Goal: Task Accomplishment & Management: Use online tool/utility

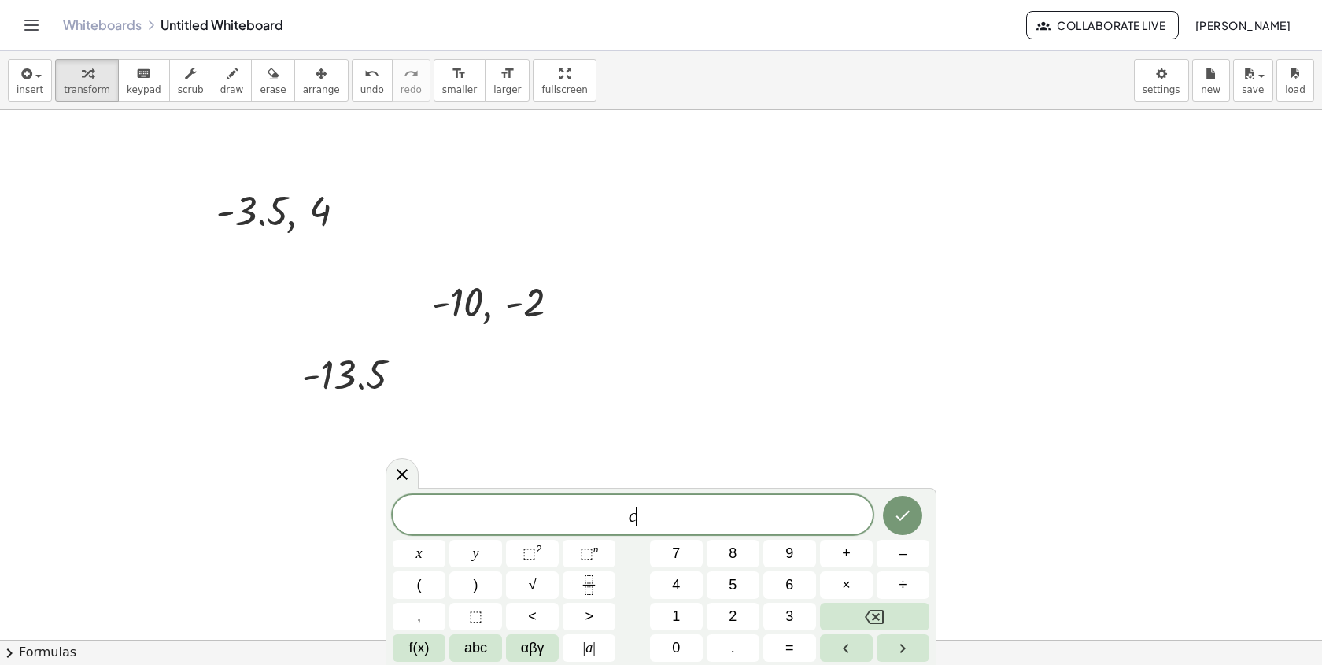
scroll to position [590, 0]
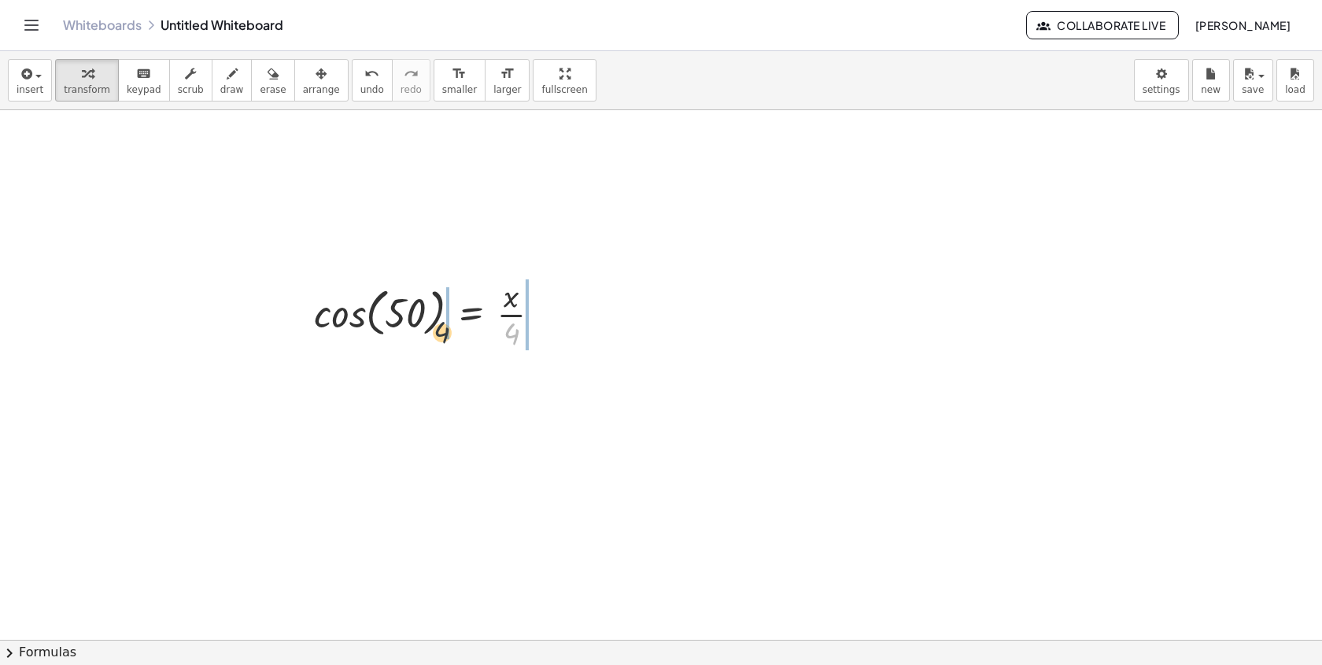
drag, startPoint x: 510, startPoint y: 328, endPoint x: 427, endPoint y: 324, distance: 82.7
click at [427, 324] on div at bounding box center [433, 313] width 255 height 79
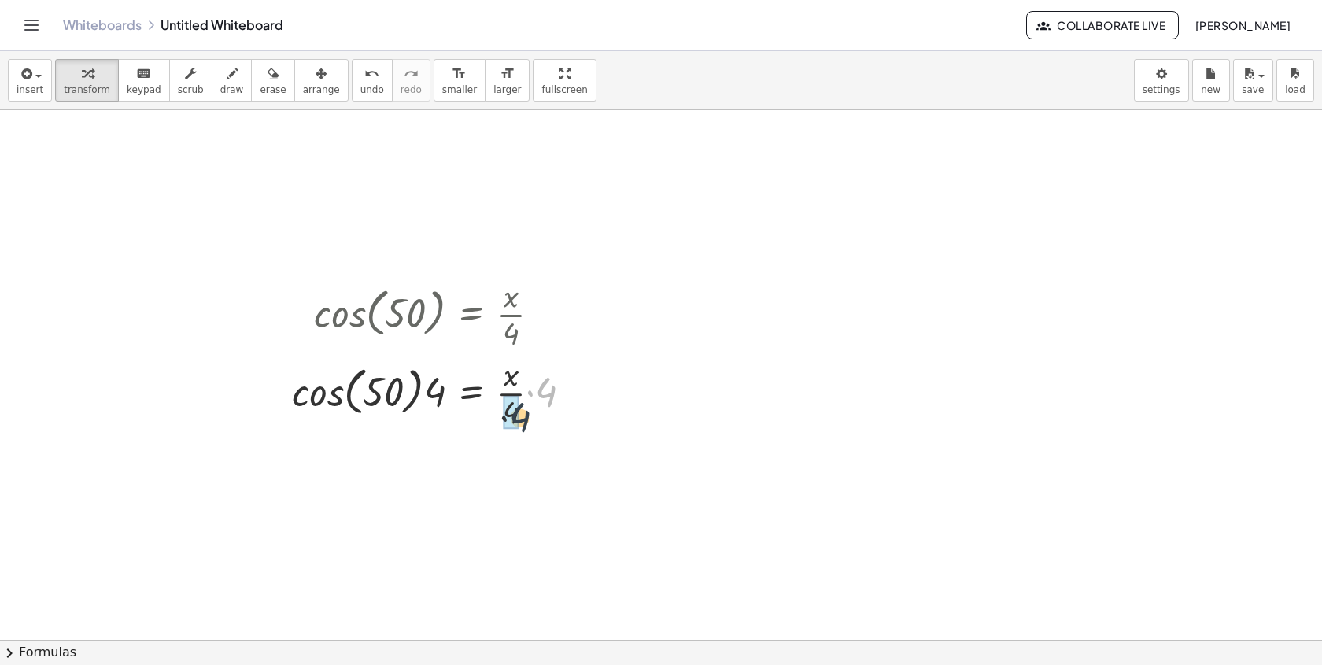
drag, startPoint x: 540, startPoint y: 393, endPoint x: 517, endPoint y: 417, distance: 33.4
click at [315, 385] on div at bounding box center [422, 392] width 277 height 60
click at [430, 412] on div at bounding box center [438, 391] width 308 height 53
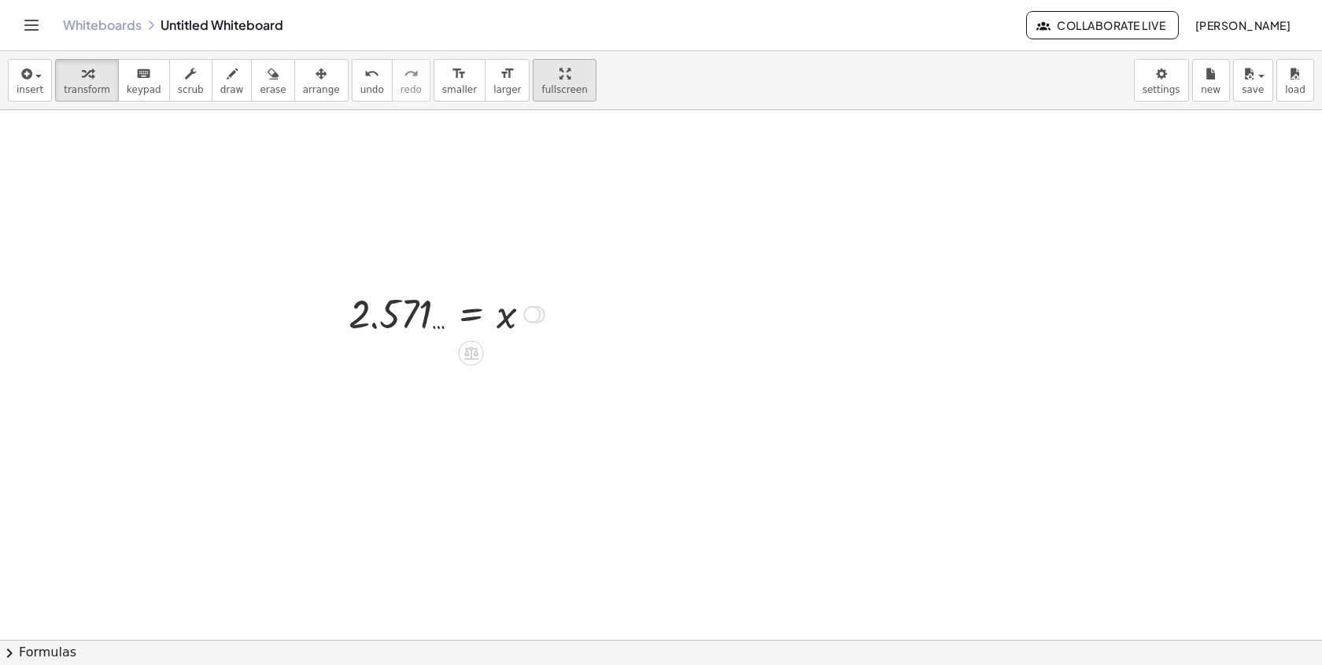
drag, startPoint x: 537, startPoint y: 569, endPoint x: 559, endPoint y: 89, distance: 480.4
click at [561, 91] on div "insert select one: Math Expression Function Text Youtube Video Graphing Geometr…" at bounding box center [661, 358] width 1322 height 614
drag, startPoint x: 536, startPoint y: 316, endPoint x: 536, endPoint y: 413, distance: 96.8
click at [471, 315] on div "= x 2.571 …" at bounding box center [471, 315] width 0 height 0
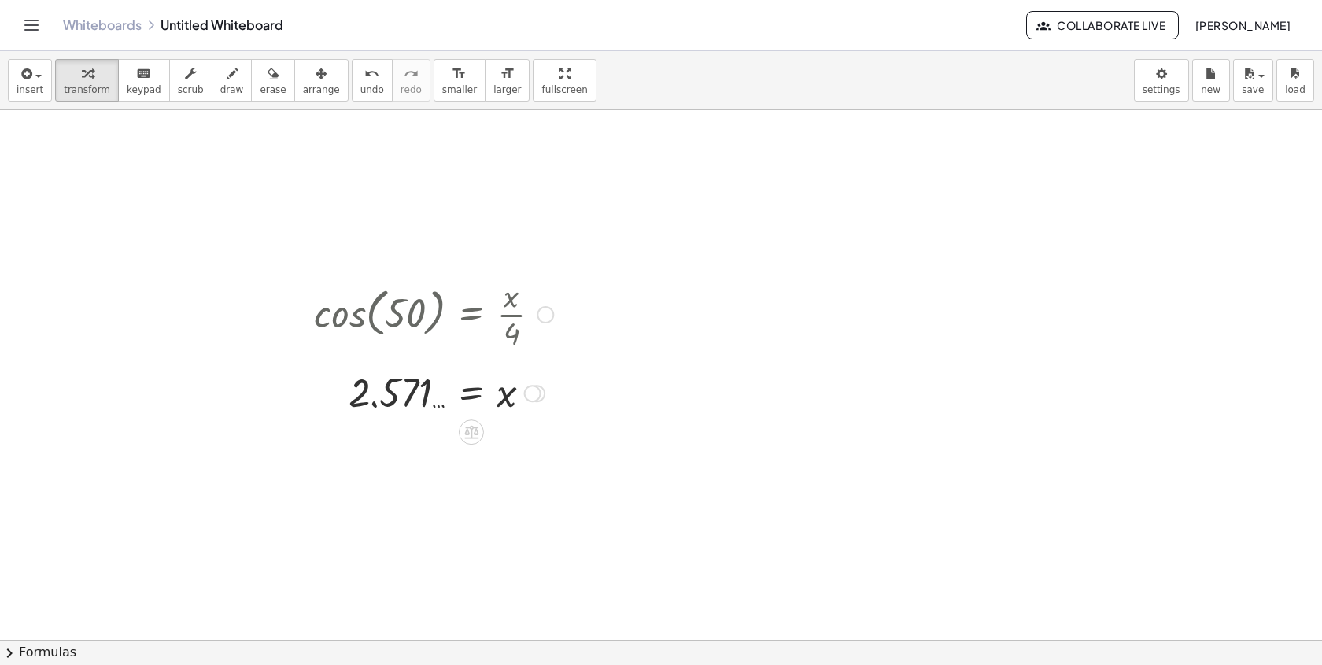
click at [555, 318] on div at bounding box center [433, 313] width 255 height 79
click at [546, 315] on div at bounding box center [545, 314] width 17 height 17
click at [622, 301] on li "Go back to this line" at bounding box center [641, 291] width 134 height 24
click at [545, 310] on div "Go back to this line Copy line as LaTeX Copy derivation as LaTeX" at bounding box center [545, 314] width 17 height 17
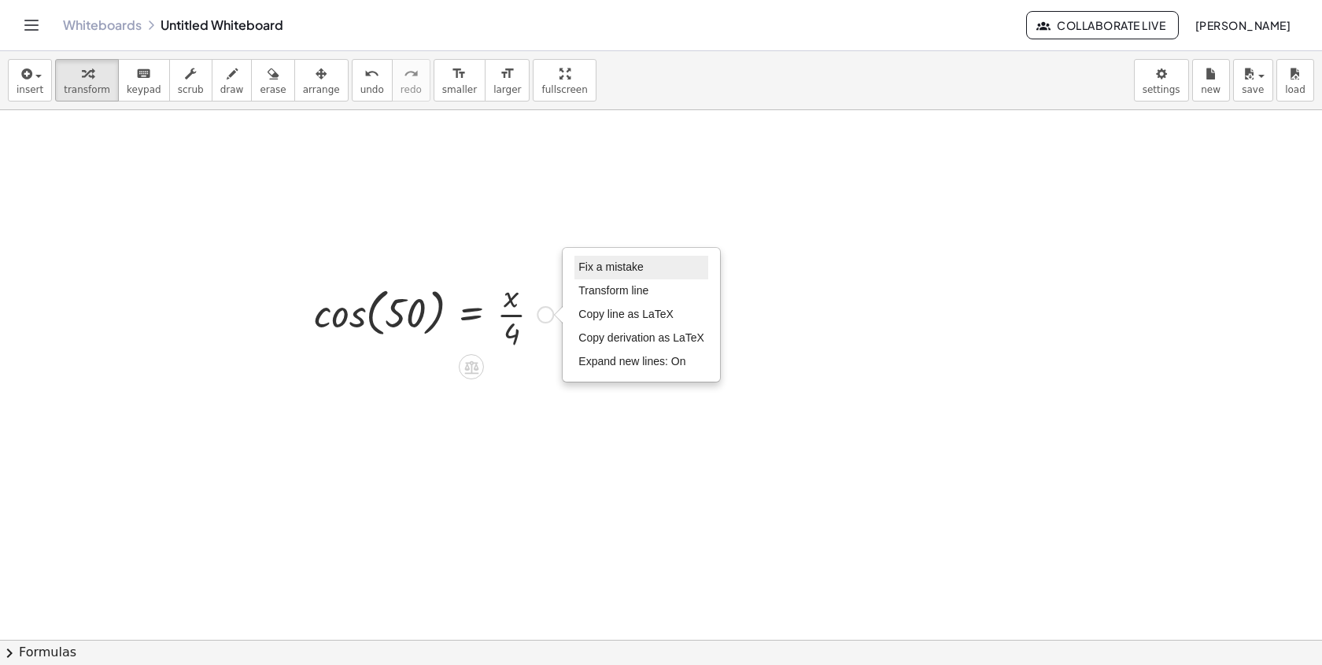
click at [612, 263] on span "Fix a mistake" at bounding box center [610, 266] width 65 height 13
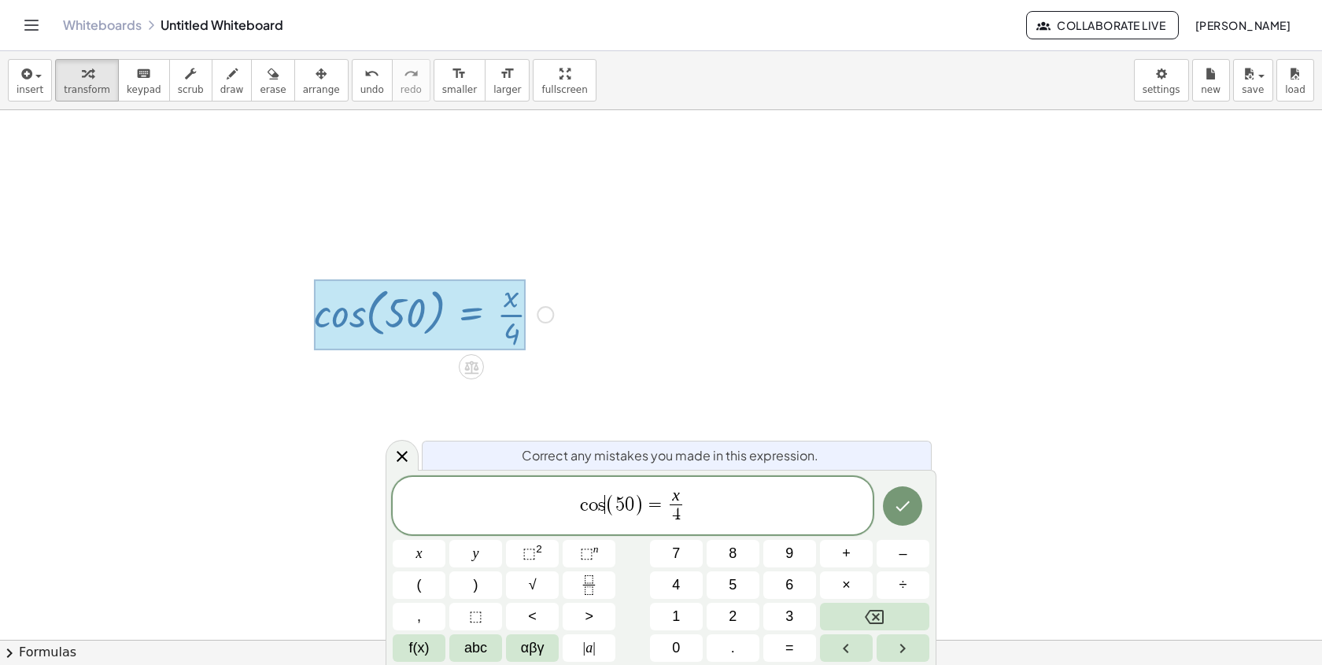
click at [605, 502] on span "c o s ​ ( 5 0 ) = x 4 ​" at bounding box center [633, 507] width 480 height 42
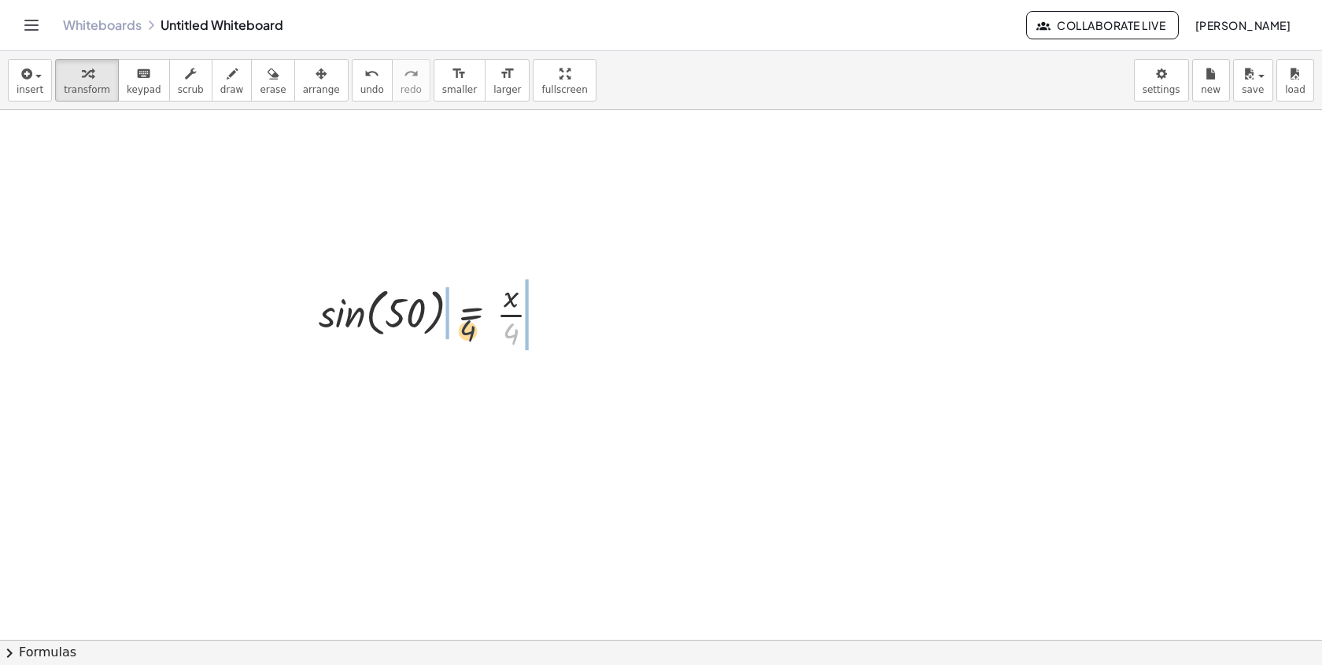
drag, startPoint x: 517, startPoint y: 335, endPoint x: 463, endPoint y: 329, distance: 54.6
click at [463, 329] on div at bounding box center [436, 313] width 250 height 79
click at [418, 318] on div at bounding box center [441, 313] width 303 height 79
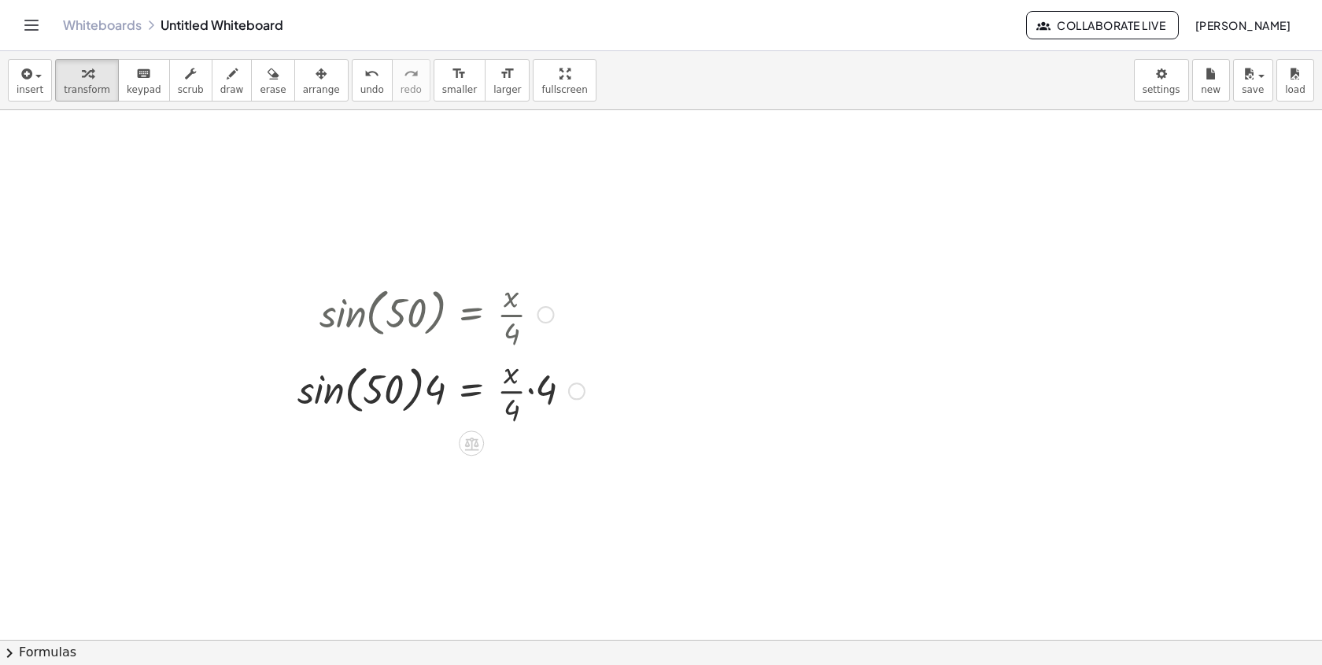
click at [339, 327] on div at bounding box center [441, 313] width 303 height 79
click at [327, 393] on div at bounding box center [441, 391] width 303 height 79
click at [436, 397] on div at bounding box center [448, 391] width 290 height 79
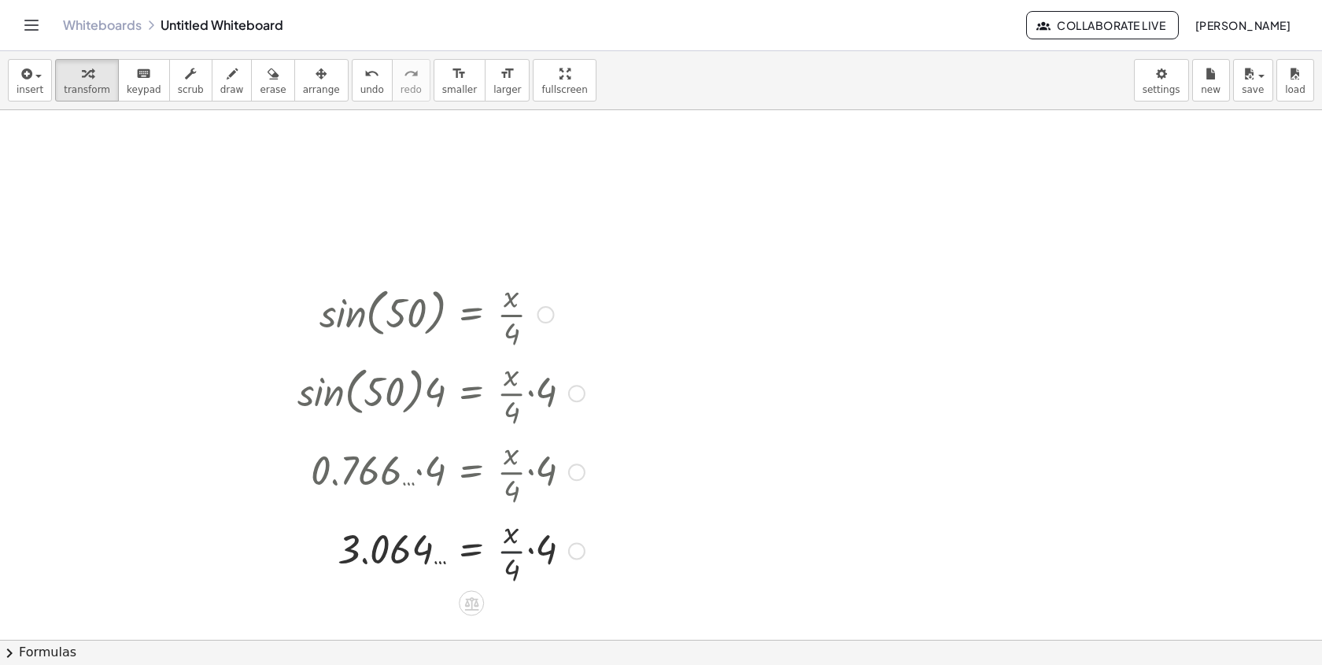
click at [524, 546] on div at bounding box center [441, 549] width 303 height 79
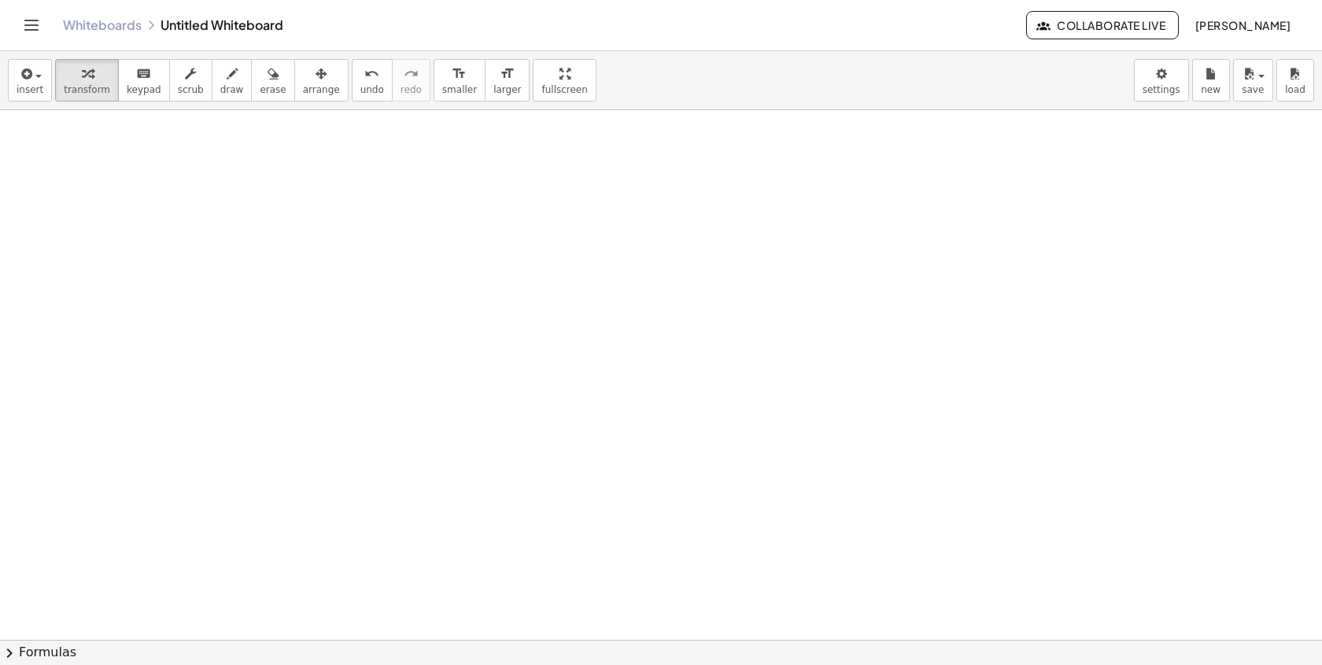
scroll to position [1068, 0]
click at [406, 157] on div at bounding box center [661, 102] width 1322 height 2118
click at [413, 173] on div at bounding box center [661, 102] width 1322 height 2118
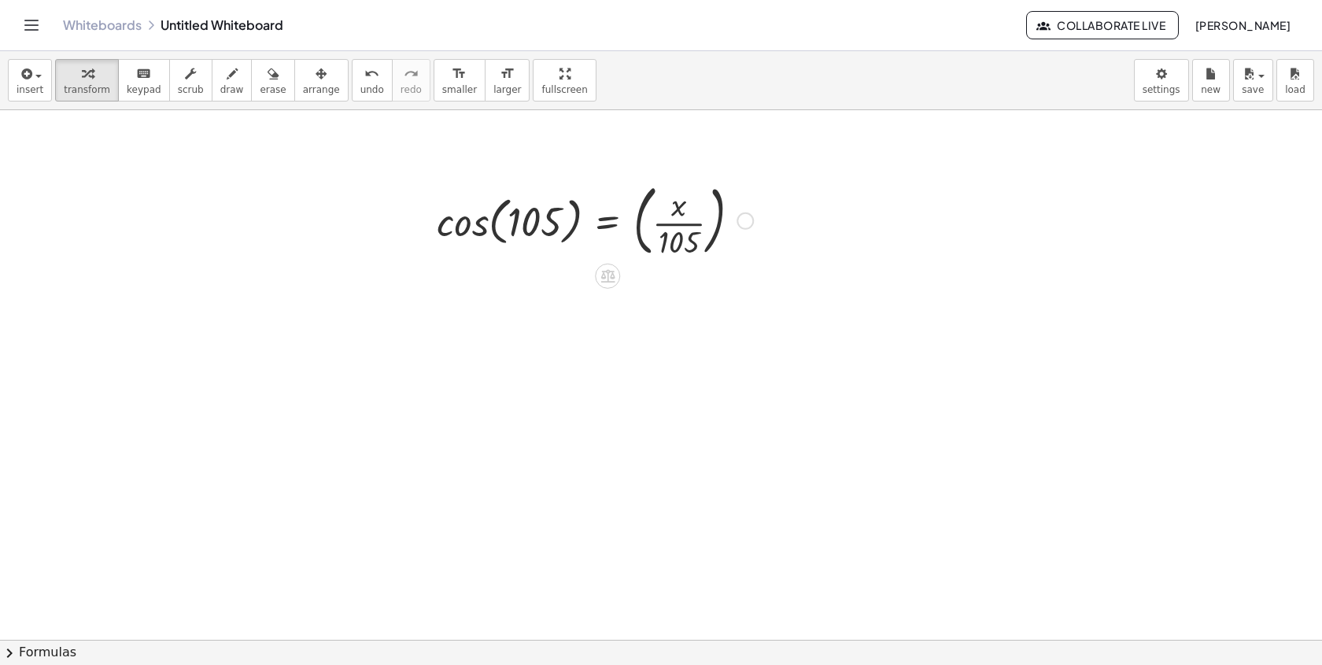
click at [740, 215] on div at bounding box center [744, 220] width 17 height 17
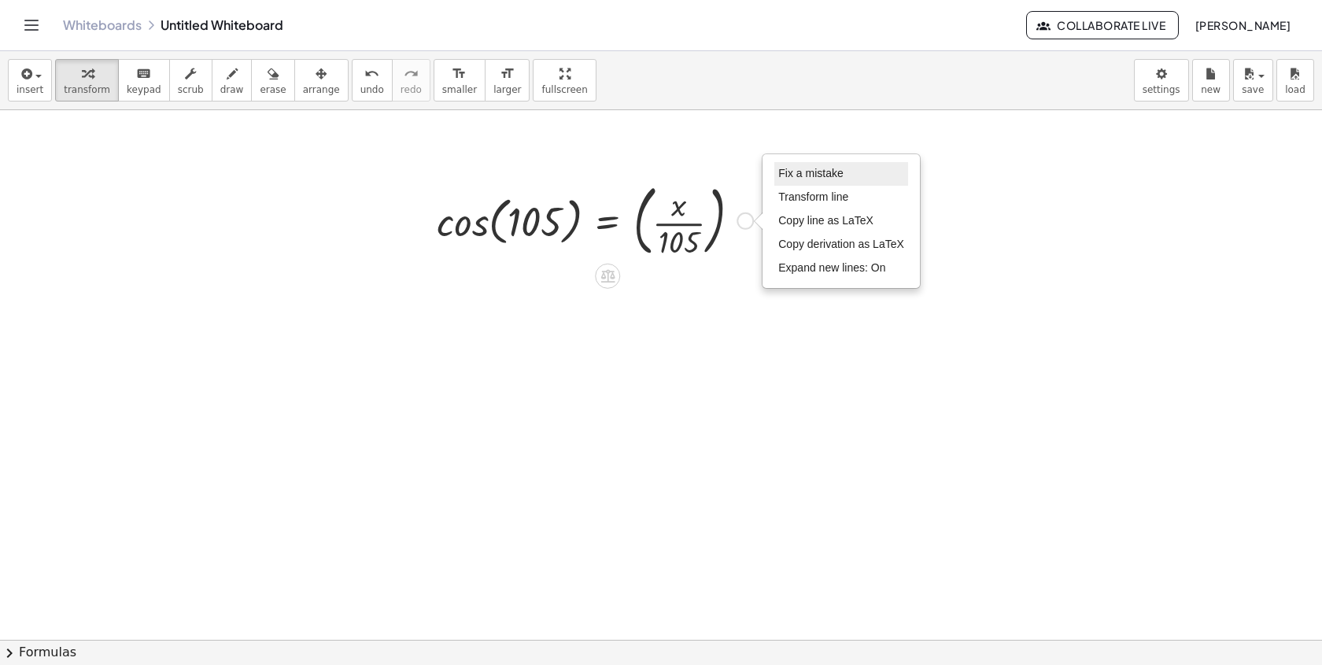
click at [792, 170] on span "Fix a mistake" at bounding box center [810, 173] width 65 height 13
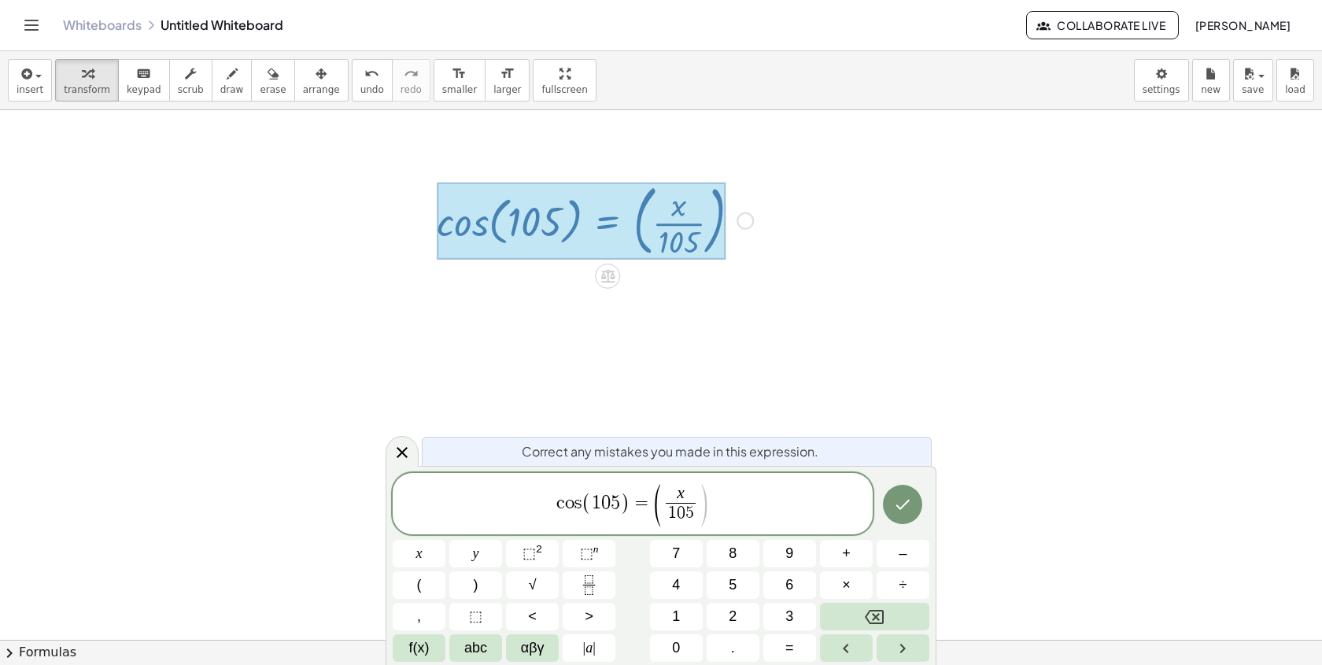
click at [662, 500] on span "( x 1 0 5 ​ ​ )" at bounding box center [680, 505] width 57 height 42
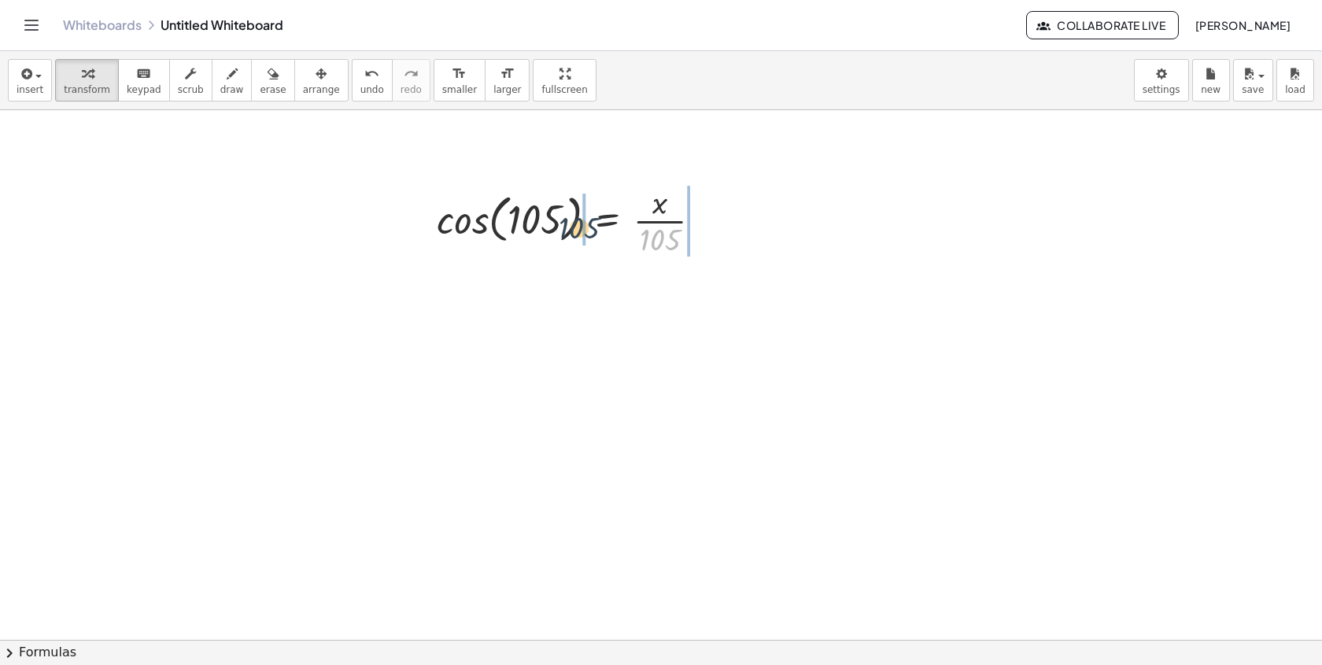
drag, startPoint x: 665, startPoint y: 251, endPoint x: 585, endPoint y: 239, distance: 80.3
click at [585, 239] on div at bounding box center [575, 219] width 293 height 79
click at [461, 234] on div at bounding box center [579, 219] width 411 height 79
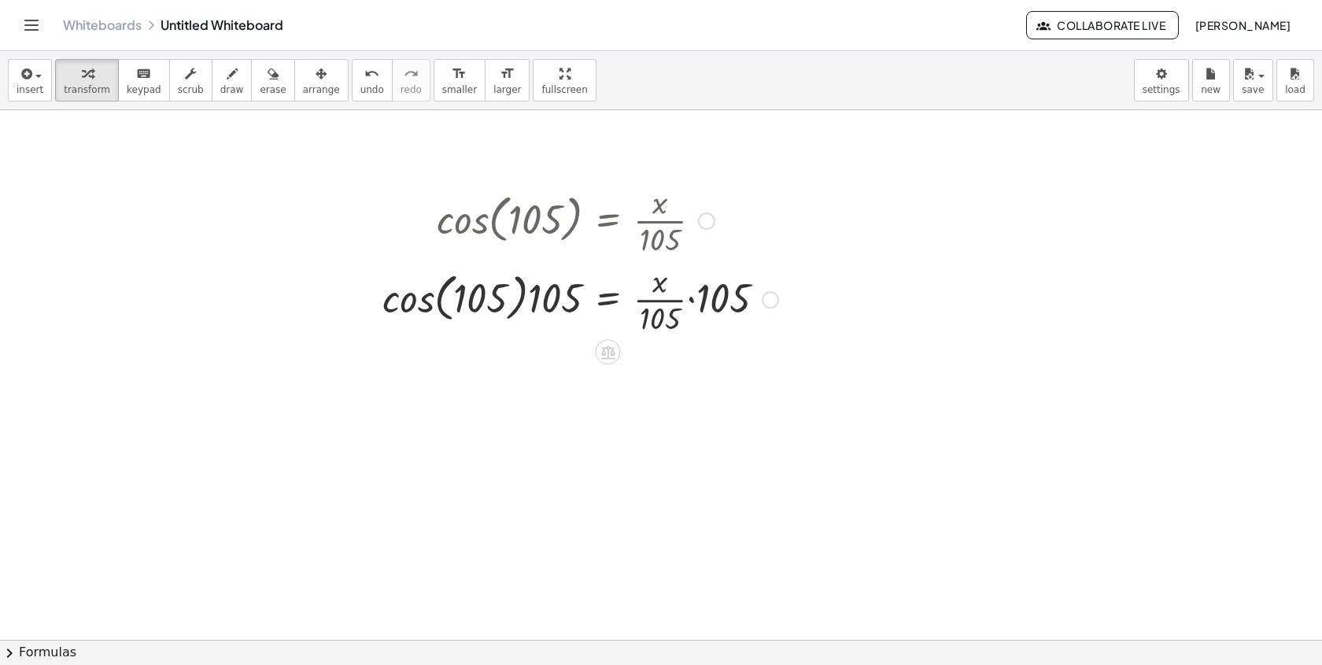
click at [393, 242] on div at bounding box center [579, 219] width 411 height 79
click at [421, 323] on div at bounding box center [579, 298] width 411 height 79
click at [555, 297] on div at bounding box center [587, 298] width 397 height 79
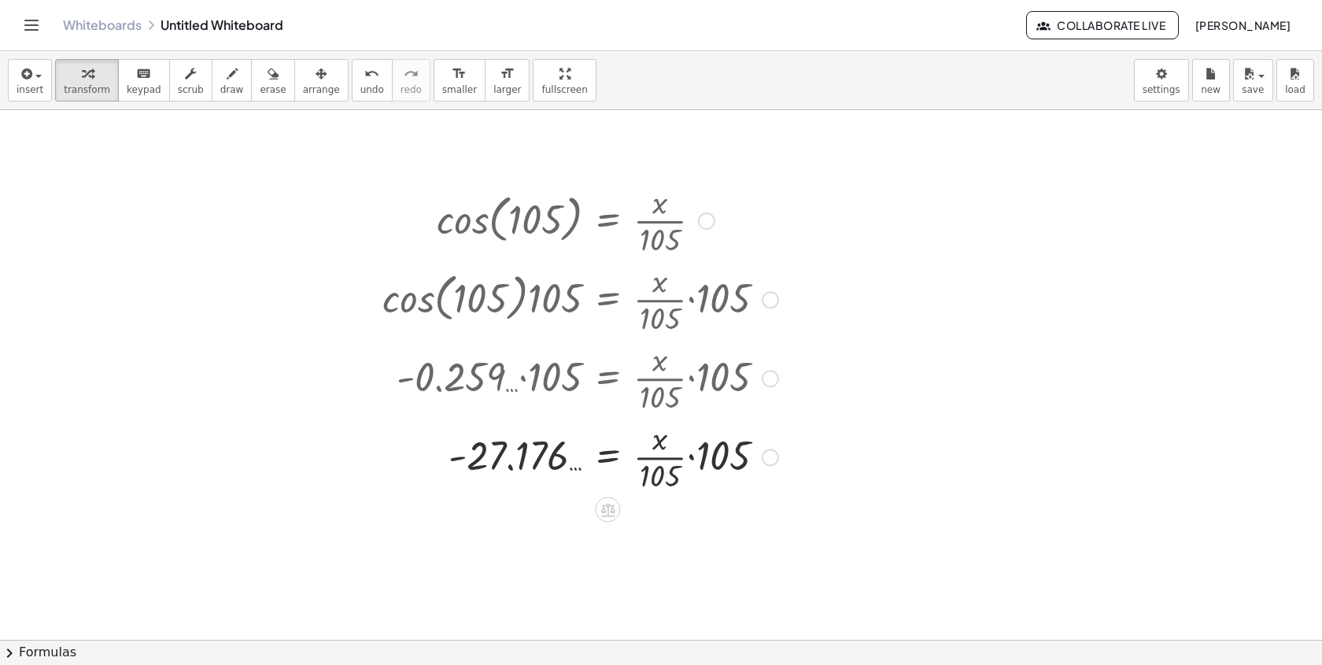
click at [706, 230] on div at bounding box center [579, 219] width 411 height 79
click at [706, 222] on div at bounding box center [706, 220] width 17 height 17
click at [756, 188] on li "Go back to this line" at bounding box center [803, 198] width 134 height 24
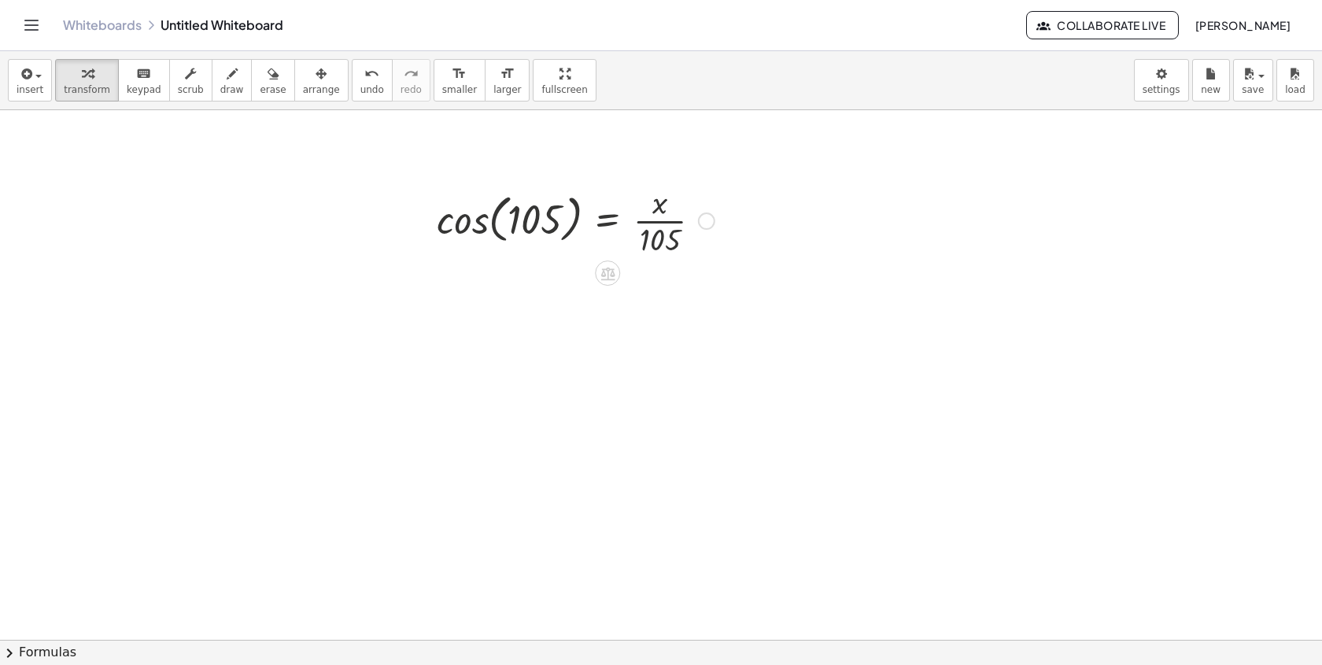
click at [707, 223] on div "Go back to this line Copy line as LaTeX Copy derivation as LaTeX" at bounding box center [706, 220] width 17 height 17
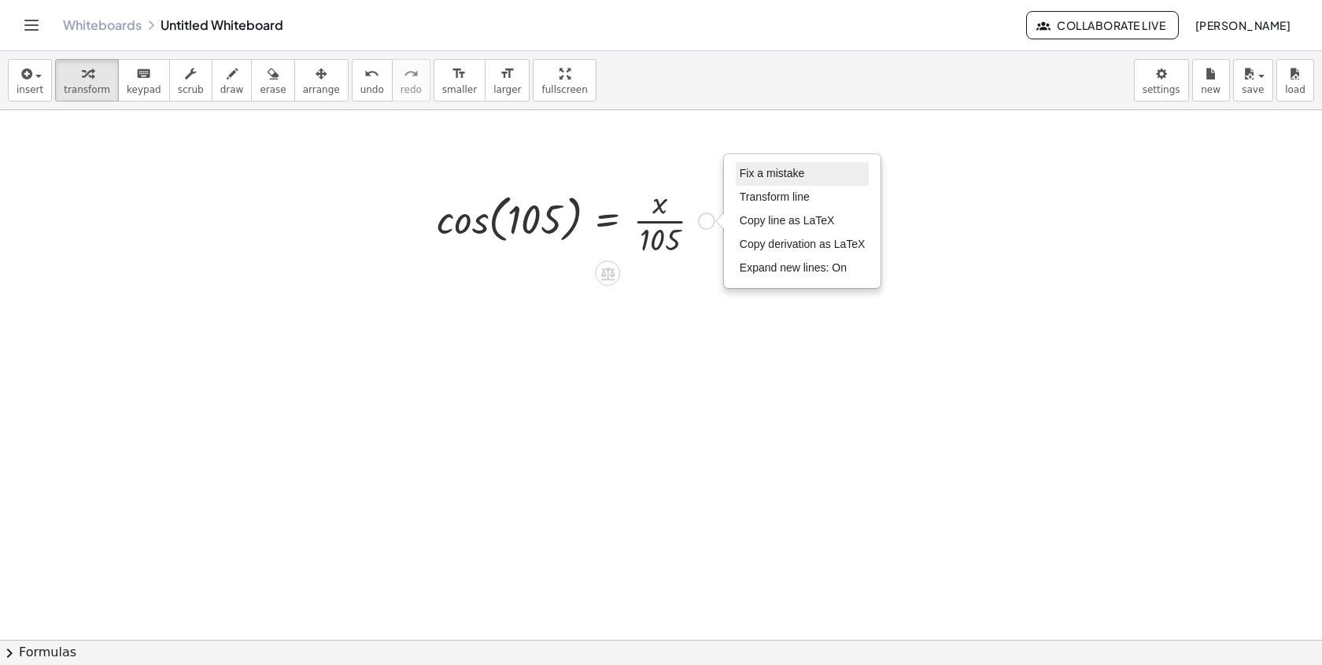
click at [746, 178] on span "Fix a mistake" at bounding box center [772, 173] width 65 height 13
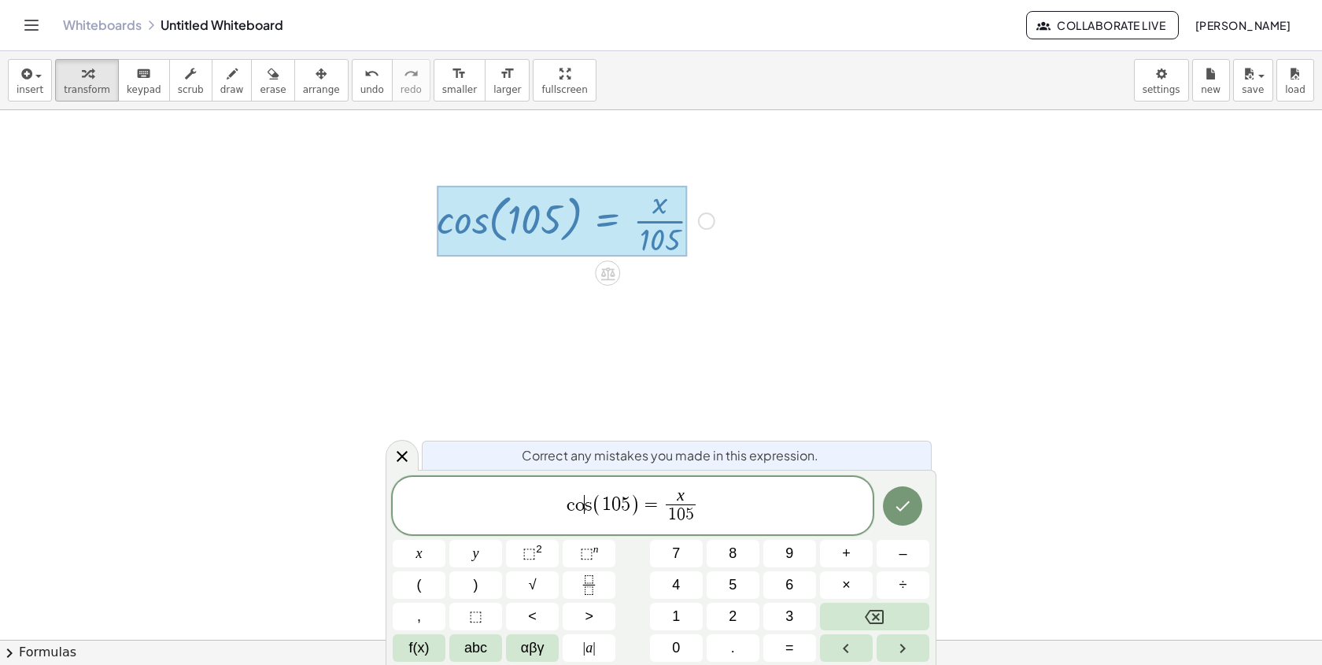
click at [585, 511] on var "s" at bounding box center [588, 504] width 7 height 19
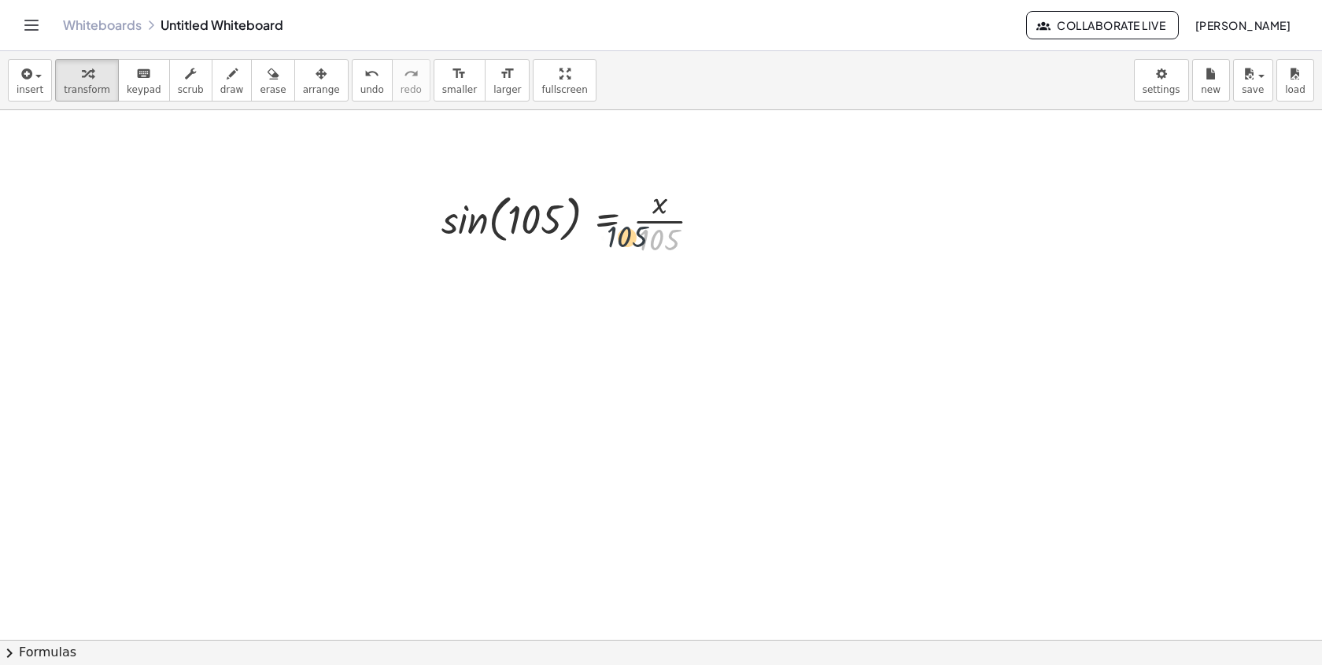
drag, startPoint x: 671, startPoint y: 249, endPoint x: 586, endPoint y: 229, distance: 87.2
click at [586, 230] on div at bounding box center [577, 219] width 288 height 79
click at [437, 216] on div at bounding box center [582, 219] width 407 height 79
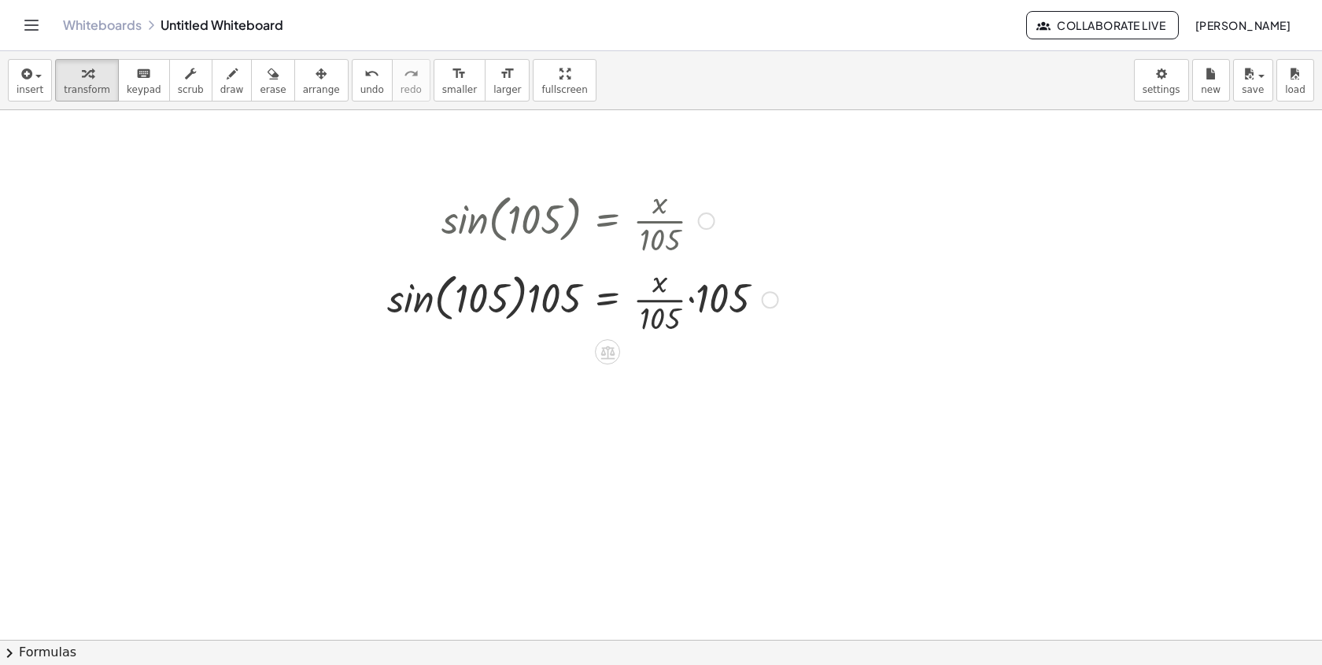
click at [391, 259] on div at bounding box center [582, 298] width 407 height 79
click at [494, 306] on div at bounding box center [595, 298] width 381 height 79
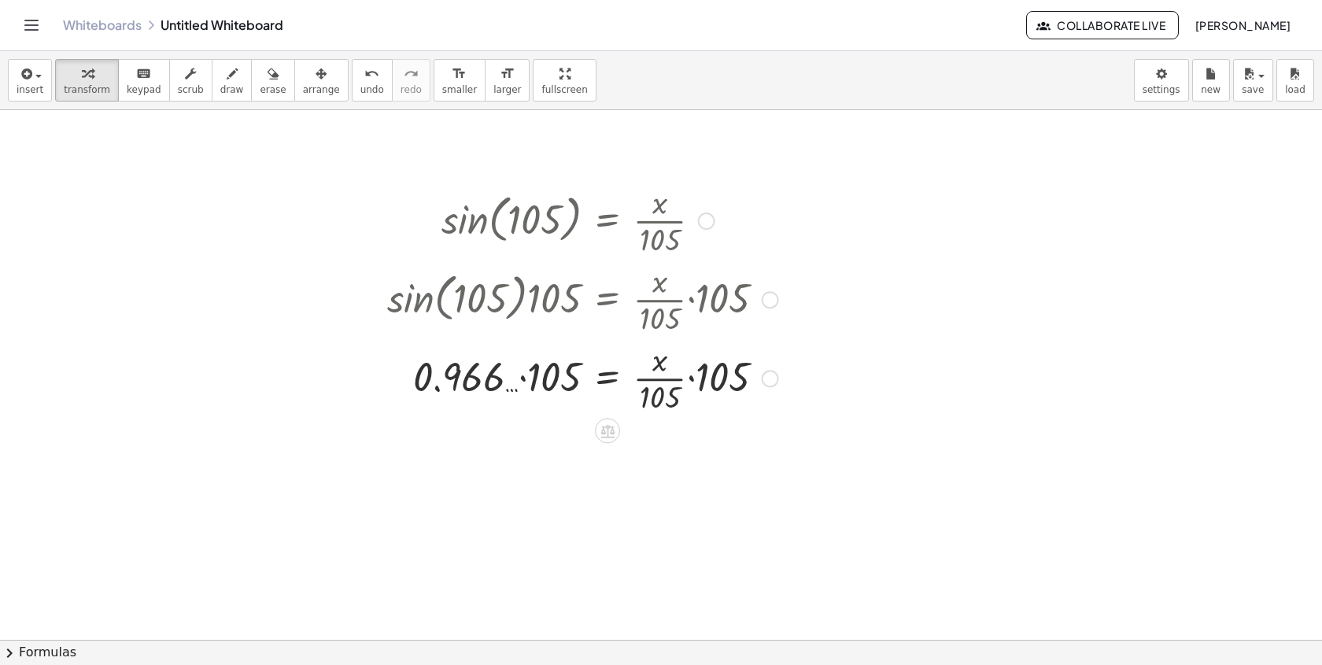
click at [533, 408] on div at bounding box center [582, 376] width 407 height 79
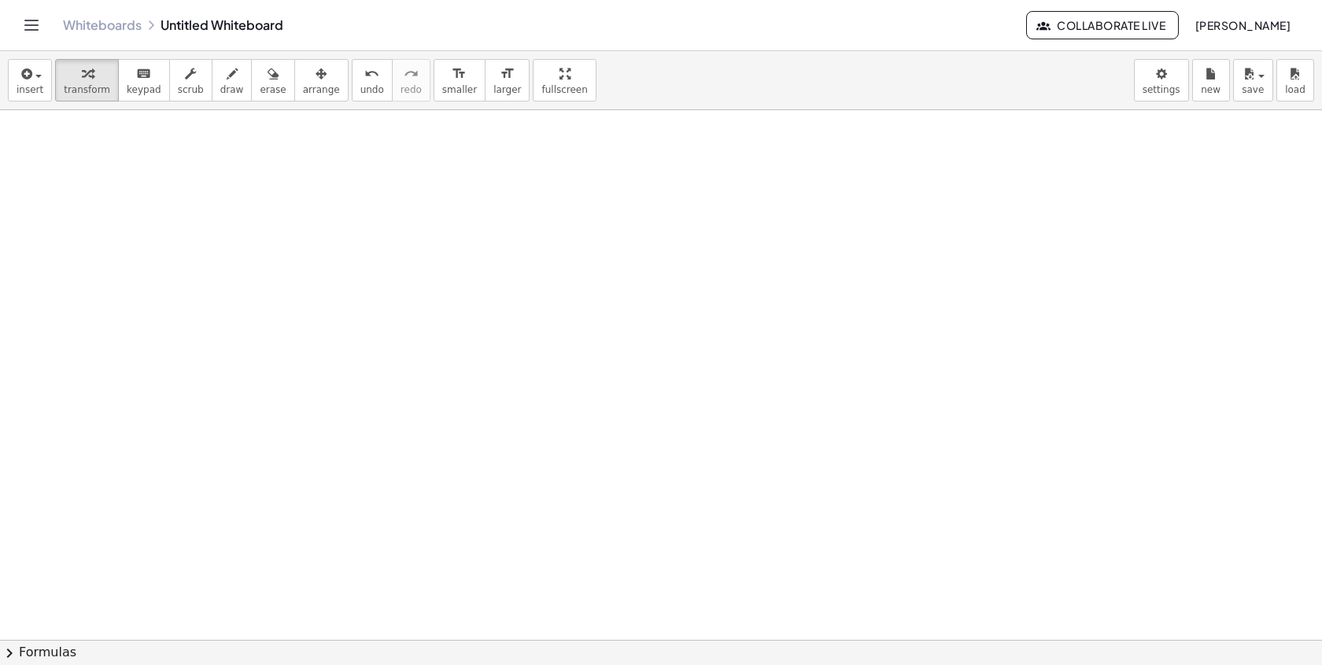
scroll to position [1693, 0]
drag, startPoint x: 725, startPoint y: 340, endPoint x: 651, endPoint y: 329, distance: 74.8
click at [651, 329] on div at bounding box center [636, 317] width 278 height 79
click at [531, 330] on div at bounding box center [641, 317] width 335 height 79
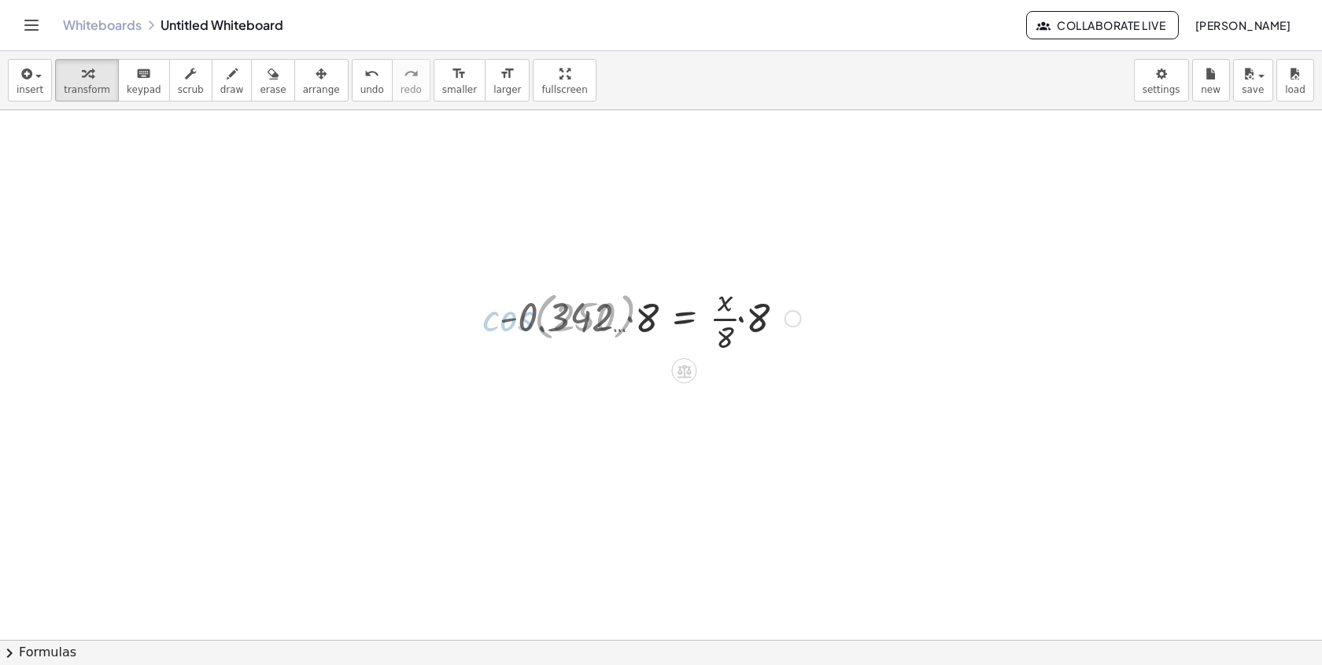
click at [527, 330] on div at bounding box center [650, 317] width 317 height 79
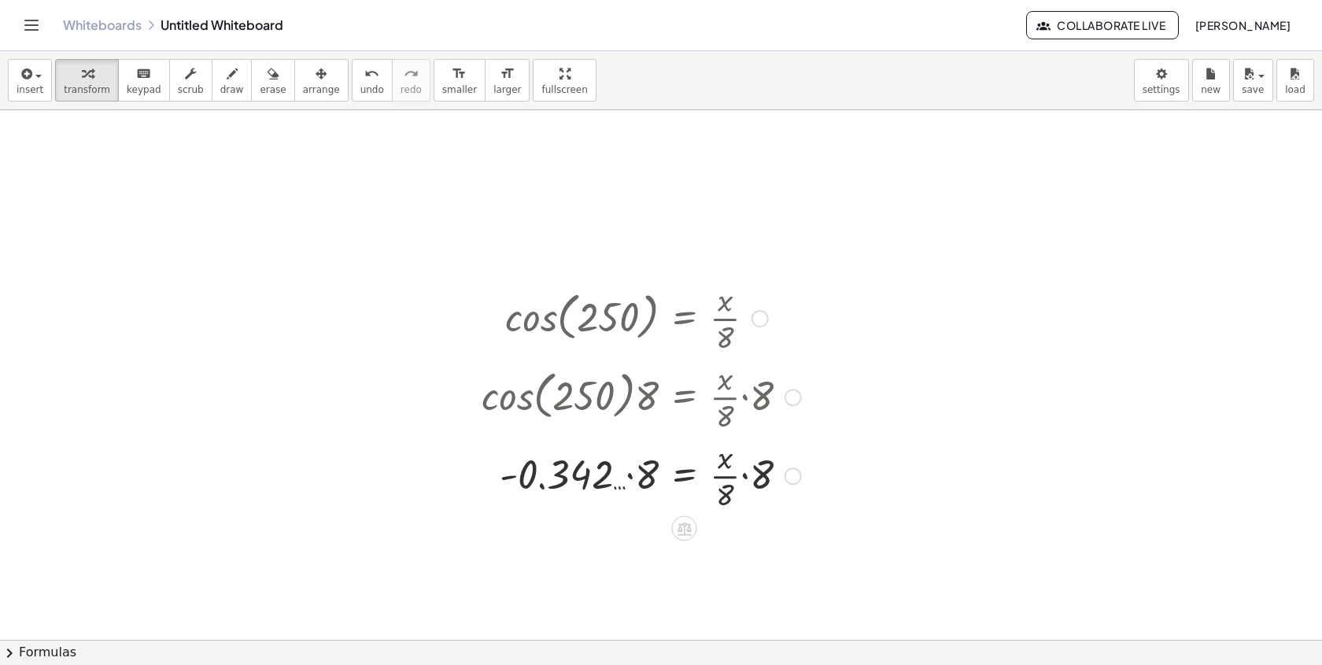
click at [643, 492] on div at bounding box center [641, 474] width 335 height 79
click at [762, 319] on div at bounding box center [759, 318] width 17 height 17
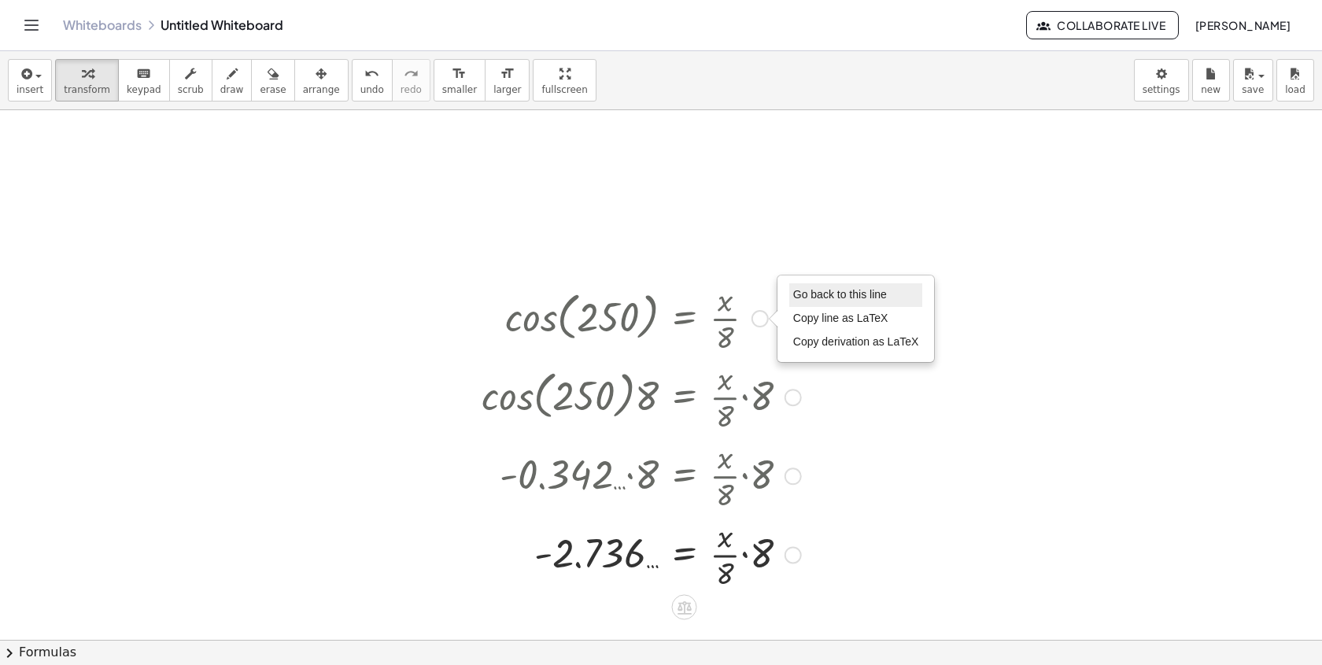
click at [807, 296] on span "Go back to this line" at bounding box center [840, 294] width 94 height 13
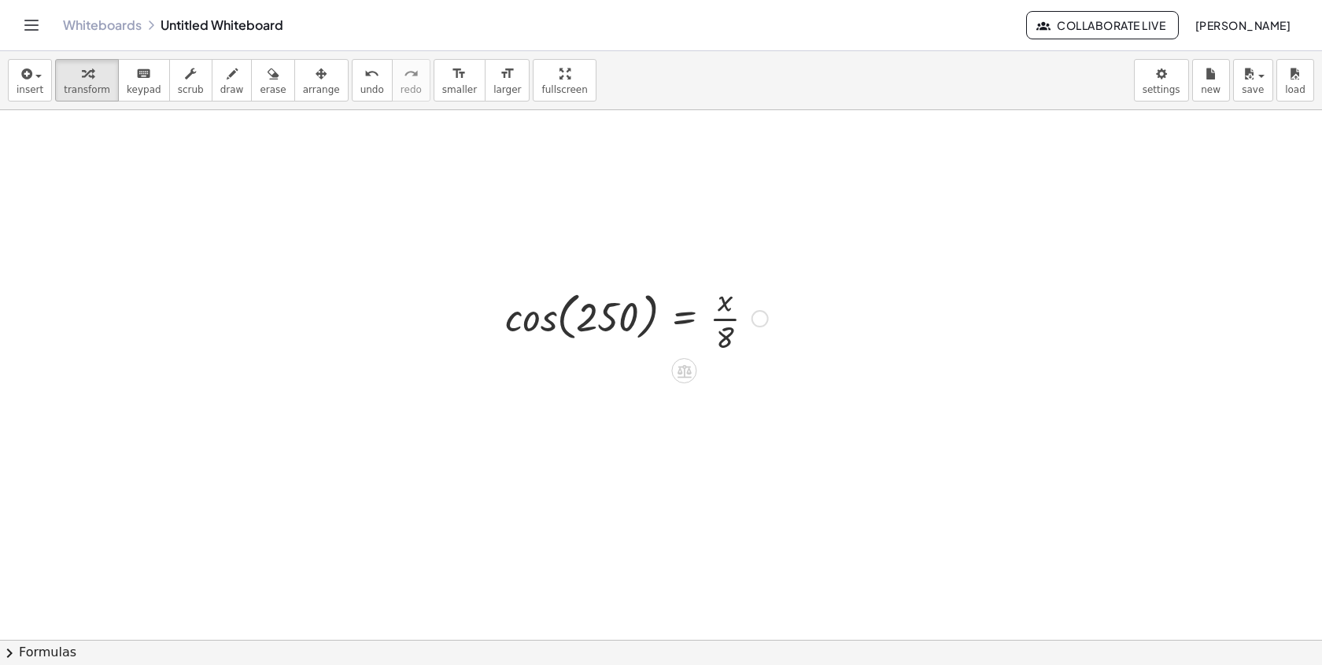
click at [757, 314] on div "Go back to this line Copy line as LaTeX Copy derivation as LaTeX" at bounding box center [759, 318] width 17 height 17
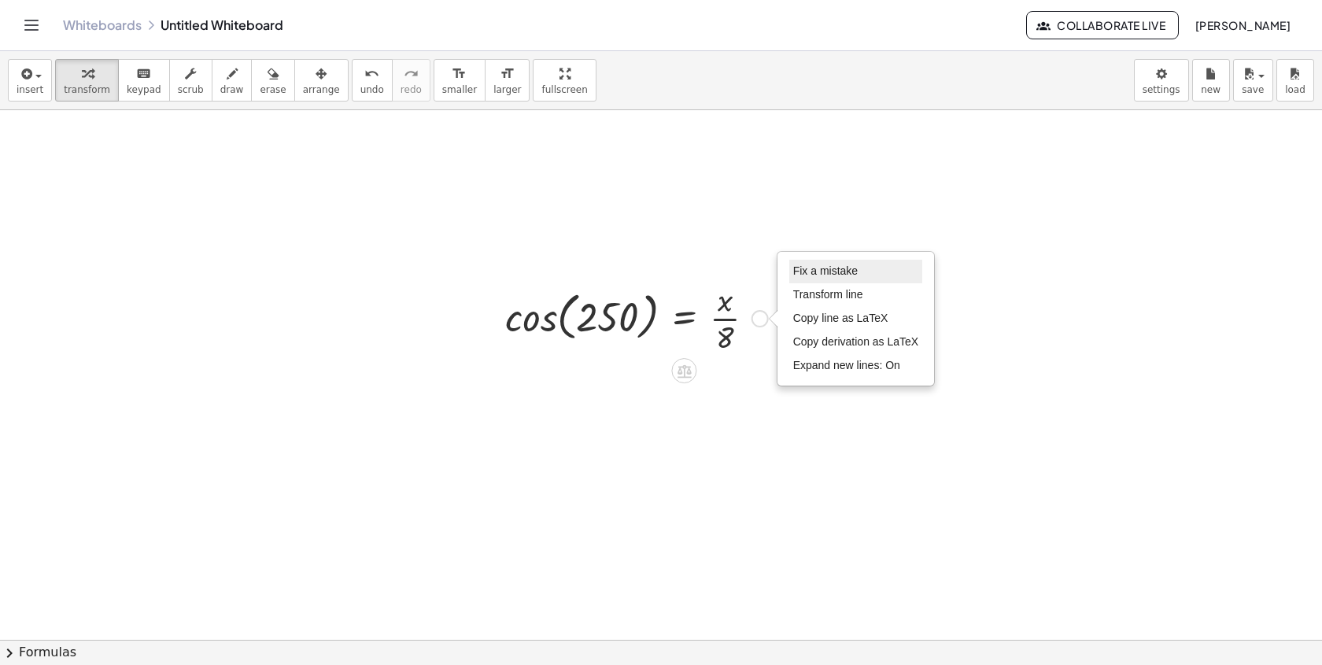
click at [806, 260] on li "Fix a mistake" at bounding box center [856, 272] width 134 height 24
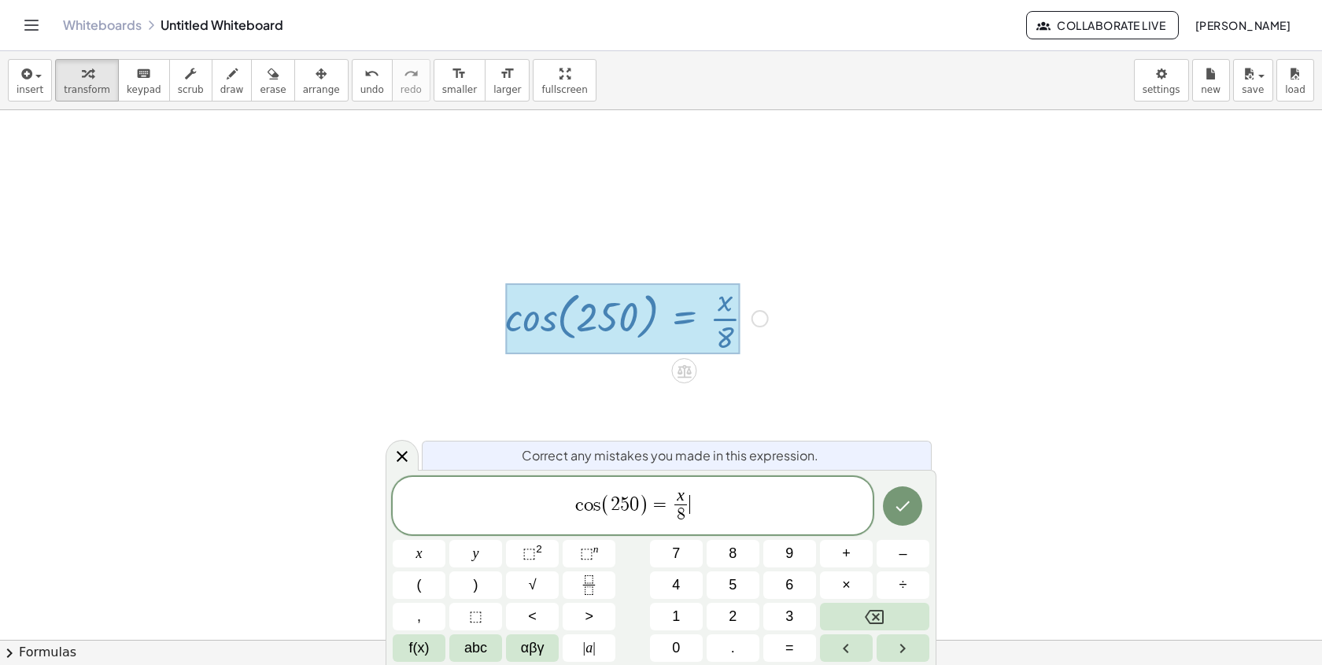
click at [594, 507] on var "s" at bounding box center [596, 504] width 7 height 19
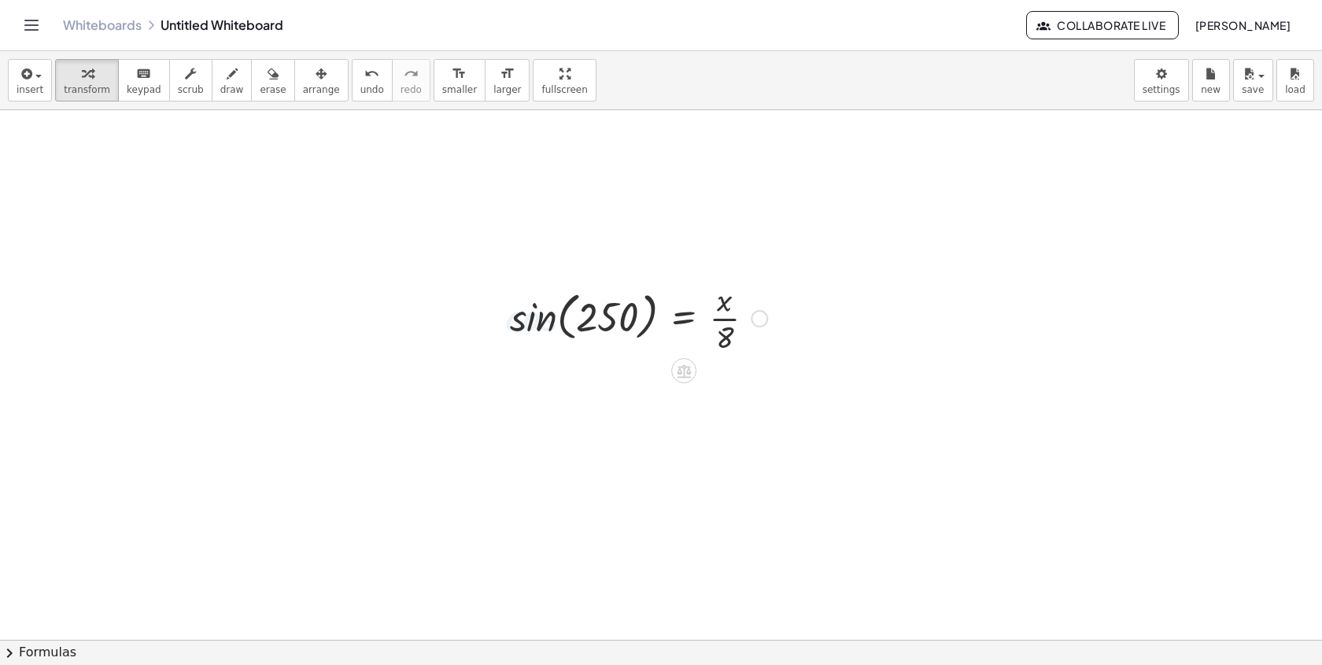
click at [603, 306] on div at bounding box center [638, 317] width 273 height 79
click at [555, 342] on div at bounding box center [638, 317] width 273 height 79
drag, startPoint x: 728, startPoint y: 337, endPoint x: 662, endPoint y: 324, distance: 67.4
click at [662, 324] on div at bounding box center [638, 317] width 273 height 79
click at [535, 328] on div at bounding box center [643, 317] width 330 height 79
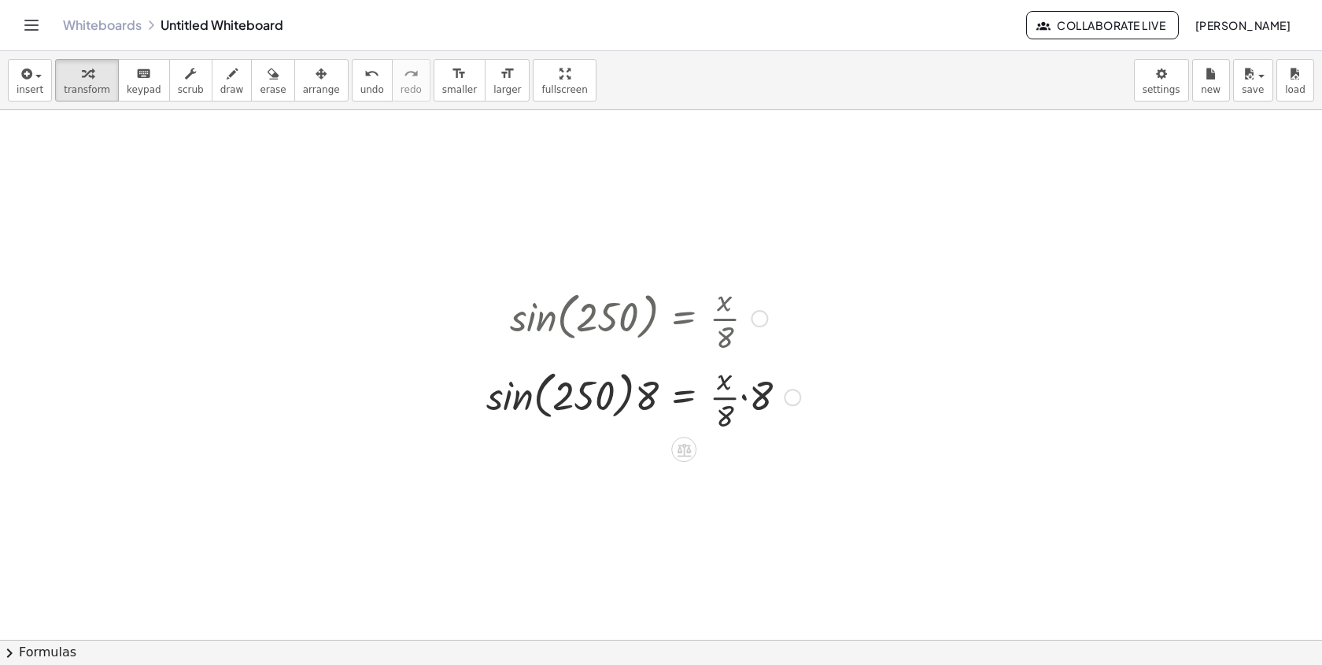
click at [513, 404] on div at bounding box center [643, 395] width 330 height 79
click at [658, 397] on div at bounding box center [653, 395] width 312 height 79
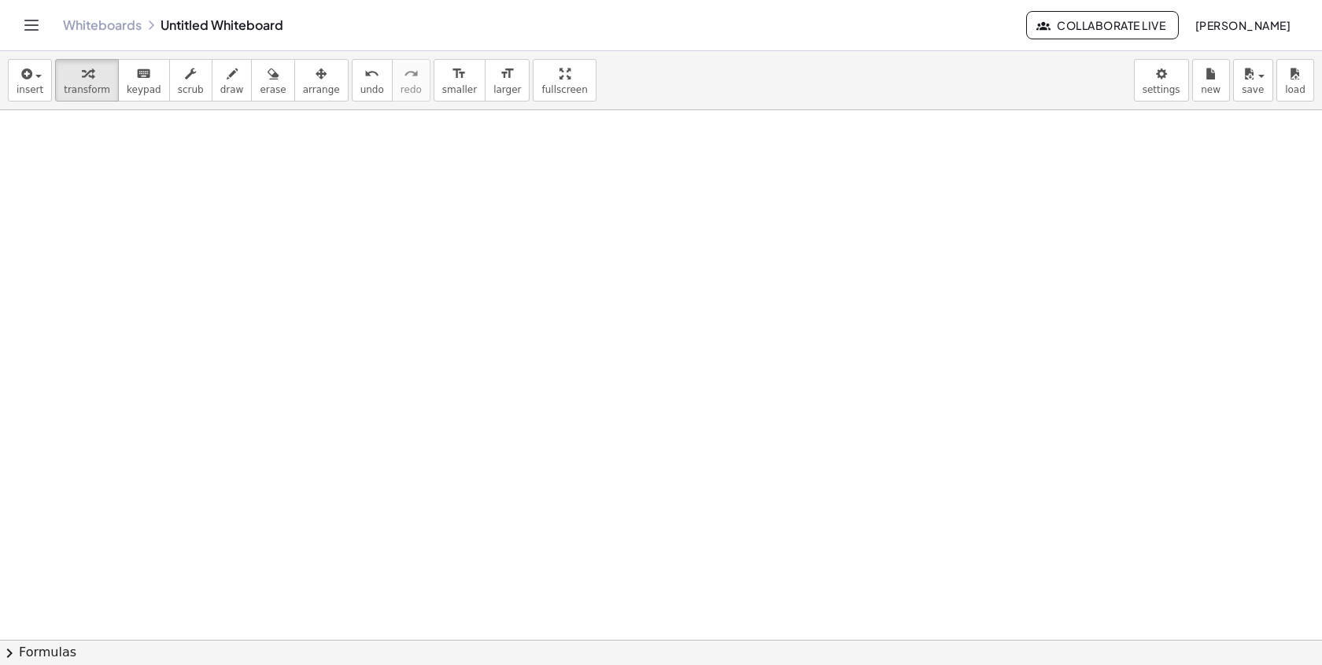
scroll to position [2233, 0]
drag, startPoint x: 549, startPoint y: 221, endPoint x: 476, endPoint y: 208, distance: 74.4
click at [477, 208] on div at bounding box center [451, 198] width 287 height 79
click at [354, 213] on div at bounding box center [456, 198] width 363 height 79
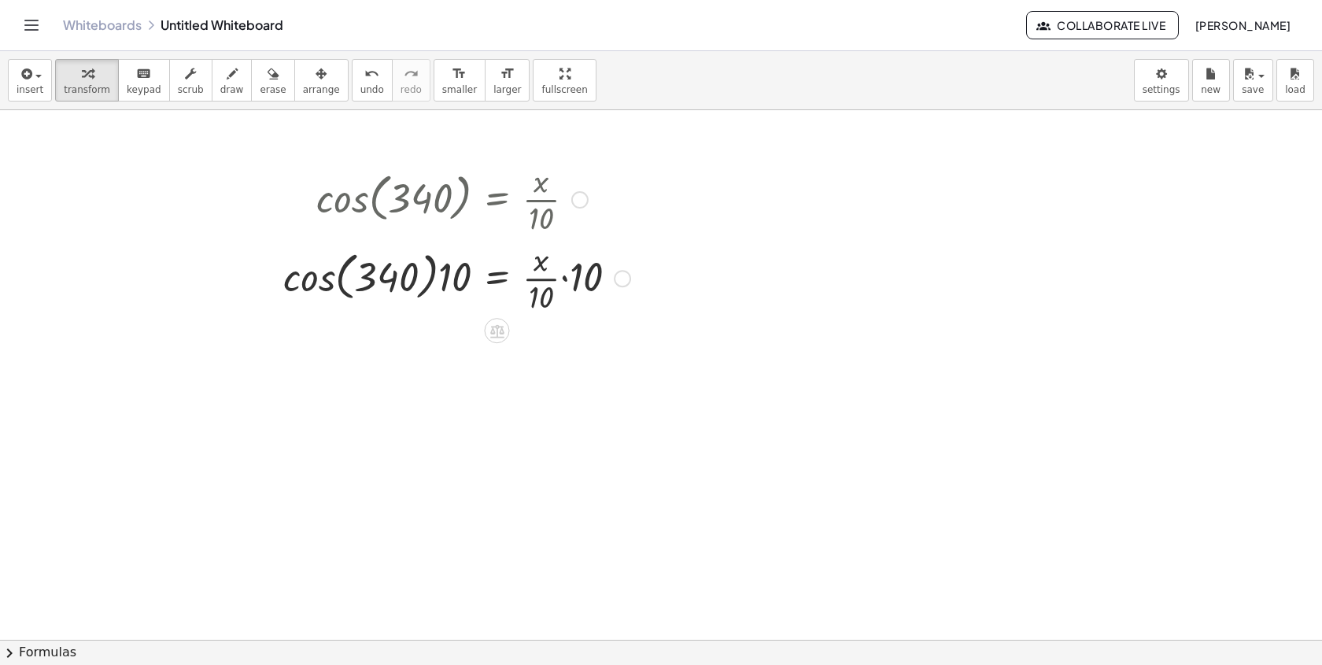
click at [304, 223] on div at bounding box center [456, 198] width 363 height 79
click at [314, 275] on div at bounding box center [456, 277] width 363 height 79
click at [428, 289] on div at bounding box center [473, 277] width 330 height 79
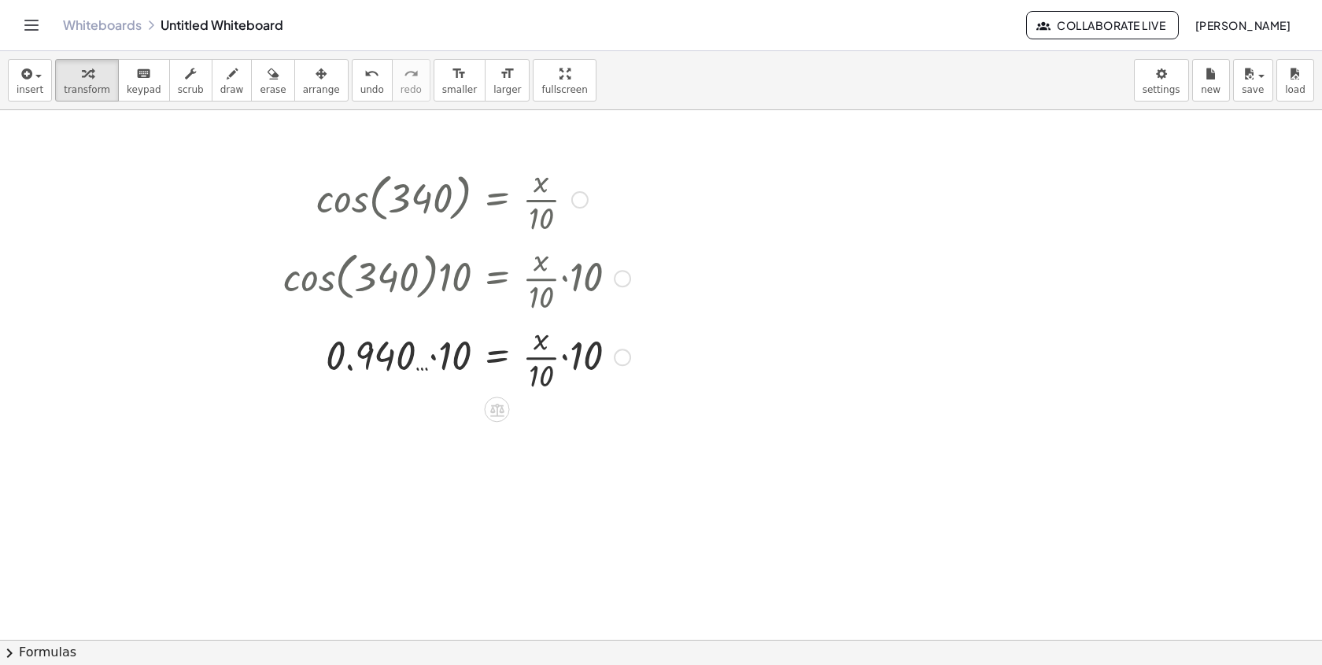
click at [454, 352] on div at bounding box center [456, 355] width 363 height 79
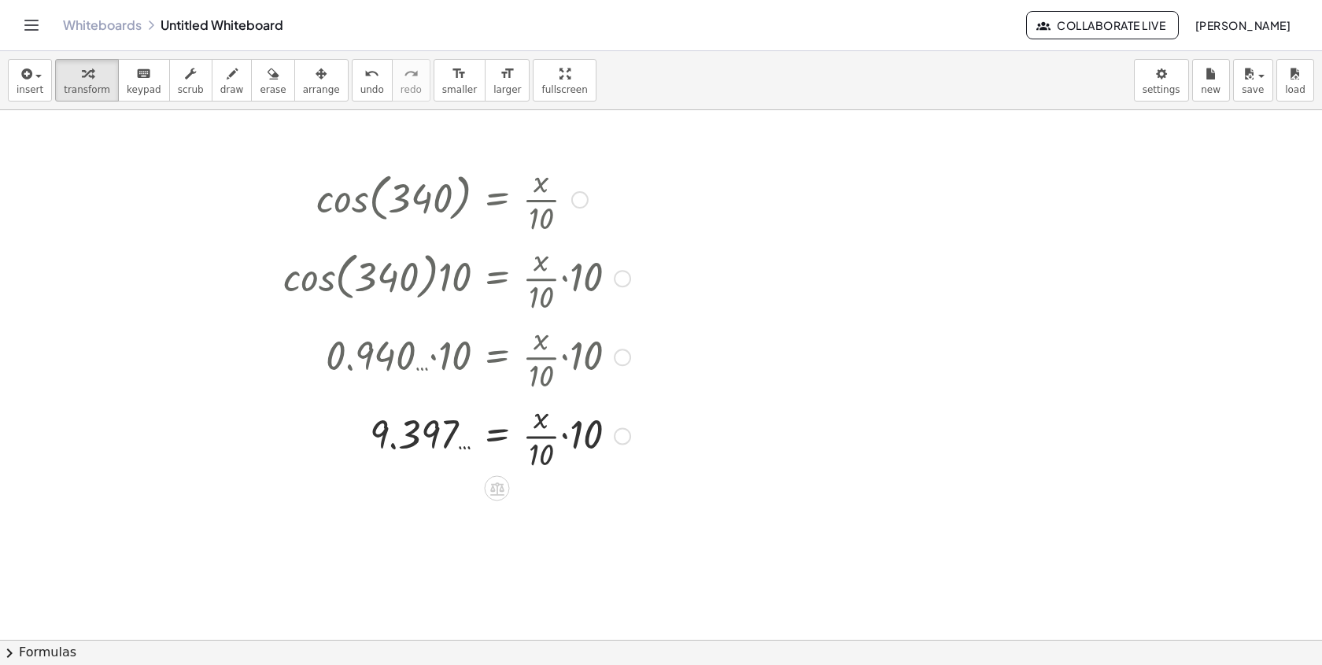
click at [570, 208] on div at bounding box center [456, 198] width 363 height 79
click at [581, 202] on div at bounding box center [579, 199] width 17 height 17
click at [636, 173] on span "Go back to this line" at bounding box center [660, 175] width 94 height 13
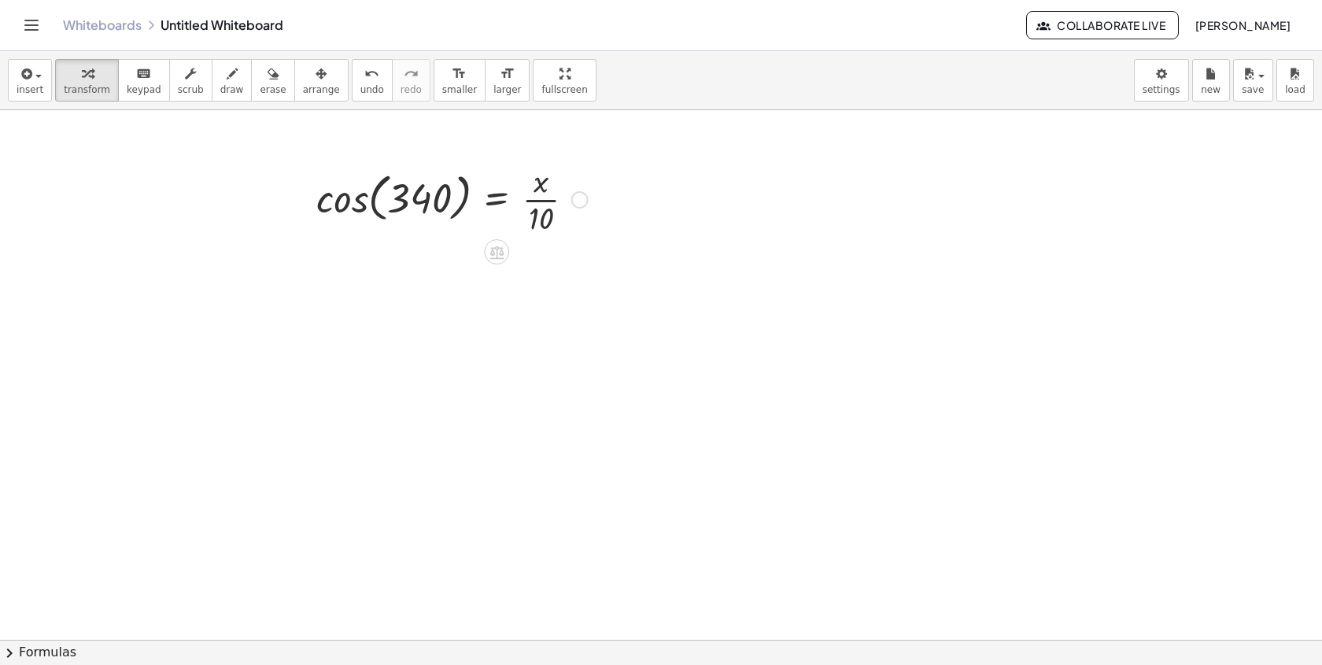
click at [592, 192] on div at bounding box center [451, 198] width 287 height 79
click at [584, 198] on div "Go back to this line Copy line as LaTeX Copy derivation as LaTeX" at bounding box center [579, 199] width 17 height 17
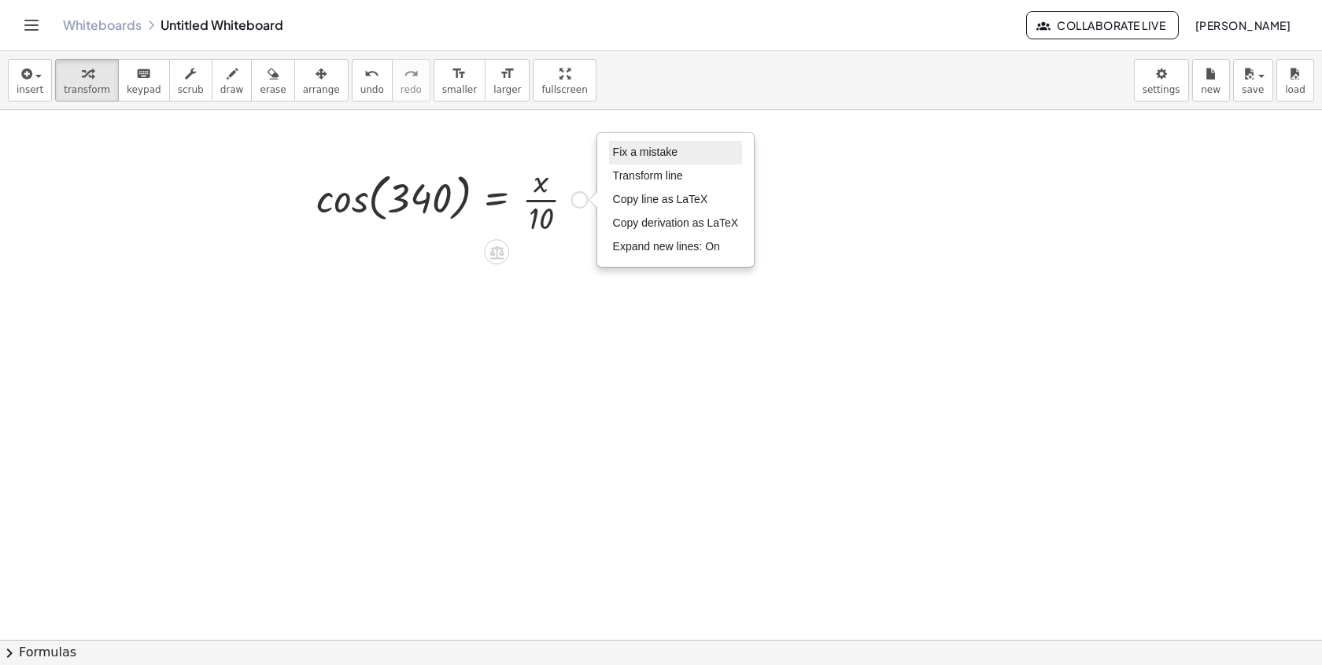
click at [638, 153] on span "Fix a mistake" at bounding box center [645, 152] width 65 height 13
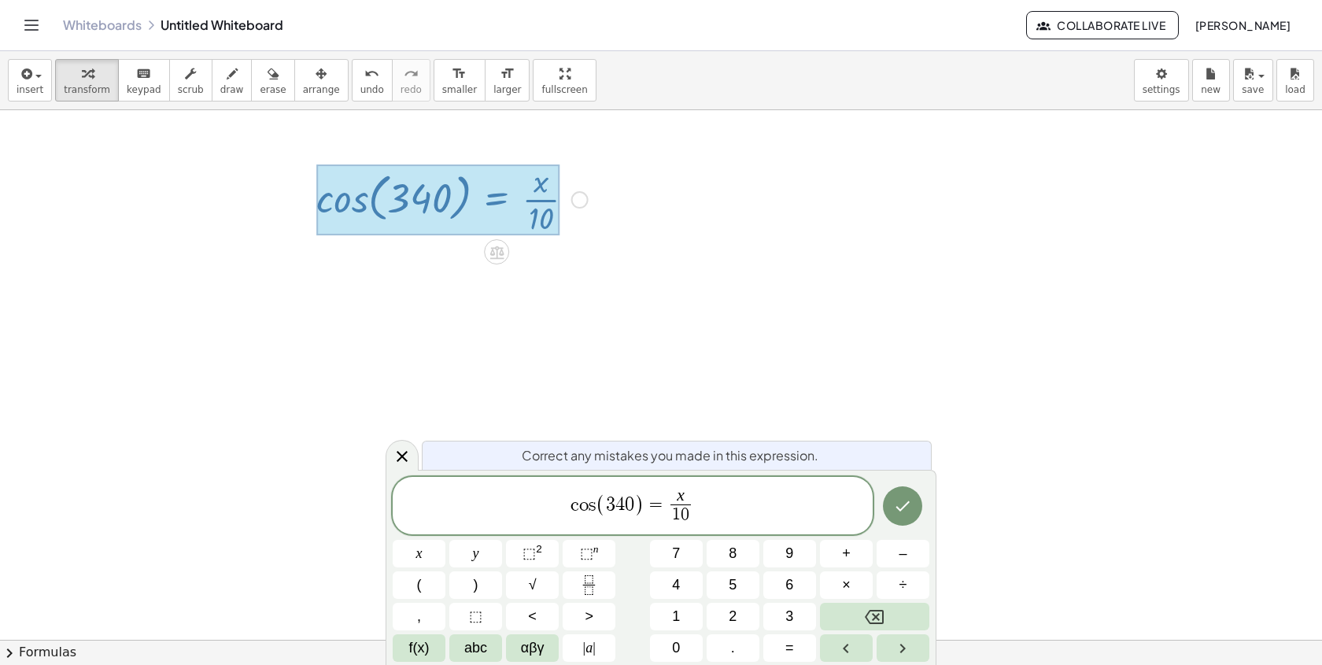
click at [593, 512] on var "s" at bounding box center [591, 504] width 7 height 19
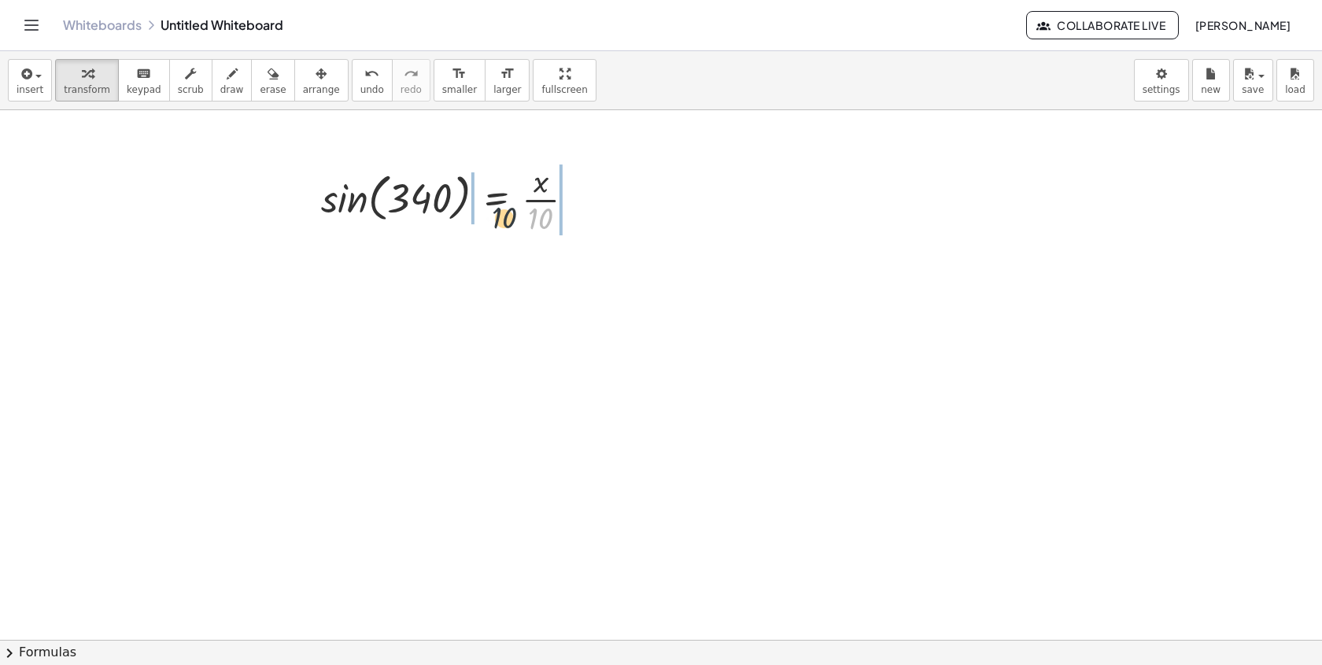
drag, startPoint x: 532, startPoint y: 225, endPoint x: 458, endPoint y: 214, distance: 74.8
click at [460, 216] on div at bounding box center [454, 198] width 282 height 79
click at [319, 209] on div at bounding box center [459, 198] width 358 height 79
click at [423, 238] on div "· 10 sin ( , 340 ) = · x · 10 · · 10 · · 10 · 10 - 0.342 … Fix a mistake Transf…" at bounding box center [460, 198] width 363 height 87
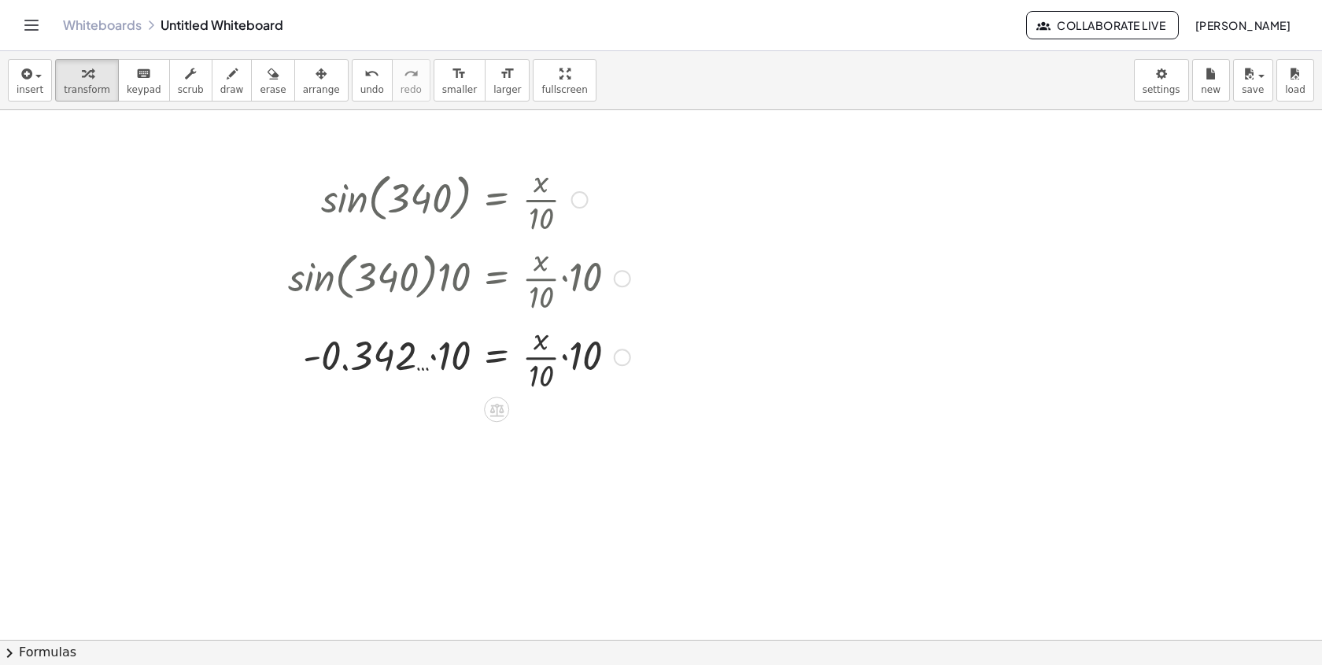
click at [448, 356] on div at bounding box center [459, 355] width 358 height 79
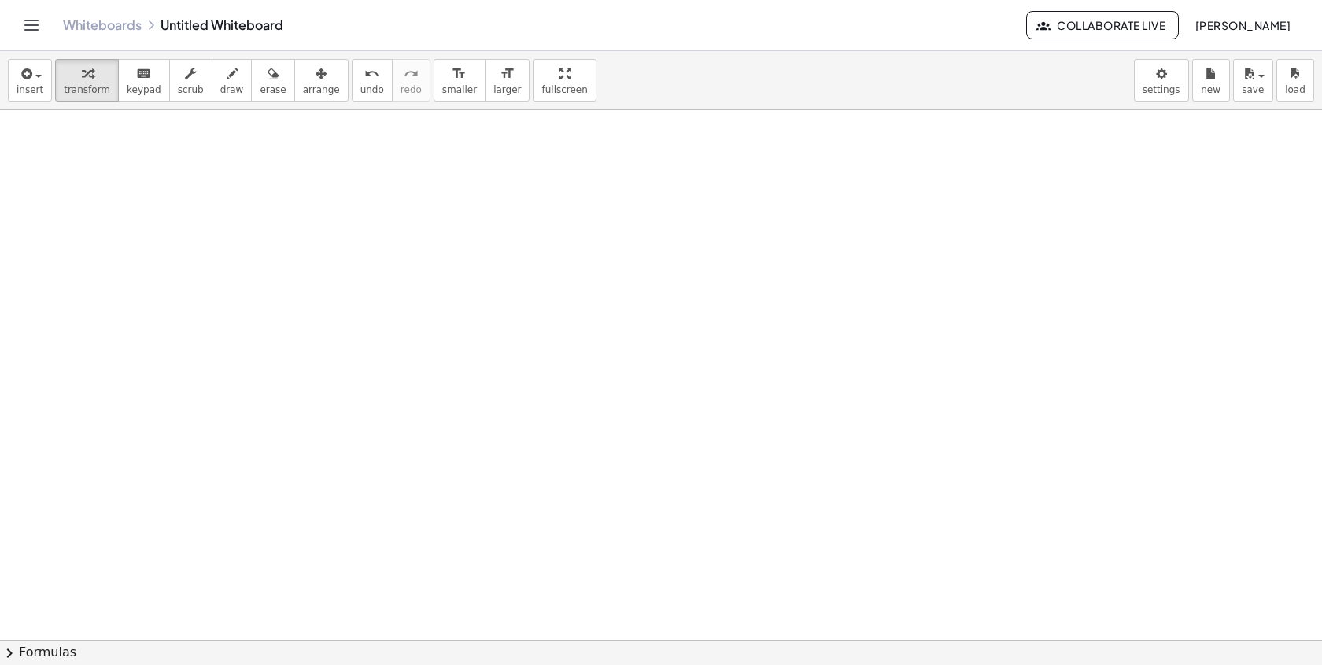
scroll to position [2756, 0]
drag, startPoint x: 596, startPoint y: 231, endPoint x: 515, endPoint y: 216, distance: 81.8
click at [515, 216] on div at bounding box center [507, 214] width 290 height 79
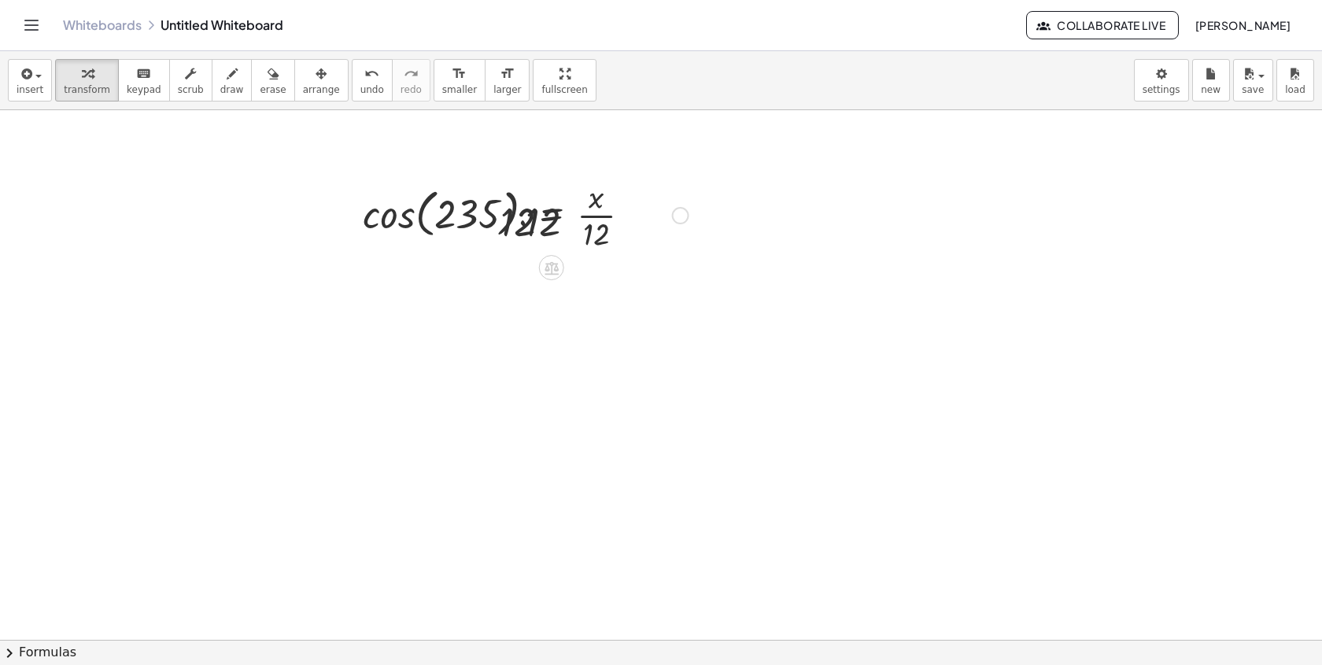
click at [356, 213] on div at bounding box center [511, 214] width 370 height 79
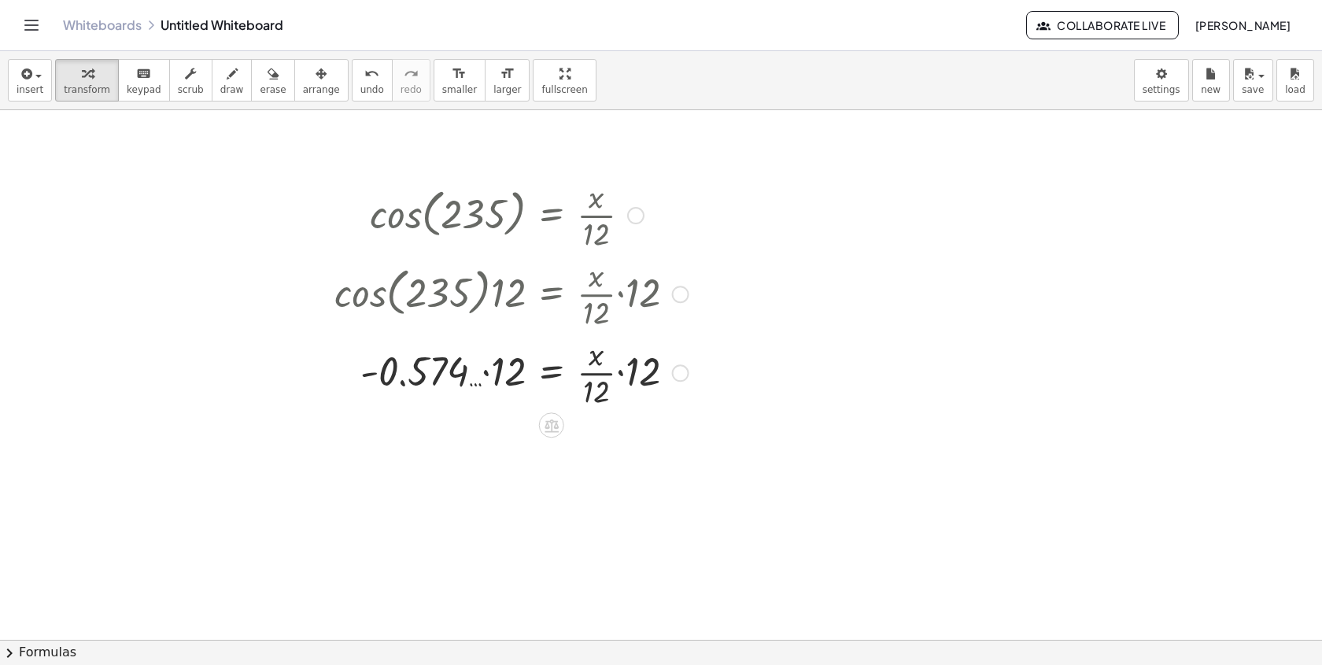
click at [490, 364] on div at bounding box center [511, 371] width 370 height 79
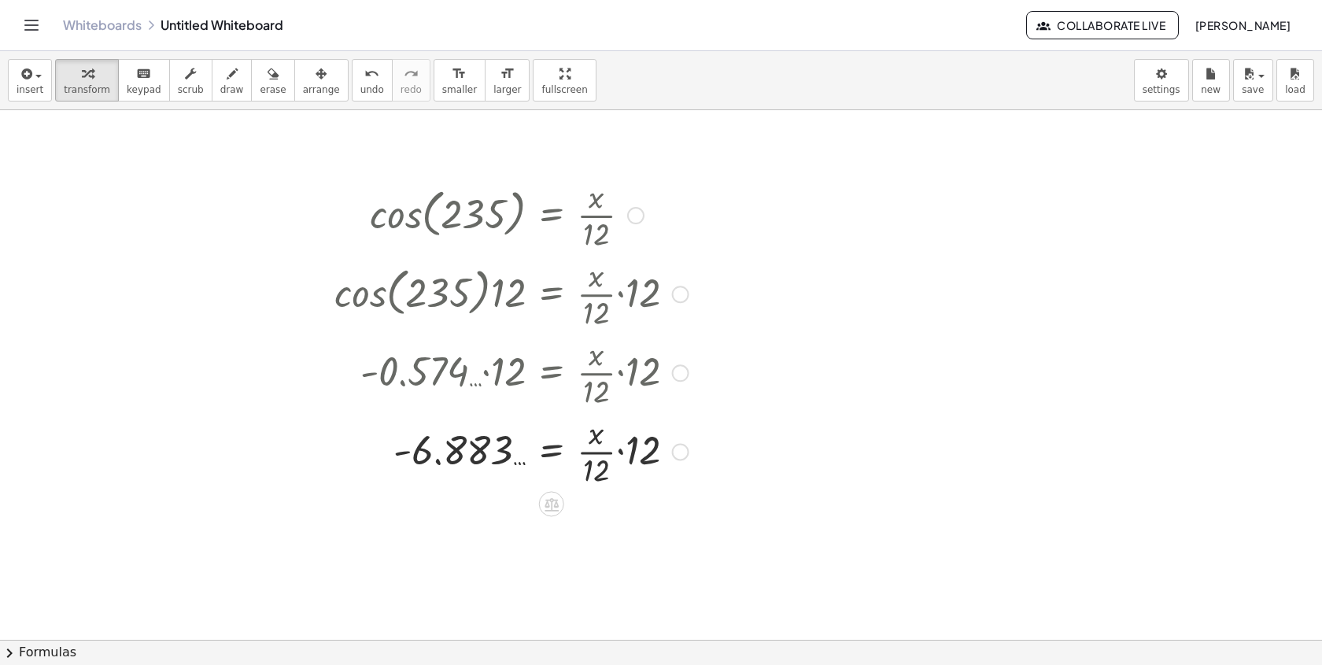
click at [636, 223] on div at bounding box center [635, 215] width 17 height 17
click at [688, 193] on span "Go back to this line" at bounding box center [716, 191] width 94 height 13
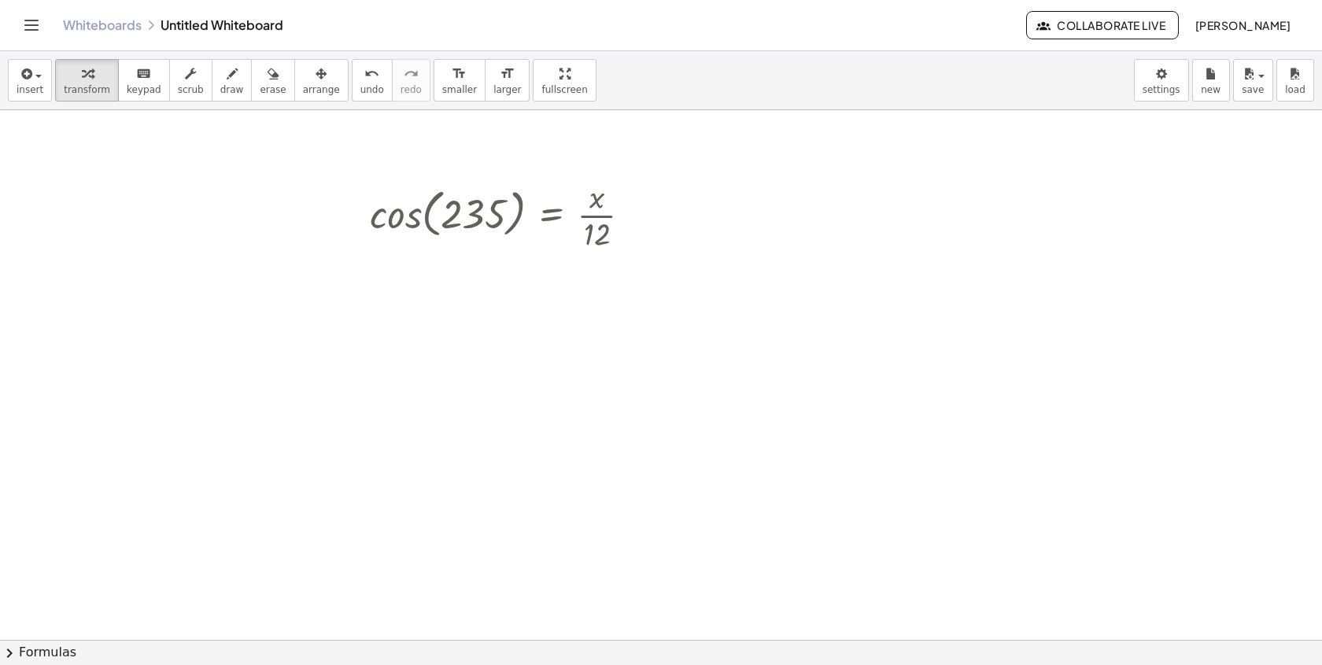
click at [645, 211] on div at bounding box center [507, 214] width 290 height 79
click at [636, 211] on div "Go back to this line Copy line as LaTeX Copy derivation as LaTeX" at bounding box center [635, 215] width 17 height 17
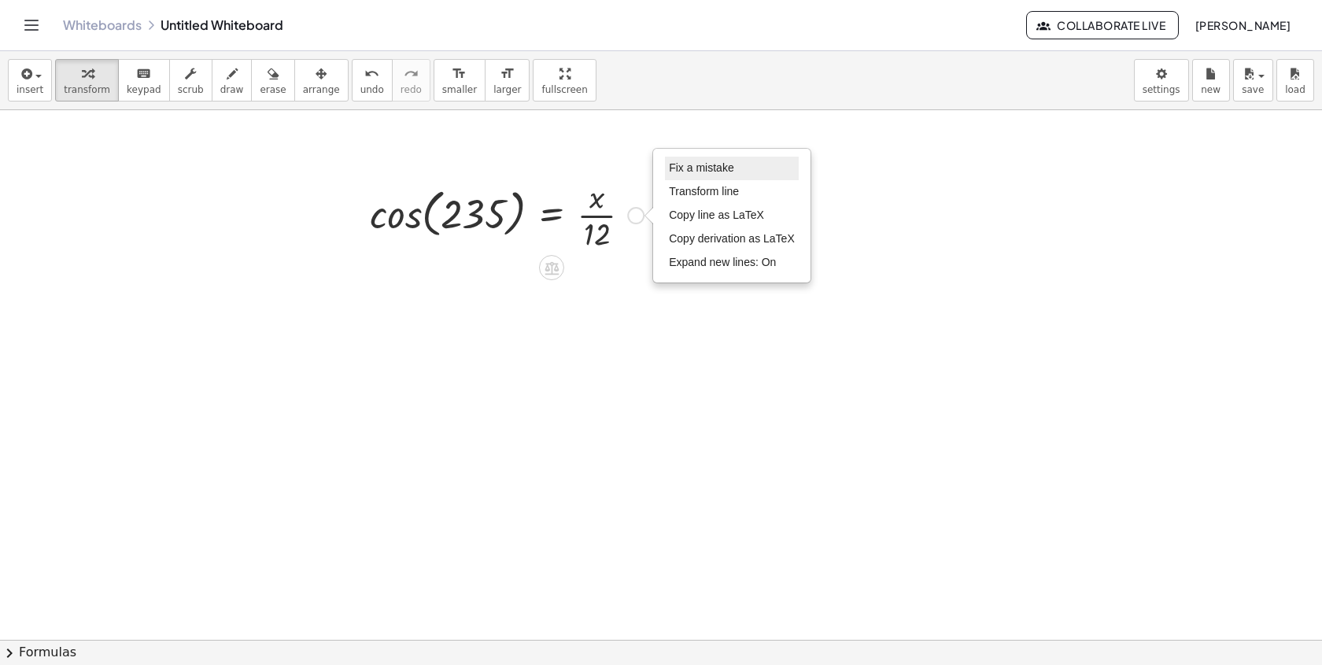
click at [699, 172] on span "Fix a mistake" at bounding box center [701, 167] width 65 height 13
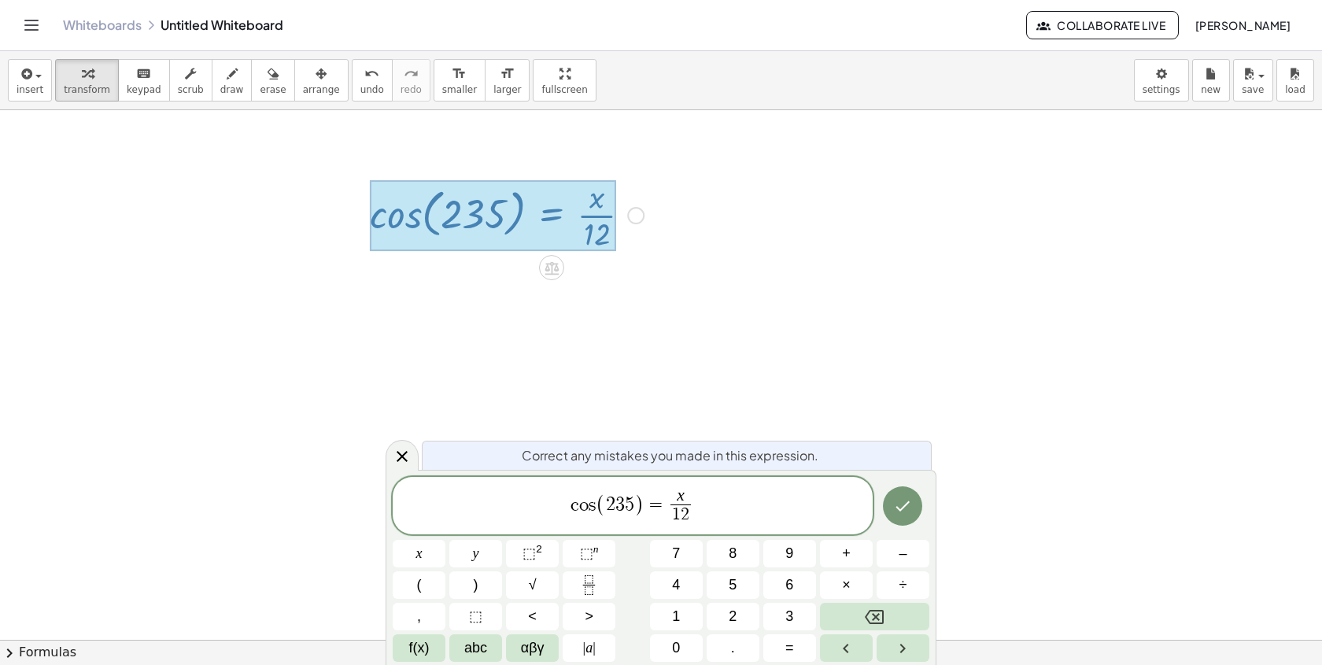
click at [594, 514] on var "s" at bounding box center [591, 504] width 7 height 19
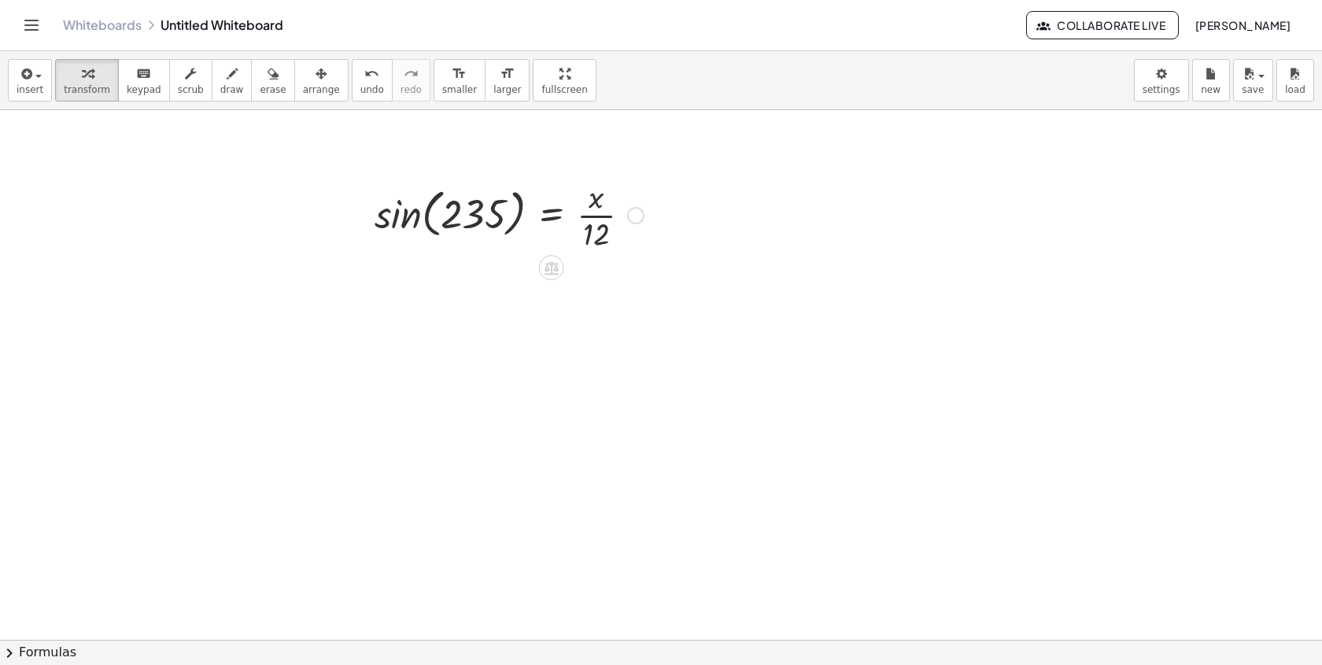
drag, startPoint x: 609, startPoint y: 242, endPoint x: 530, endPoint y: 233, distance: 79.1
click at [532, 234] on div at bounding box center [509, 214] width 285 height 79
click at [403, 220] on div at bounding box center [514, 214] width 364 height 79
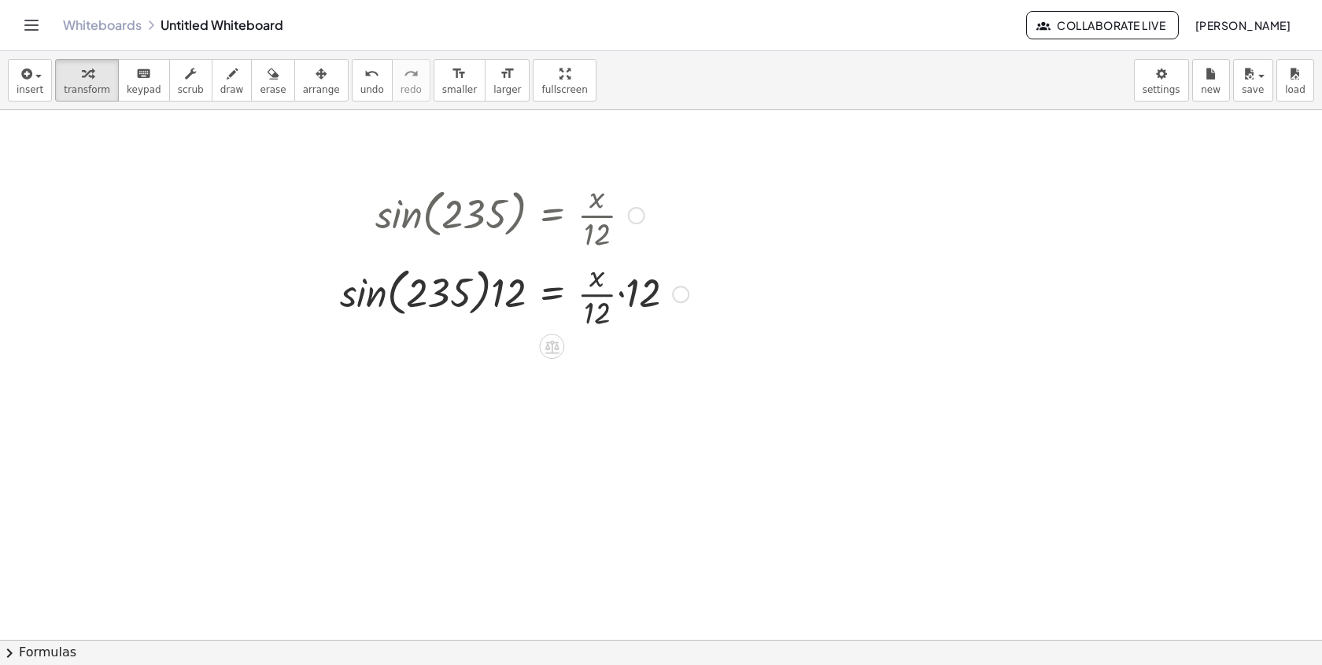
click at [337, 295] on div at bounding box center [328, 253] width 24 height 165
click at [392, 298] on div at bounding box center [514, 292] width 364 height 79
click at [381, 298] on div at bounding box center [514, 292] width 364 height 79
click at [484, 304] on div at bounding box center [526, 292] width 339 height 79
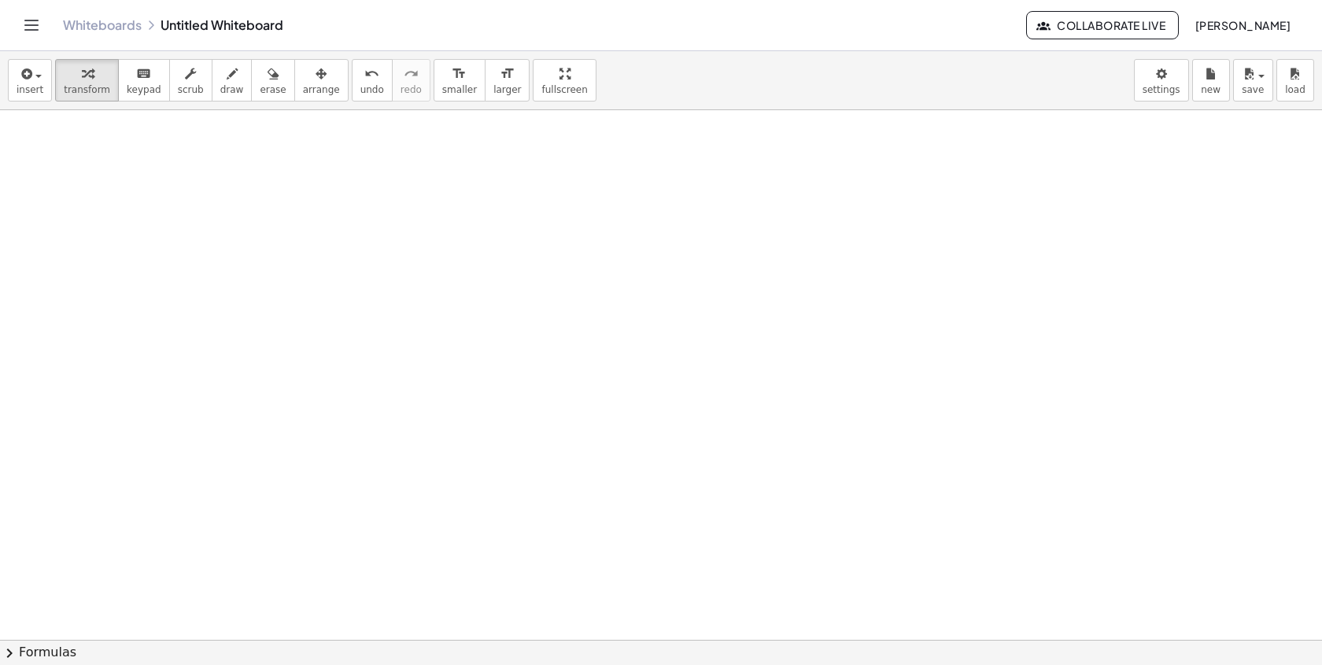
scroll to position [3367, 0]
drag, startPoint x: 585, startPoint y: 326, endPoint x: 517, endPoint y: 306, distance: 70.5
click at [517, 306] on div at bounding box center [499, 302] width 269 height 79
click at [353, 302] on div at bounding box center [343, 302] width 24 height 87
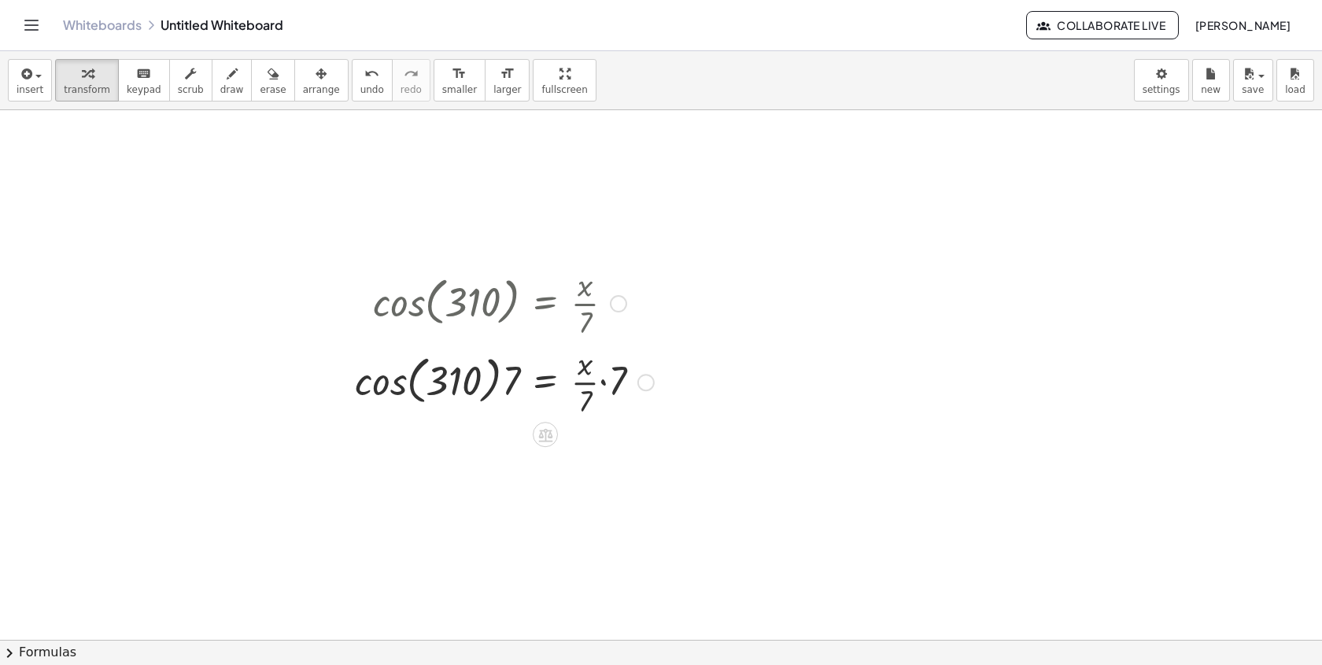
click at [397, 383] on div at bounding box center [504, 380] width 315 height 79
click at [507, 389] on div at bounding box center [513, 380] width 297 height 79
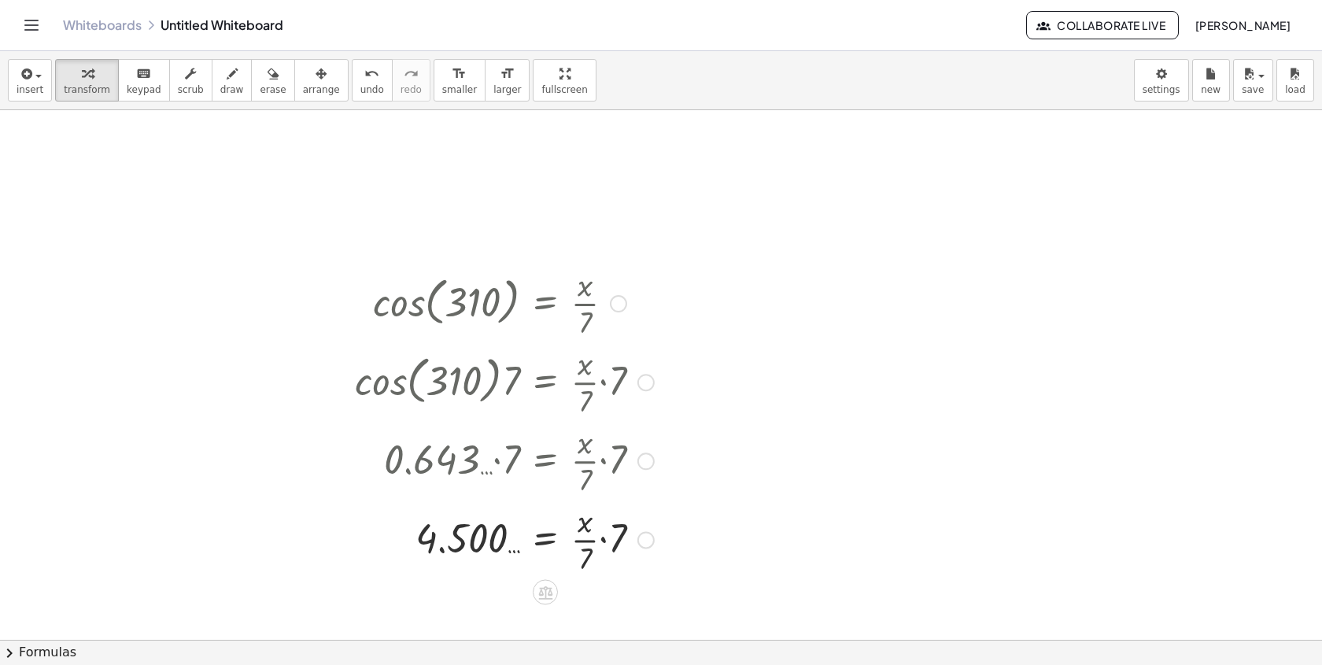
click at [649, 555] on div at bounding box center [504, 538] width 315 height 79
drag, startPoint x: 621, startPoint y: 302, endPoint x: 897, endPoint y: 263, distance: 278.9
click at [879, 260] on div at bounding box center [879, 257] width 17 height 17
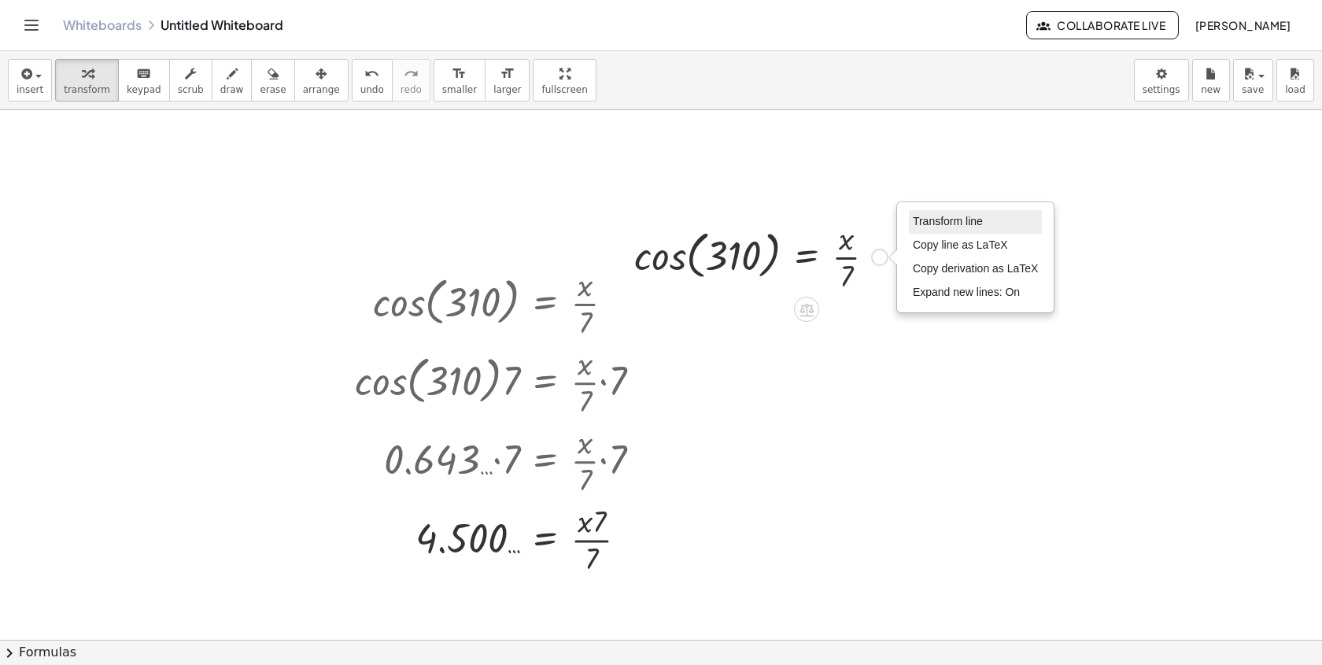
click at [924, 219] on span "Transform line" at bounding box center [948, 221] width 70 height 13
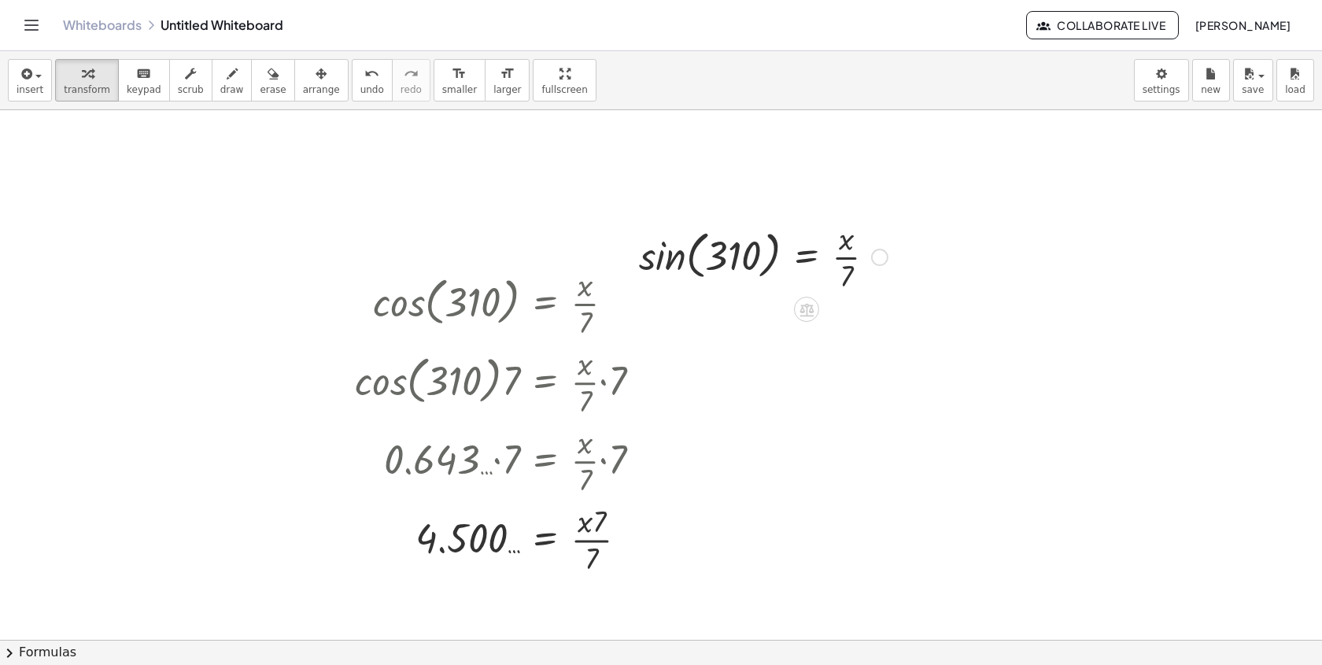
drag, startPoint x: 882, startPoint y: 336, endPoint x: 861, endPoint y: 179, distance: 158.7
drag, startPoint x: 625, startPoint y: 231, endPoint x: 761, endPoint y: 210, distance: 137.7
click at [658, 211] on div at bounding box center [646, 254] width 24 height 87
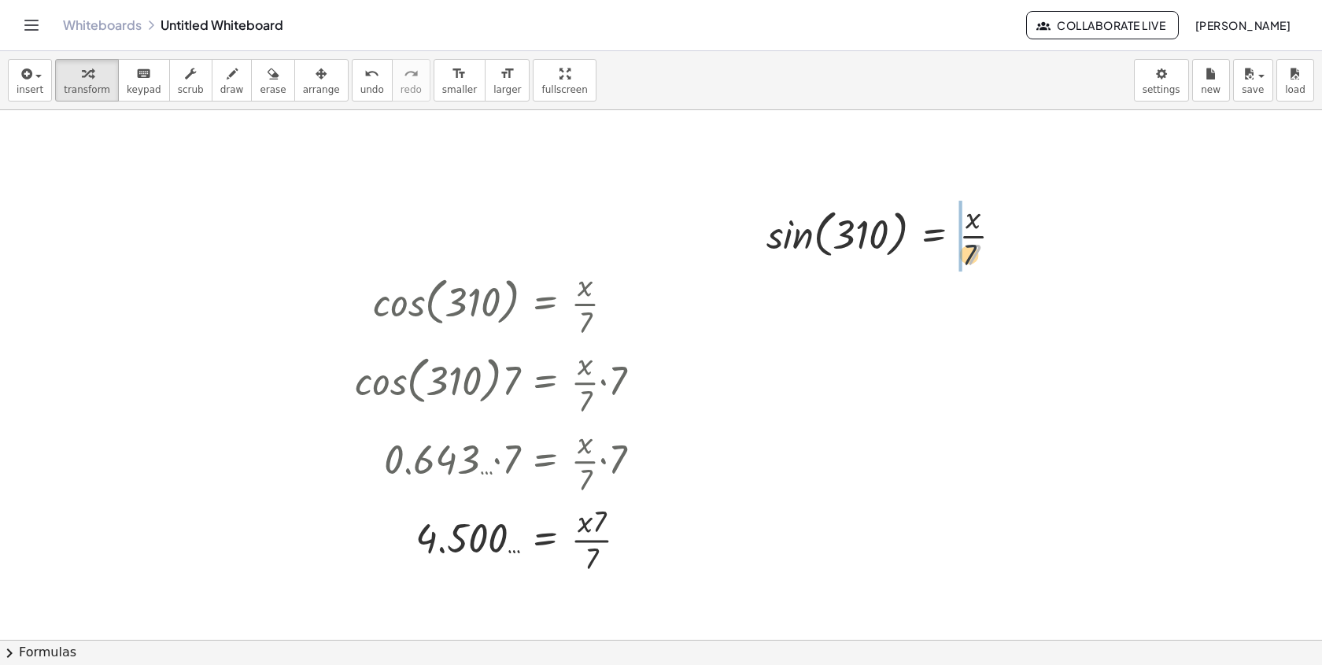
drag, startPoint x: 984, startPoint y: 251, endPoint x: 905, endPoint y: 235, distance: 81.0
click at [905, 235] on div at bounding box center [890, 234] width 264 height 79
click at [751, 227] on div at bounding box center [895, 234] width 310 height 79
click at [915, 256] on div at bounding box center [900, 234] width 299 height 79
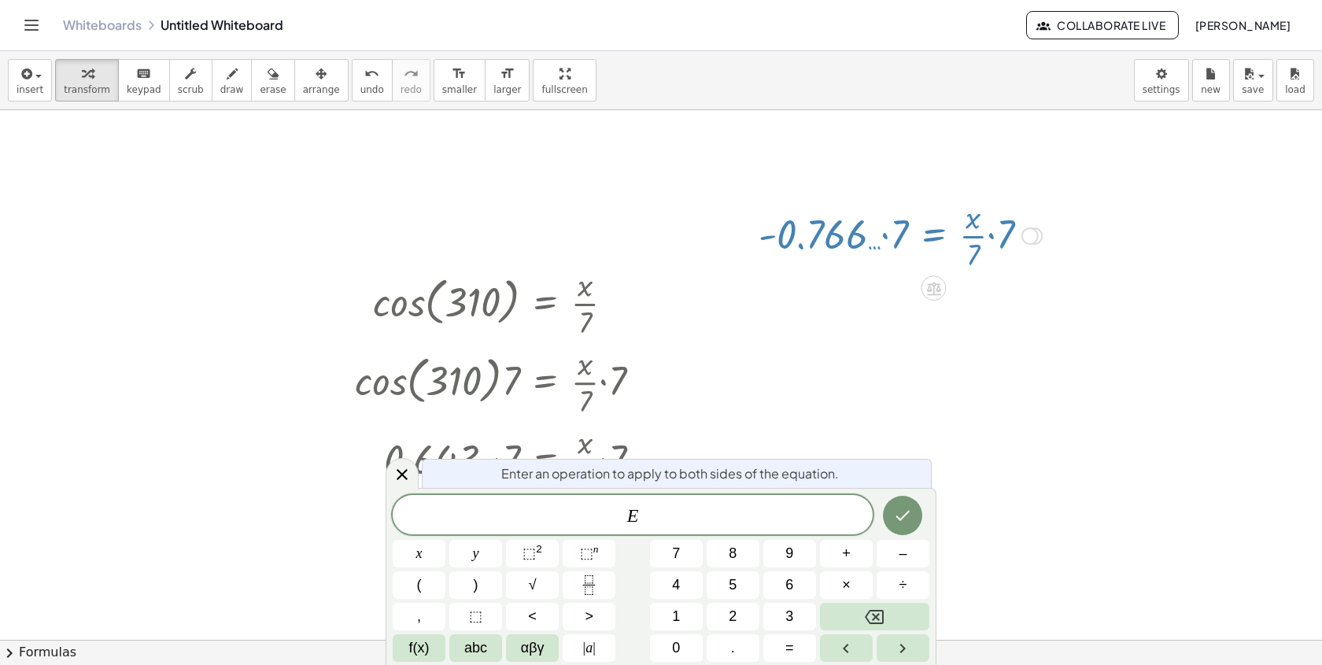
click at [883, 237] on div at bounding box center [900, 234] width 299 height 79
click at [399, 456] on div at bounding box center [504, 459] width 315 height 79
click at [400, 466] on icon at bounding box center [402, 474] width 19 height 19
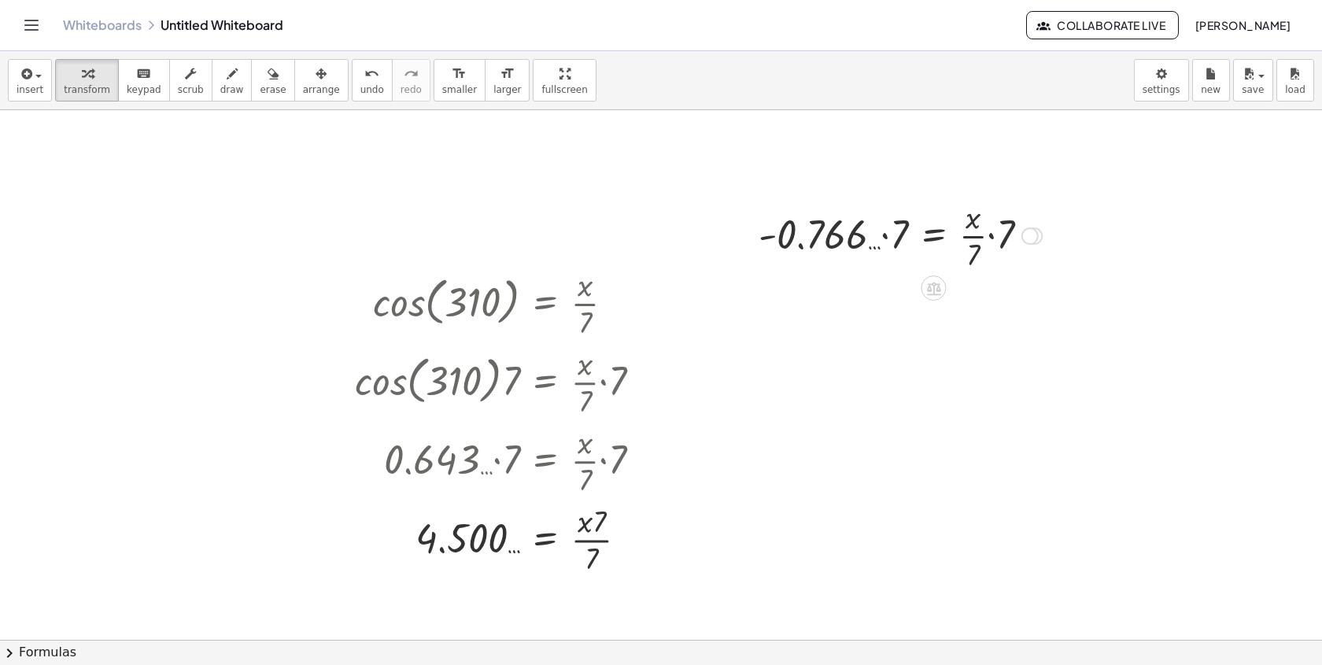
click at [883, 240] on div at bounding box center [900, 234] width 299 height 79
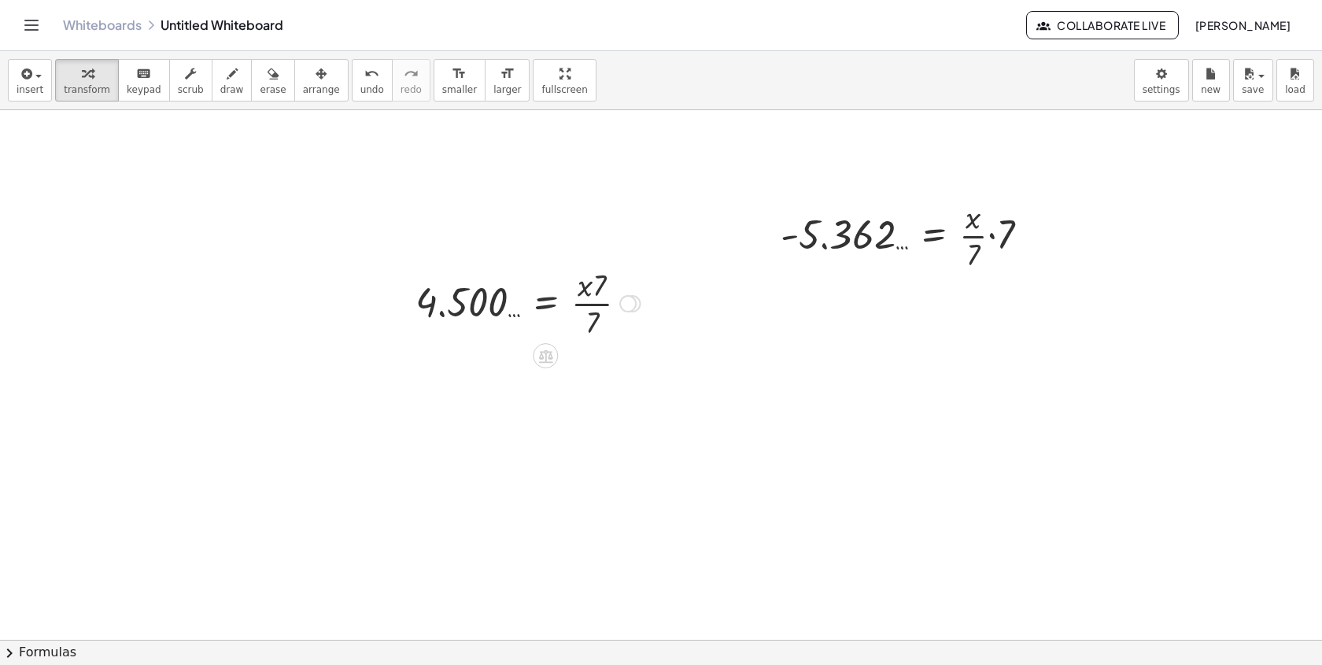
drag, startPoint x: 638, startPoint y: 540, endPoint x: 711, endPoint y: 138, distance: 407.8
drag, startPoint x: 999, startPoint y: 239, endPoint x: 968, endPoint y: 252, distance: 33.9
click at [592, 301] on div at bounding box center [528, 302] width 241 height 79
drag, startPoint x: 599, startPoint y: 287, endPoint x: 592, endPoint y: 332, distance: 45.4
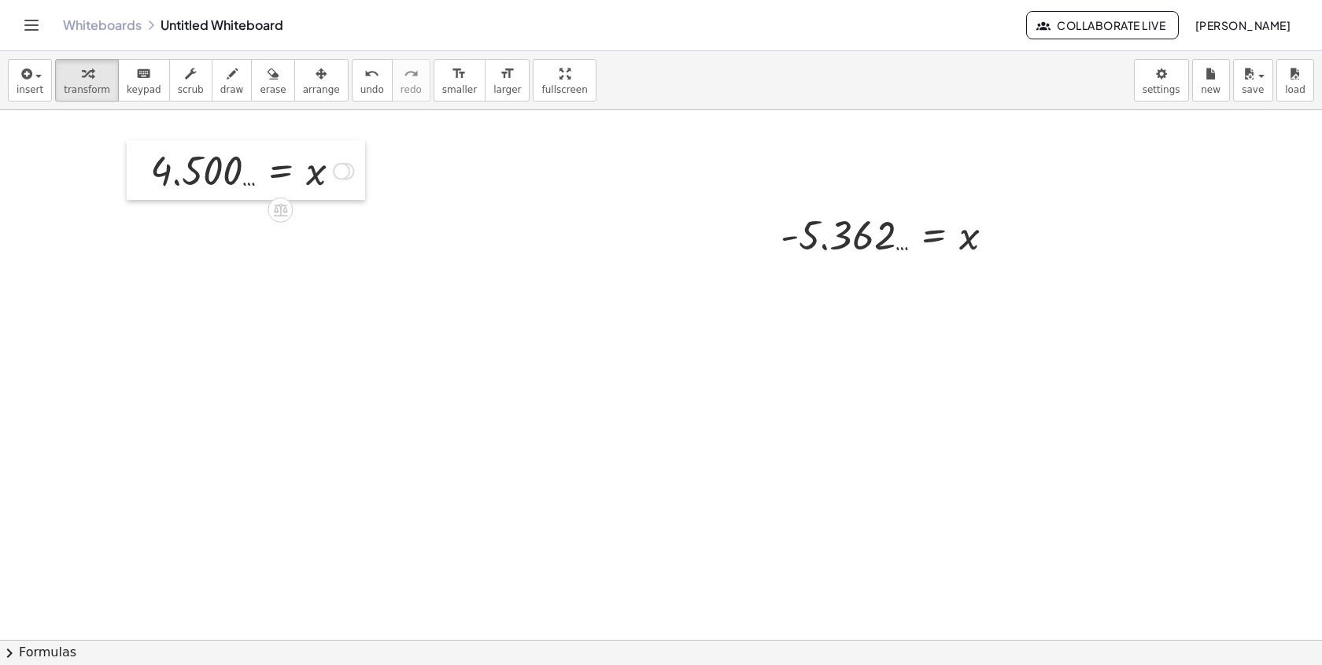
drag, startPoint x: 399, startPoint y: 299, endPoint x: 113, endPoint y: 163, distance: 316.3
click at [127, 164] on div at bounding box center [139, 170] width 24 height 60
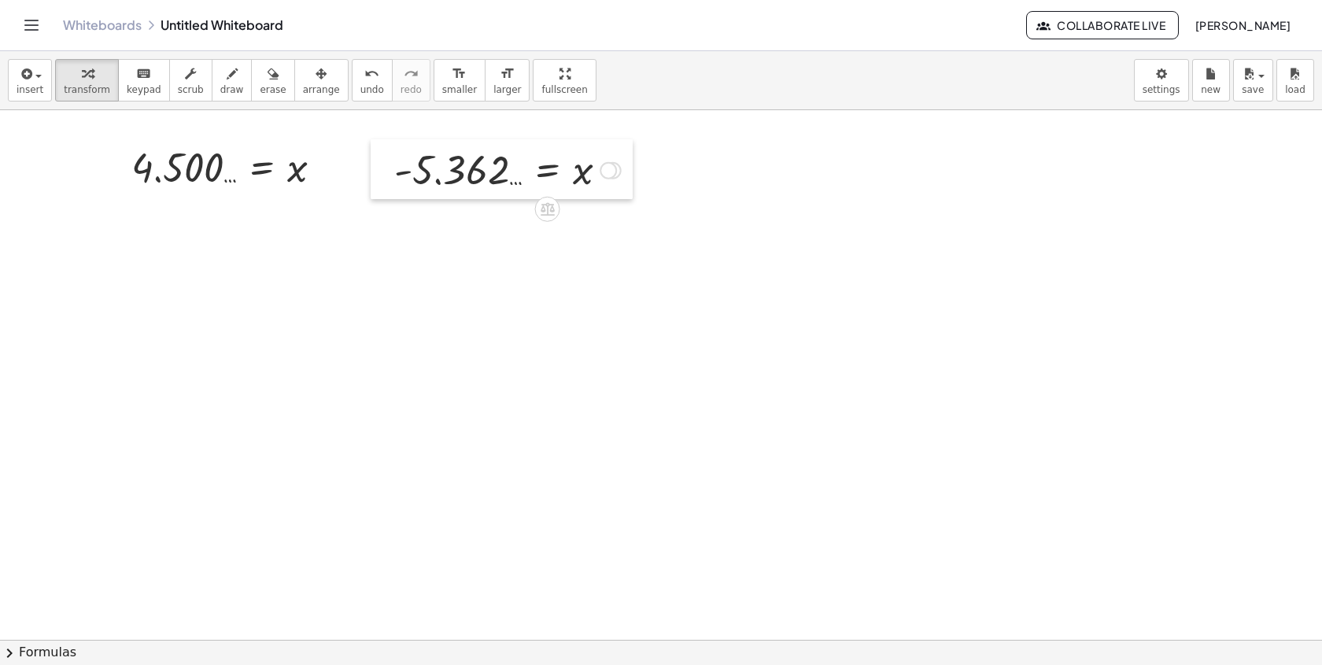
drag, startPoint x: 768, startPoint y: 228, endPoint x: 386, endPoint y: 162, distance: 387.2
click at [384, 162] on div at bounding box center [383, 169] width 24 height 60
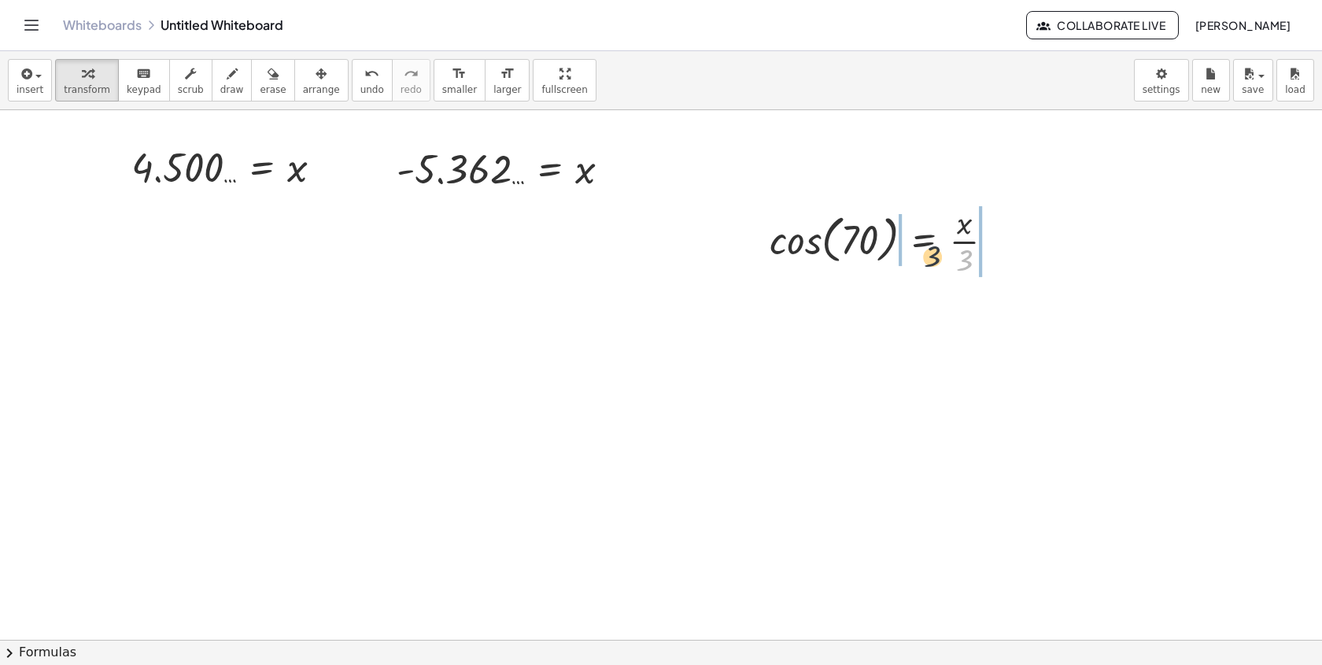
drag, startPoint x: 956, startPoint y: 259, endPoint x: 895, endPoint y: 245, distance: 62.2
click at [896, 245] on div at bounding box center [888, 240] width 253 height 79
click at [782, 241] on div at bounding box center [892, 240] width 307 height 79
click at [905, 268] on div at bounding box center [898, 240] width 295 height 79
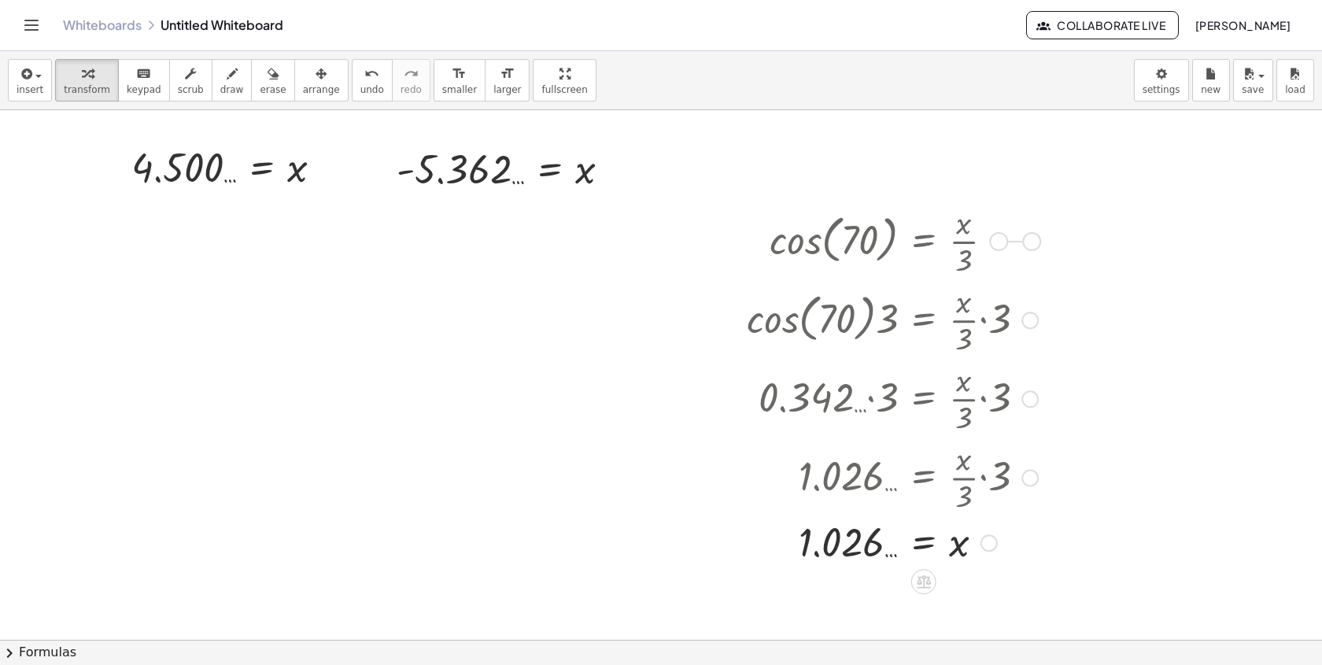
drag, startPoint x: 1000, startPoint y: 245, endPoint x: 1134, endPoint y: 244, distance: 133.7
drag, startPoint x: 876, startPoint y: 219, endPoint x: 672, endPoint y: 158, distance: 213.6
click at [672, 160] on div at bounding box center [675, 176] width 24 height 87
click at [699, 177] on div at bounding box center [802, 174] width 253 height 79
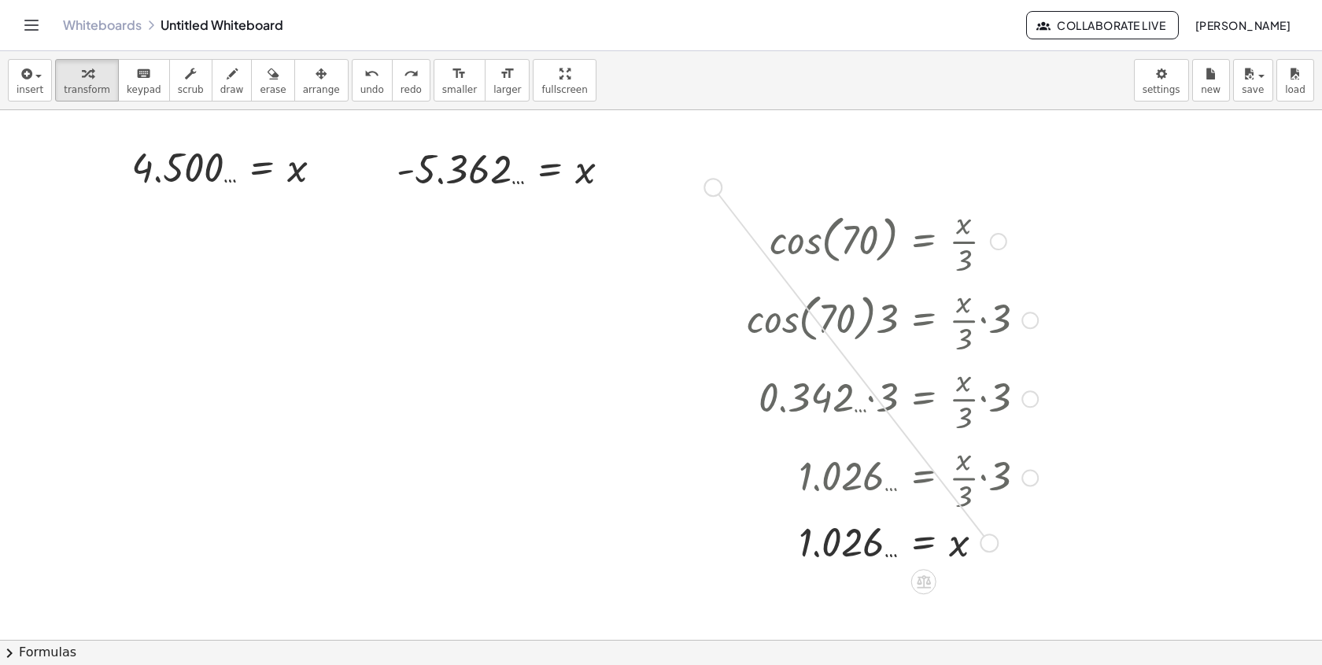
drag, startPoint x: 991, startPoint y: 545, endPoint x: 710, endPoint y: 182, distance: 459.3
drag, startPoint x: 638, startPoint y: 136, endPoint x: 742, endPoint y: 142, distance: 104.0
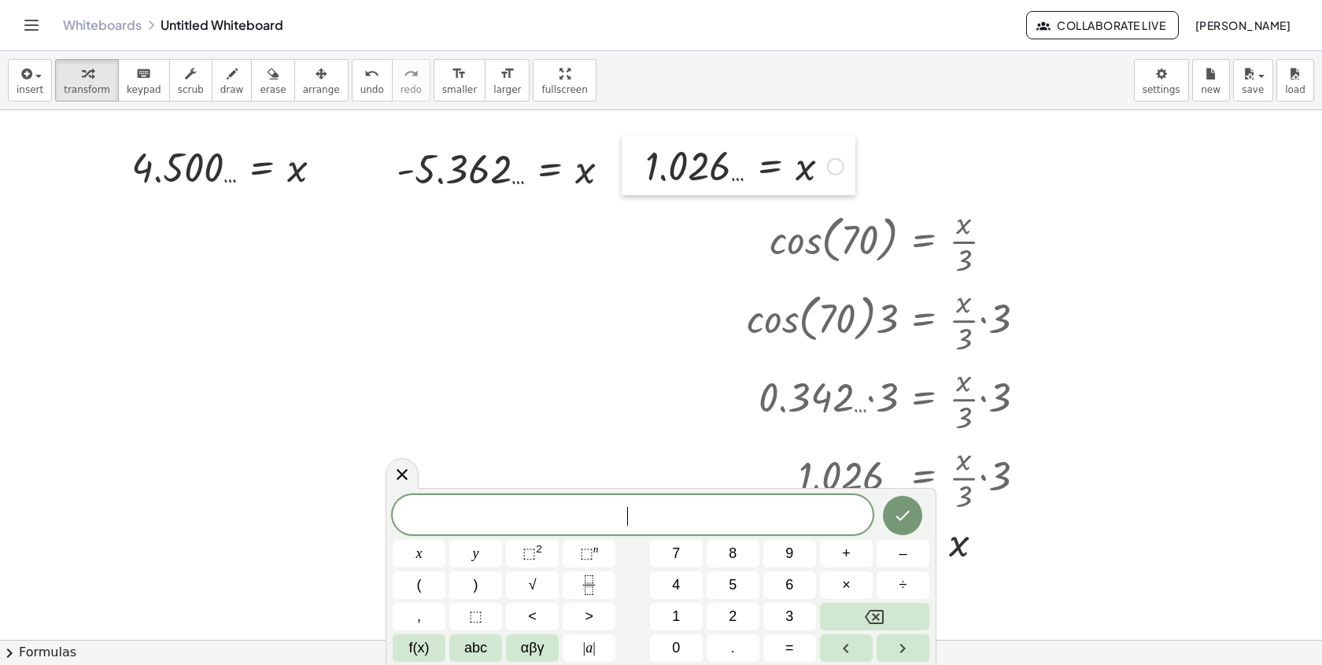
drag, startPoint x: 507, startPoint y: 195, endPoint x: 642, endPoint y: 186, distance: 134.9
click at [643, 186] on div at bounding box center [634, 165] width 24 height 60
click at [401, 476] on icon at bounding box center [402, 473] width 19 height 19
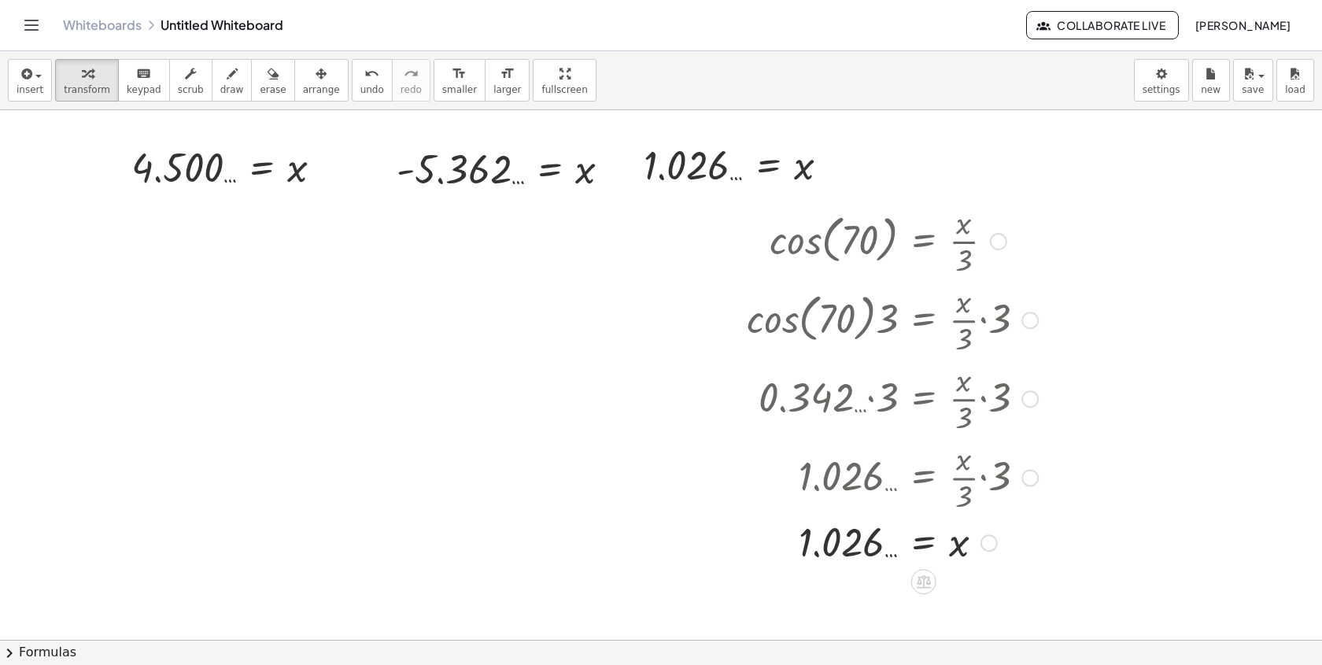
click at [1001, 243] on div at bounding box center [998, 241] width 17 height 17
click at [1046, 218] on span "Go back to this line" at bounding box center [1078, 217] width 94 height 13
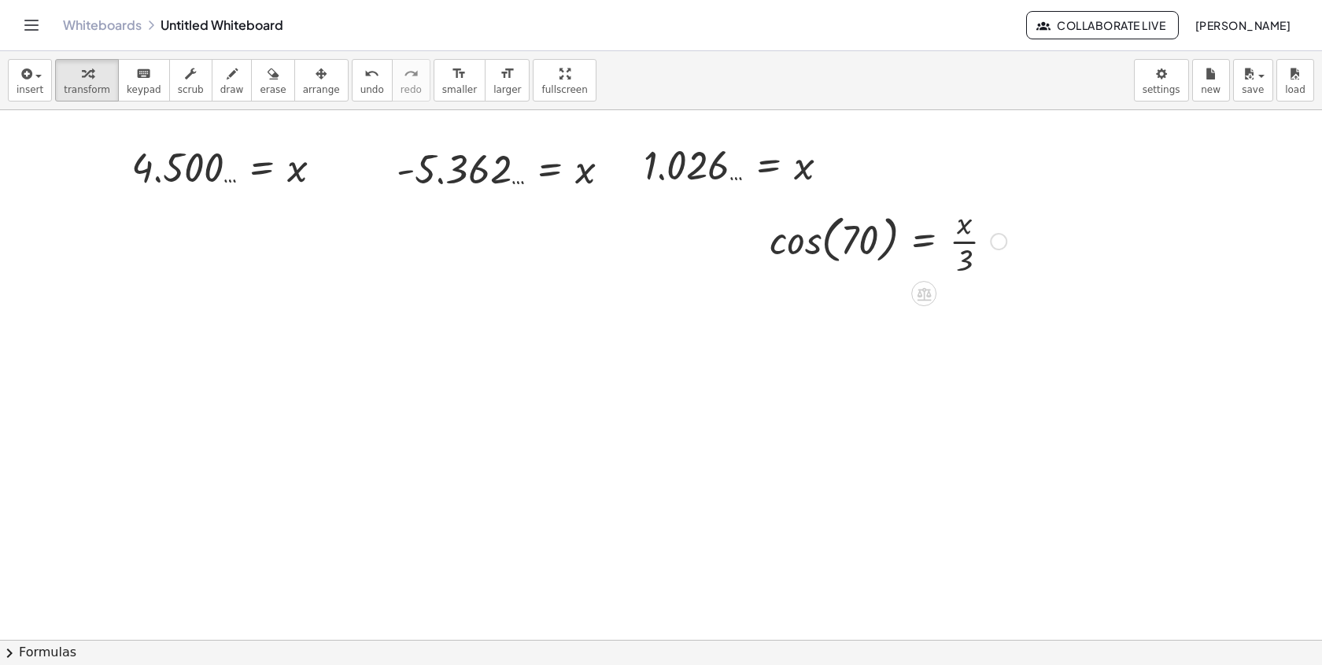
click at [994, 244] on div "Go back to this line Copy line as LaTeX Copy derivation as LaTeX" at bounding box center [998, 241] width 17 height 17
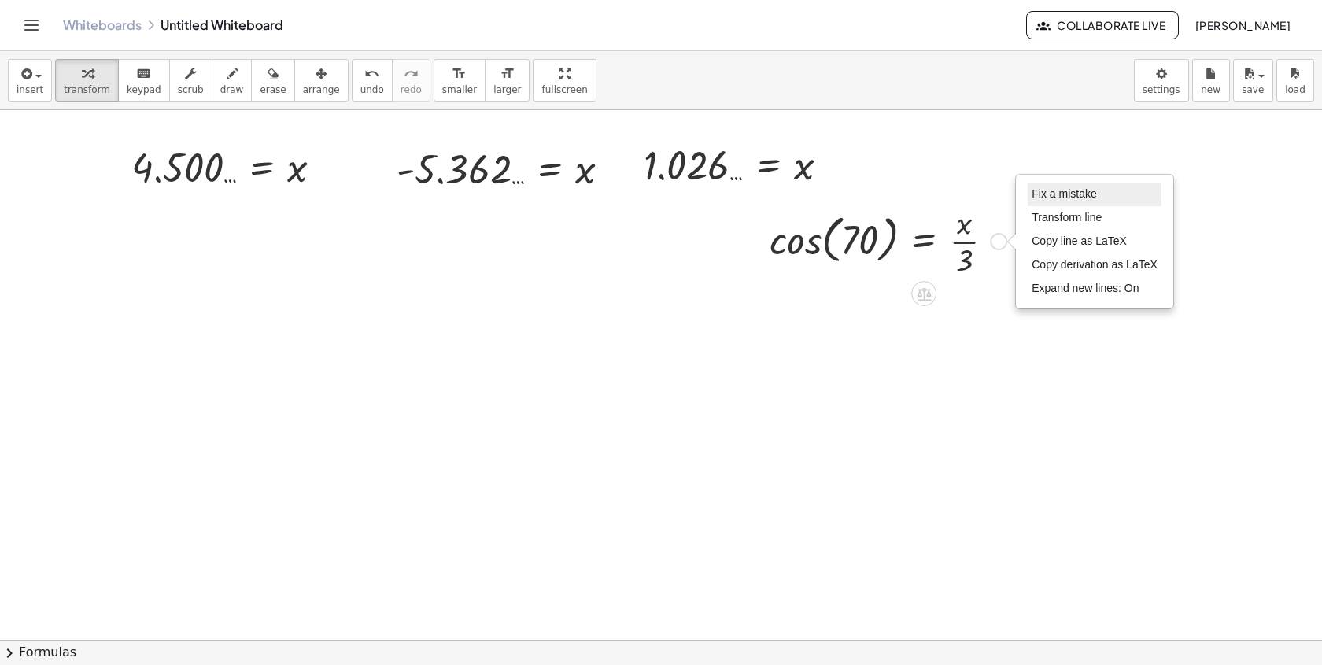
click at [1038, 197] on span "Fix a mistake" at bounding box center [1063, 193] width 65 height 13
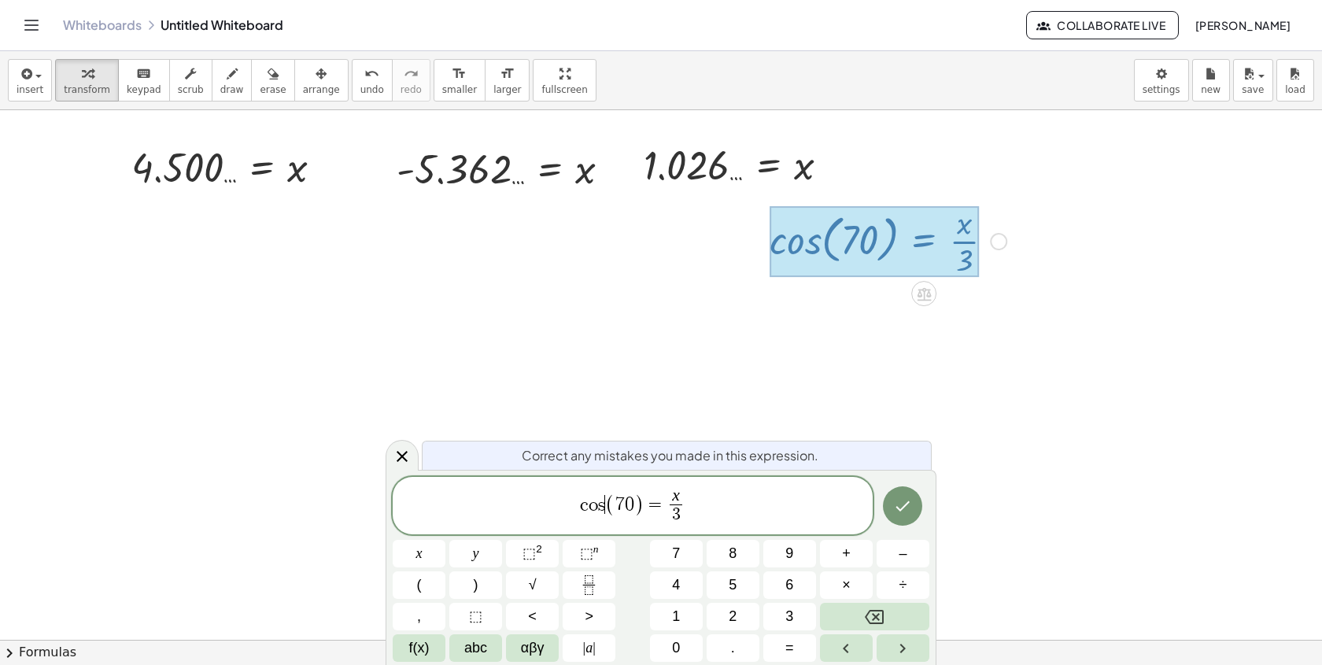
click at [609, 508] on span "(" at bounding box center [610, 504] width 10 height 23
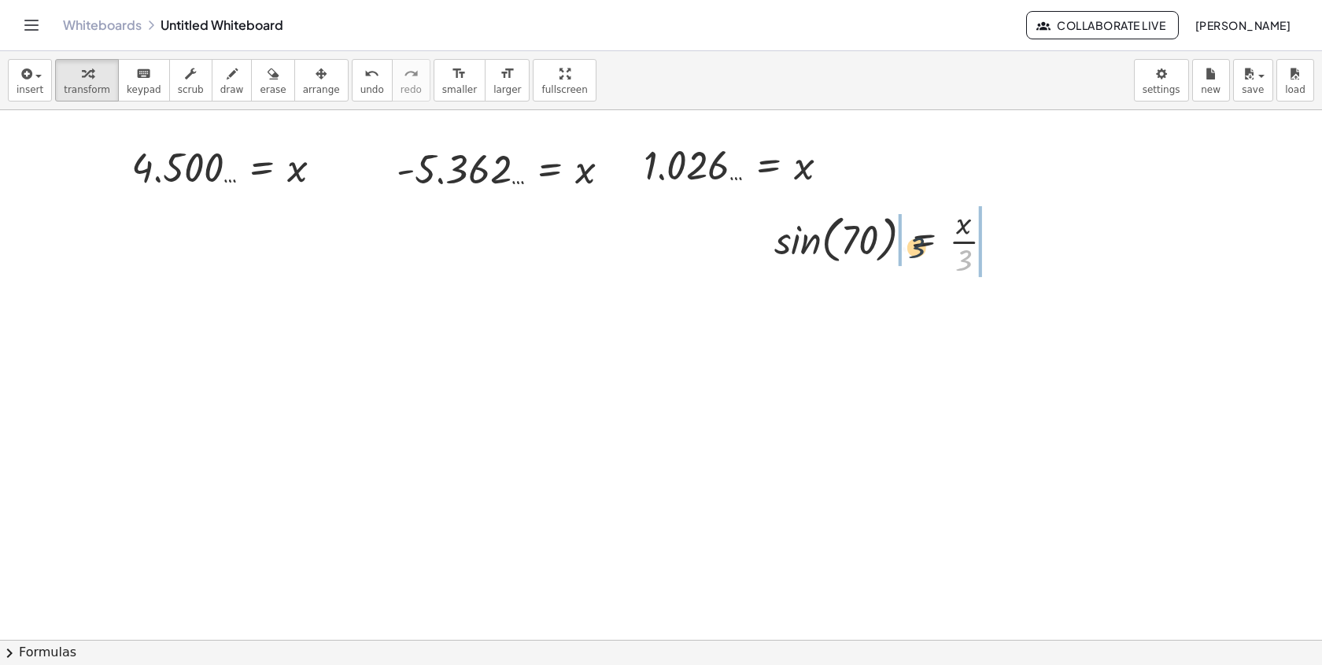
drag, startPoint x: 960, startPoint y: 261, endPoint x: 905, endPoint y: 246, distance: 57.1
click at [906, 246] on div at bounding box center [890, 240] width 248 height 79
click at [769, 248] on div at bounding box center [895, 240] width 302 height 79
click at [923, 245] on div at bounding box center [901, 240] width 290 height 79
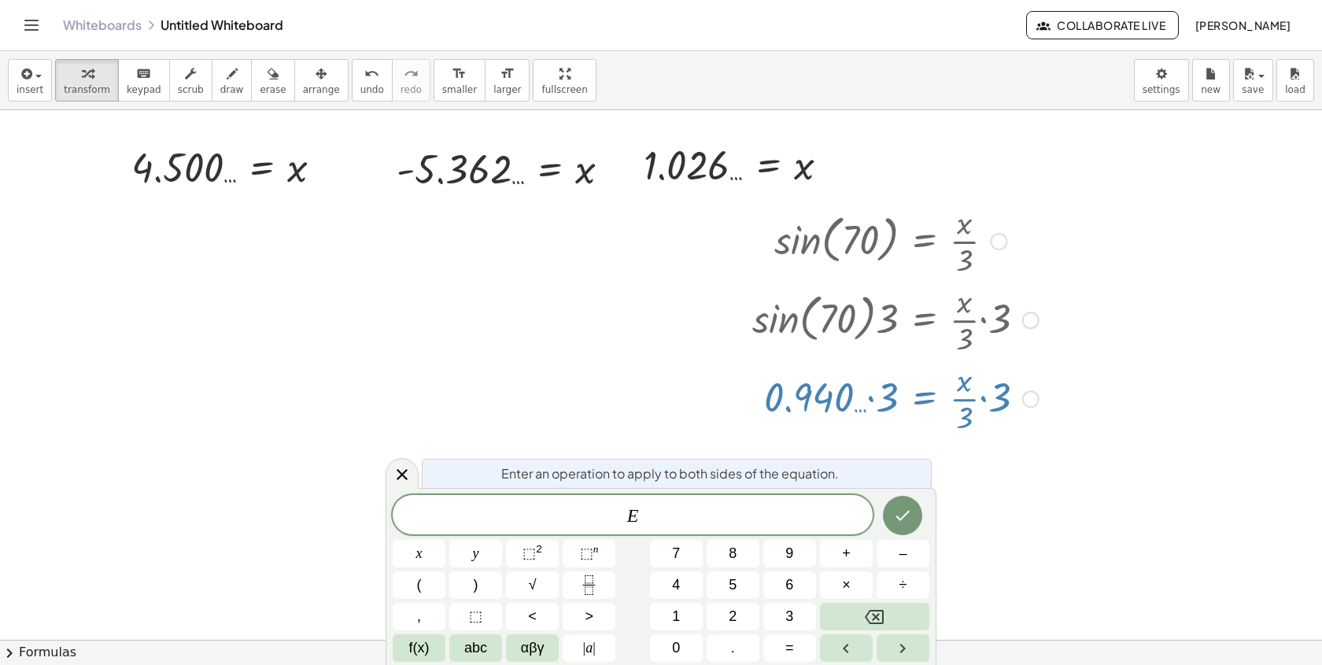
click at [875, 249] on div at bounding box center [901, 240] width 290 height 79
click at [866, 404] on div at bounding box center [901, 397] width 290 height 79
click at [402, 479] on icon at bounding box center [402, 474] width 19 height 19
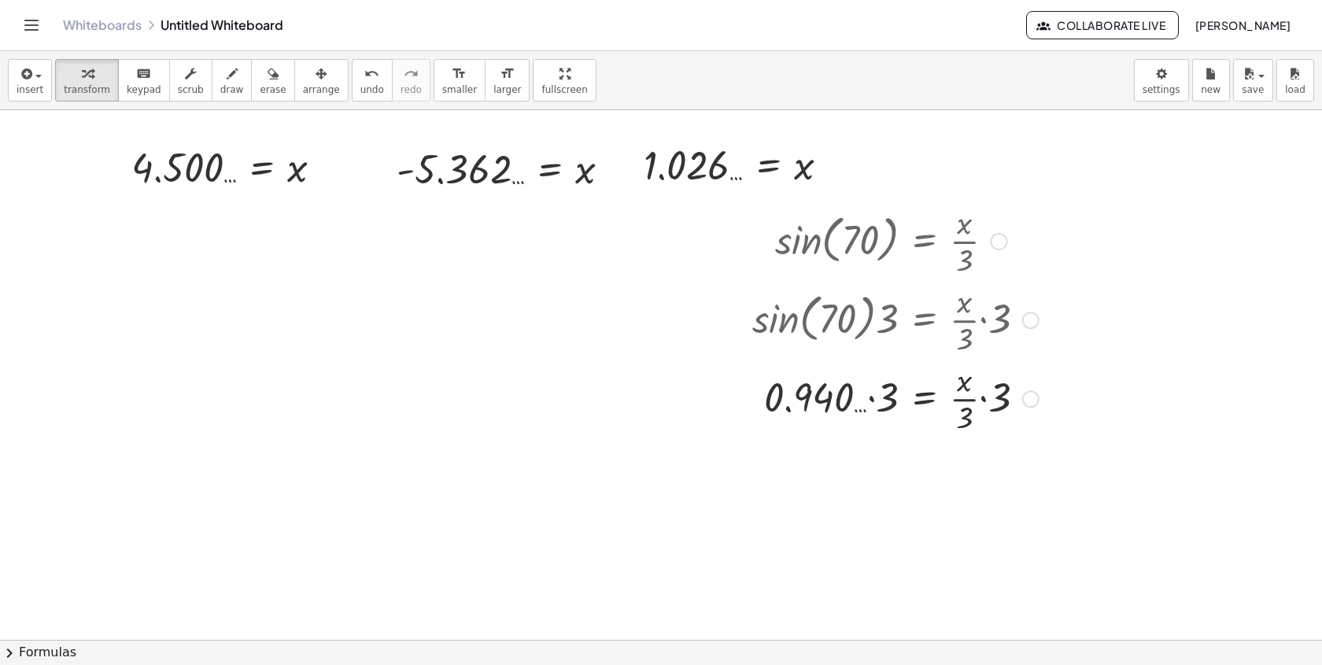
click at [872, 390] on div at bounding box center [895, 397] width 302 height 79
drag, startPoint x: 1008, startPoint y: 406, endPoint x: 949, endPoint y: 419, distance: 60.5
click at [924, 242] on div "sin ( , 70 ) = · x · 3 · sin ( , 70 ) · 3 = · · x · 3 · 3 · 0.940 … · 3 = · · x…" at bounding box center [924, 242] width 0 height 0
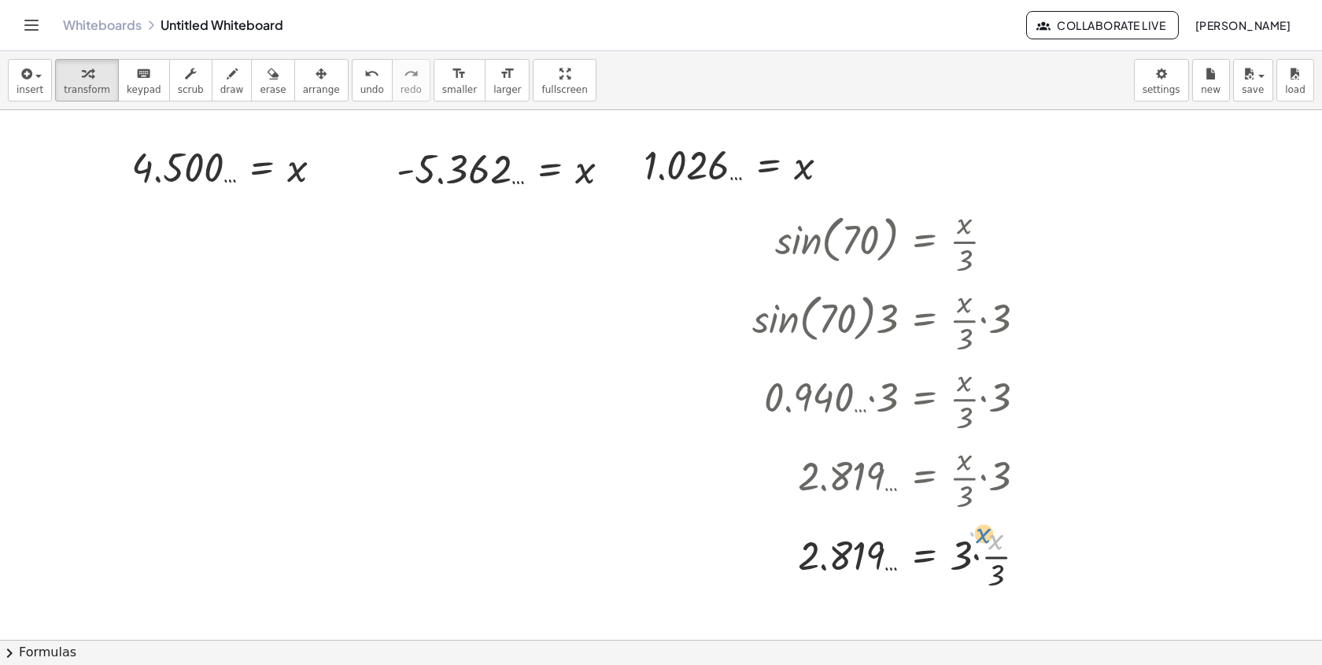
drag, startPoint x: 994, startPoint y: 498, endPoint x: 1003, endPoint y: 474, distance: 25.1
click at [924, 242] on div "sin ( , 70 ) = · x · 3 · sin ( , 70 ) · 3 = · · x · 3 · 3 · 0.940 … · 3 = · · x…" at bounding box center [924, 242] width 0 height 0
drag, startPoint x: 958, startPoint y: 562, endPoint x: 990, endPoint y: 576, distance: 34.5
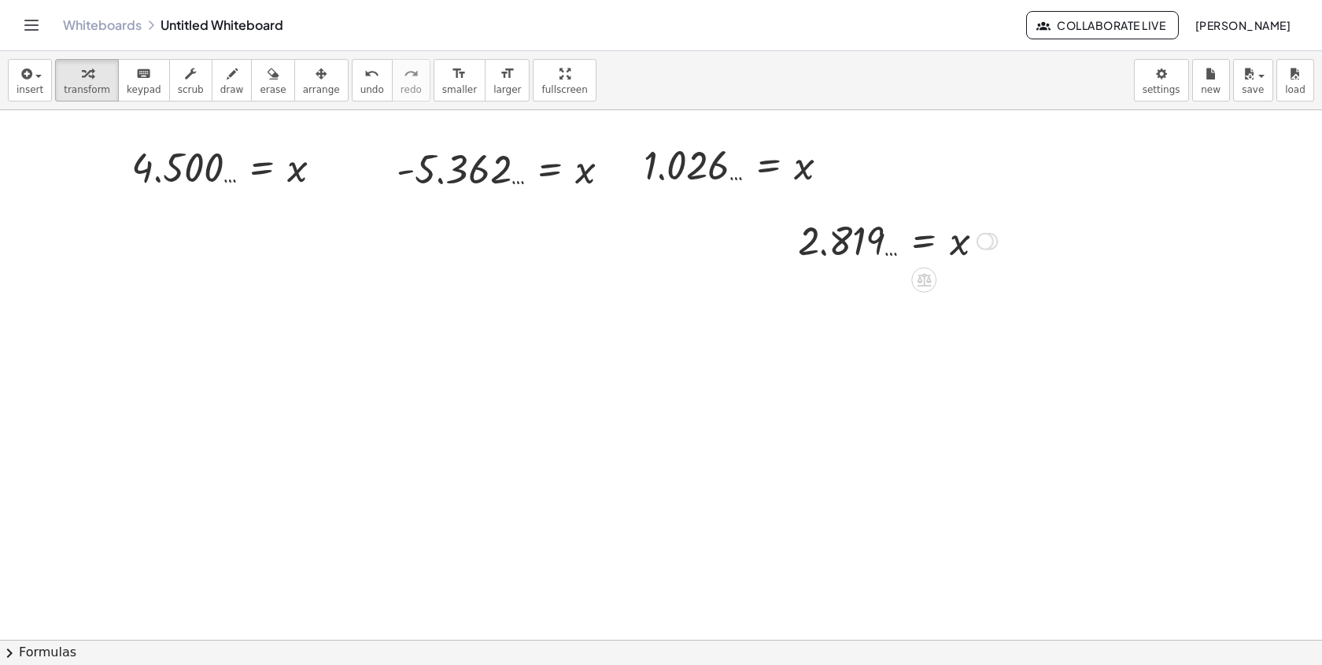
drag, startPoint x: 990, startPoint y: 556, endPoint x: 1011, endPoint y: 115, distance: 441.9
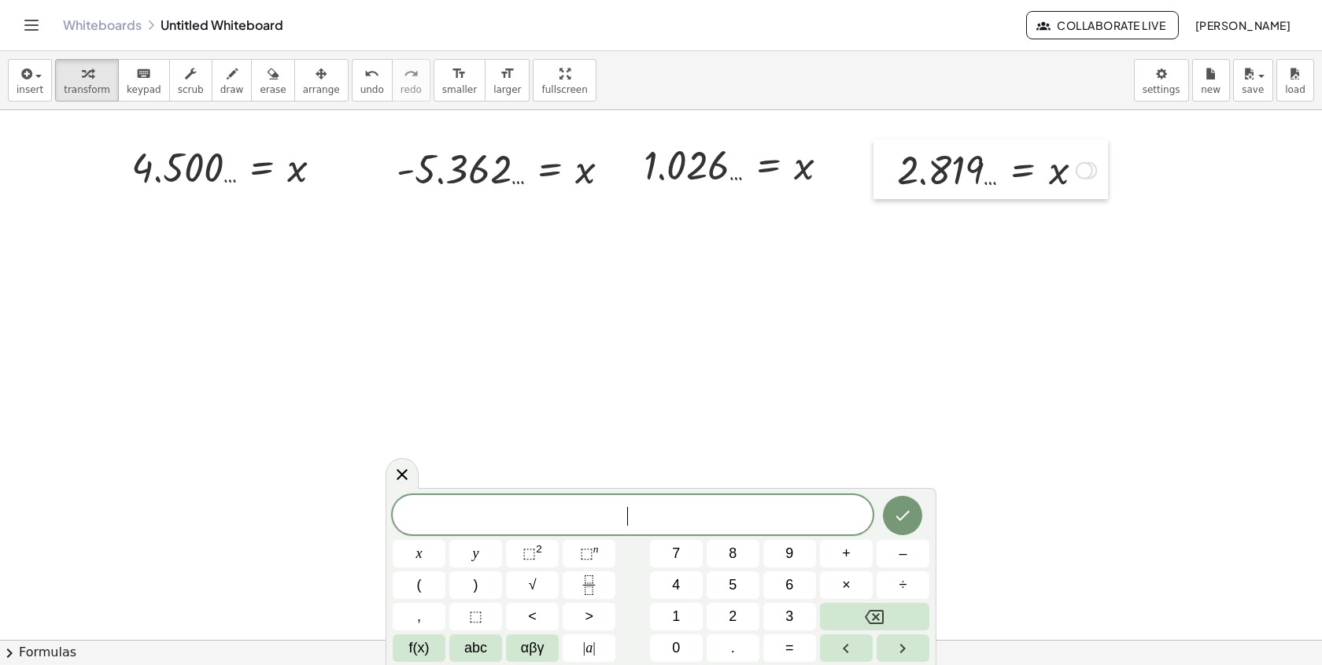
drag, startPoint x: 793, startPoint y: 238, endPoint x: 886, endPoint y: 163, distance: 119.7
click at [886, 163] on div at bounding box center [885, 169] width 24 height 60
click at [396, 467] on icon at bounding box center [402, 473] width 19 height 19
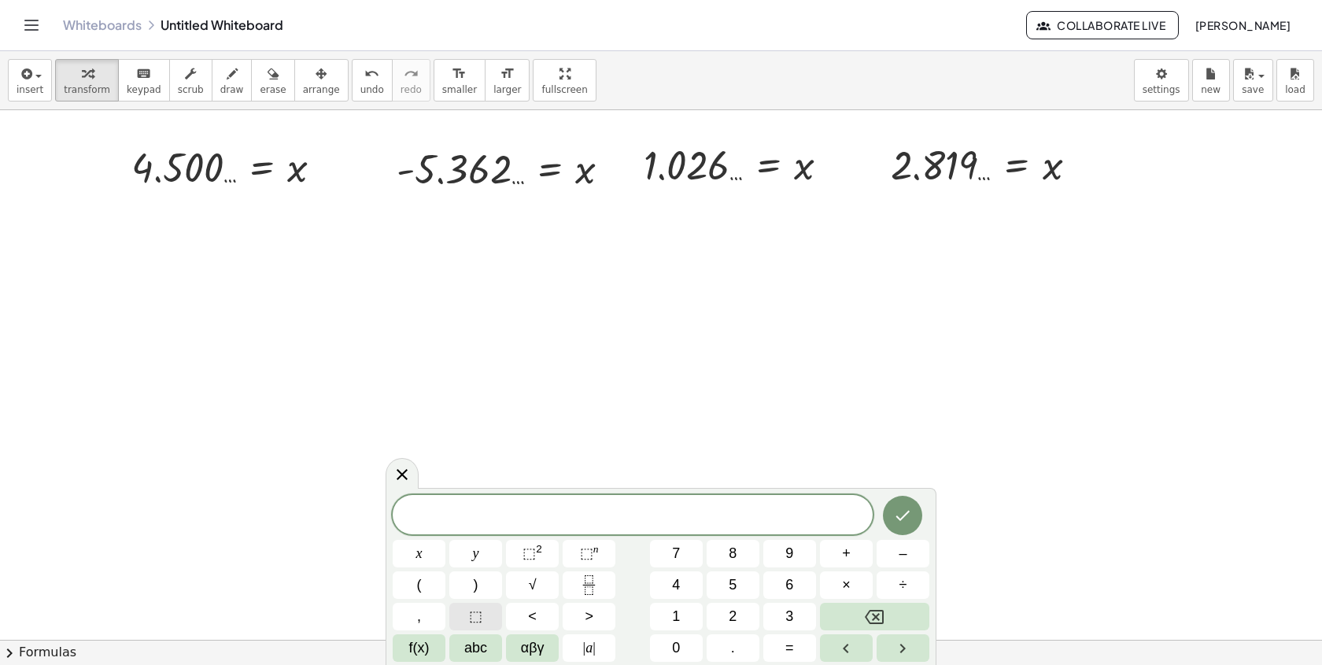
click at [475, 604] on button "⬚" at bounding box center [475, 617] width 53 height 28
click at [476, 617] on span "⬚" at bounding box center [475, 616] width 13 height 21
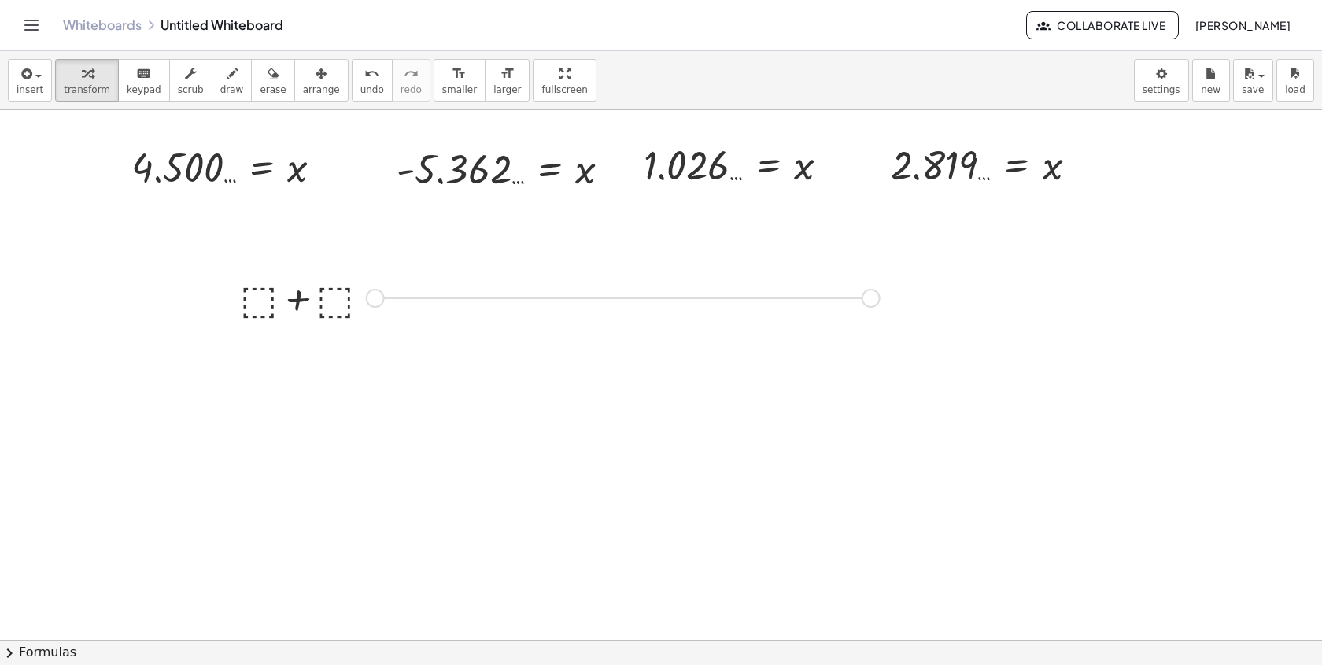
drag, startPoint x: 368, startPoint y: 298, endPoint x: 875, endPoint y: 292, distance: 506.7
drag, startPoint x: 180, startPoint y: 176, endPoint x: 245, endPoint y: 302, distance: 141.4
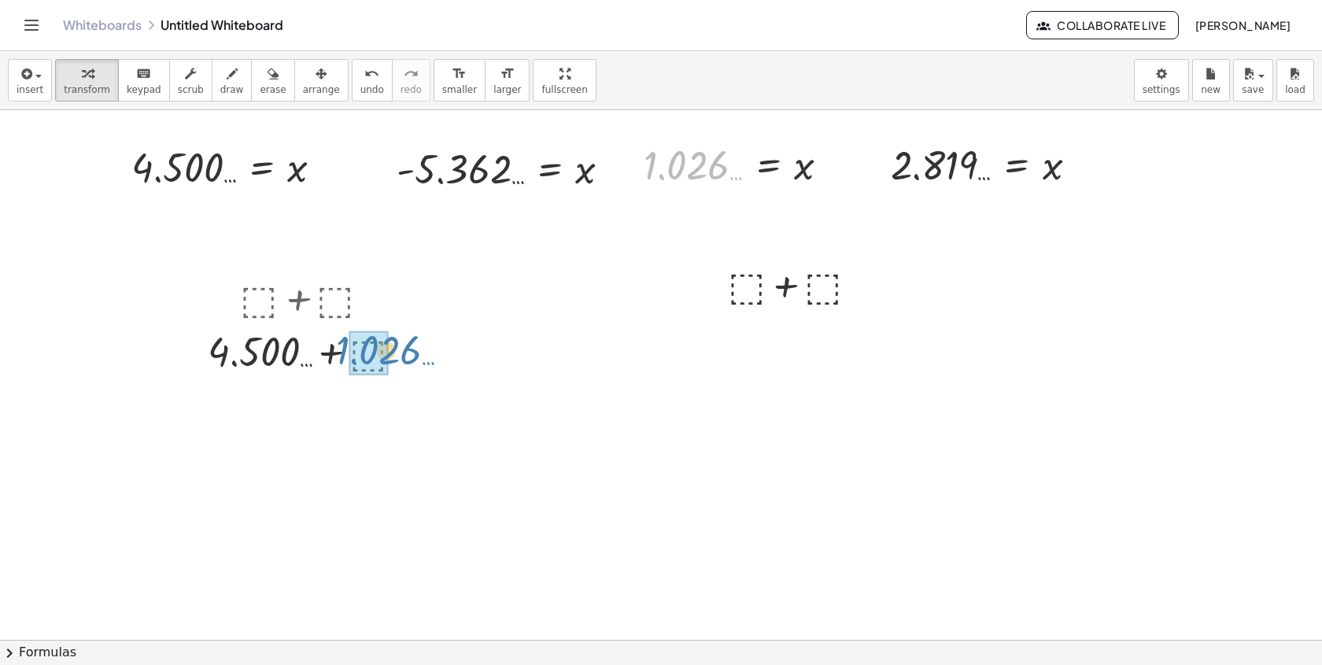
drag, startPoint x: 699, startPoint y: 170, endPoint x: 382, endPoint y: 352, distance: 366.5
click at [270, 368] on div at bounding box center [312, 349] width 284 height 53
click at [304, 355] on div at bounding box center [312, 349] width 284 height 53
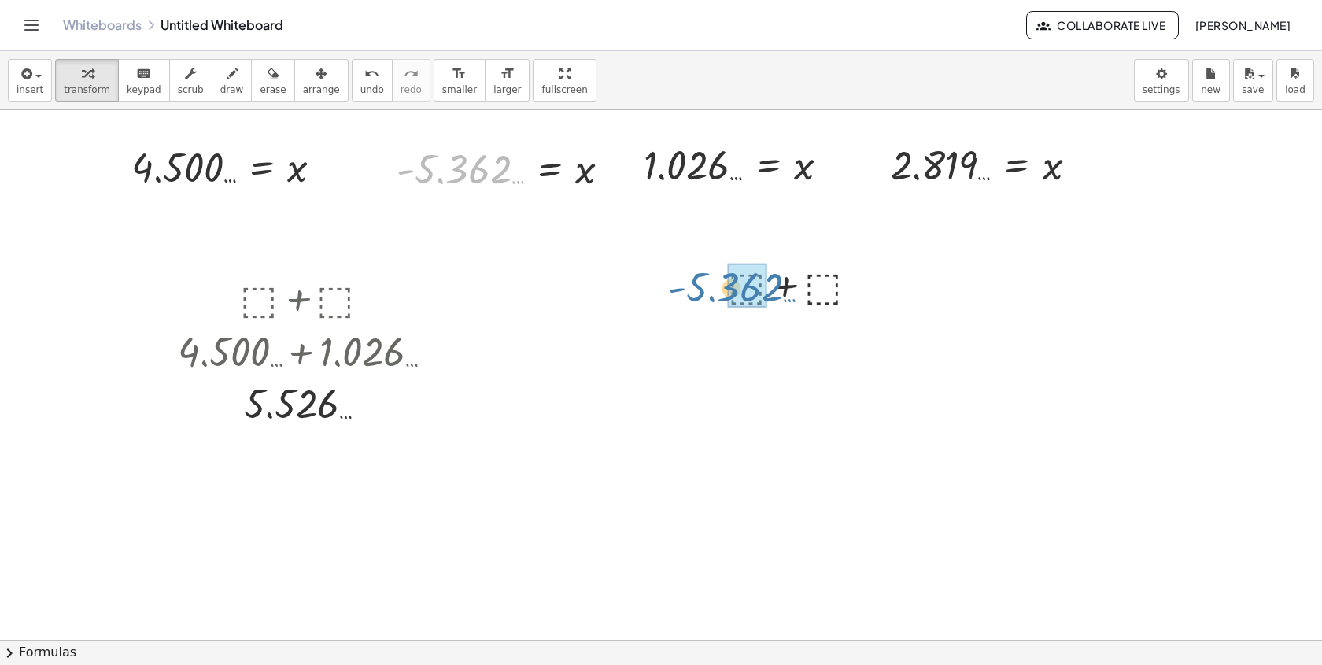
drag, startPoint x: 478, startPoint y: 164, endPoint x: 747, endPoint y: 278, distance: 292.2
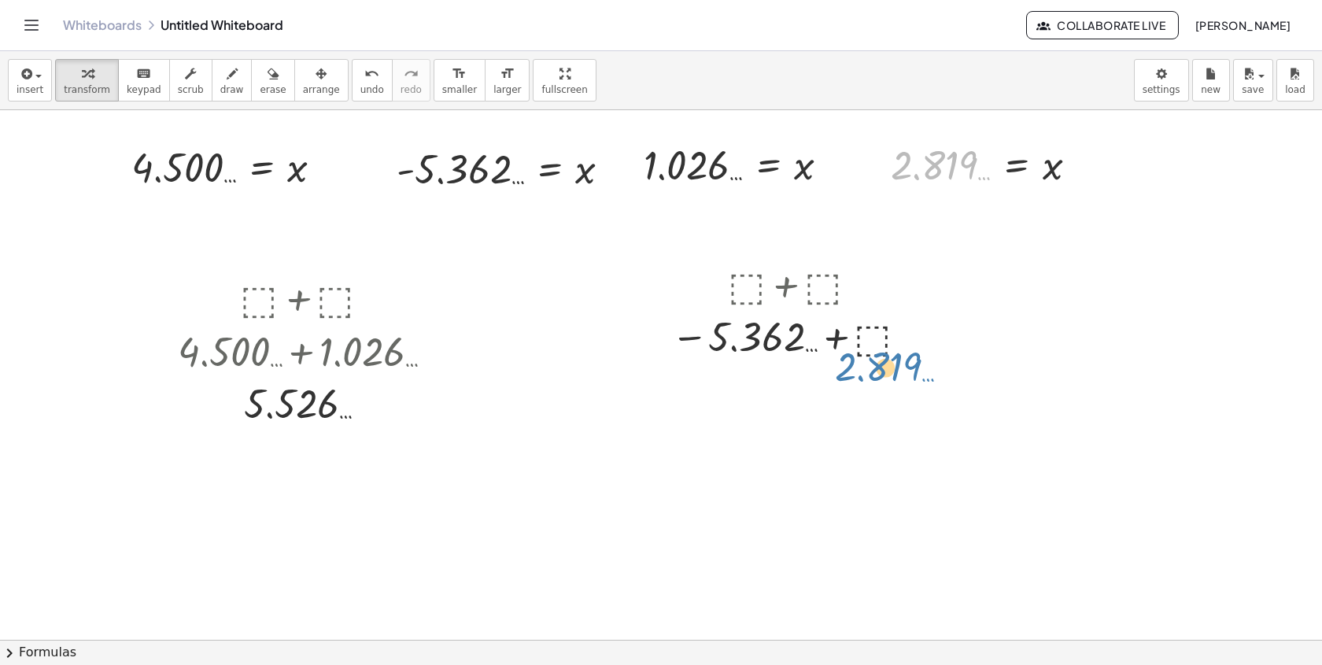
drag, startPoint x: 927, startPoint y: 172, endPoint x: 863, endPoint y: 374, distance: 212.0
drag, startPoint x: 938, startPoint y: 179, endPoint x: 878, endPoint y: 360, distance: 191.3
click at [828, 349] on div at bounding box center [793, 336] width 320 height 52
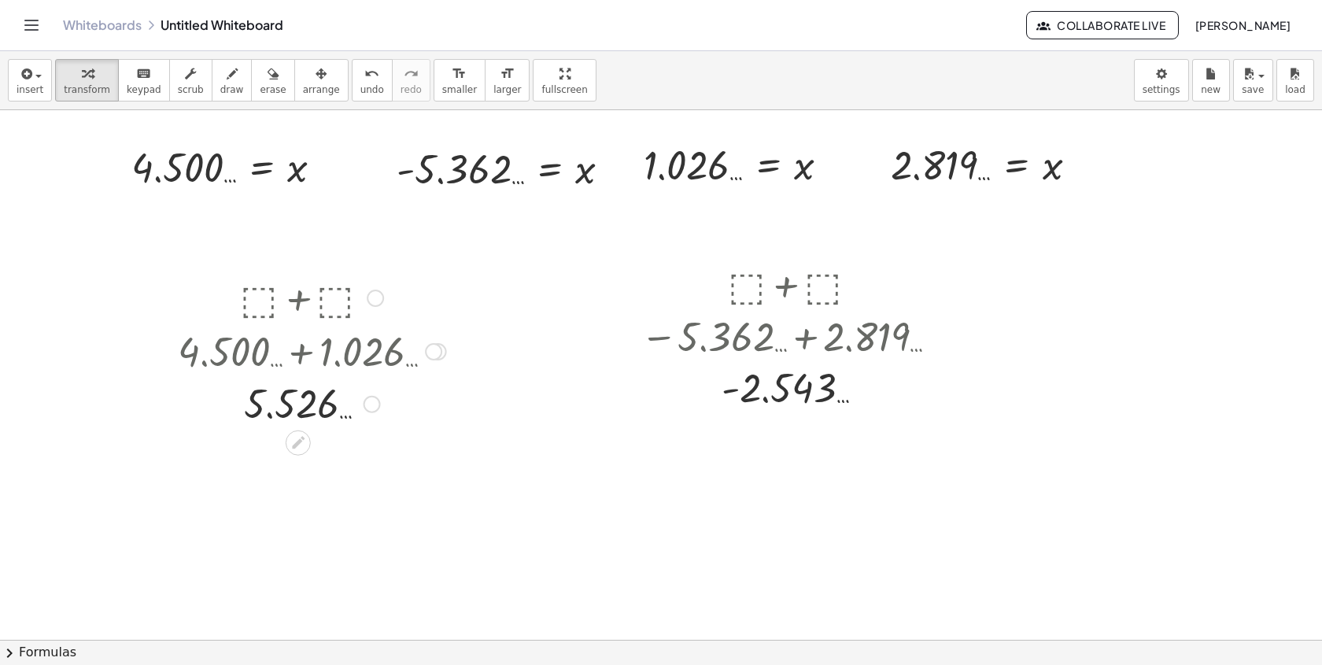
click at [378, 301] on div at bounding box center [375, 298] width 17 height 17
click at [432, 281] on li "Go back to this line" at bounding box center [471, 275] width 134 height 24
click at [865, 287] on div at bounding box center [862, 284] width 17 height 17
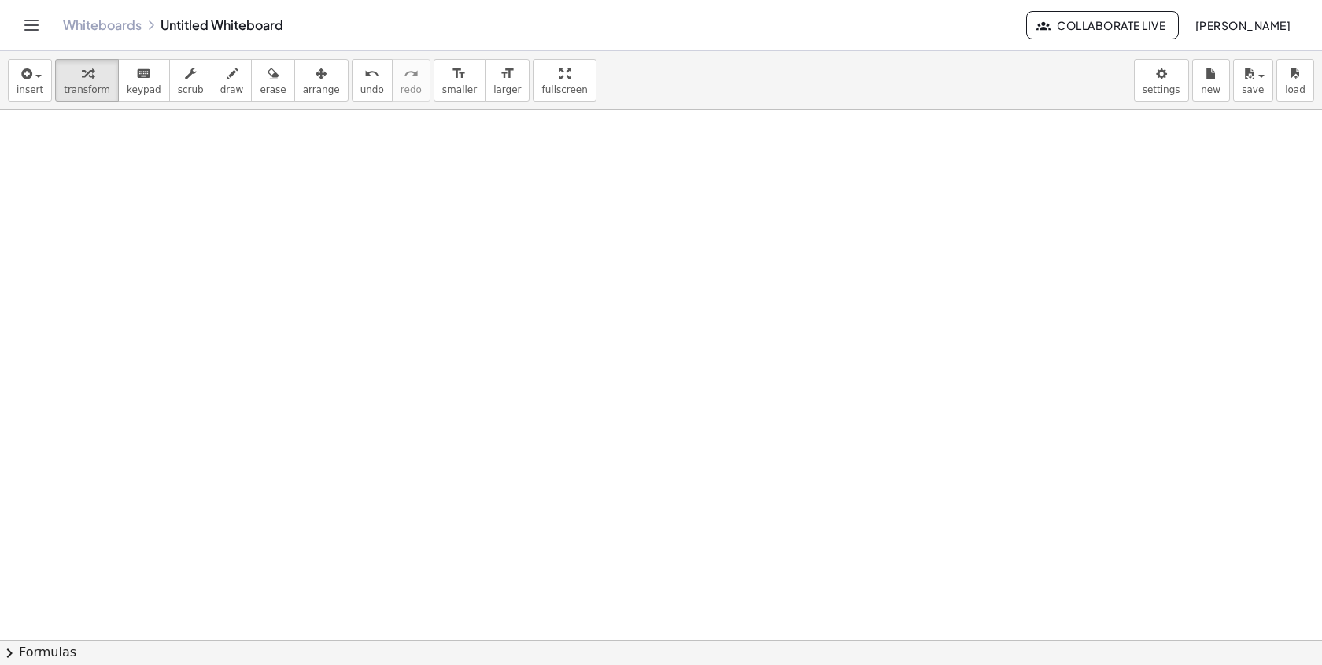
scroll to position [3785, 0]
drag, startPoint x: 559, startPoint y: 248, endPoint x: 487, endPoint y: 231, distance: 74.2
click at [487, 231] on div at bounding box center [474, 221] width 266 height 79
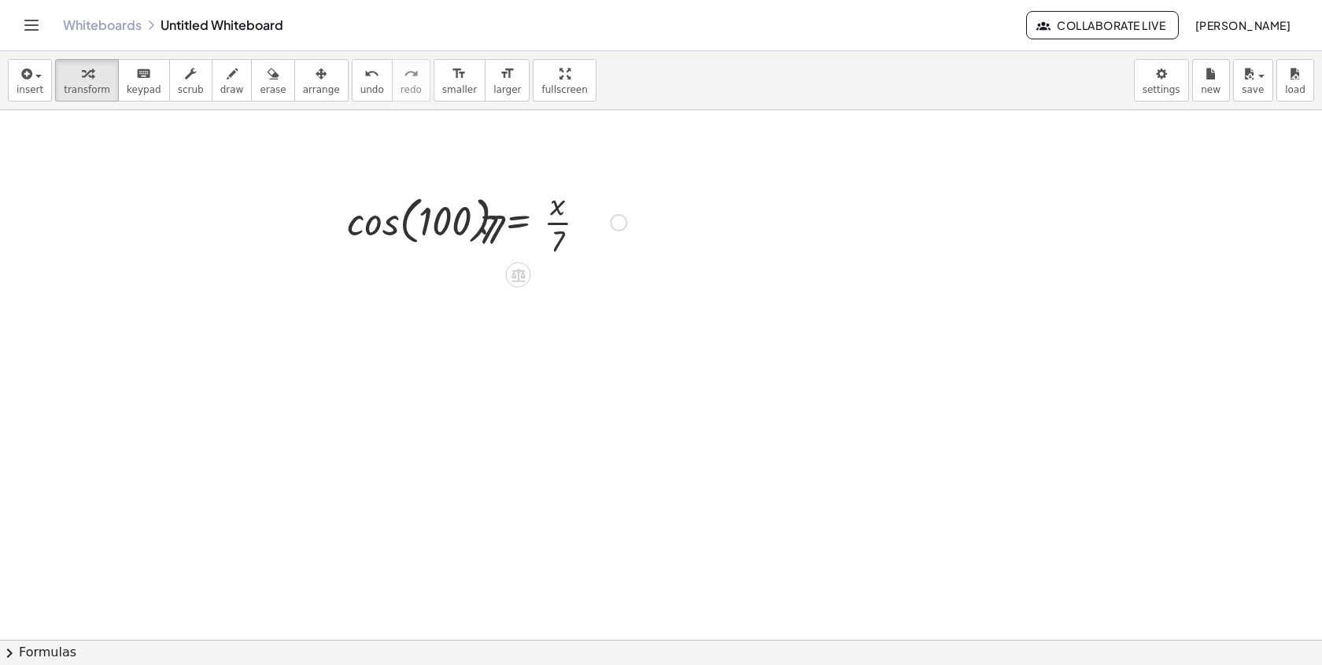
click at [393, 230] on div at bounding box center [479, 221] width 312 height 79
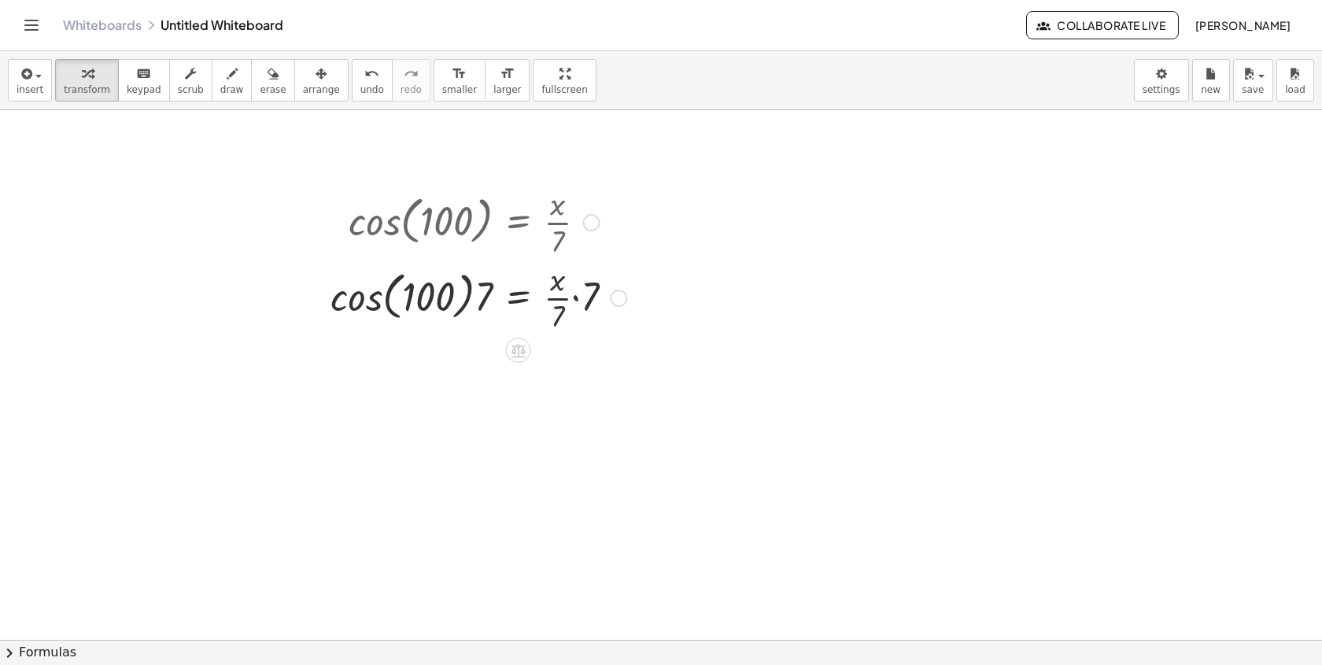
click at [337, 255] on div at bounding box center [479, 221] width 312 height 79
click at [350, 305] on div at bounding box center [479, 299] width 312 height 79
click at [497, 304] on div at bounding box center [487, 300] width 293 height 79
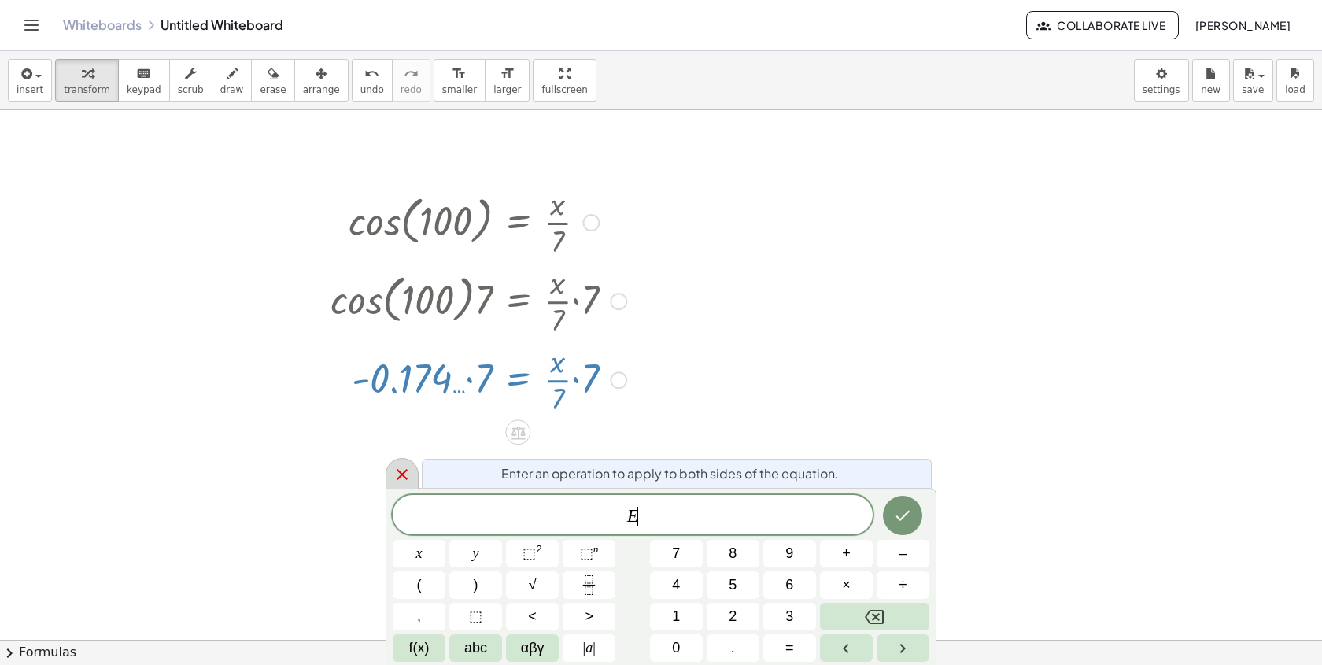
click at [389, 476] on div at bounding box center [401, 473] width 33 height 31
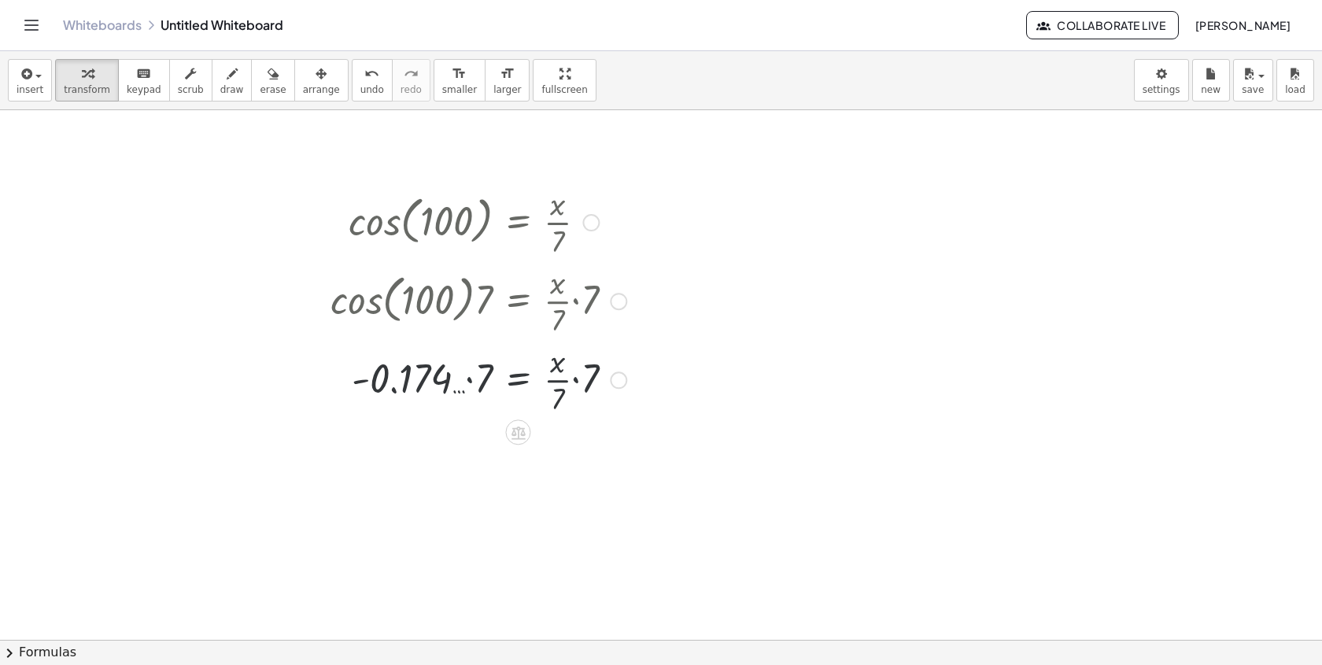
click at [472, 382] on div at bounding box center [479, 378] width 312 height 79
drag, startPoint x: 593, startPoint y: 465, endPoint x: 563, endPoint y: 475, distance: 31.6
click at [564, 475] on div at bounding box center [479, 457] width 312 height 79
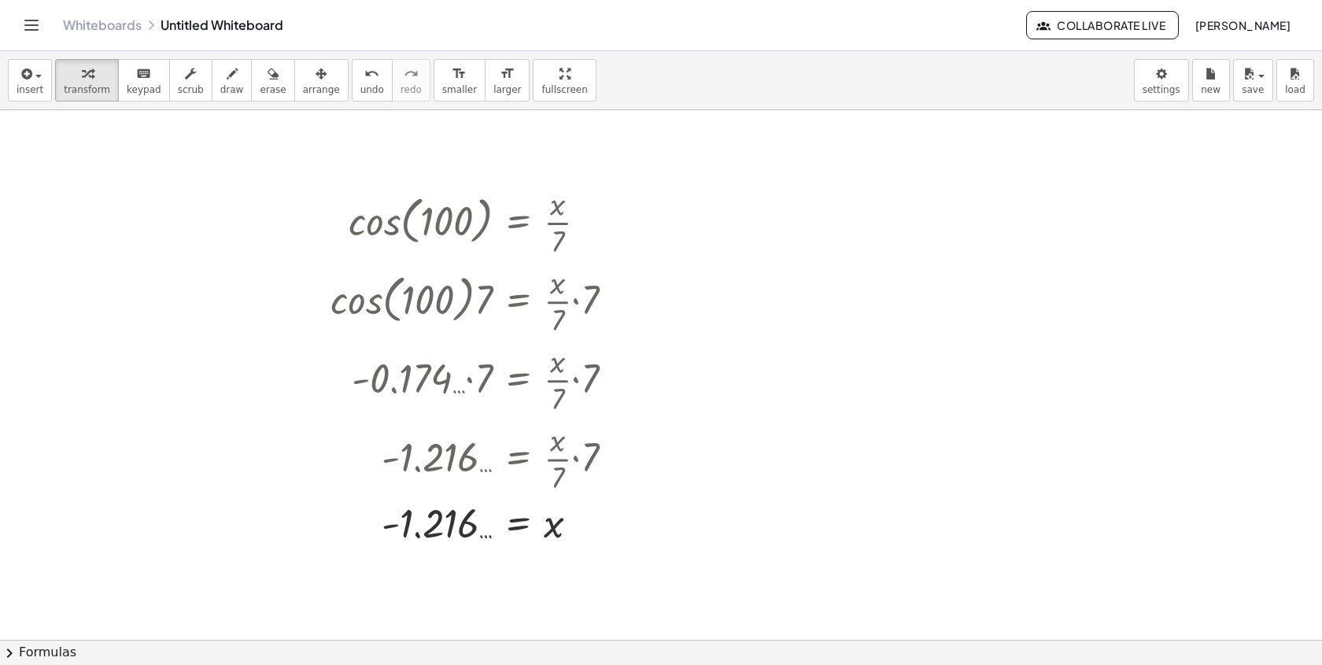
drag, startPoint x: 585, startPoint y: 463, endPoint x: 696, endPoint y: 427, distance: 117.2
drag, startPoint x: 586, startPoint y: 522, endPoint x: 634, endPoint y: 478, distance: 65.1
click at [518, 223] on div "cos ( , 100 ) = · x · 7 · cos ( , 100 ) · 7 = · · x · 7 · 7 · - 0.174 … · 7 = ·…" at bounding box center [518, 223] width 0 height 0
drag, startPoint x: 586, startPoint y: 527, endPoint x: 123, endPoint y: 164, distance: 588.9
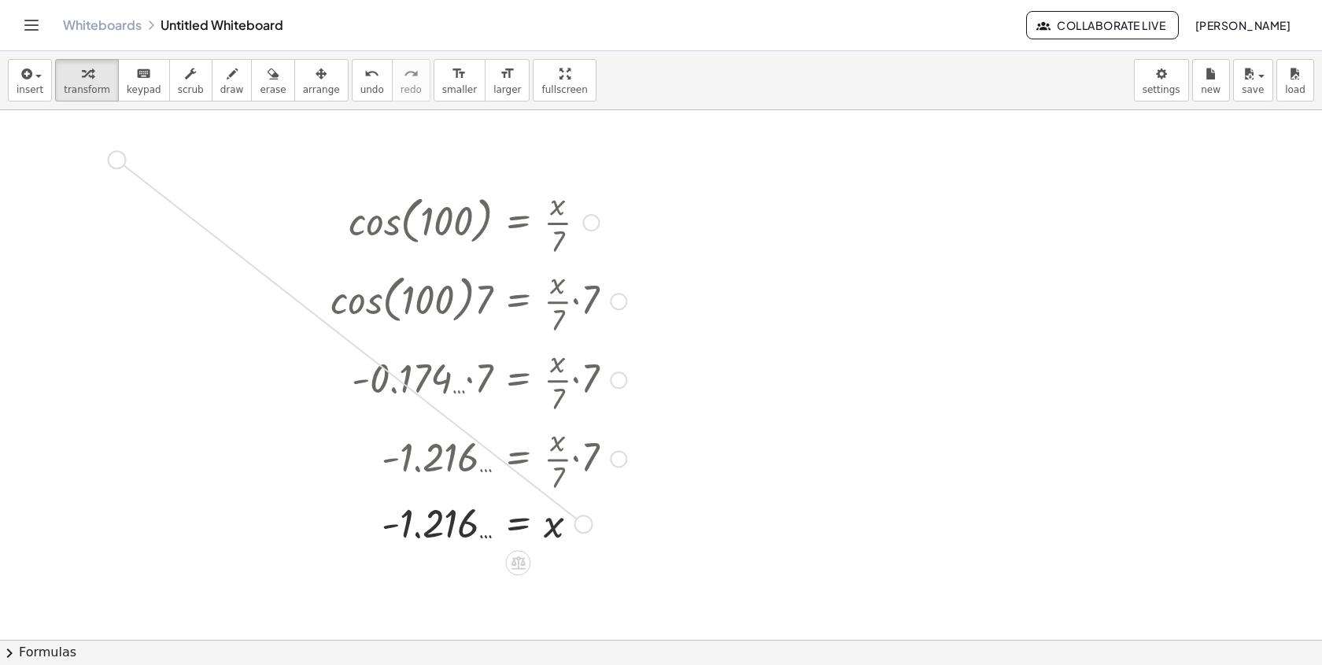
click at [591, 231] on div at bounding box center [590, 222] width 17 height 17
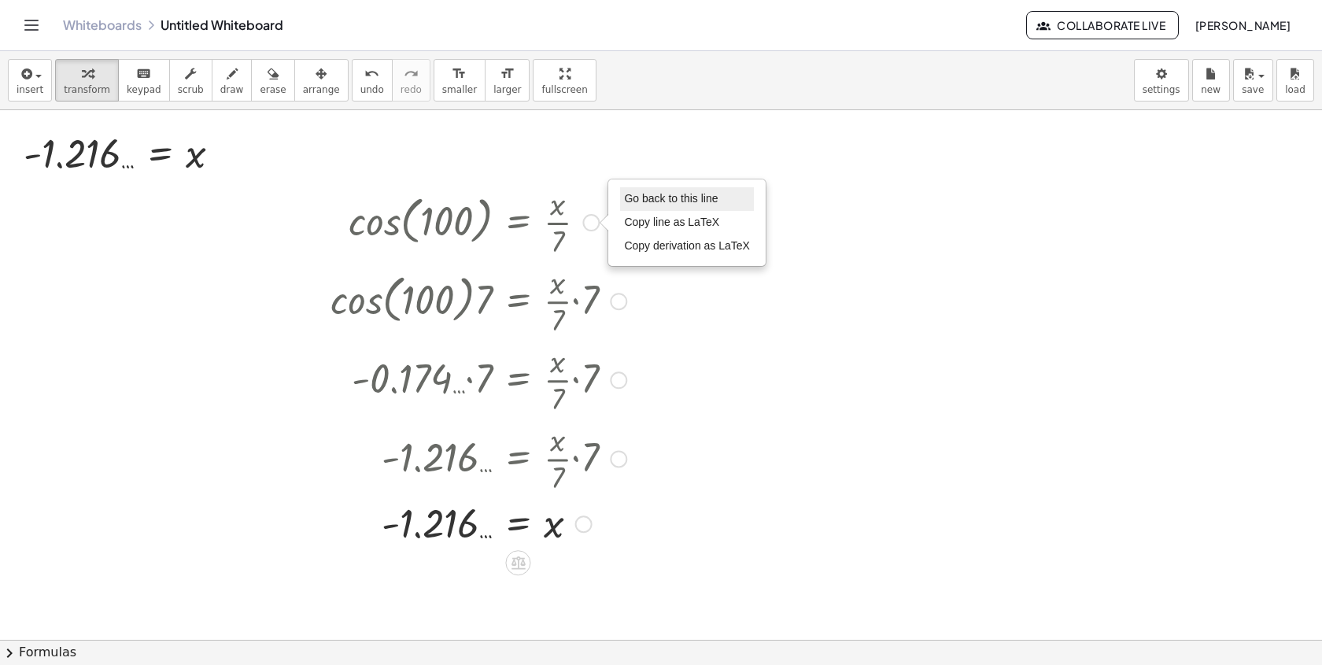
click at [665, 206] on li "Go back to this line" at bounding box center [687, 199] width 134 height 24
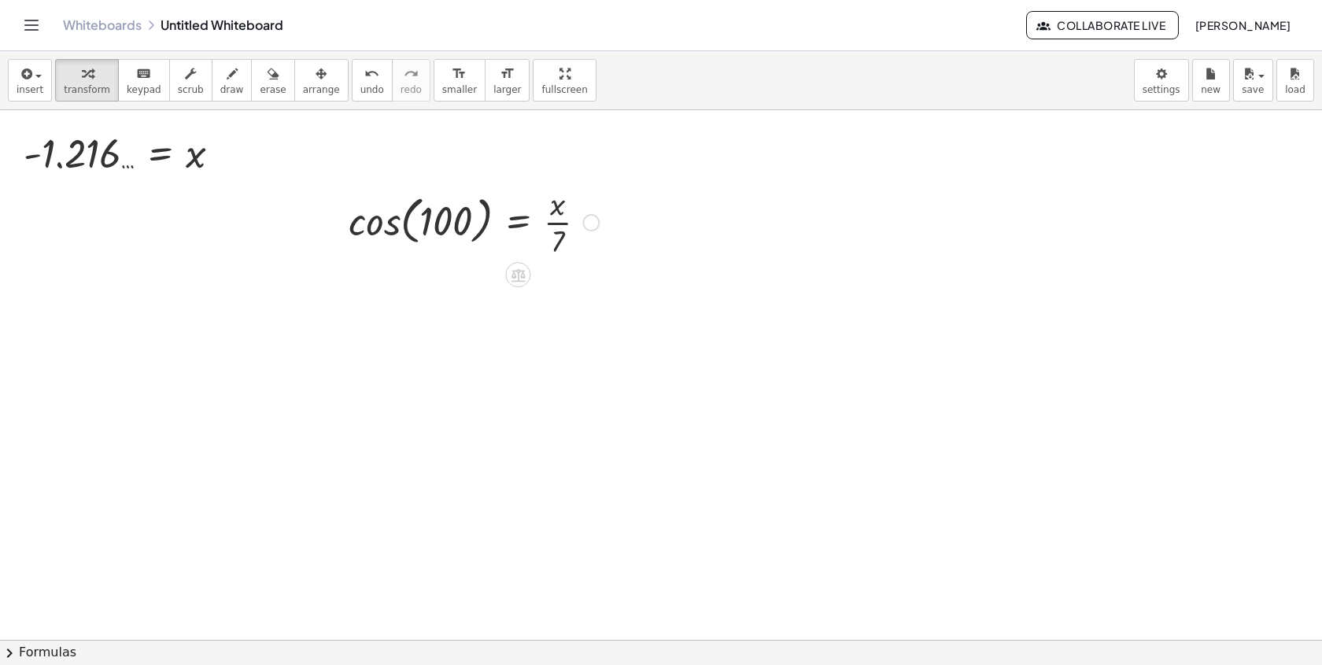
click at [592, 222] on div "Go back to this line Copy line as LaTeX Copy derivation as LaTeX" at bounding box center [590, 222] width 17 height 17
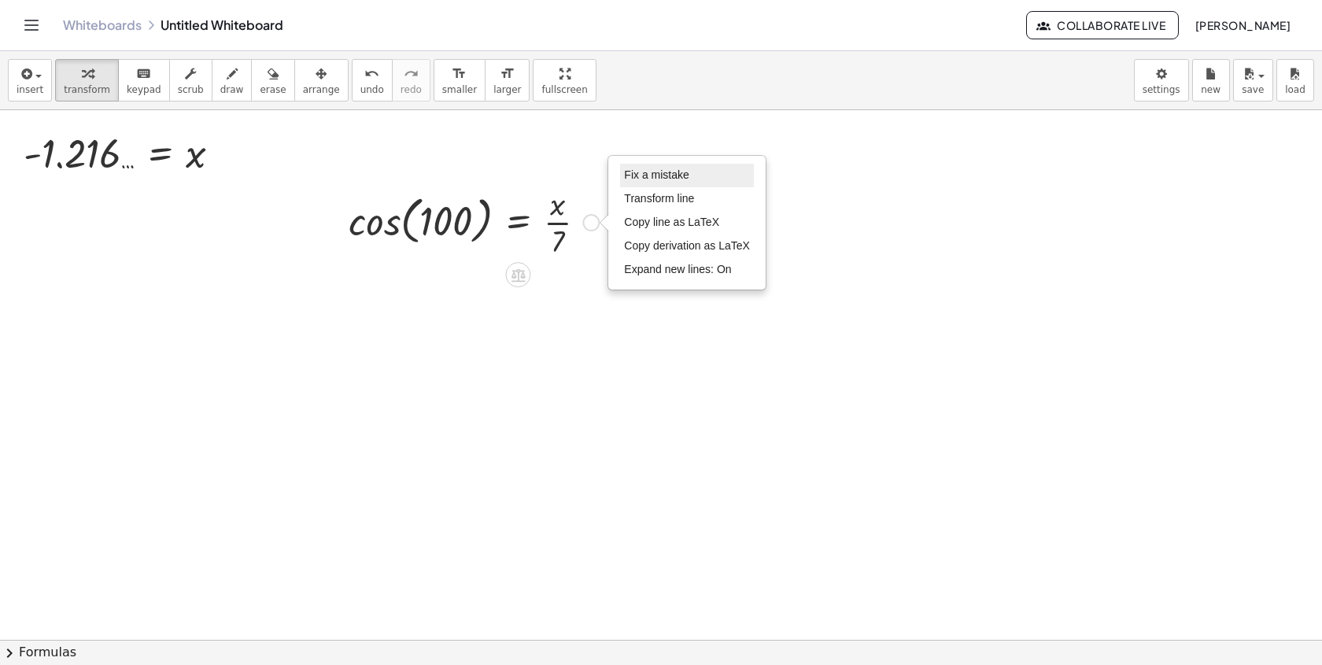
click at [665, 180] on span "Fix a mistake" at bounding box center [656, 174] width 65 height 13
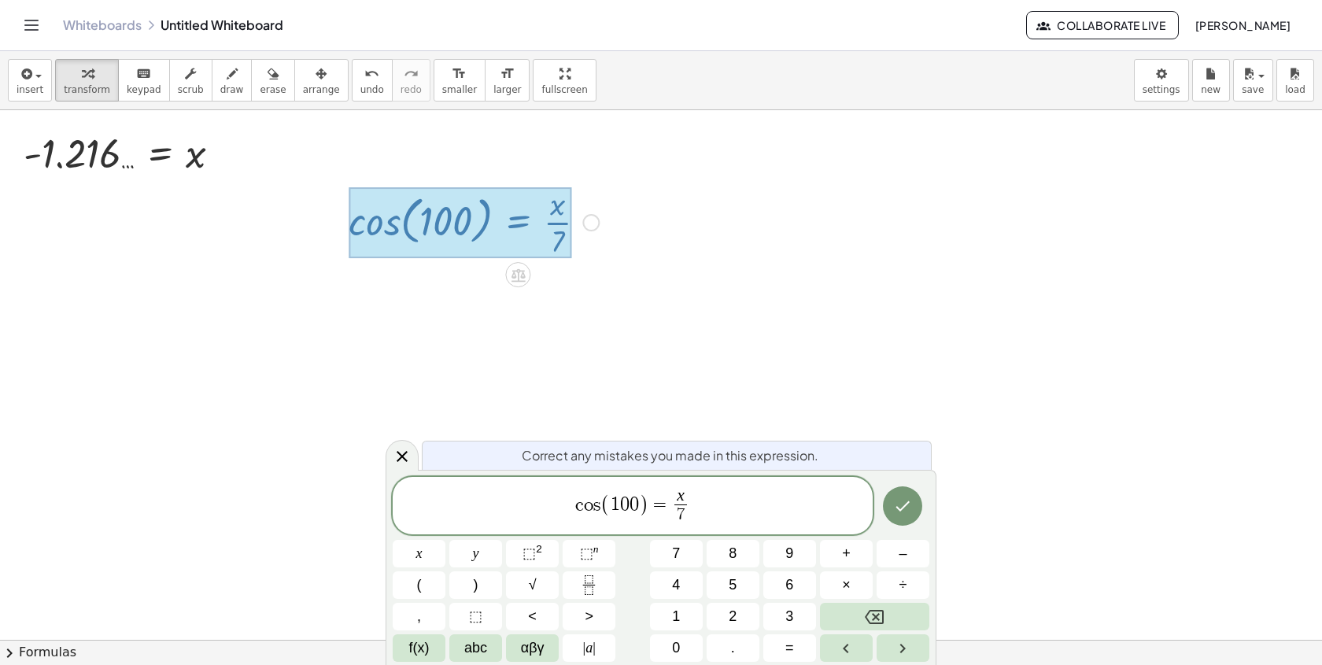
click at [592, 516] on span "c o s ( 1 0 0 ) = x 7 ​ ​" at bounding box center [633, 507] width 480 height 42
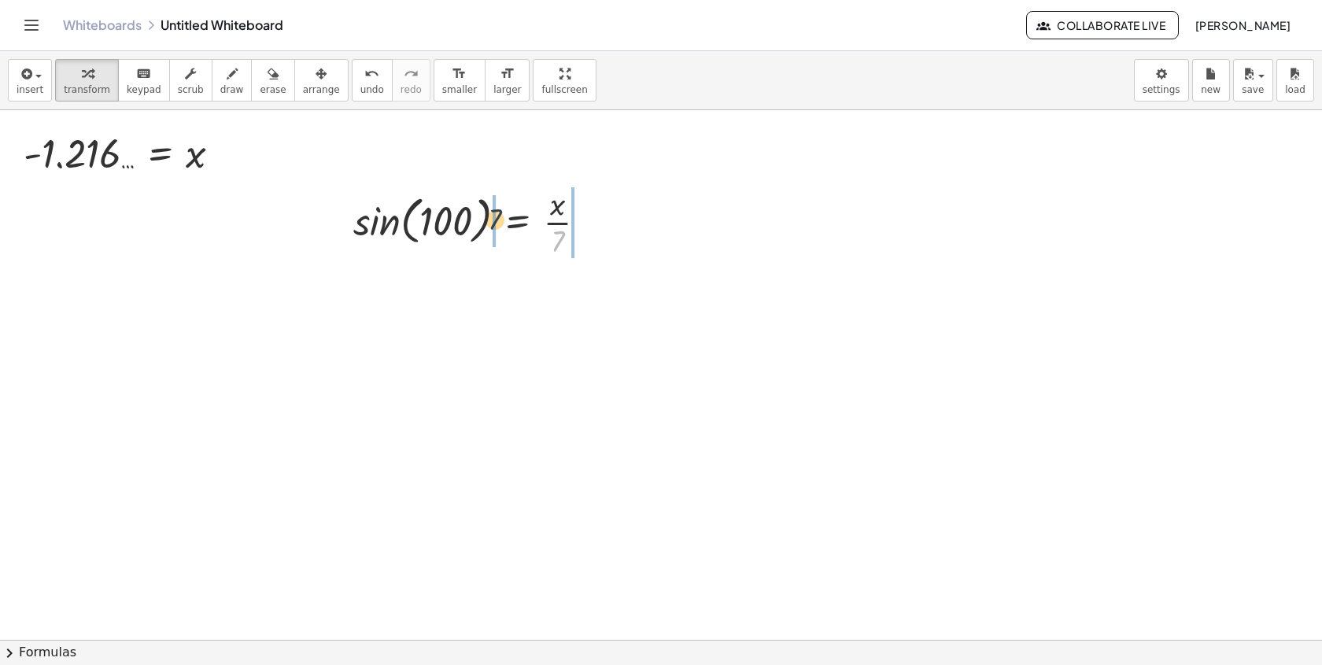
drag, startPoint x: 559, startPoint y: 252, endPoint x: 479, endPoint y: 224, distance: 84.1
click at [480, 224] on div at bounding box center [475, 221] width 261 height 79
click at [380, 234] on div at bounding box center [480, 221] width 307 height 79
click at [448, 239] on div at bounding box center [489, 221] width 289 height 79
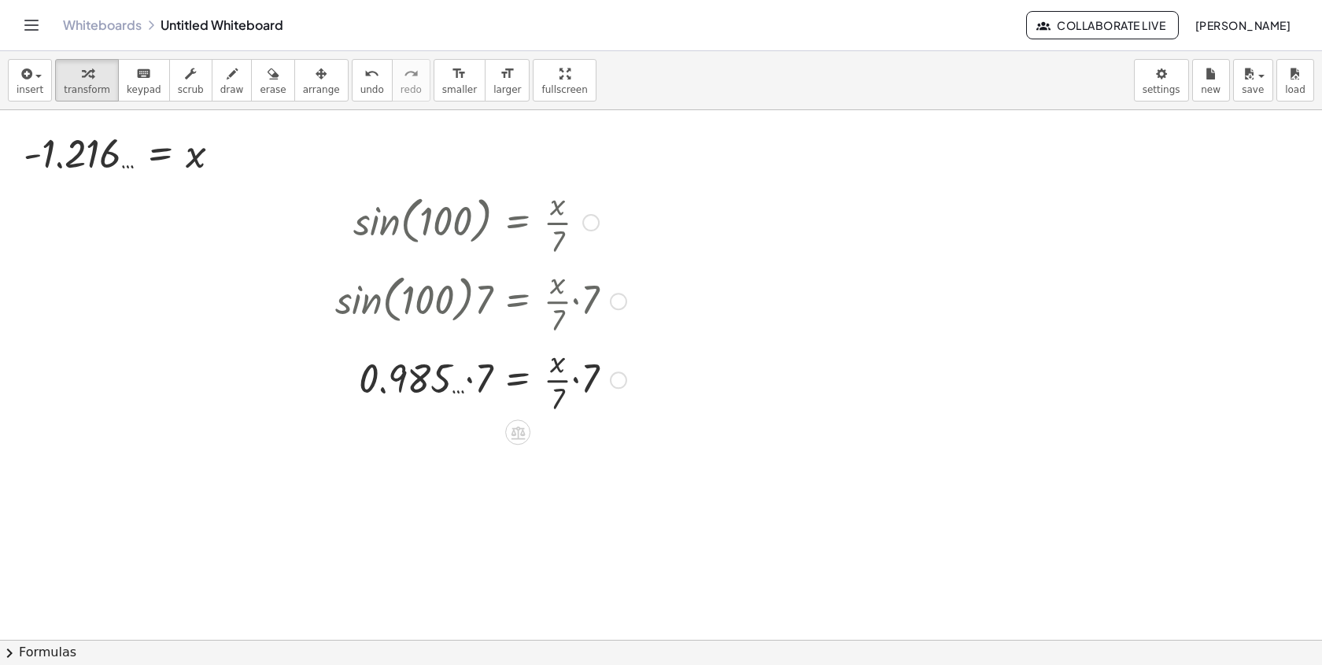
click at [468, 378] on div at bounding box center [480, 378] width 307 height 79
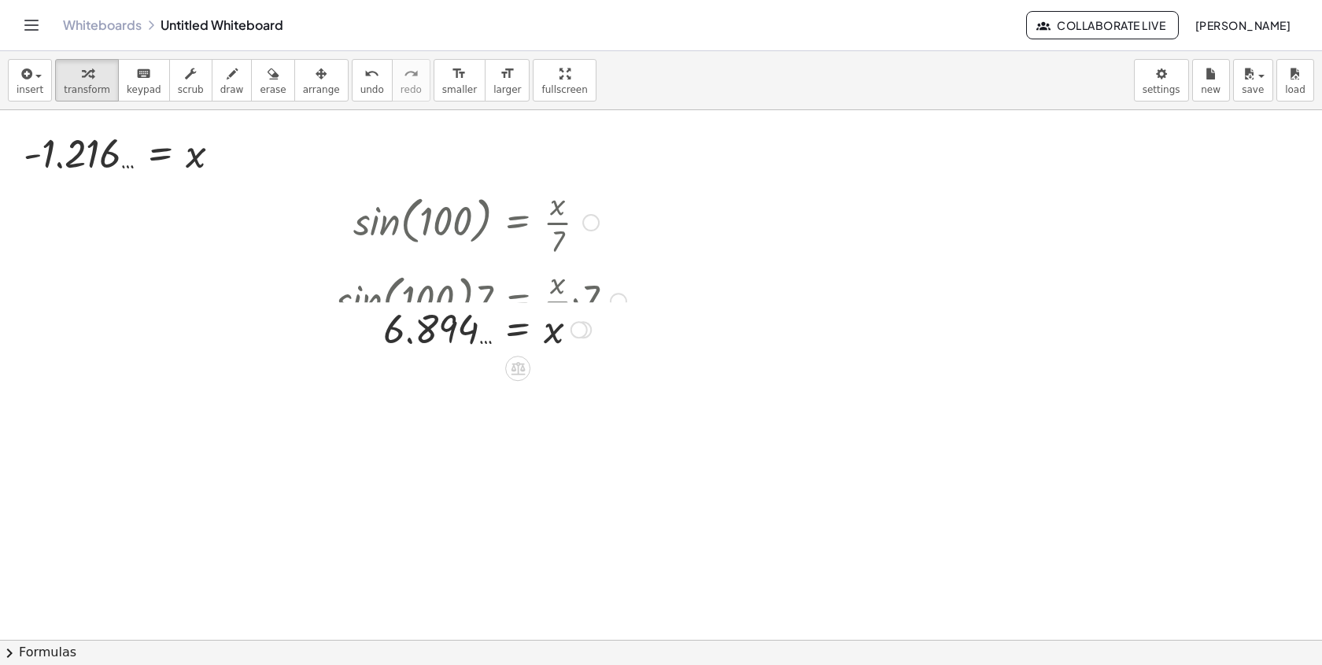
drag, startPoint x: 581, startPoint y: 524, endPoint x: 564, endPoint y: 108, distance: 416.5
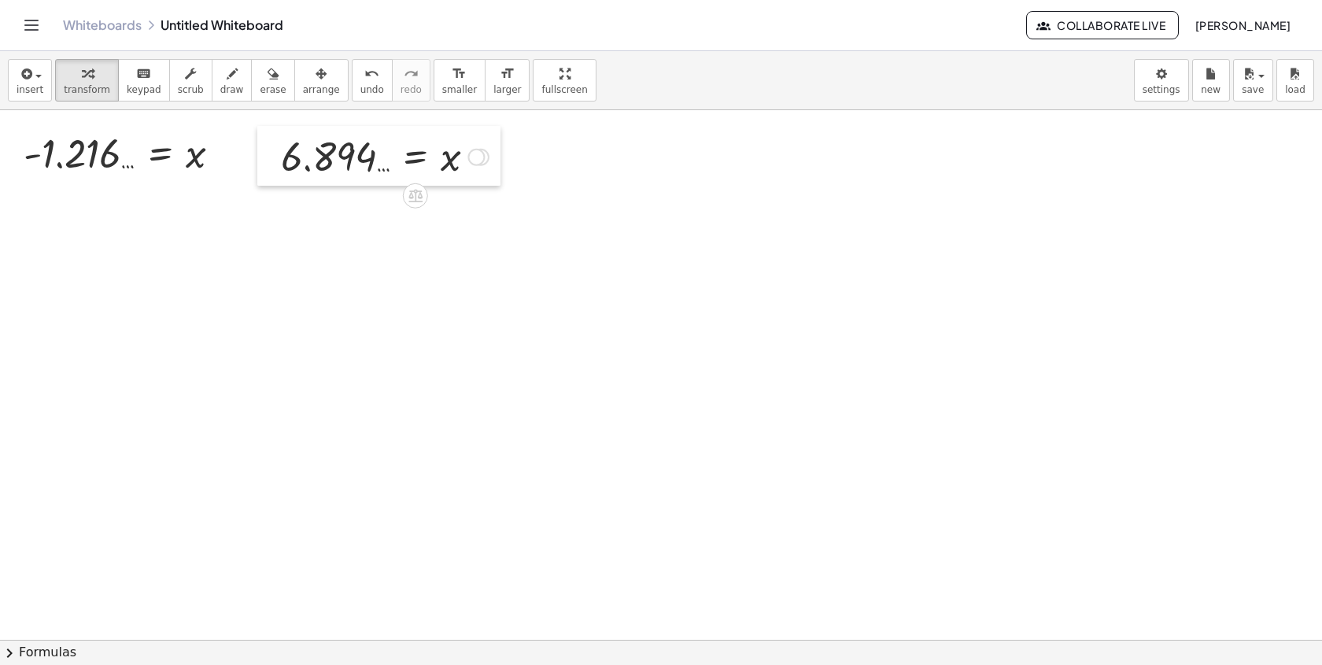
drag, startPoint x: 368, startPoint y: 230, endPoint x: 263, endPoint y: 163, distance: 124.8
click at [263, 165] on div at bounding box center [269, 156] width 24 height 60
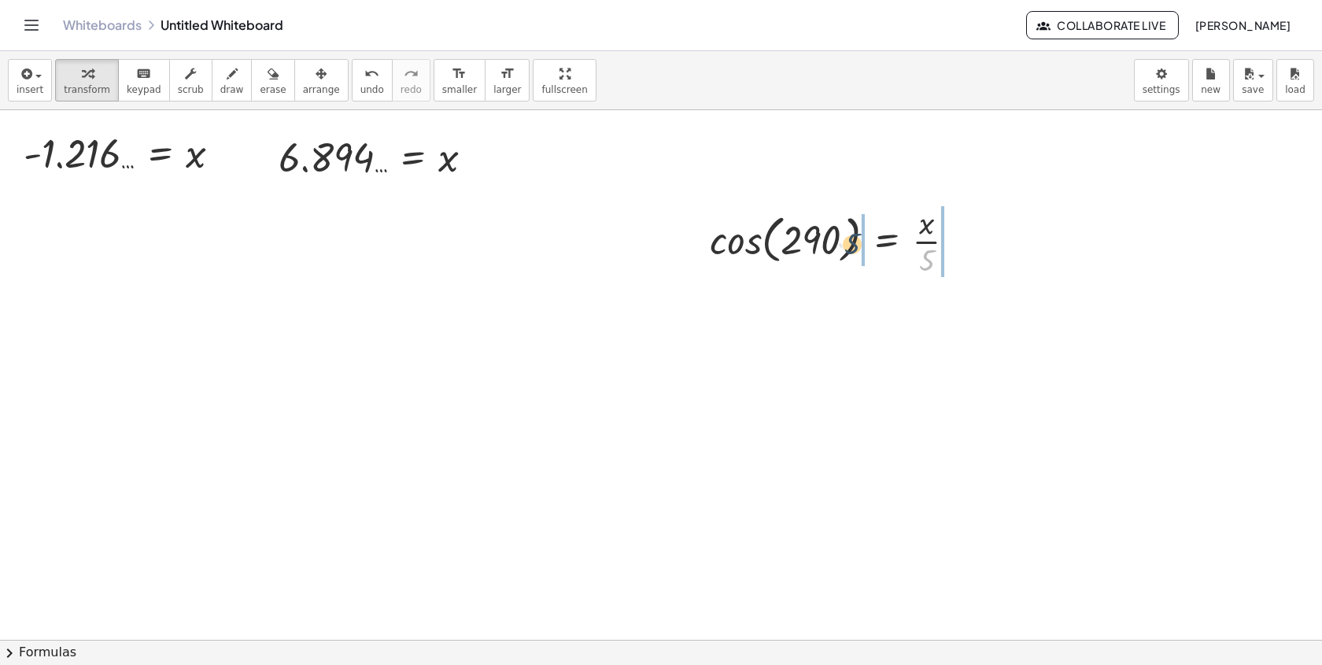
drag, startPoint x: 924, startPoint y: 265, endPoint x: 847, endPoint y: 246, distance: 79.4
click at [847, 247] on div at bounding box center [839, 240] width 275 height 79
click at [718, 250] on div at bounding box center [844, 240] width 326 height 79
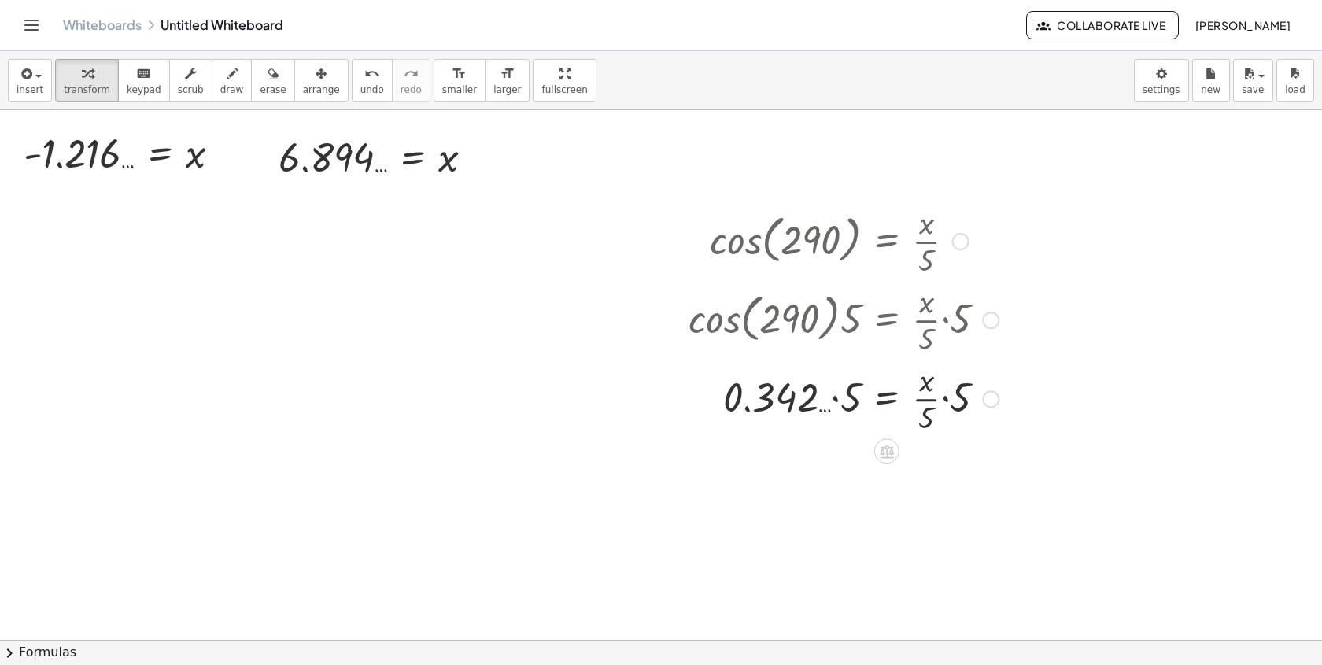
click at [842, 401] on div at bounding box center [844, 397] width 326 height 79
drag, startPoint x: 956, startPoint y: 481, endPoint x: 935, endPoint y: 493, distance: 23.6
click at [935, 493] on div at bounding box center [844, 476] width 326 height 79
drag, startPoint x: 962, startPoint y: 476, endPoint x: 934, endPoint y: 495, distance: 34.0
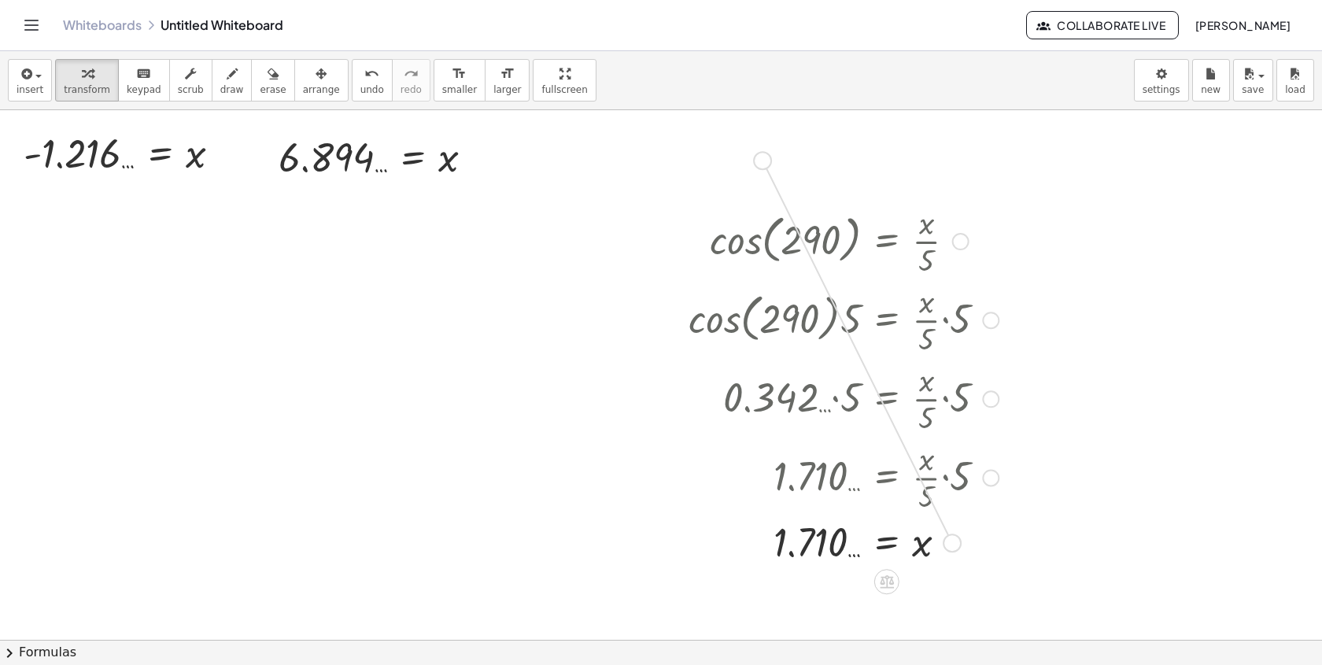
drag, startPoint x: 952, startPoint y: 539, endPoint x: 767, endPoint y: 153, distance: 427.5
drag, startPoint x: 568, startPoint y: 146, endPoint x: 588, endPoint y: 153, distance: 21.9
click at [589, 153] on div at bounding box center [589, 157] width 24 height 60
click at [967, 243] on div at bounding box center [960, 241] width 17 height 17
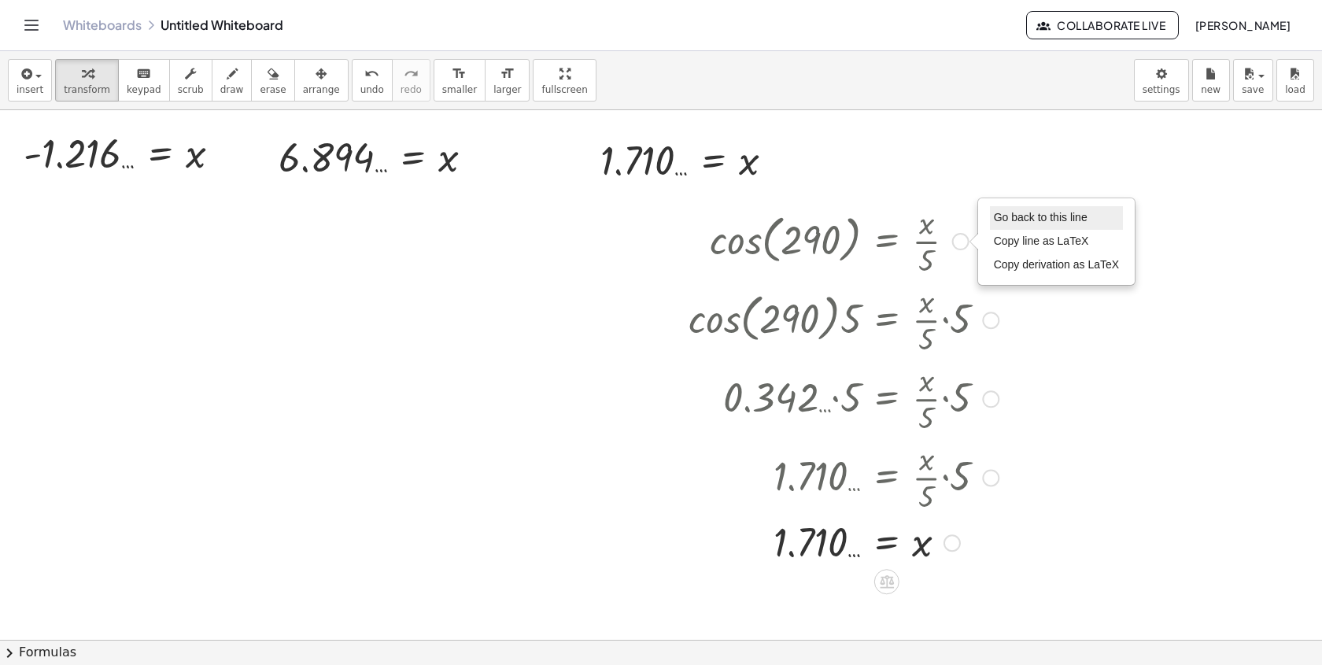
click at [1002, 227] on li "Go back to this line" at bounding box center [1057, 218] width 134 height 24
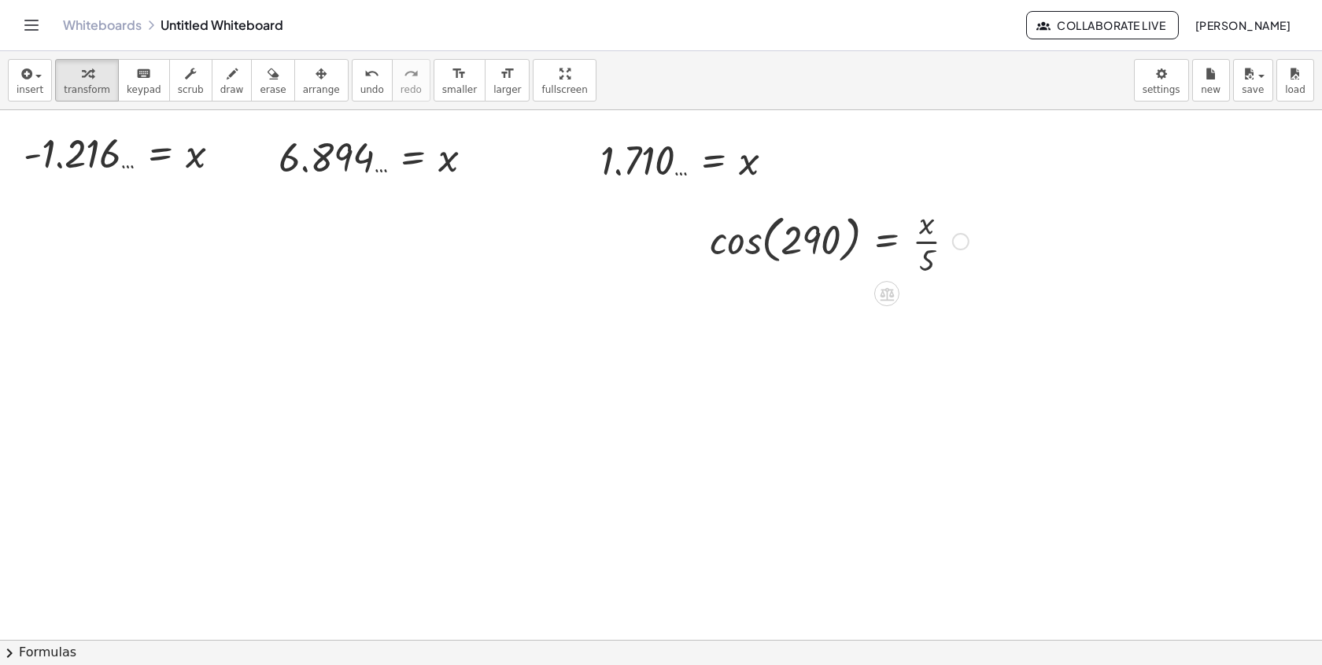
click at [961, 238] on div "Go back to this line Copy line as LaTeX Copy derivation as LaTeX" at bounding box center [960, 241] width 17 height 17
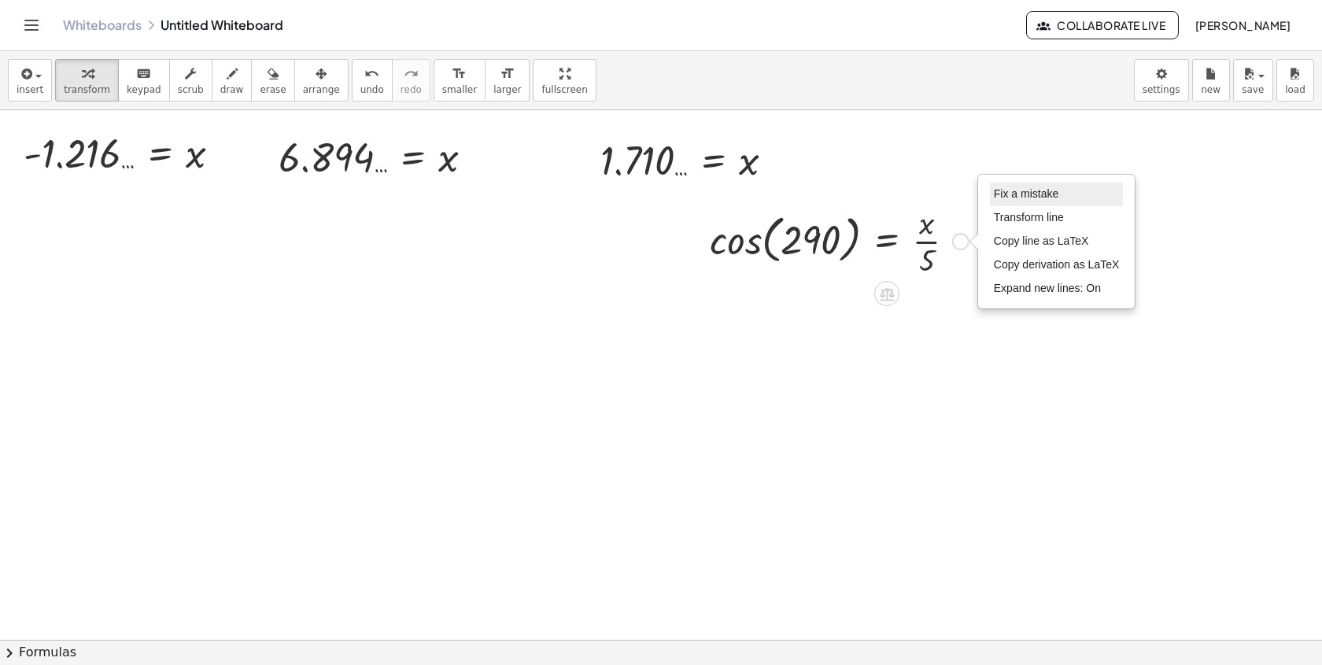
click at [1004, 197] on span "Fix a mistake" at bounding box center [1026, 193] width 65 height 13
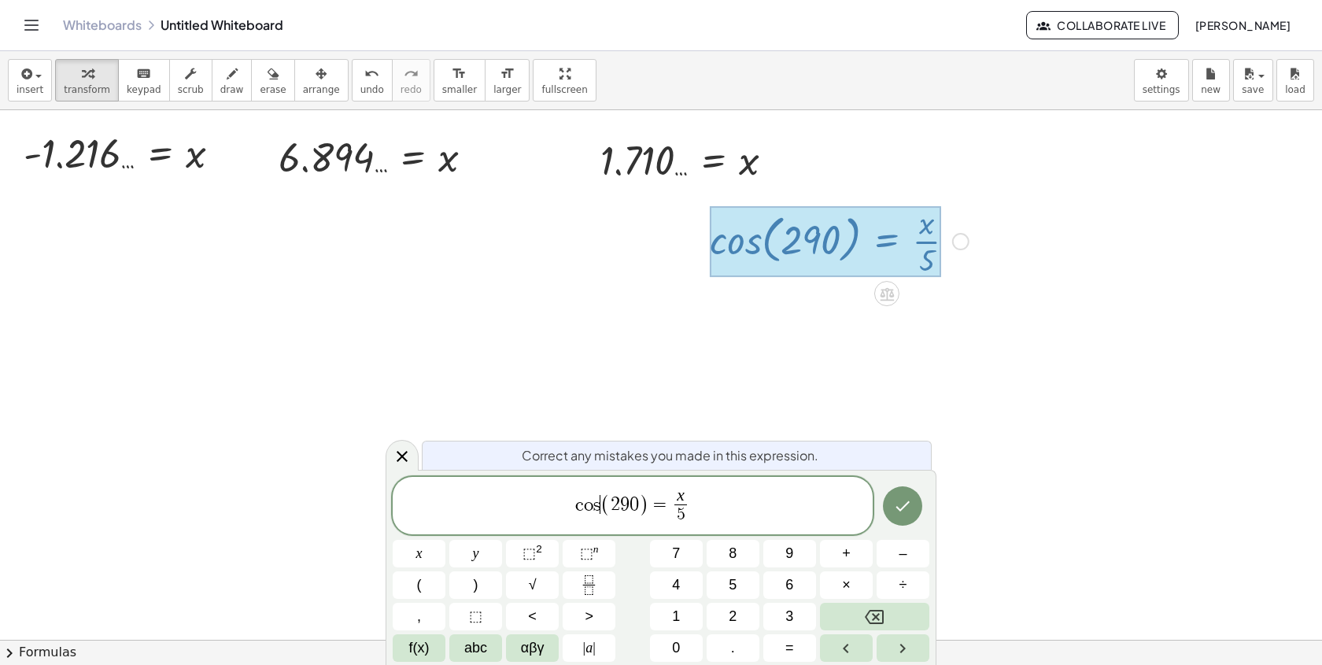
click at [599, 508] on span "c o s ​ ( 2 9 0 ) = x 5 ​" at bounding box center [633, 507] width 480 height 42
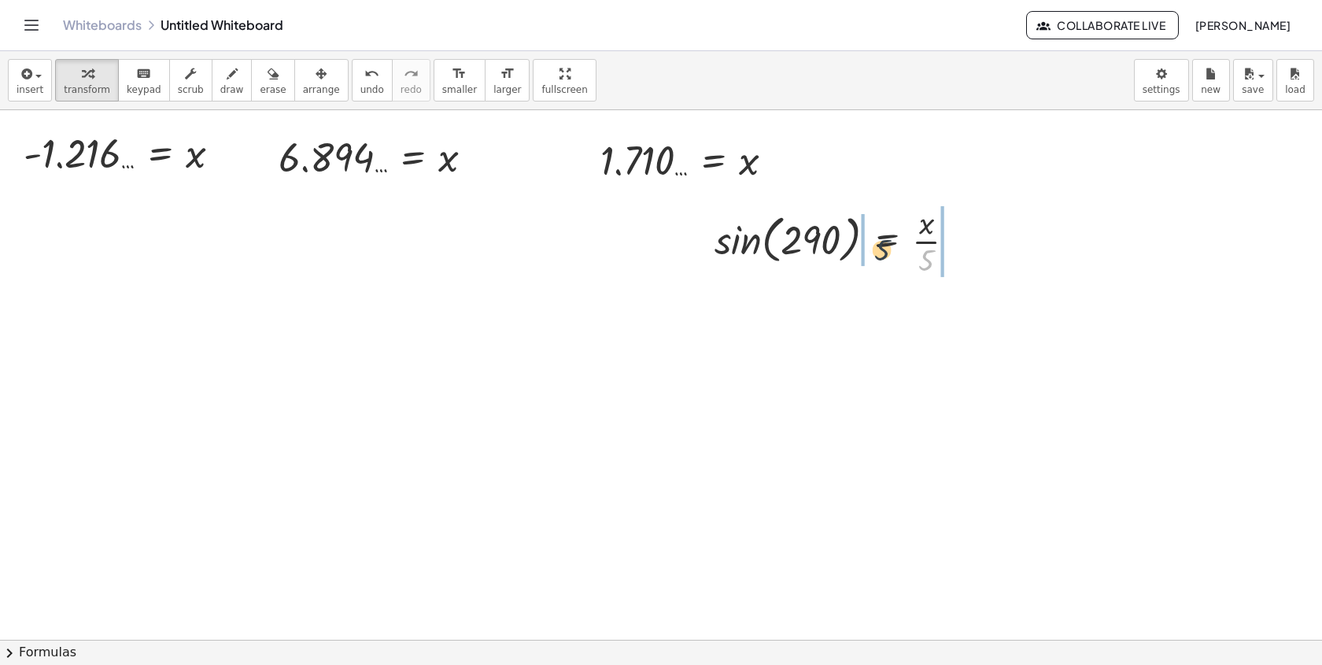
drag, startPoint x: 920, startPoint y: 266, endPoint x: 854, endPoint y: 251, distance: 67.8
click at [860, 251] on div at bounding box center [840, 240] width 269 height 79
click at [703, 255] on div at bounding box center [845, 240] width 321 height 79
click at [821, 256] on div at bounding box center [854, 240] width 304 height 79
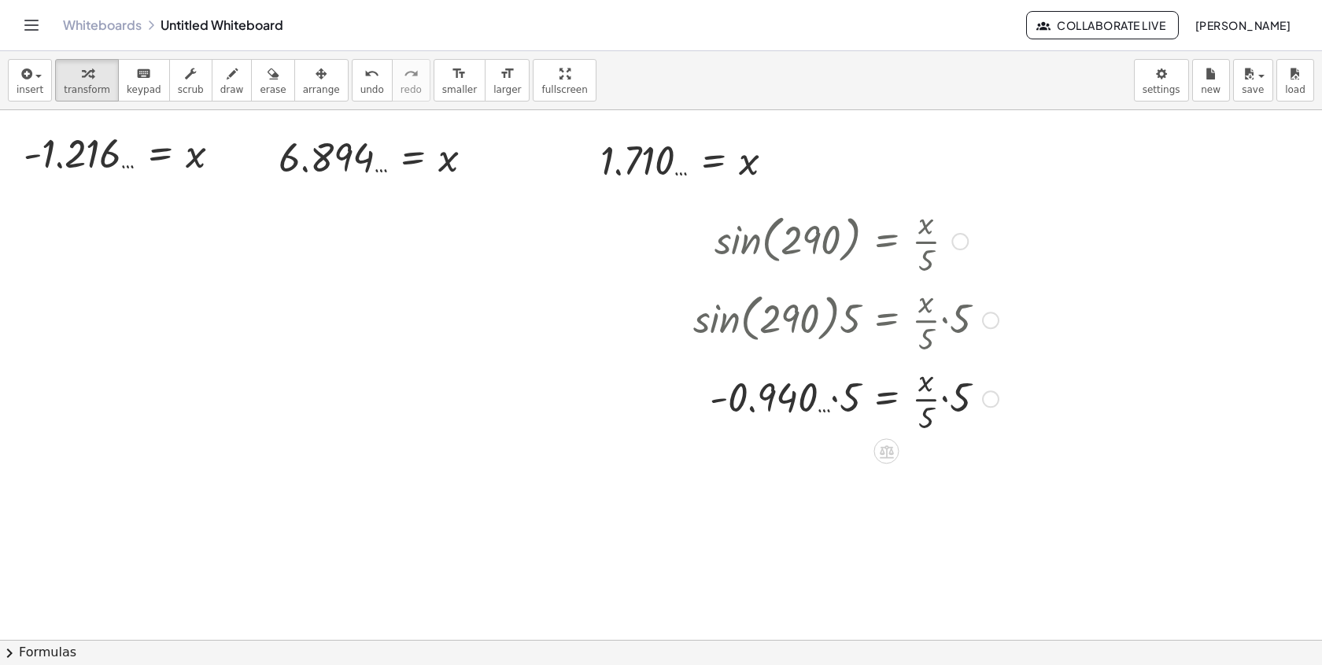
click at [843, 394] on div at bounding box center [845, 397] width 321 height 79
drag, startPoint x: 961, startPoint y: 400, endPoint x: 924, endPoint y: 422, distance: 42.6
click at [926, 420] on div at bounding box center [845, 397] width 321 height 79
drag, startPoint x: 956, startPoint y: 540, endPoint x: 933, endPoint y: 90, distance: 450.6
click at [941, 102] on div "insert select one: Math Expression Function Text Youtube Video Graphing Geometr…" at bounding box center [661, 358] width 1322 height 614
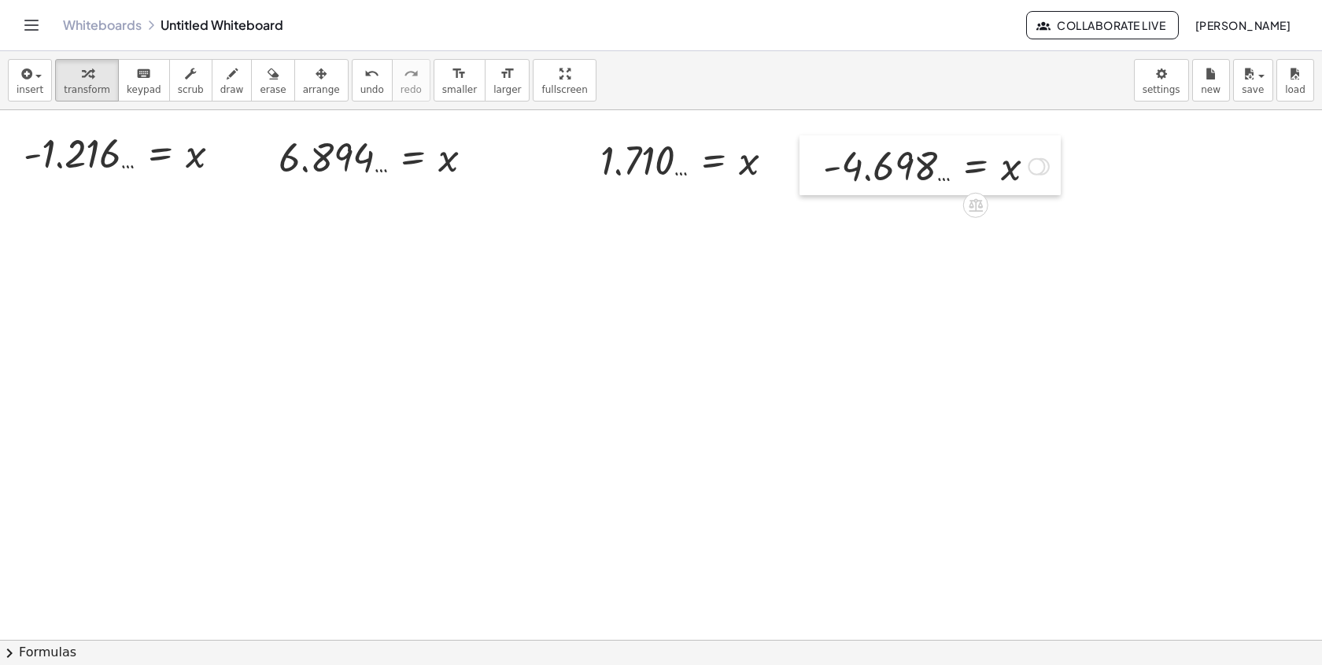
drag, startPoint x: 716, startPoint y: 246, endPoint x: 805, endPoint y: 166, distance: 119.8
click at [805, 168] on div at bounding box center [811, 165] width 24 height 60
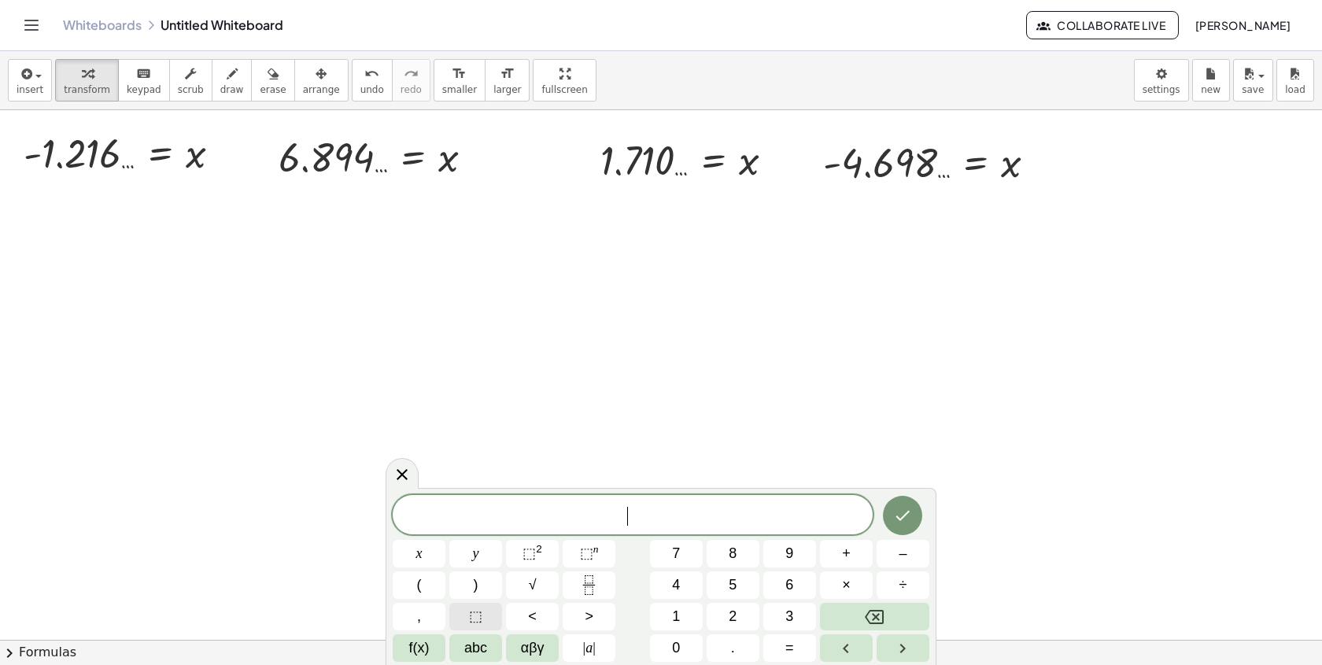
click at [459, 614] on button "⬚" at bounding box center [475, 617] width 53 height 28
click at [468, 614] on button "⬚" at bounding box center [475, 617] width 53 height 28
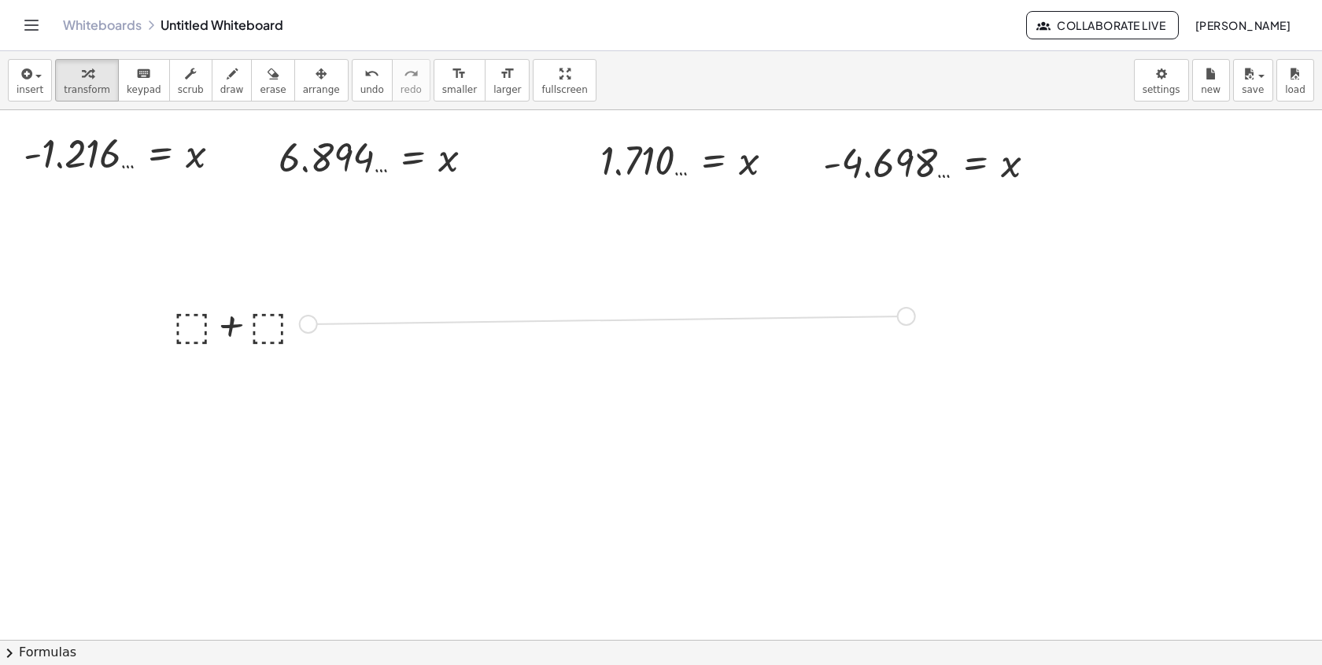
drag, startPoint x: 309, startPoint y: 325, endPoint x: 910, endPoint y: 316, distance: 601.1
drag, startPoint x: 105, startPoint y: 163, endPoint x: 217, endPoint y: 348, distance: 216.0
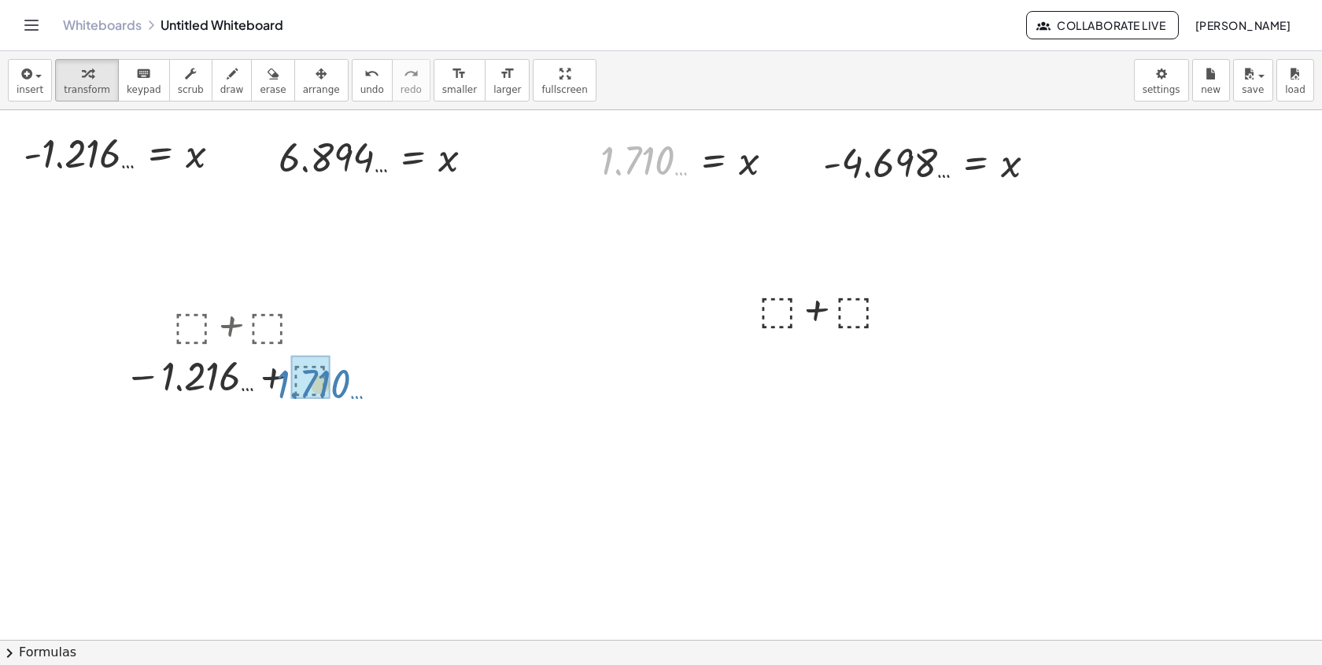
drag, startPoint x: 607, startPoint y: 168, endPoint x: 283, endPoint y: 390, distance: 392.8
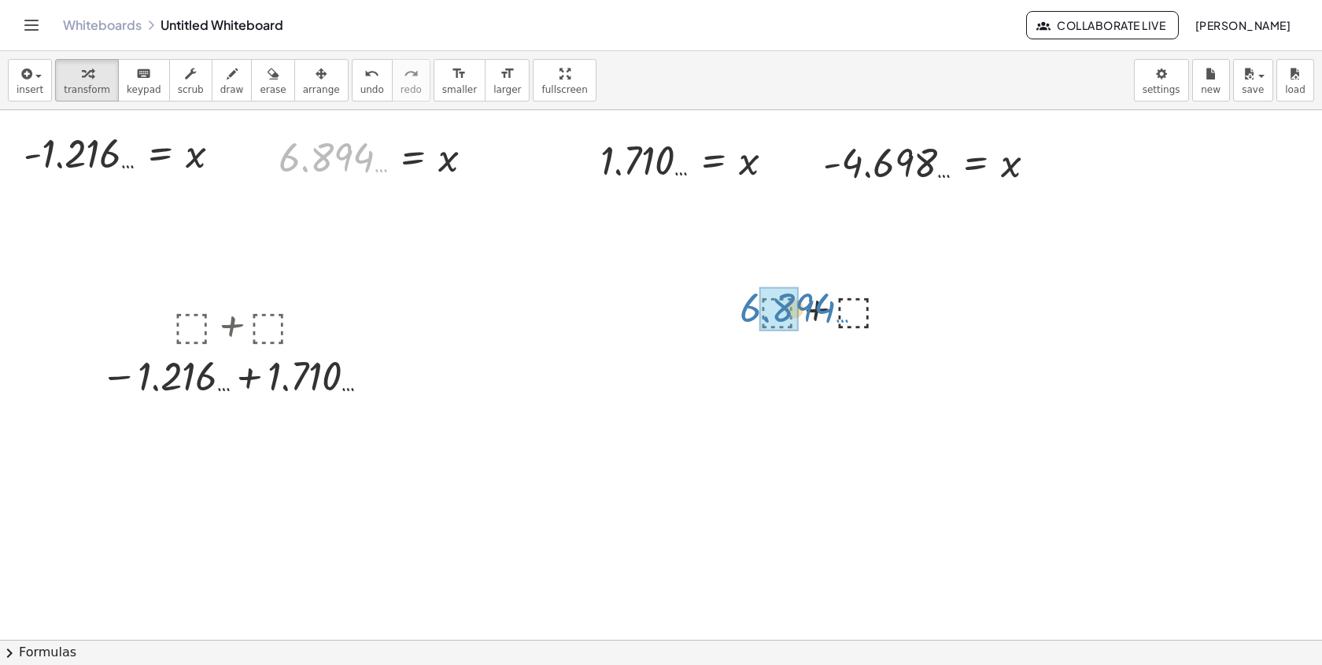
drag, startPoint x: 320, startPoint y: 160, endPoint x: 773, endPoint y: 305, distance: 475.9
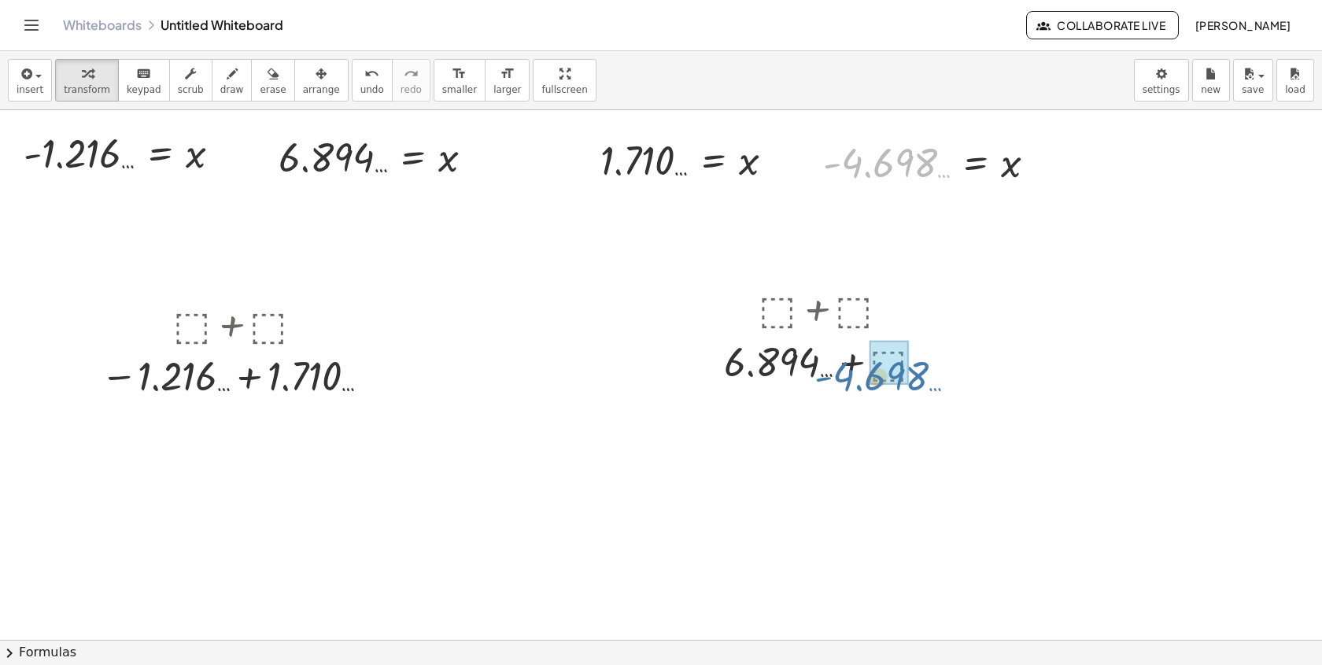
drag, startPoint x: 883, startPoint y: 163, endPoint x: 875, endPoint y: 371, distance: 208.7
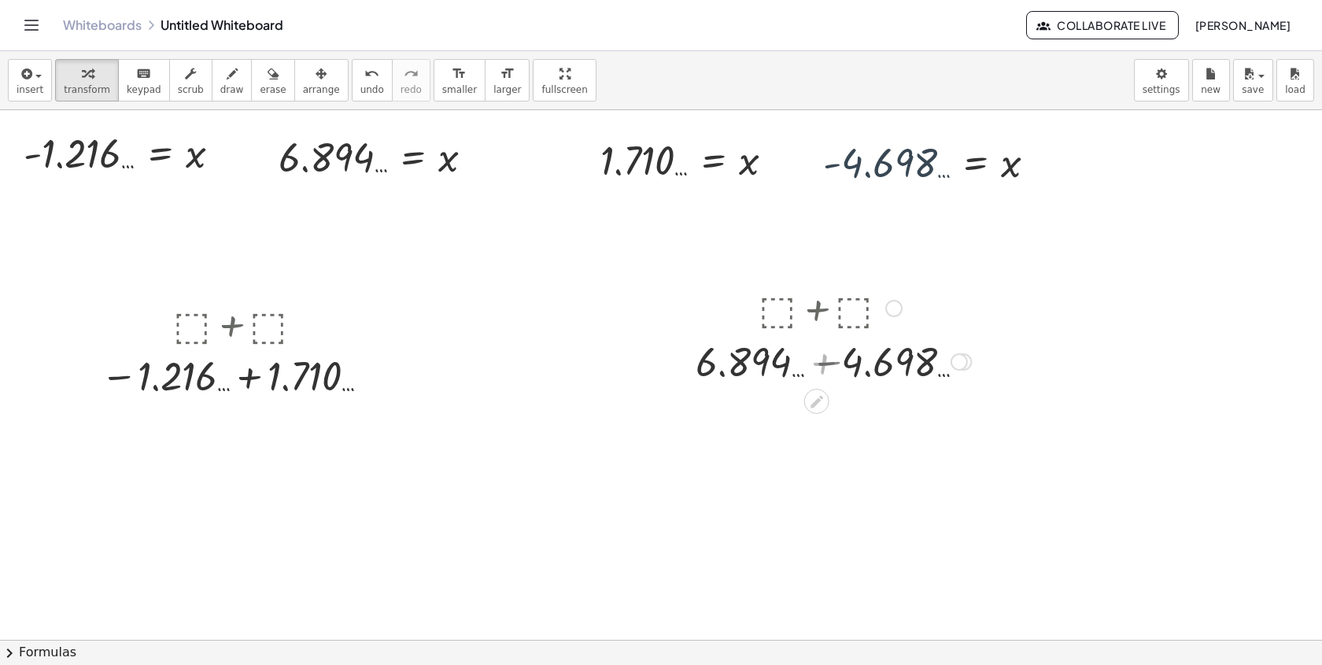
click at [832, 371] on div at bounding box center [829, 360] width 297 height 53
click at [262, 383] on div at bounding box center [238, 375] width 291 height 52
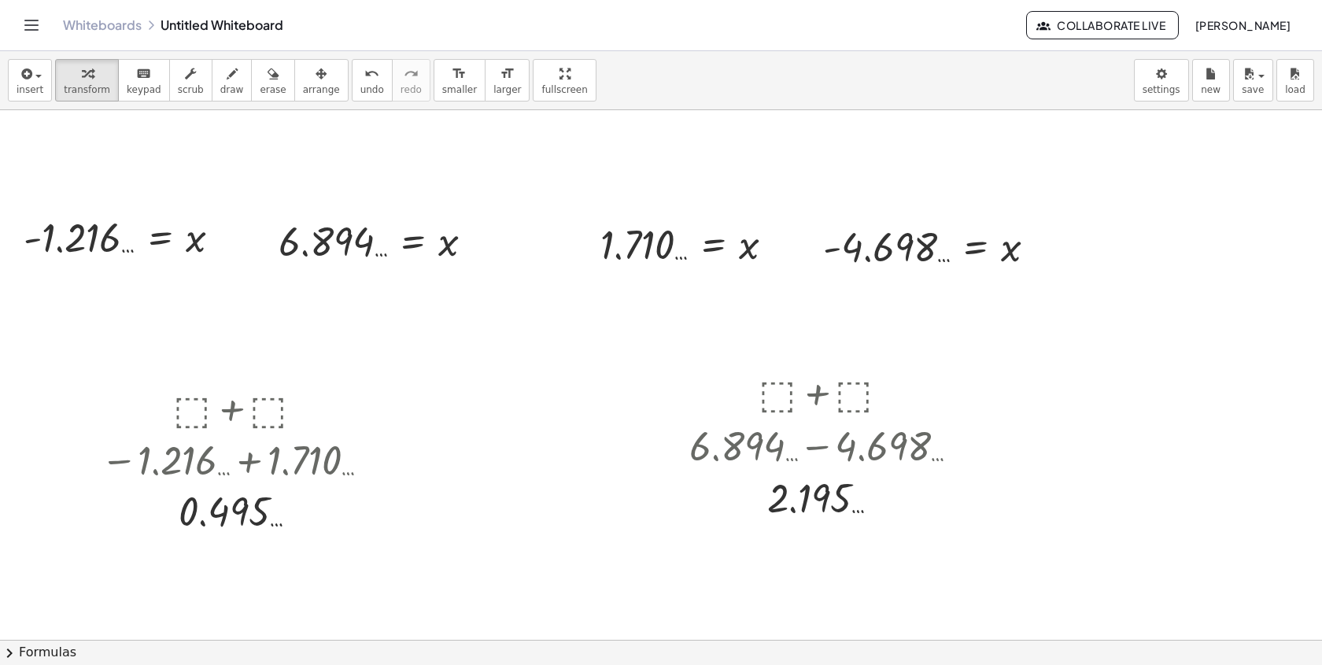
scroll to position [3709, 0]
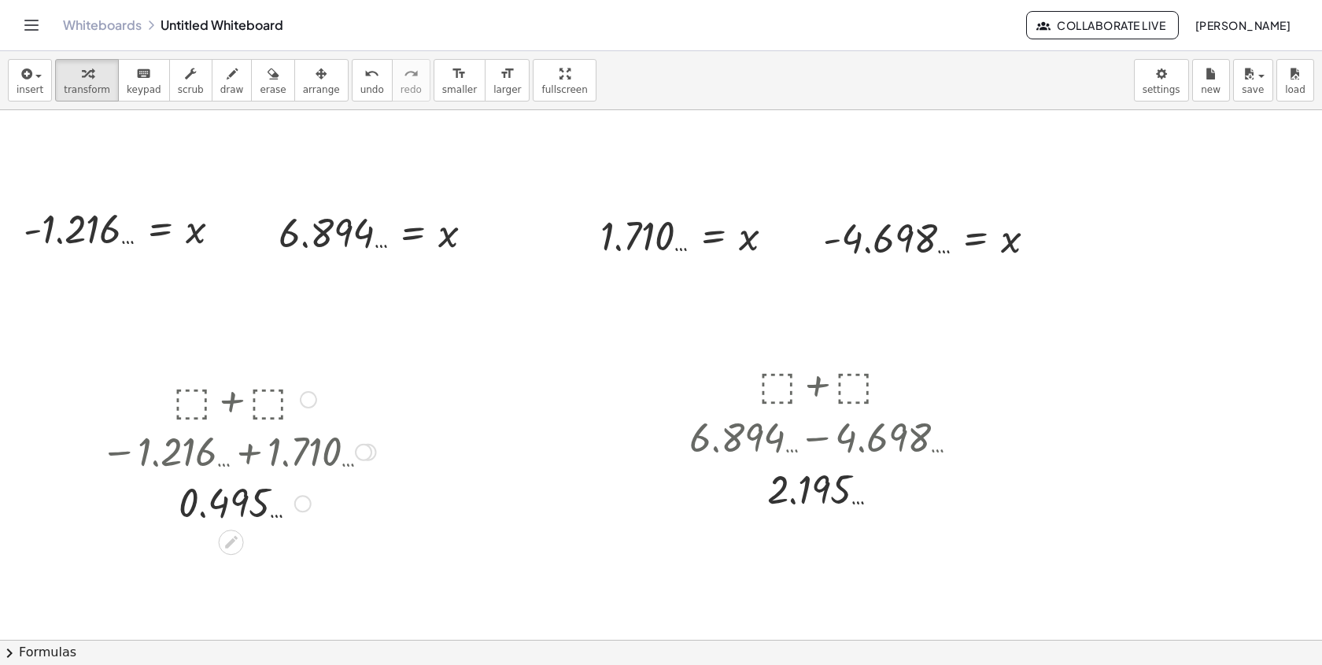
click at [304, 396] on div at bounding box center [308, 399] width 17 height 17
click at [382, 374] on span "Go back to this line" at bounding box center [388, 375] width 94 height 13
click at [897, 387] on div at bounding box center [893, 383] width 17 height 17
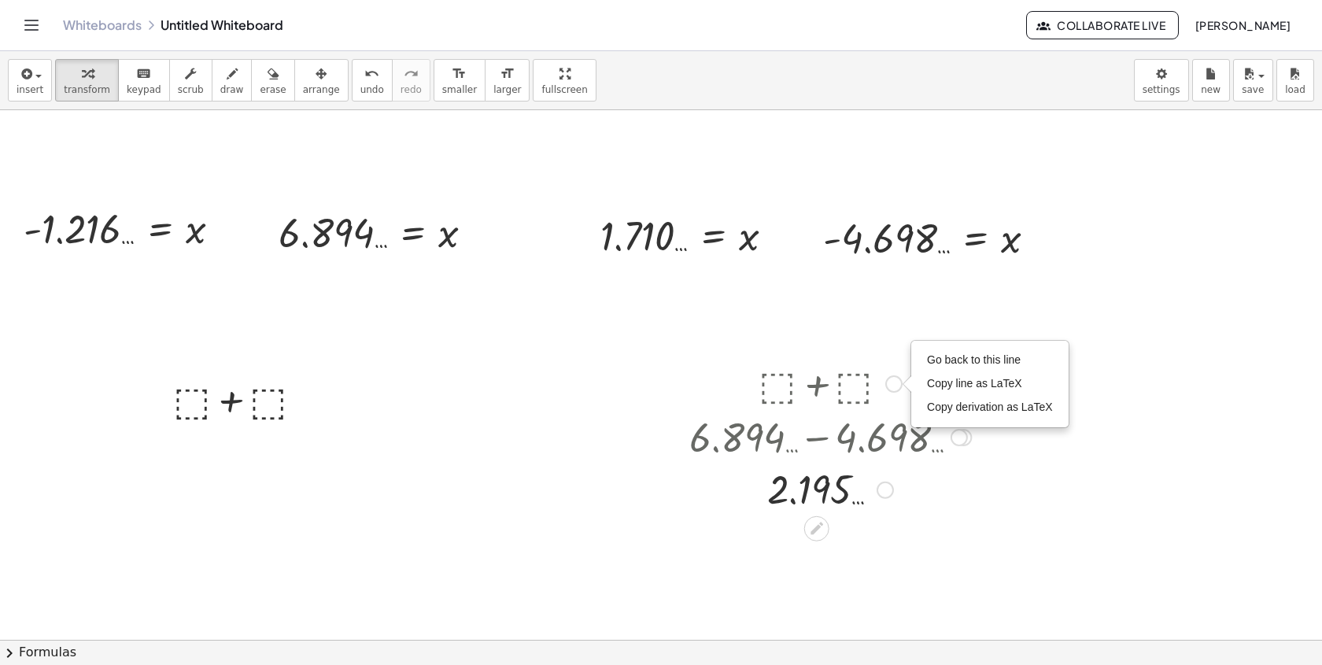
click at [942, 366] on span "Go back to this line" at bounding box center [974, 359] width 94 height 13
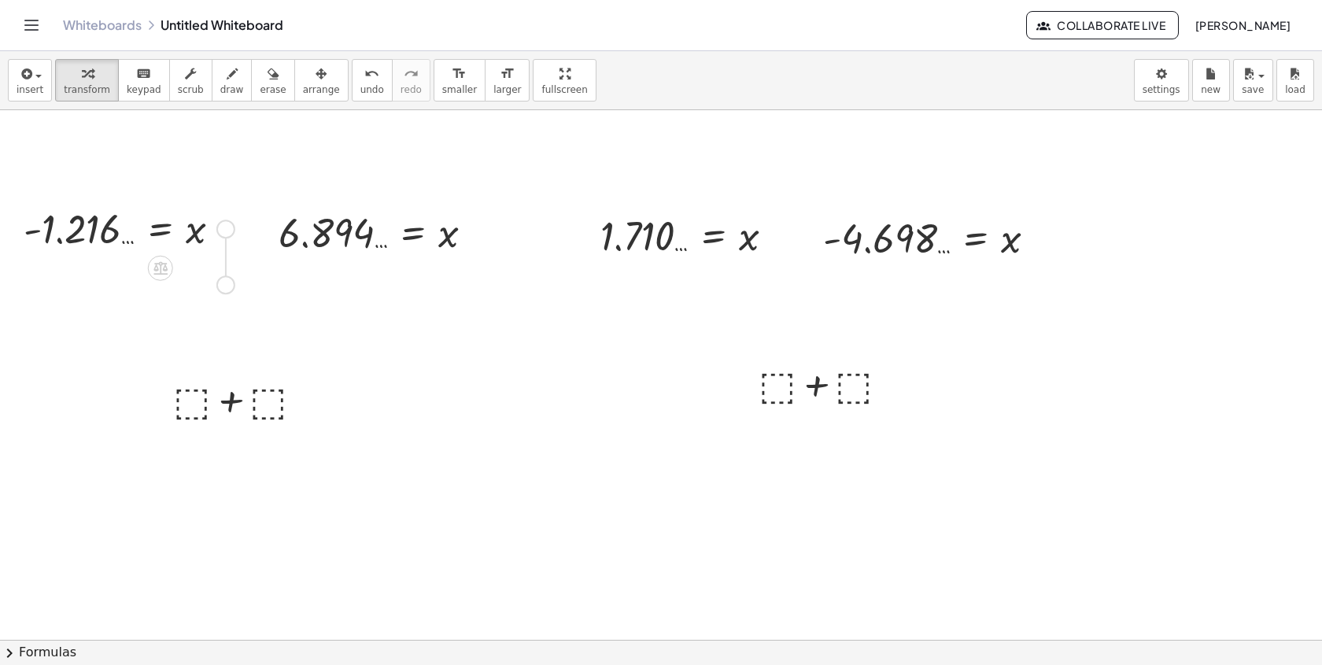
drag, startPoint x: 224, startPoint y: 229, endPoint x: 224, endPoint y: 289, distance: 59.8
click at [364, 81] on icon "undo" at bounding box center [371, 74] width 15 height 19
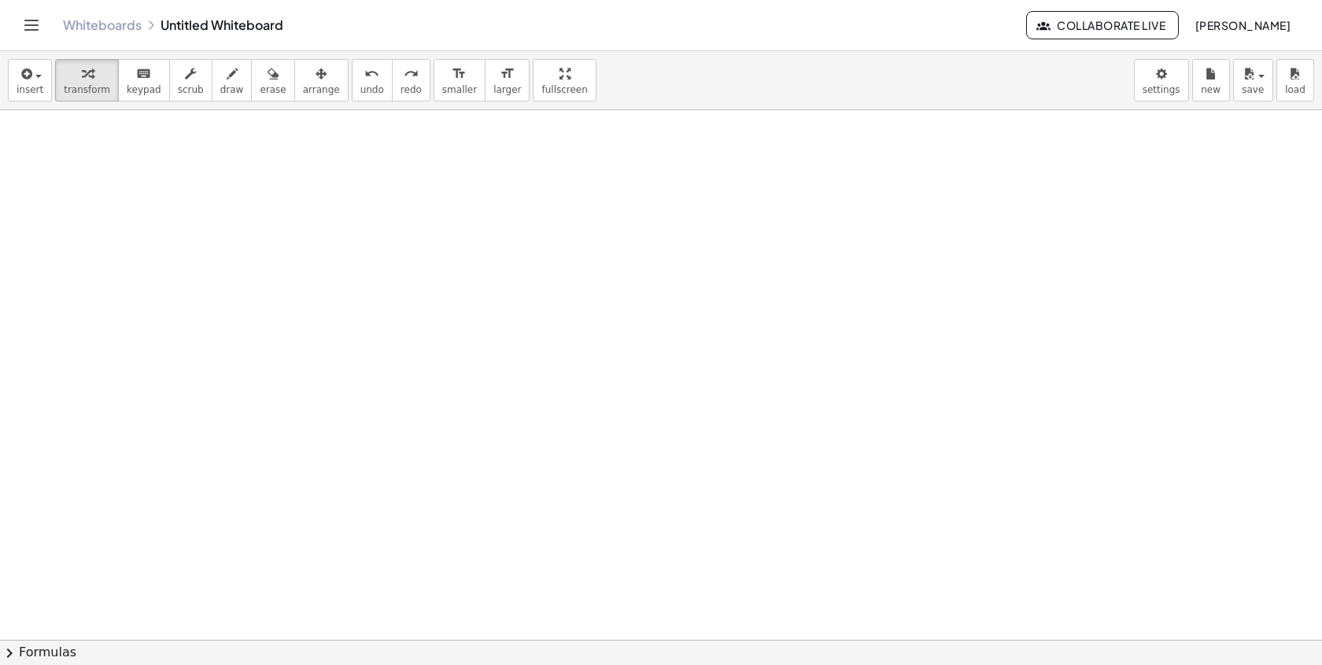
scroll to position [4141, 0]
drag, startPoint x: 334, startPoint y: 256, endPoint x: 262, endPoint y: 245, distance: 73.3
click at [262, 245] on div at bounding box center [246, 233] width 268 height 79
click at [148, 243] on div at bounding box center [251, 233] width 325 height 79
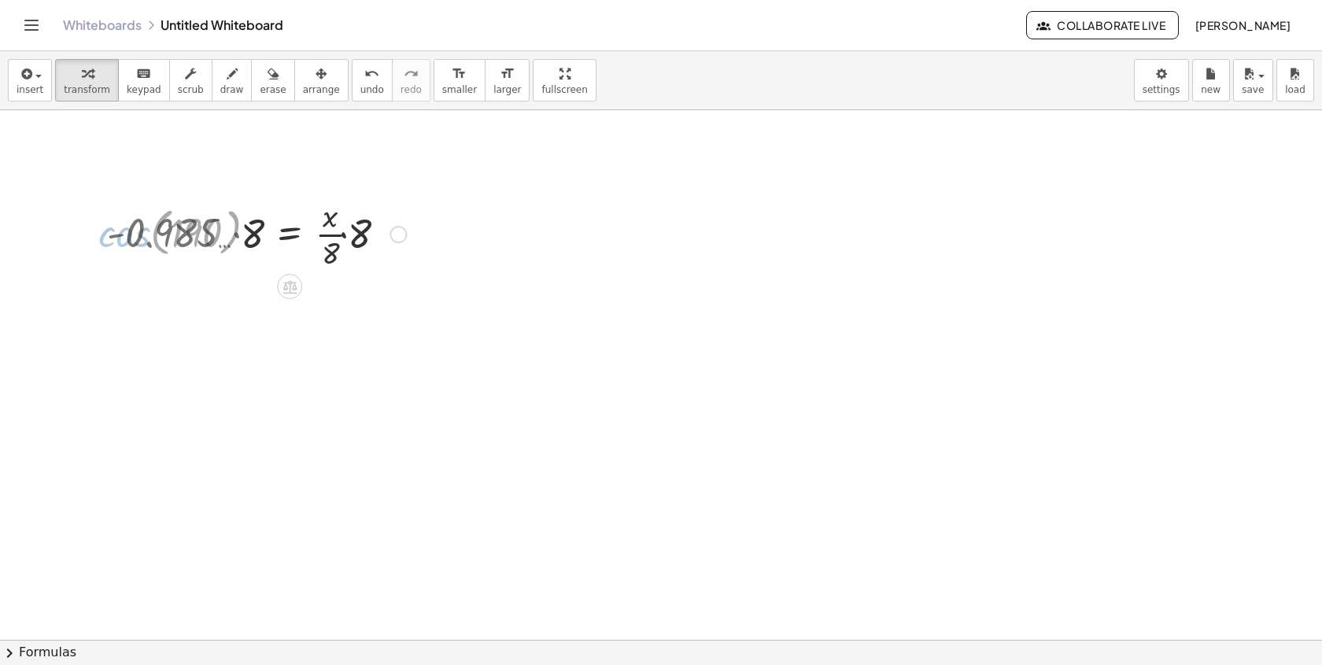
click at [269, 265] on div at bounding box center [256, 233] width 315 height 79
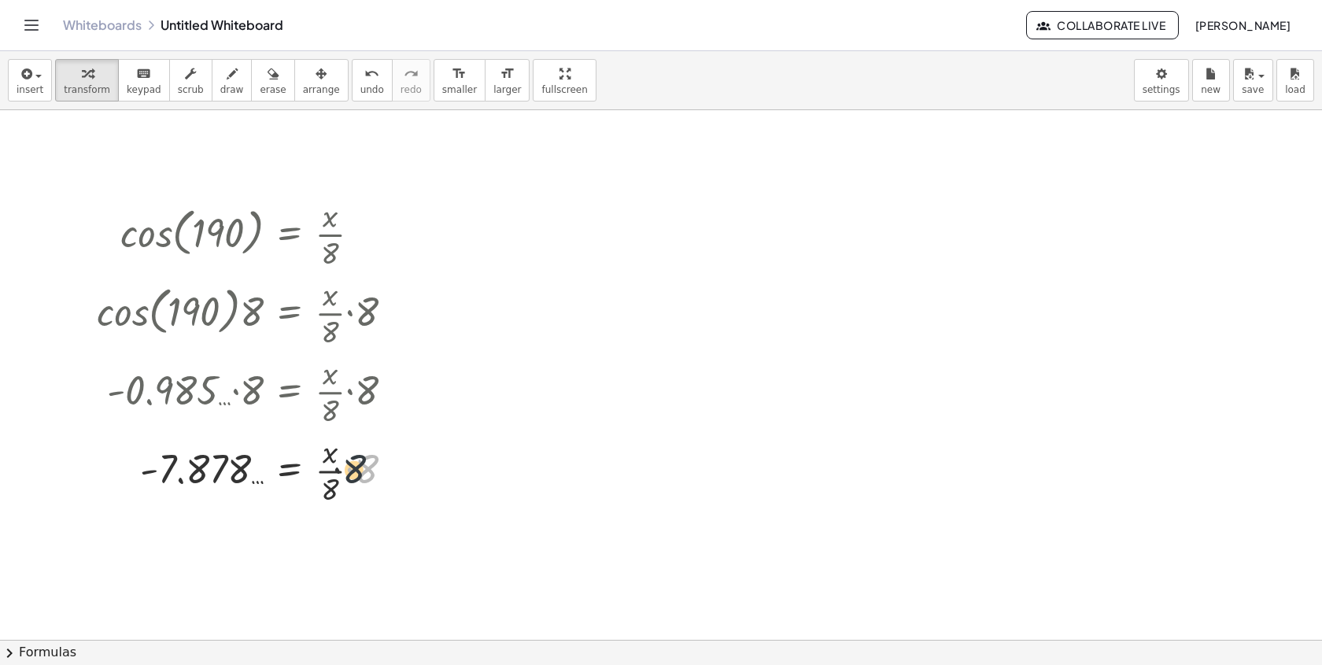
drag, startPoint x: 359, startPoint y: 474, endPoint x: 337, endPoint y: 478, distance: 21.5
click at [337, 478] on div at bounding box center [251, 469] width 325 height 79
drag, startPoint x: 334, startPoint y: 494, endPoint x: 367, endPoint y: 480, distance: 35.9
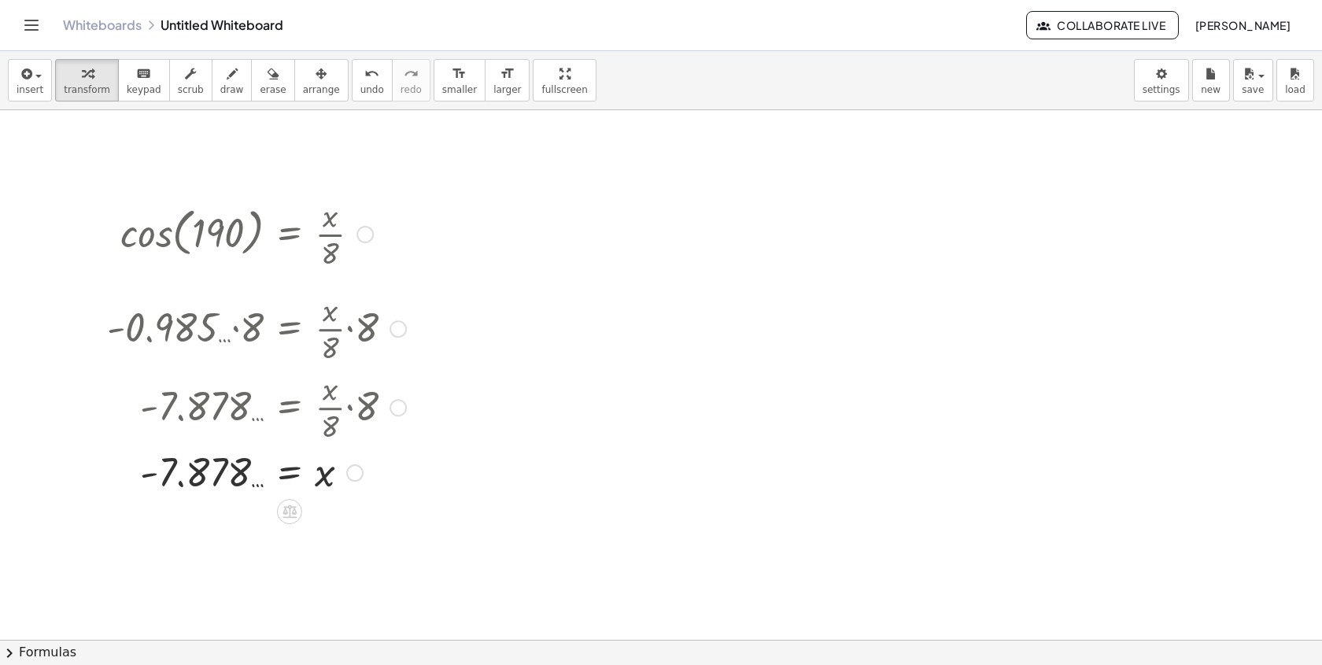
drag, startPoint x: 356, startPoint y: 538, endPoint x: 301, endPoint y: 607, distance: 87.8
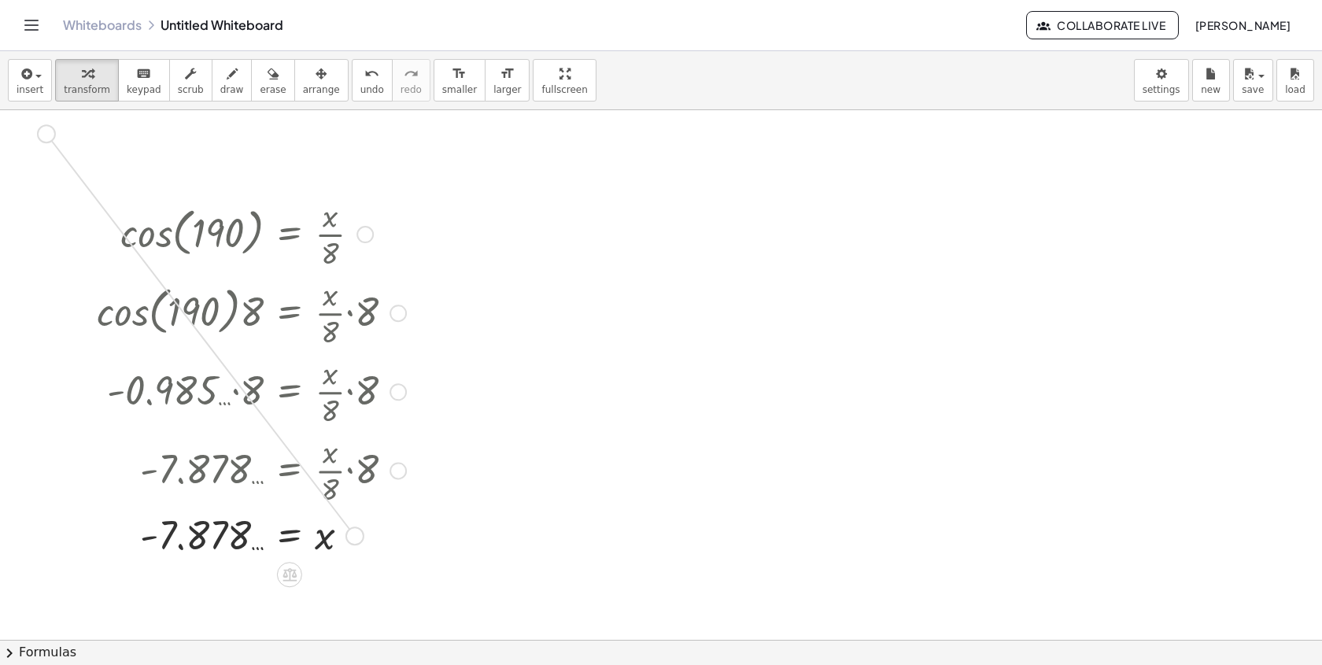
drag, startPoint x: 355, startPoint y: 537, endPoint x: 49, endPoint y: 135, distance: 505.2
click at [368, 238] on div at bounding box center [364, 234] width 17 height 17
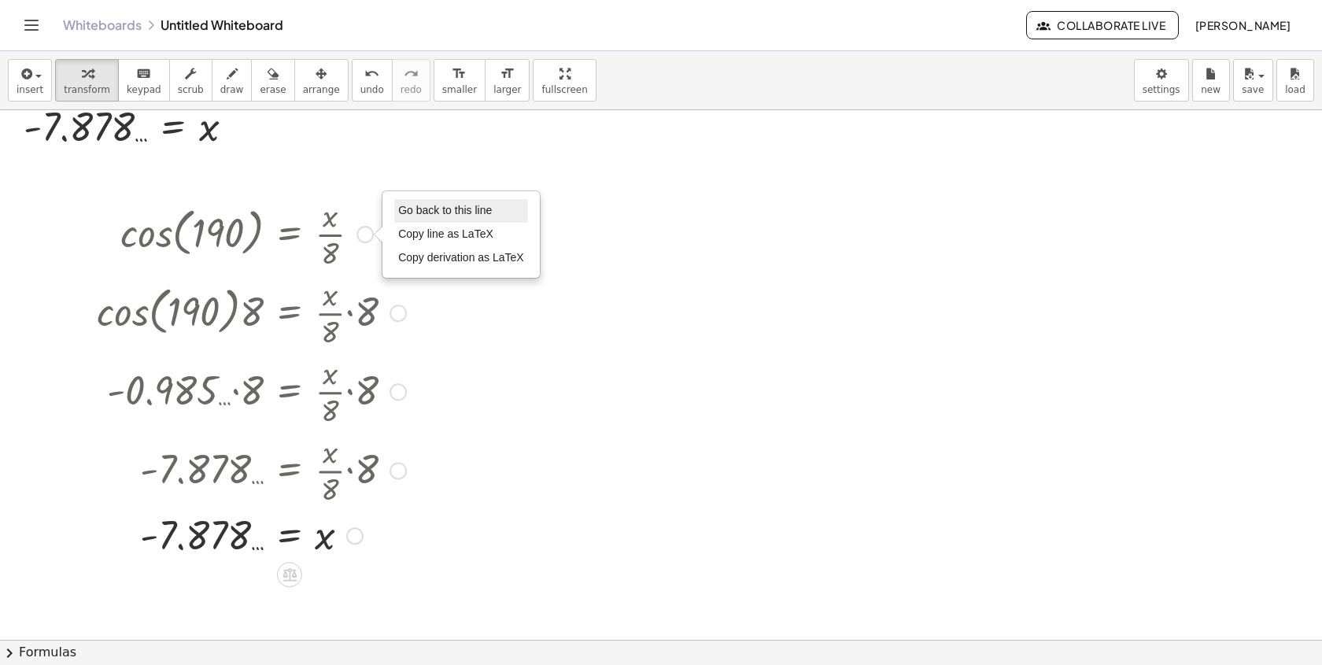
click at [427, 209] on span "Go back to this line" at bounding box center [445, 210] width 94 height 13
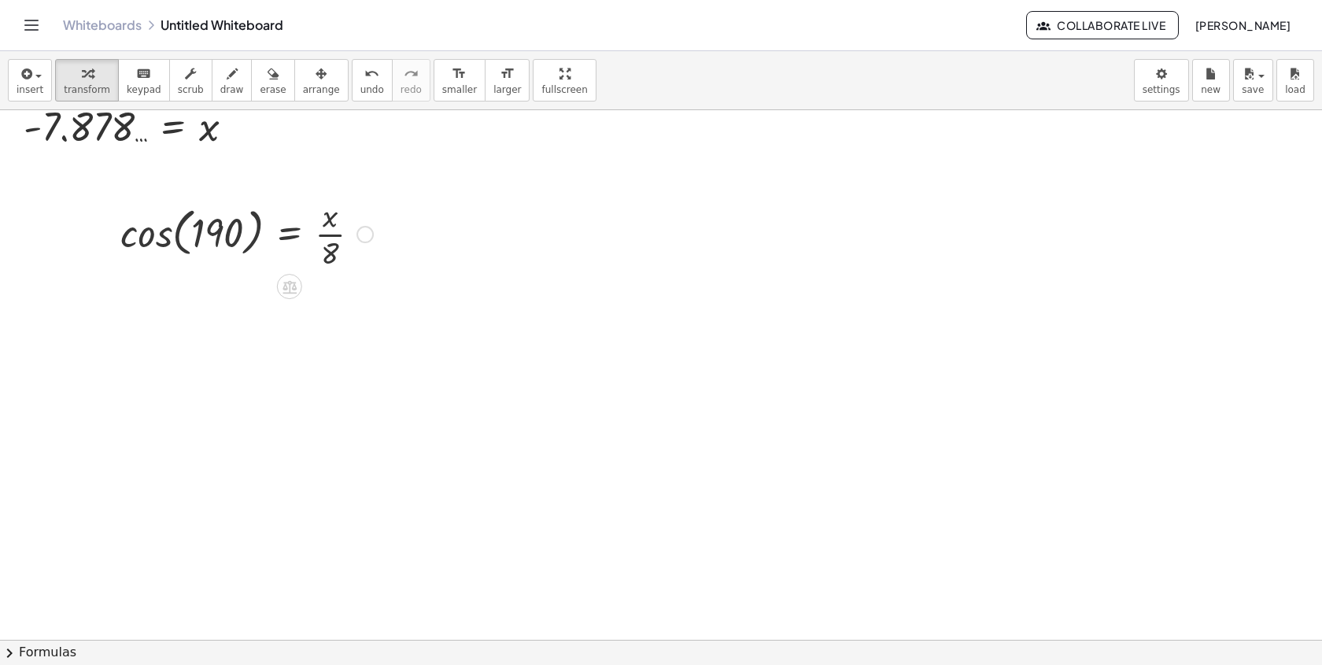
click at [363, 232] on div "Go back to this line Copy line as LaTeX Copy derivation as LaTeX" at bounding box center [364, 234] width 17 height 17
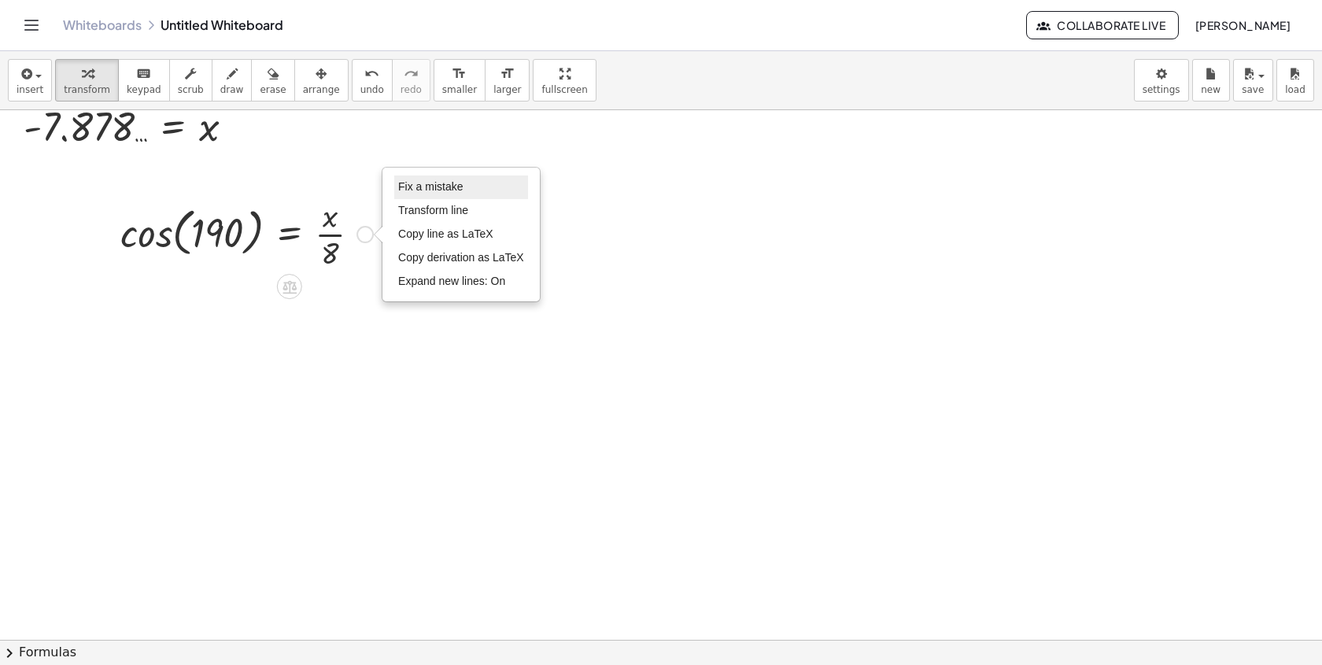
click at [400, 189] on span "Fix a mistake" at bounding box center [430, 186] width 65 height 13
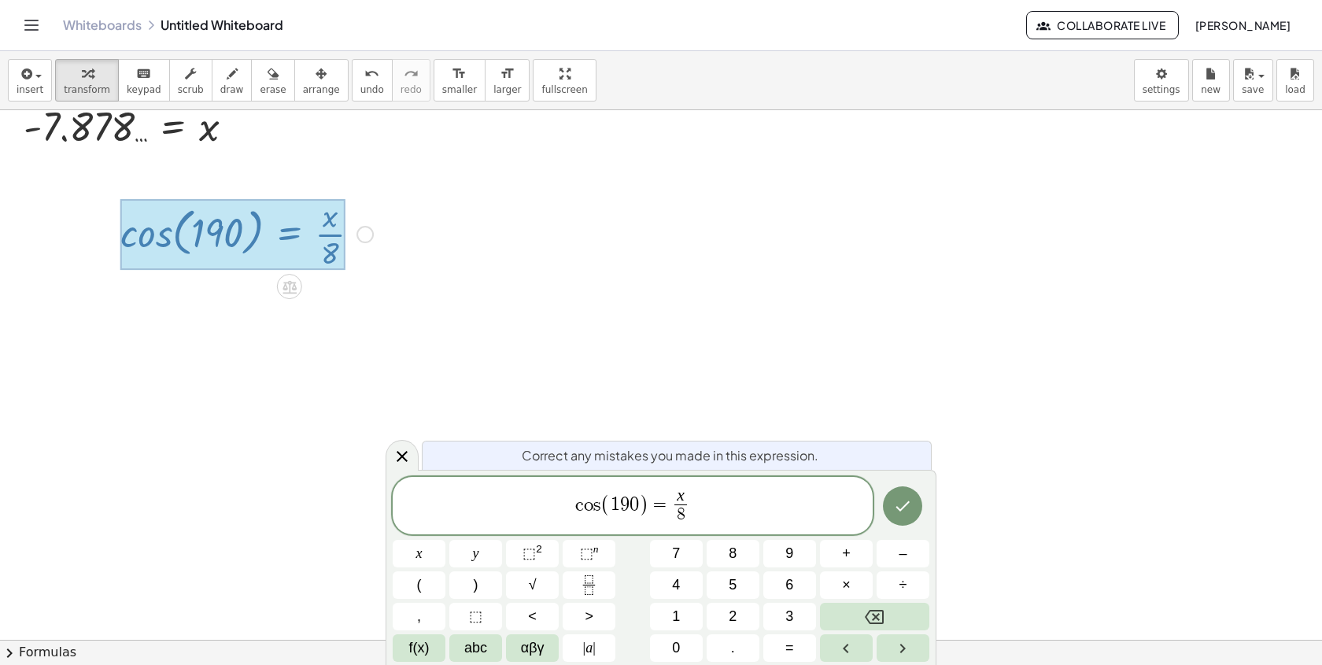
click at [600, 507] on span "(" at bounding box center [605, 504] width 10 height 23
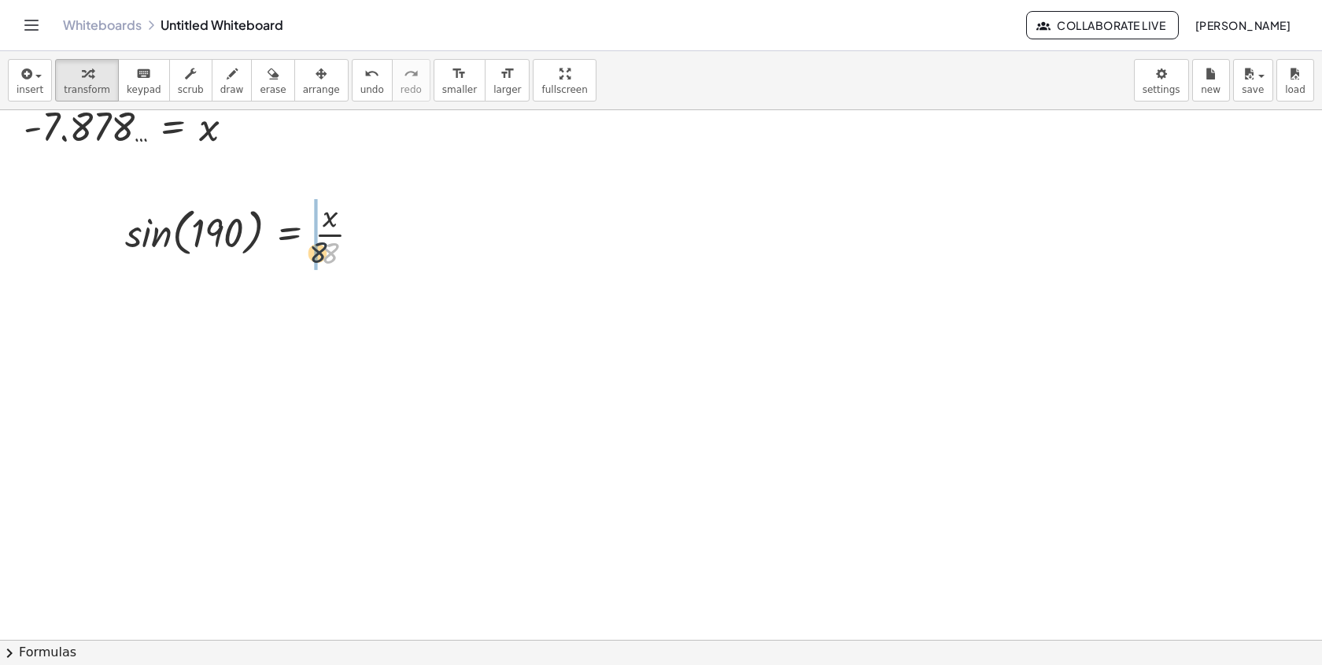
drag, startPoint x: 321, startPoint y: 256, endPoint x: 249, endPoint y: 234, distance: 74.9
click at [249, 235] on div at bounding box center [249, 233] width 264 height 79
click at [133, 237] on div at bounding box center [254, 233] width 320 height 79
click at [247, 248] on div at bounding box center [261, 233] width 304 height 79
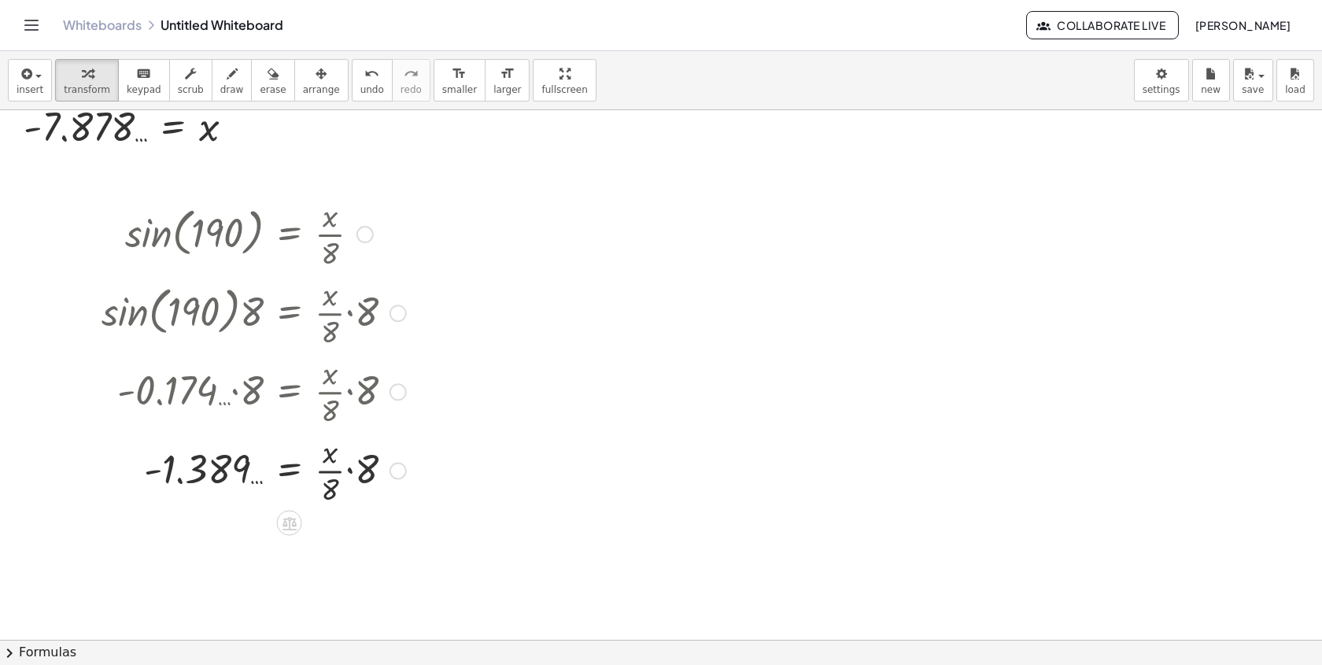
drag, startPoint x: 371, startPoint y: 472, endPoint x: 343, endPoint y: 478, distance: 28.1
click at [345, 477] on div at bounding box center [254, 469] width 320 height 79
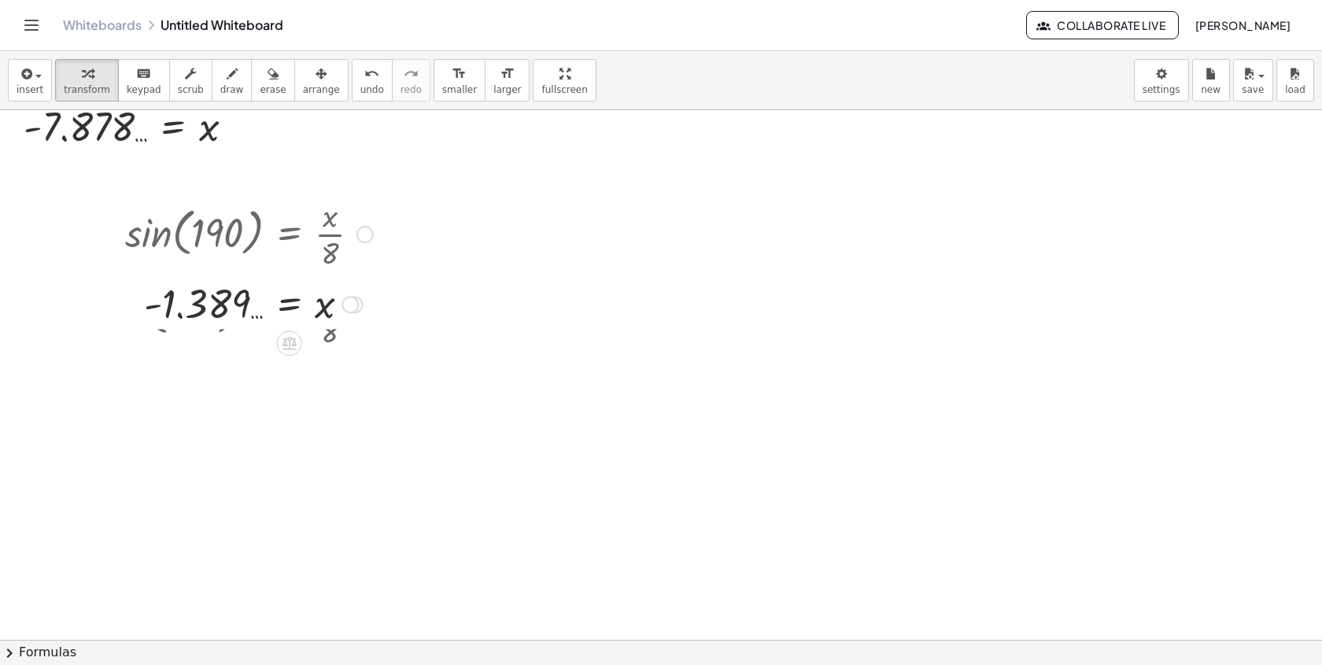
drag, startPoint x: 359, startPoint y: 533, endPoint x: 378, endPoint y: 113, distance: 420.6
drag, startPoint x: 120, startPoint y: 249, endPoint x: 249, endPoint y: 166, distance: 152.5
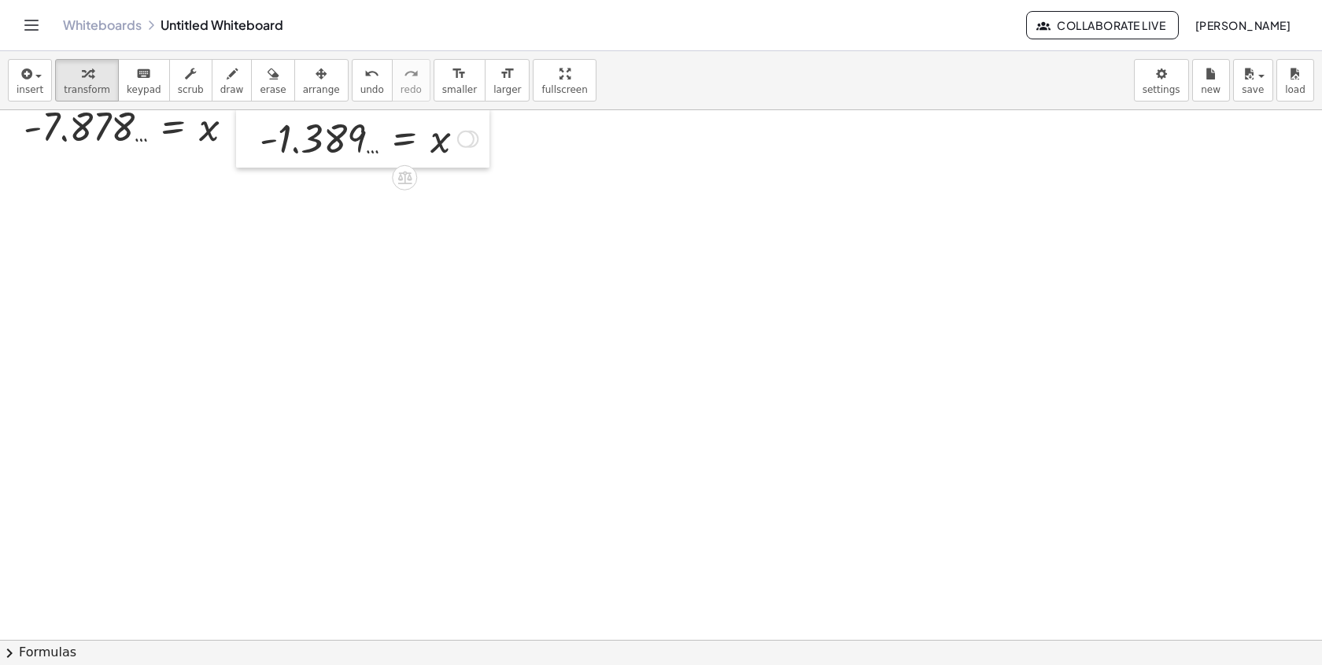
drag, startPoint x: 131, startPoint y: 242, endPoint x: 242, endPoint y: 153, distance: 143.3
click at [247, 153] on div at bounding box center [248, 138] width 24 height 60
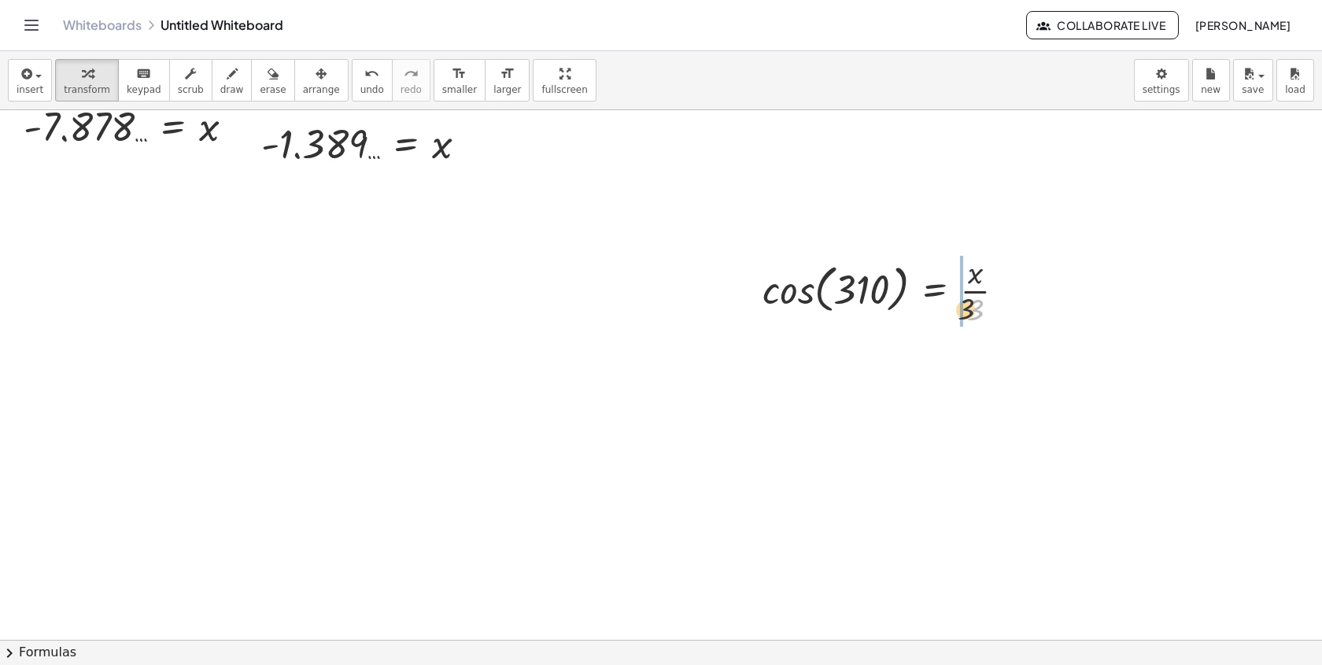
drag, startPoint x: 979, startPoint y: 309, endPoint x: 900, endPoint y: 286, distance: 81.9
click at [900, 286] on div at bounding box center [889, 289] width 271 height 79
click at [771, 285] on div at bounding box center [894, 289] width 325 height 79
click at [968, 303] on div at bounding box center [905, 289] width 302 height 79
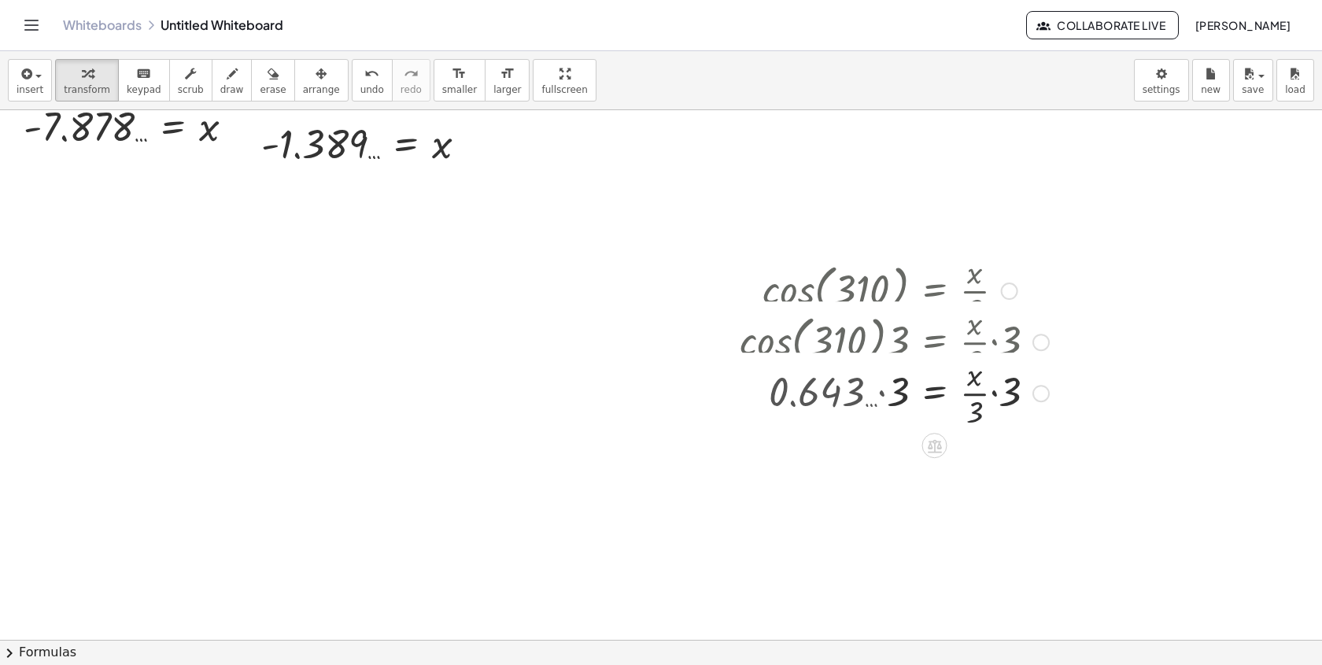
click at [935, 291] on div "cos ( , 310 ) = · x · 3 · cos ( , 310 ) · 3 = · · x · 3 · 3 = · x · · 3 · · 3 ·…" at bounding box center [935, 291] width 0 height 0
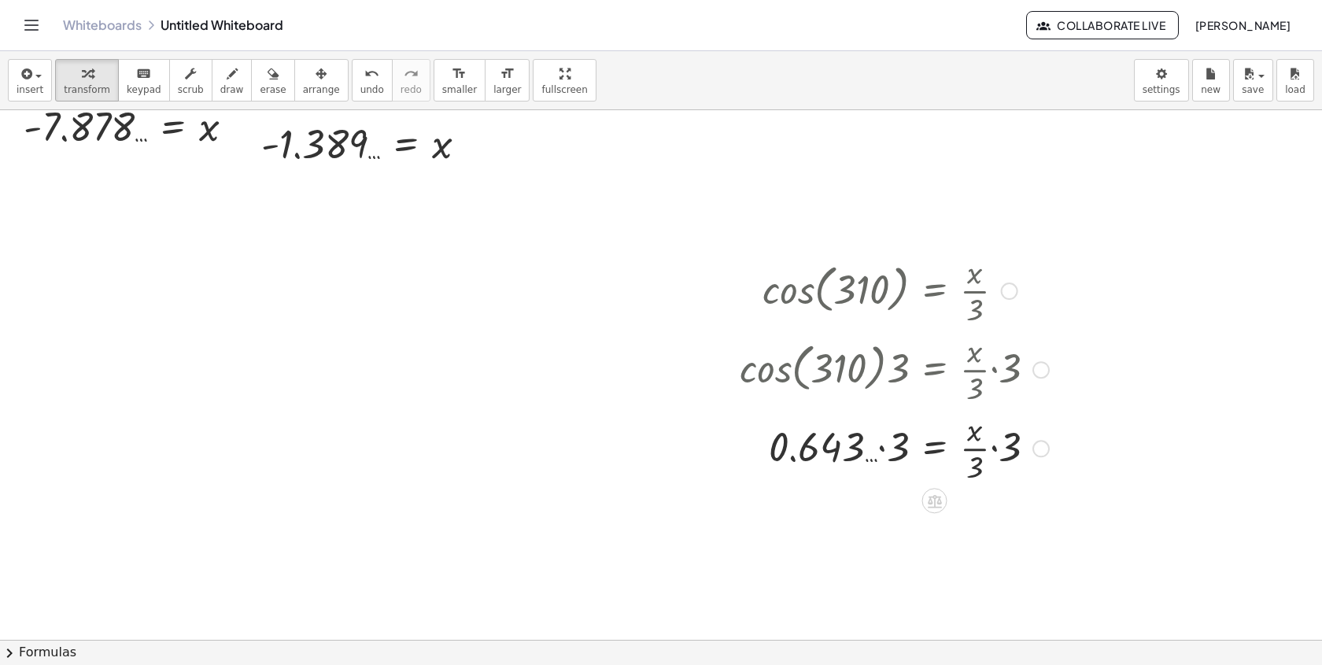
click at [864, 472] on div at bounding box center [894, 447] width 325 height 79
drag, startPoint x: 1007, startPoint y: 529, endPoint x: 983, endPoint y: 530, distance: 24.4
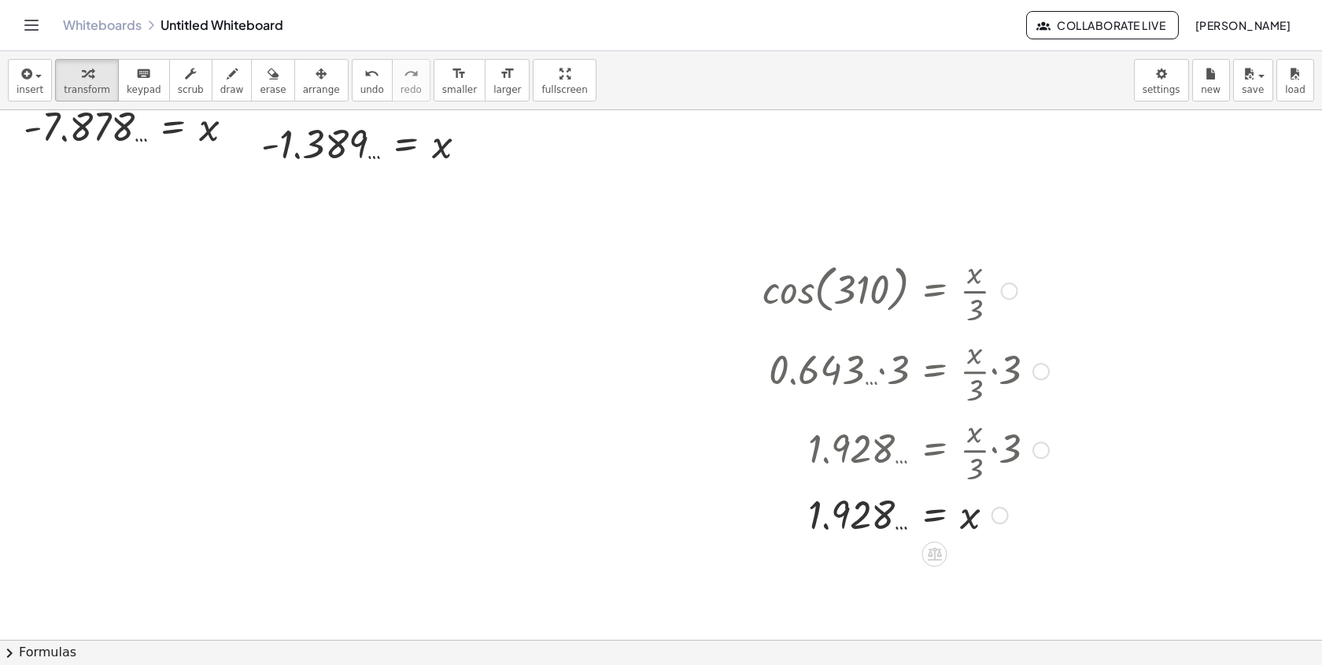
drag, startPoint x: 1003, startPoint y: 591, endPoint x: 809, endPoint y: 445, distance: 242.8
click at [935, 291] on div "cos ( , 310 ) = · x · 3 · cos ( , 310 ) · 3 = · · x · 3 · 3 · 0.643 … · 3 = · ·…" at bounding box center [935, 291] width 0 height 0
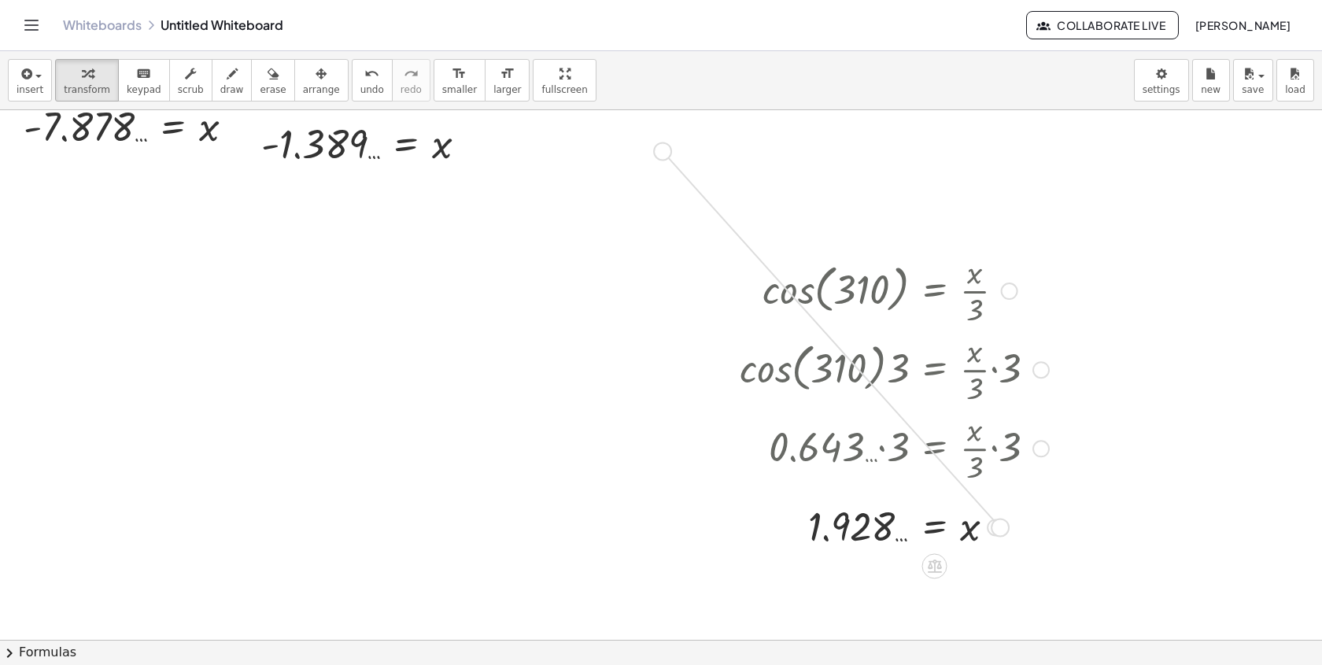
drag, startPoint x: 990, startPoint y: 529, endPoint x: 657, endPoint y: 153, distance: 502.1
drag, startPoint x: 444, startPoint y: 126, endPoint x: 580, endPoint y: 127, distance: 135.3
click at [580, 129] on div at bounding box center [579, 149] width 24 height 60
click at [1005, 289] on div at bounding box center [1009, 290] width 17 height 17
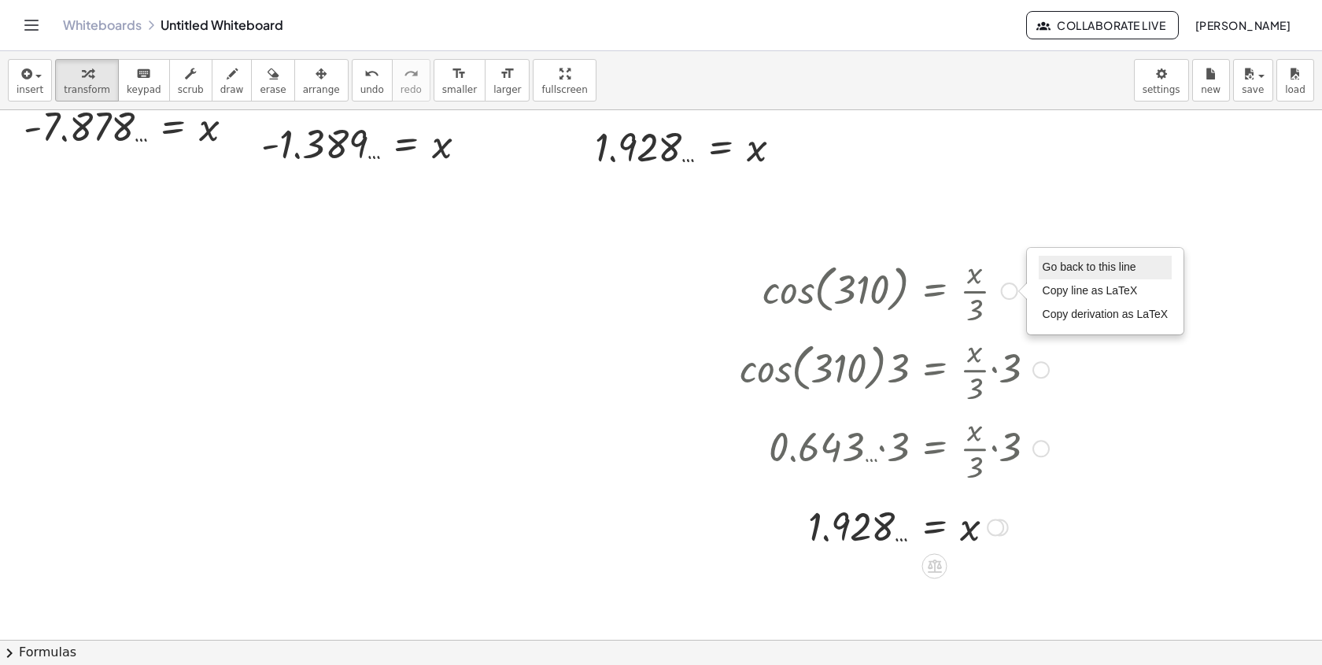
click at [1061, 274] on li "Go back to this line" at bounding box center [1105, 268] width 134 height 24
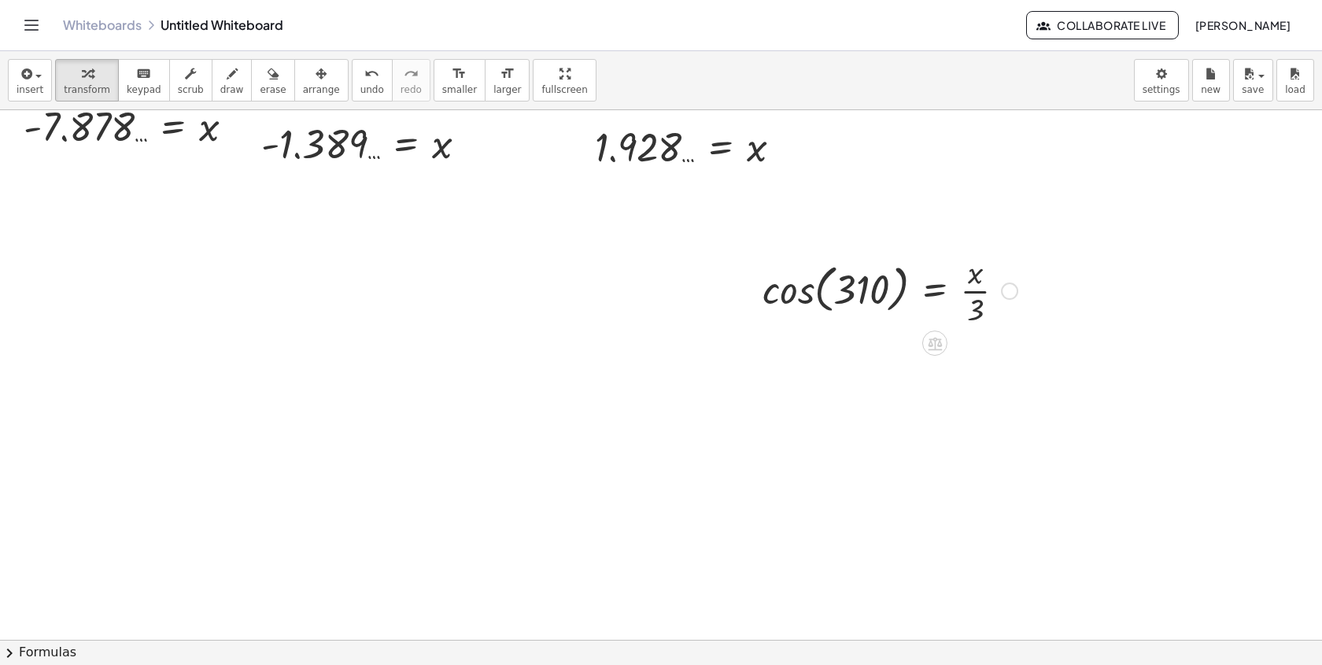
click at [1000, 285] on div at bounding box center [889, 289] width 271 height 79
click at [1015, 290] on div "Go back to this line Copy line as LaTeX Copy derivation as LaTeX" at bounding box center [1009, 290] width 17 height 17
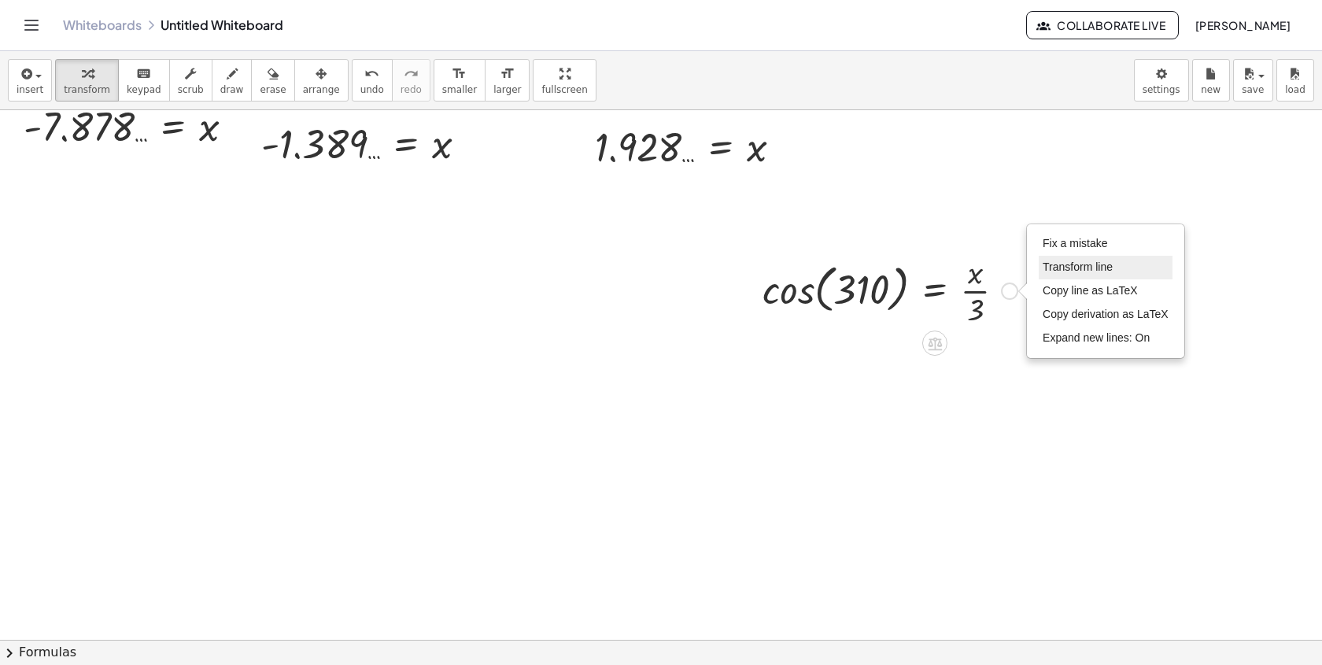
click at [1043, 256] on li "Transform line" at bounding box center [1105, 268] width 134 height 24
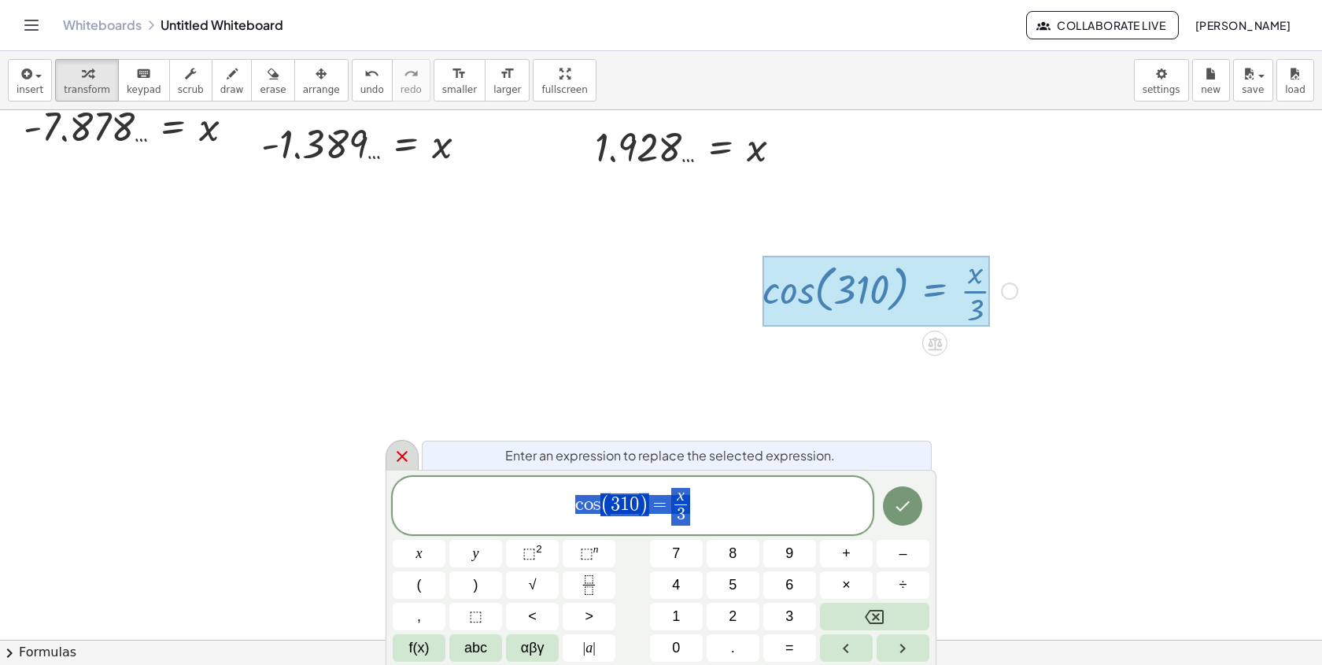
click at [397, 459] on icon at bounding box center [402, 456] width 19 height 19
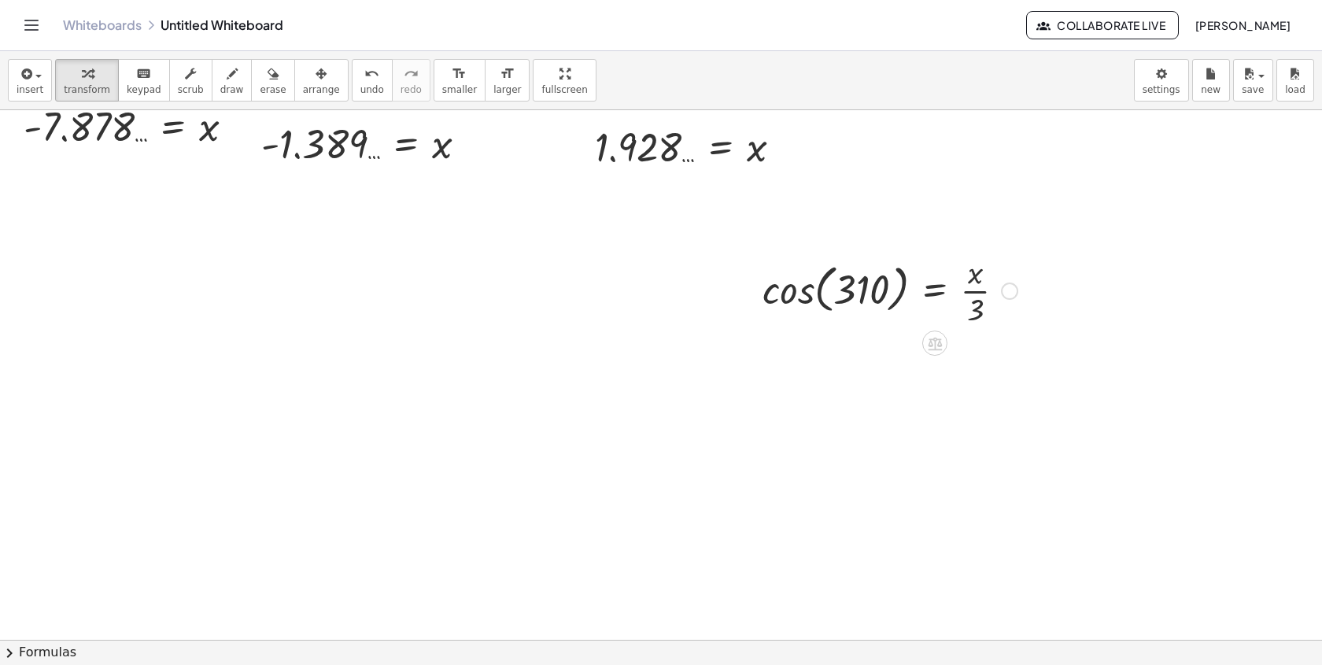
click at [1007, 290] on div "Fix a mistake Transform line Copy line as LaTeX Copy derivation as LaTeX Expand…" at bounding box center [1009, 290] width 17 height 17
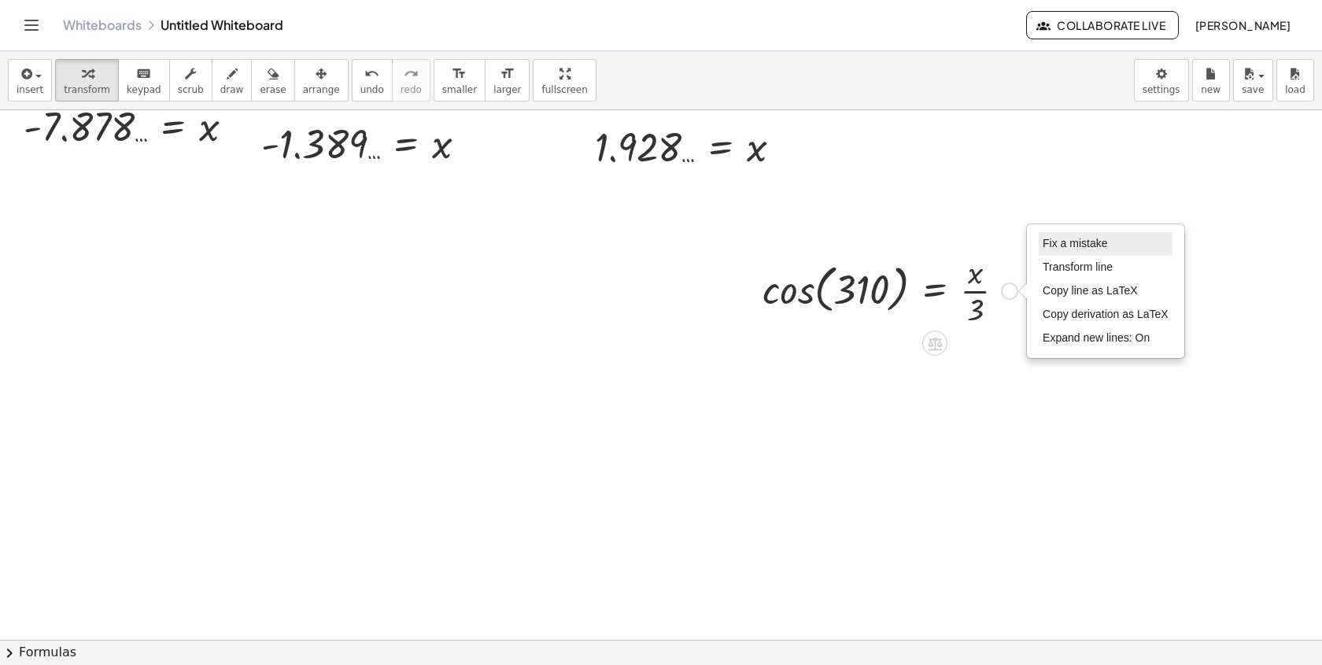
click at [1051, 245] on span "Fix a mistake" at bounding box center [1074, 243] width 65 height 13
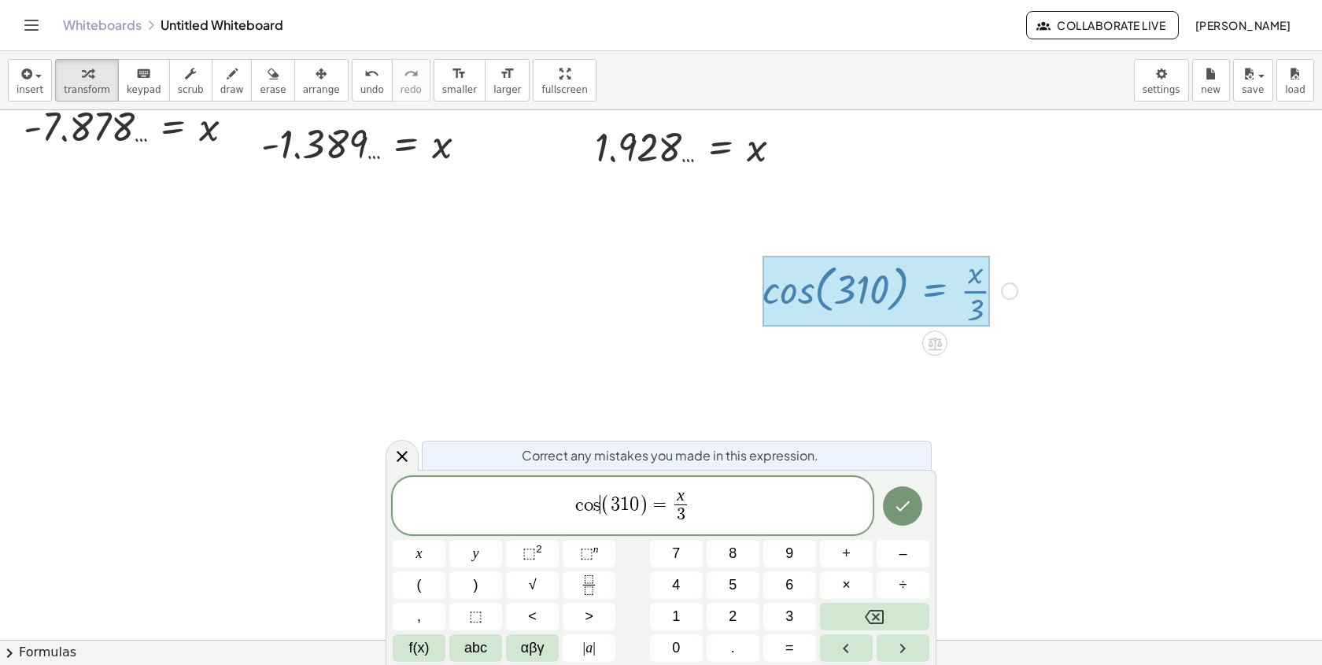
click at [600, 508] on span "(" at bounding box center [605, 504] width 10 height 23
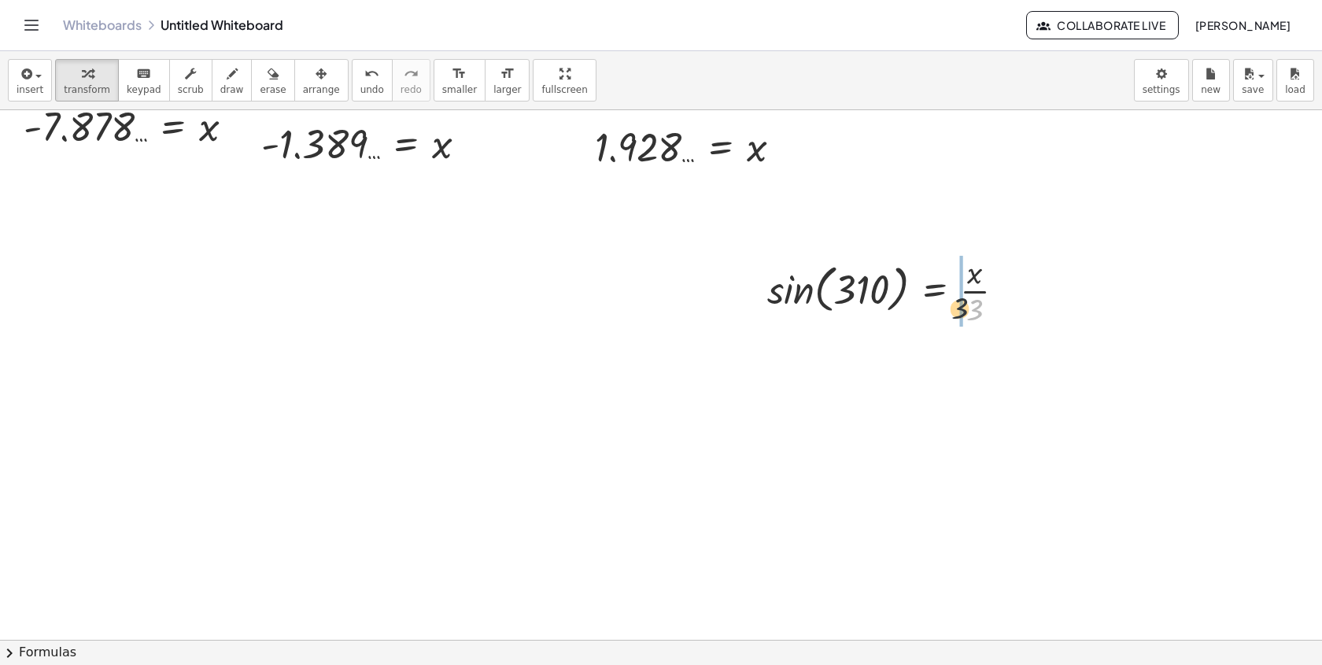
drag, startPoint x: 976, startPoint y: 317, endPoint x: 920, endPoint y: 304, distance: 57.4
click at [921, 304] on div at bounding box center [892, 289] width 266 height 79
click at [801, 307] on div at bounding box center [897, 289] width 320 height 79
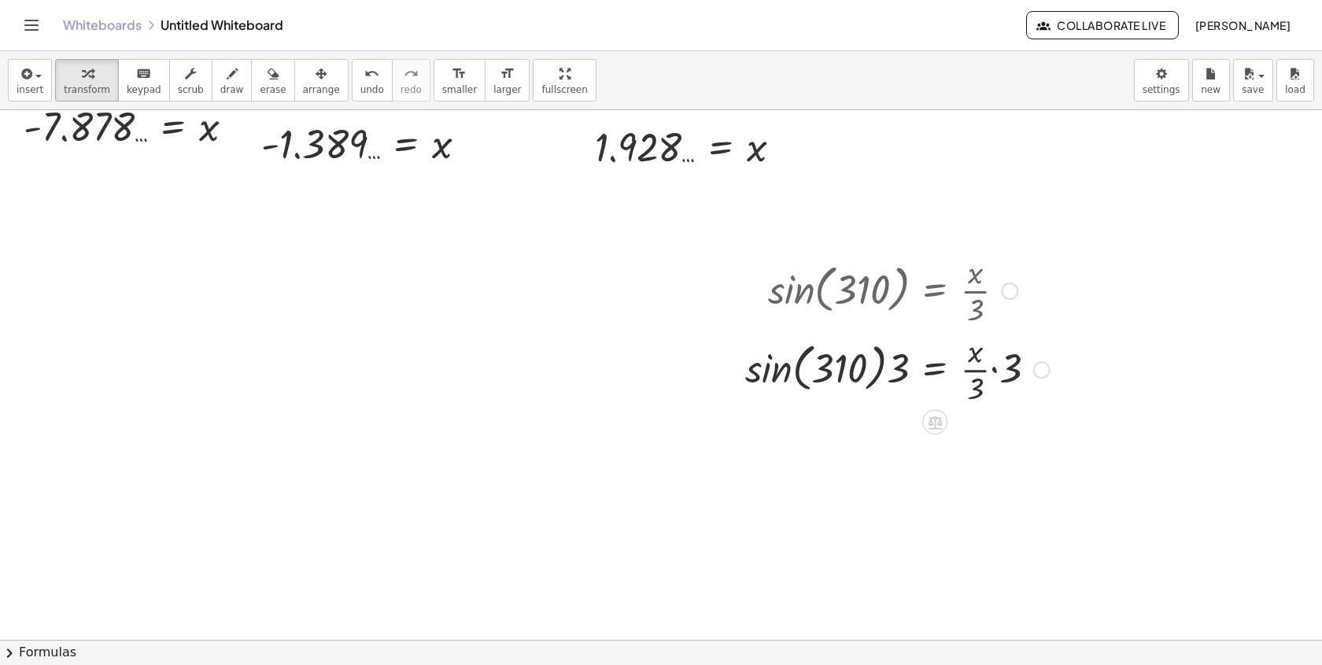
click at [765, 382] on div at bounding box center [897, 368] width 320 height 79
click at [931, 357] on div at bounding box center [901, 368] width 309 height 79
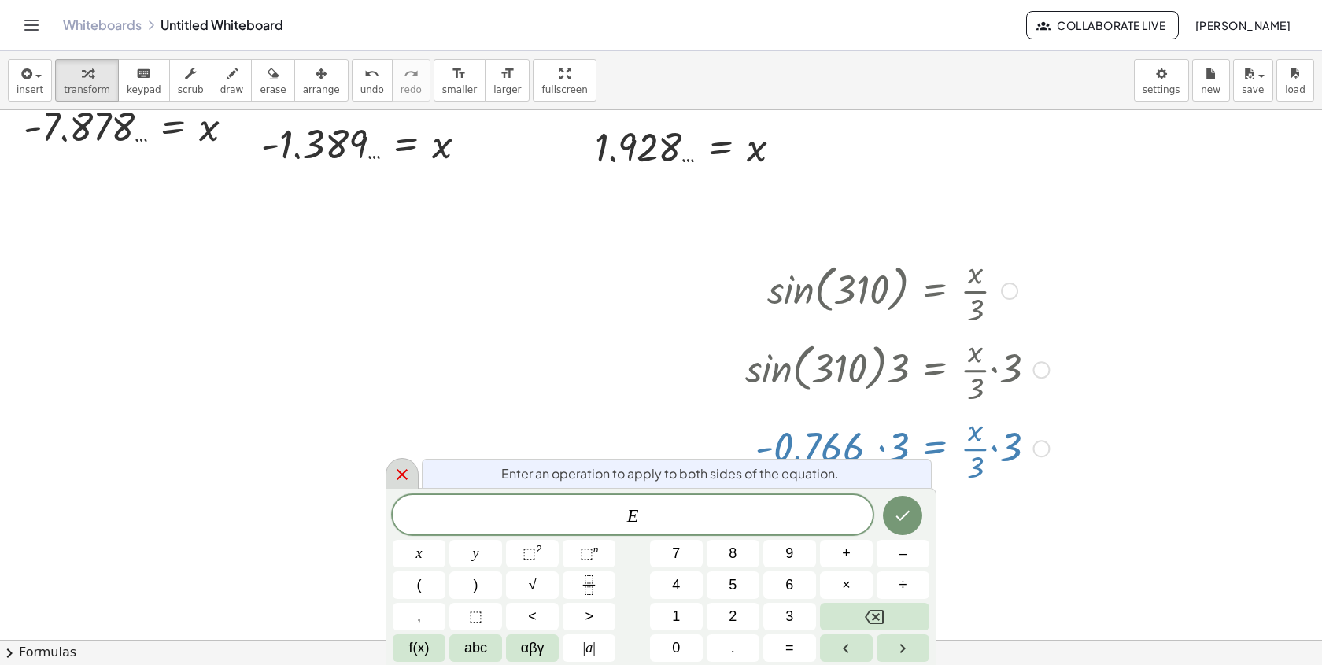
click at [407, 474] on icon at bounding box center [402, 474] width 19 height 19
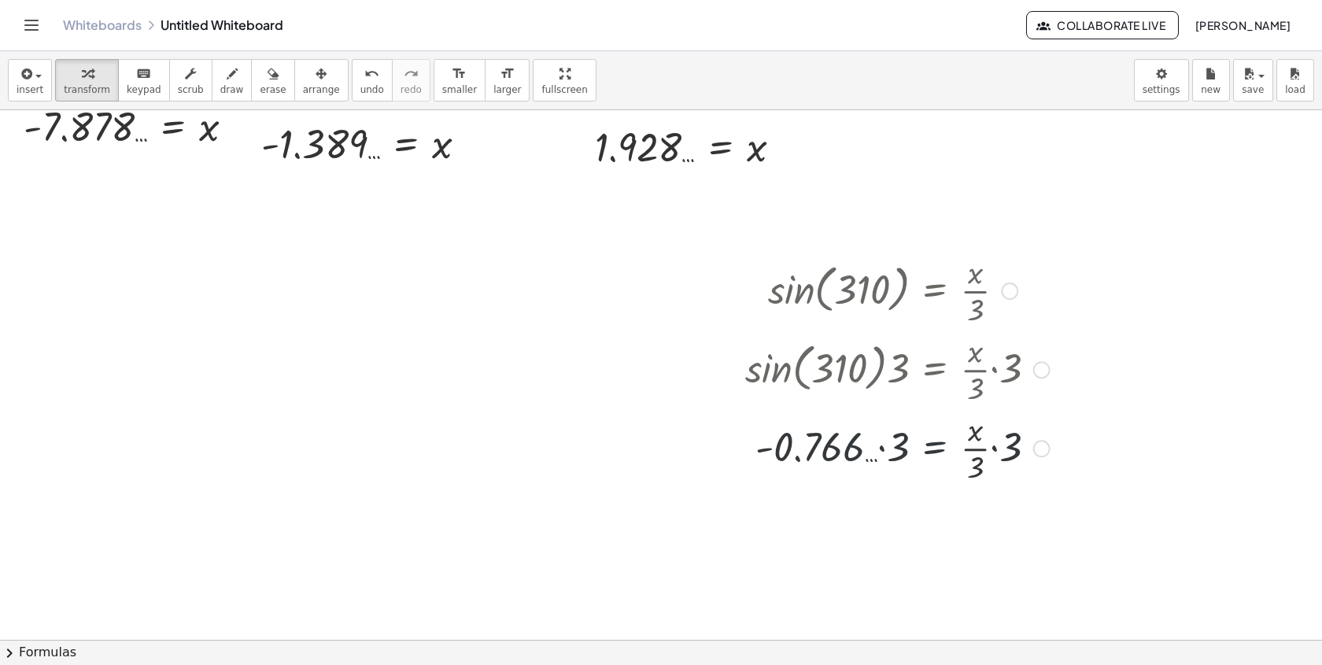
click at [877, 441] on div at bounding box center [897, 447] width 320 height 79
drag, startPoint x: 894, startPoint y: 448, endPoint x: 821, endPoint y: 448, distance: 73.2
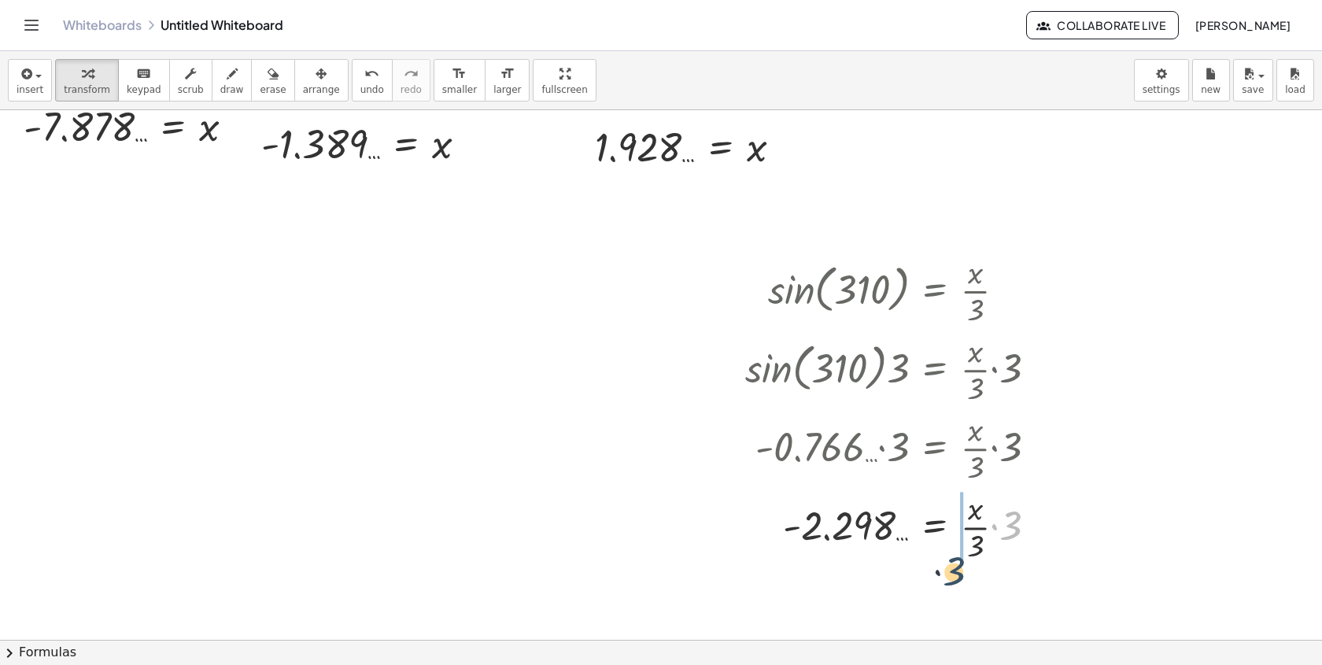
drag, startPoint x: 1026, startPoint y: 450, endPoint x: 968, endPoint y: 496, distance: 74.5
click at [968, 496] on div at bounding box center [897, 525] width 320 height 79
drag, startPoint x: 1000, startPoint y: 556, endPoint x: 976, endPoint y: 543, distance: 27.8
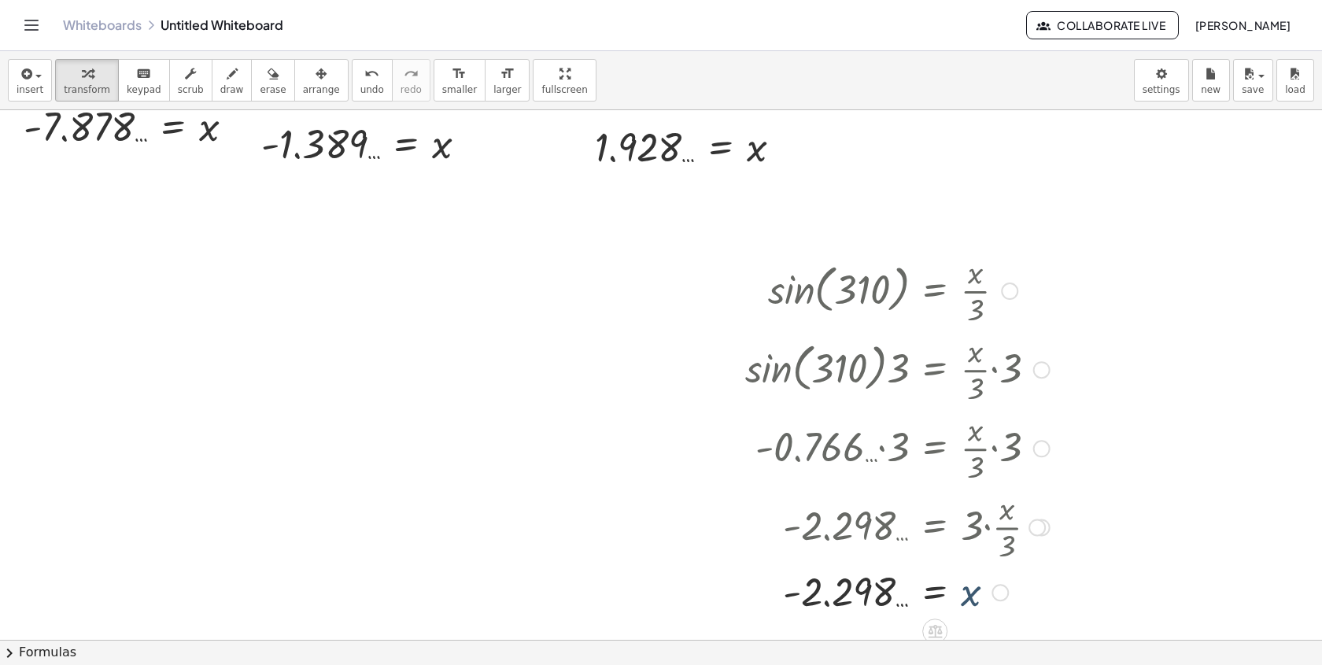
click at [1005, 581] on div at bounding box center [897, 592] width 320 height 52
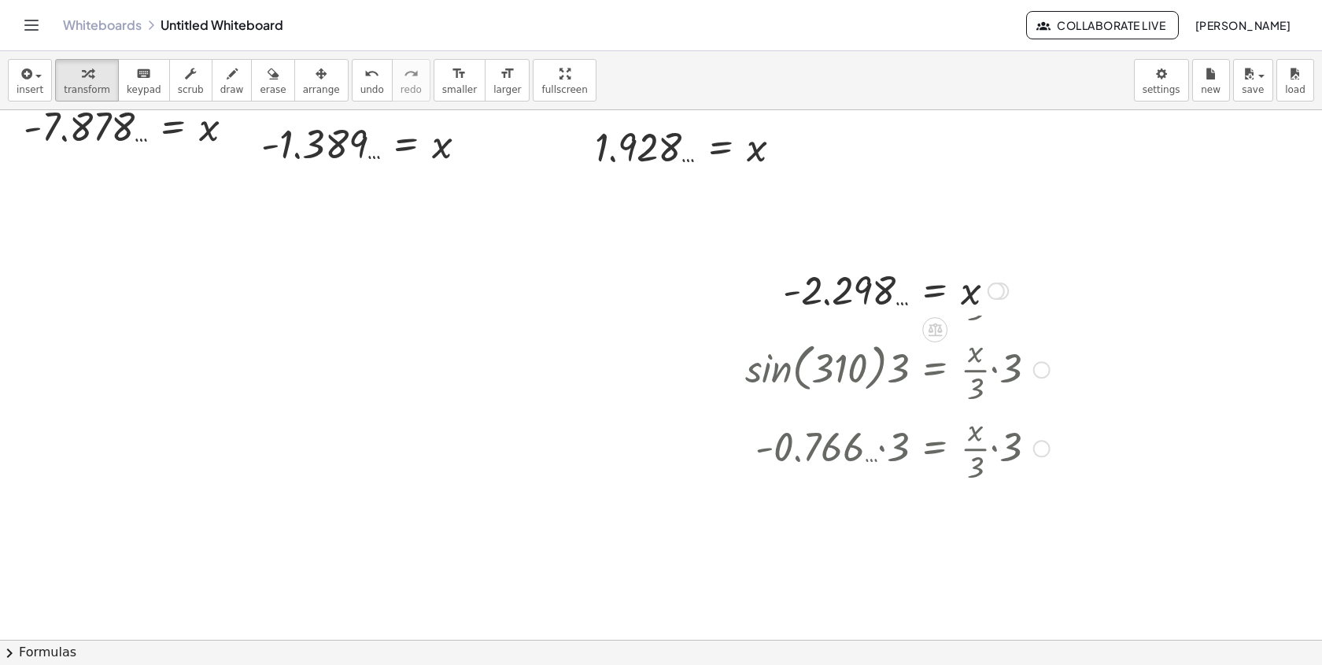
drag, startPoint x: 1004, startPoint y: 597, endPoint x: 1021, endPoint y: 117, distance: 480.2
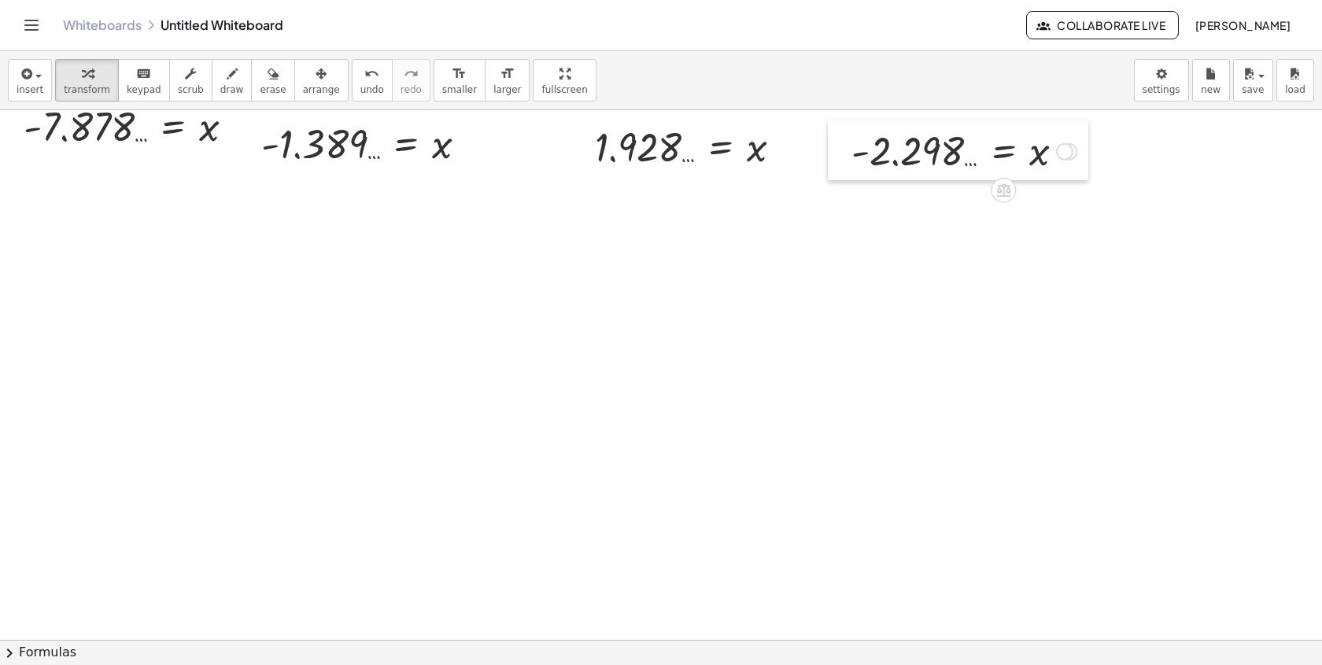
drag, startPoint x: 769, startPoint y: 299, endPoint x: 838, endPoint y: 160, distance: 155.2
click at [838, 160] on div at bounding box center [840, 150] width 24 height 60
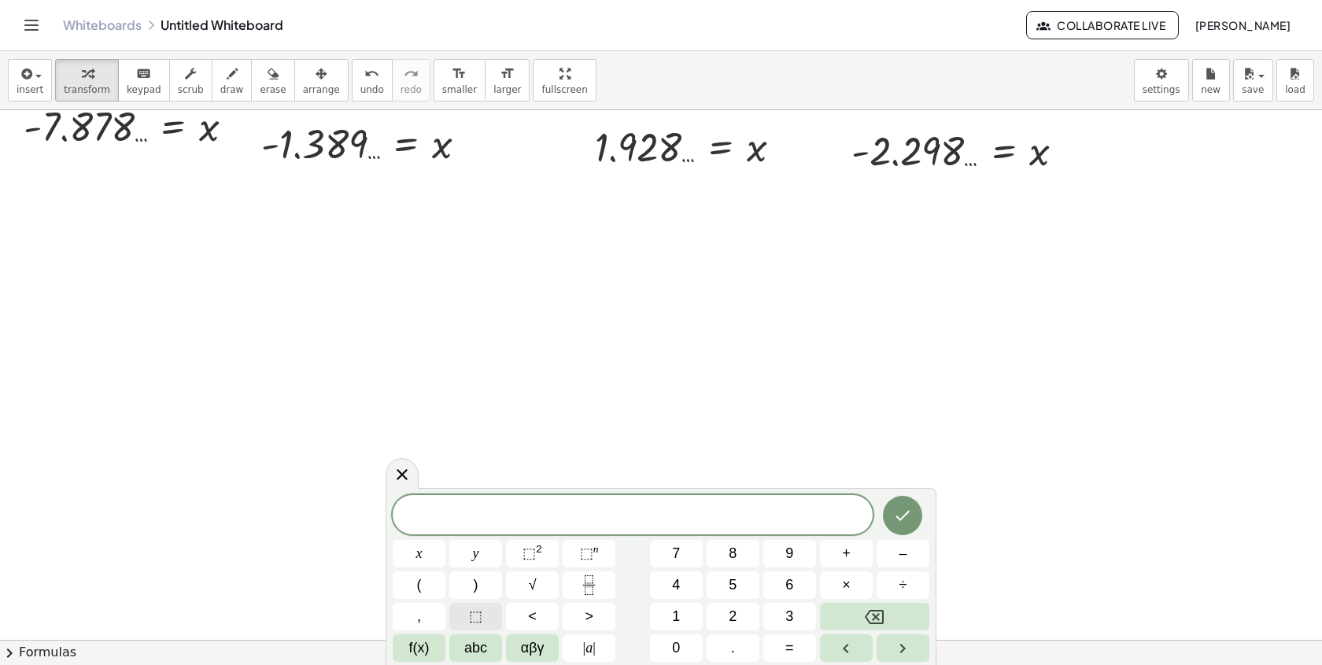
click at [481, 610] on span "⬚" at bounding box center [475, 616] width 13 height 21
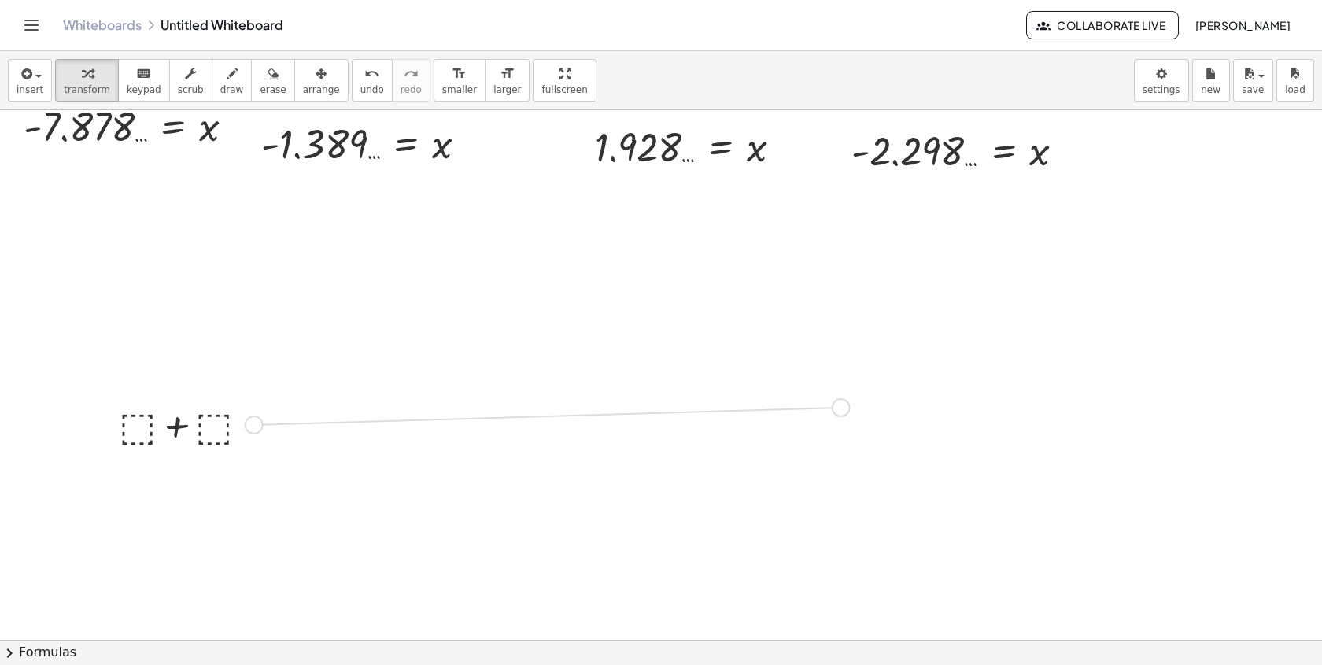
drag, startPoint x: 254, startPoint y: 425, endPoint x: 835, endPoint y: 408, distance: 581.6
drag, startPoint x: 97, startPoint y: 127, endPoint x: 135, endPoint y: 404, distance: 279.5
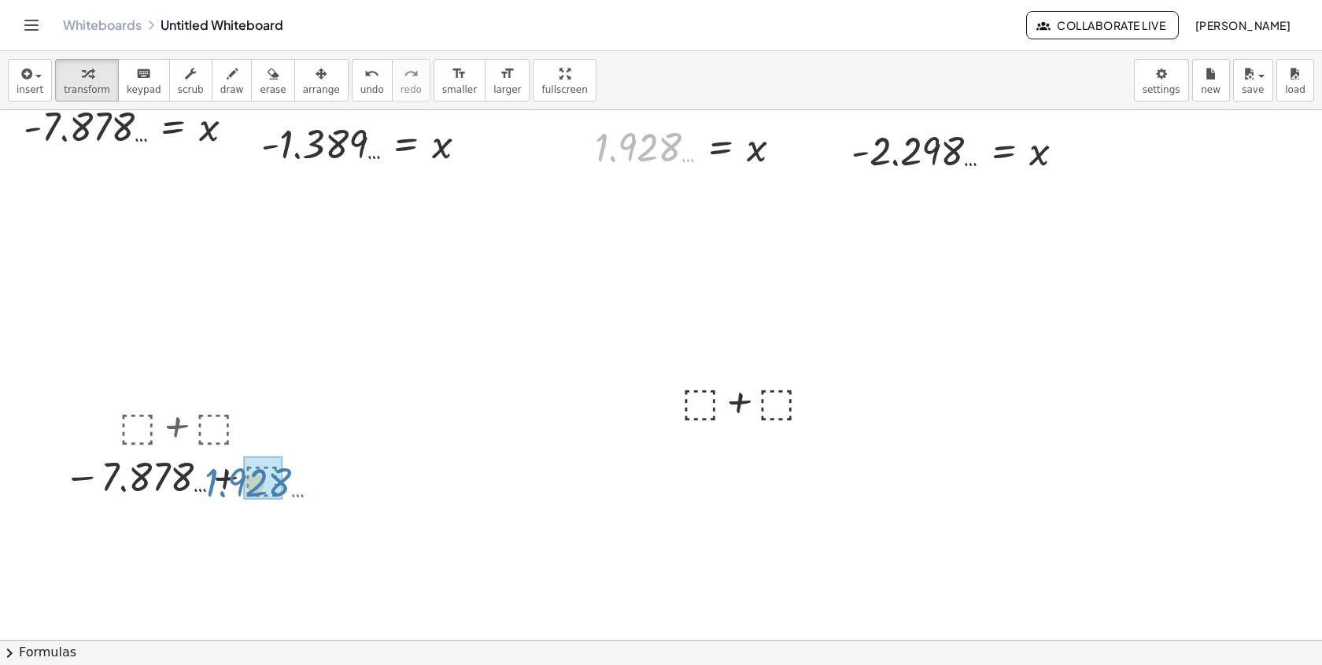
drag, startPoint x: 613, startPoint y: 171, endPoint x: 219, endPoint y: 503, distance: 515.8
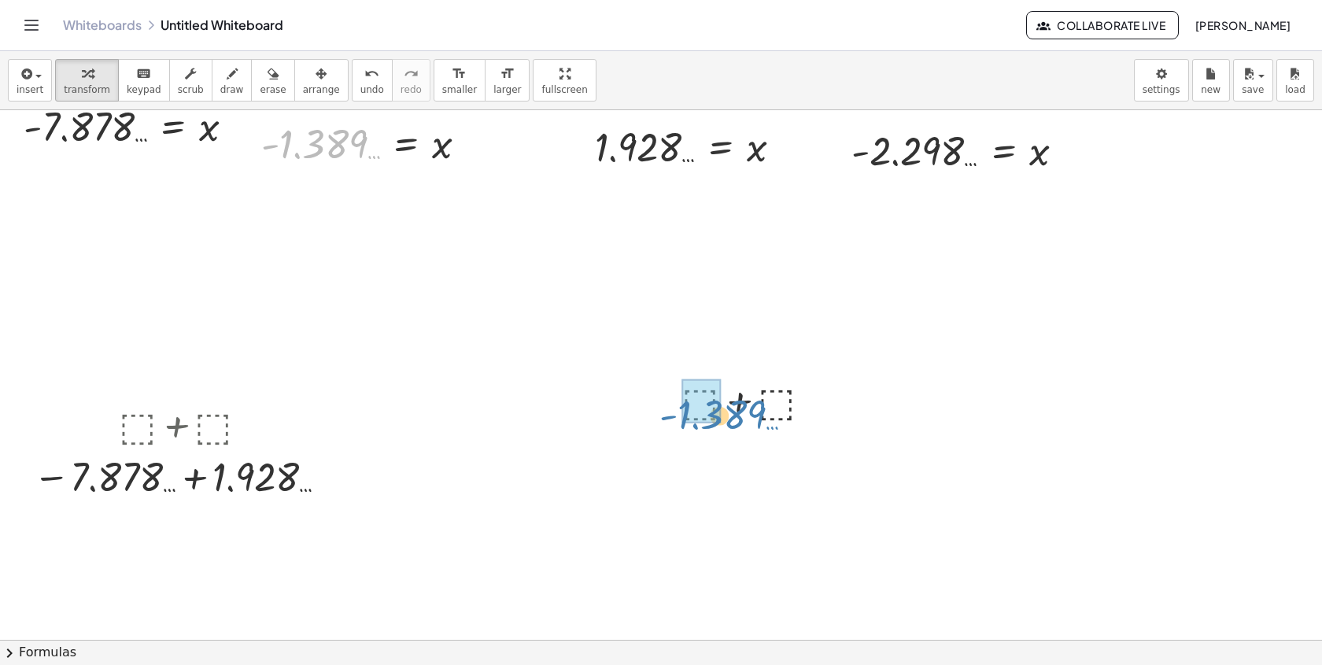
drag, startPoint x: 305, startPoint y: 155, endPoint x: 704, endPoint y: 422, distance: 480.2
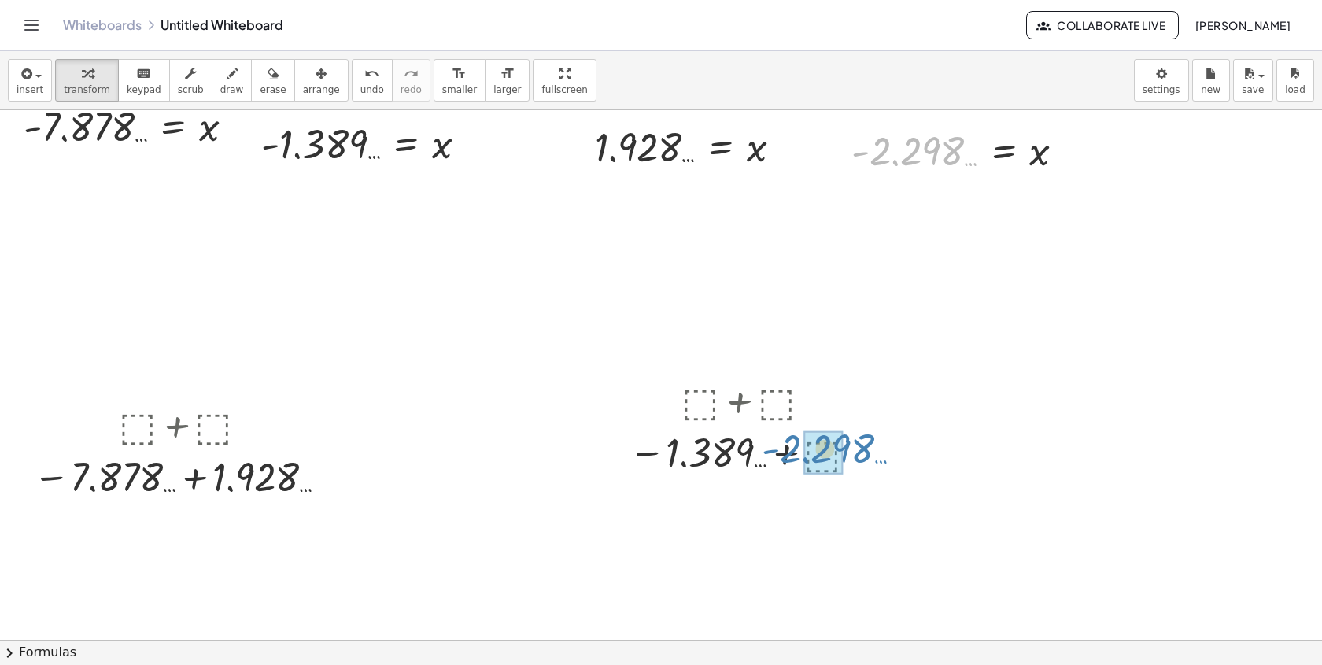
drag, startPoint x: 898, startPoint y: 163, endPoint x: 806, endPoint y: 459, distance: 310.3
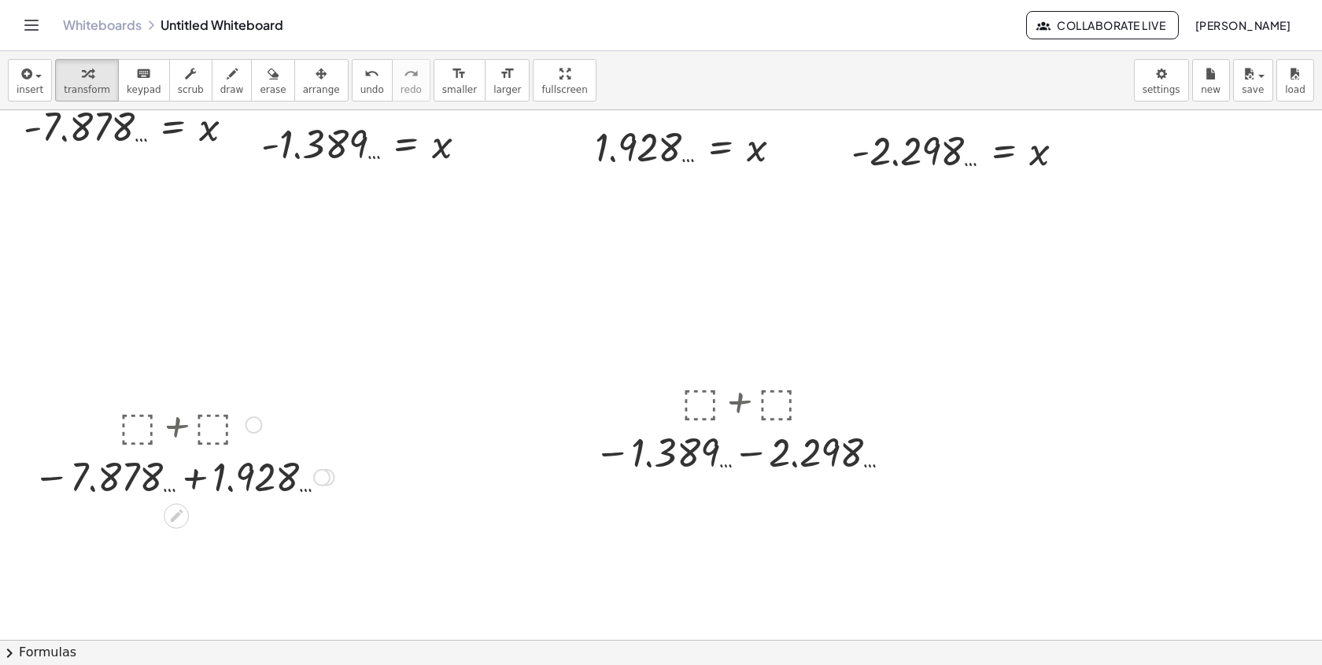
click at [207, 471] on div at bounding box center [183, 476] width 317 height 52
click at [769, 445] on div at bounding box center [746, 452] width 320 height 52
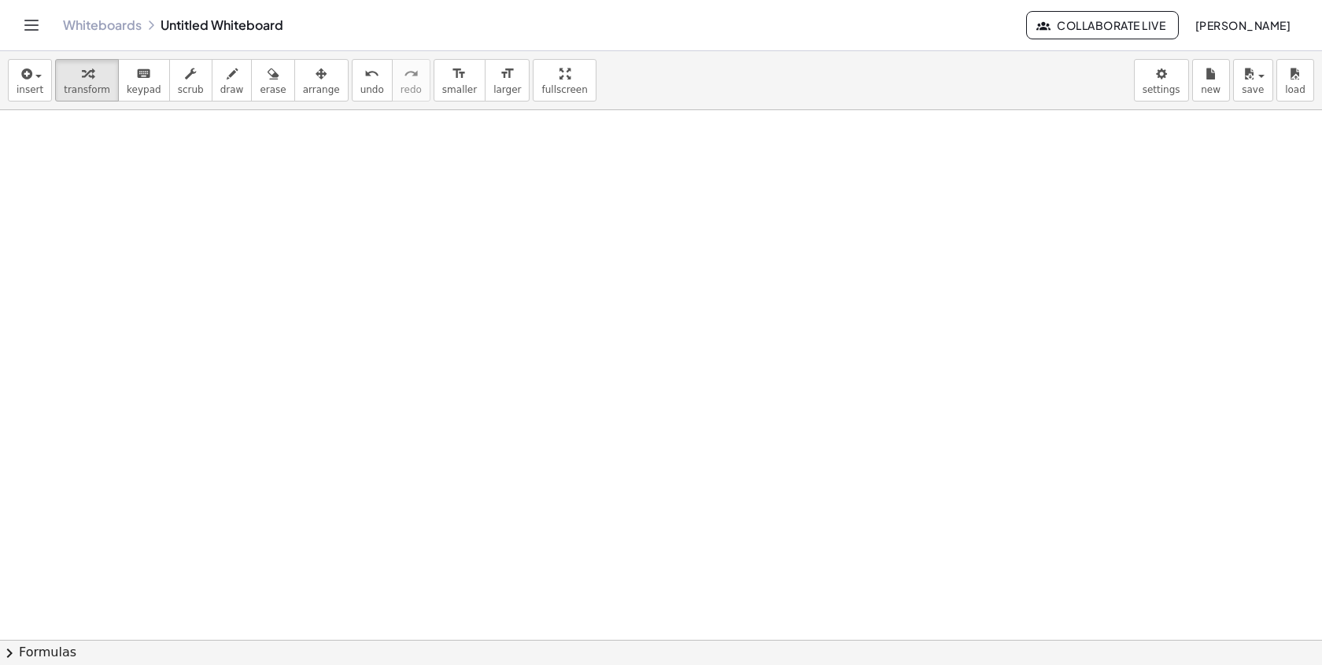
scroll to position [4656, 0]
drag, startPoint x: 496, startPoint y: 238, endPoint x: 411, endPoint y: 220, distance: 86.7
click at [411, 221] on div at bounding box center [401, 218] width 279 height 79
click at [305, 216] on div at bounding box center [406, 218] width 336 height 79
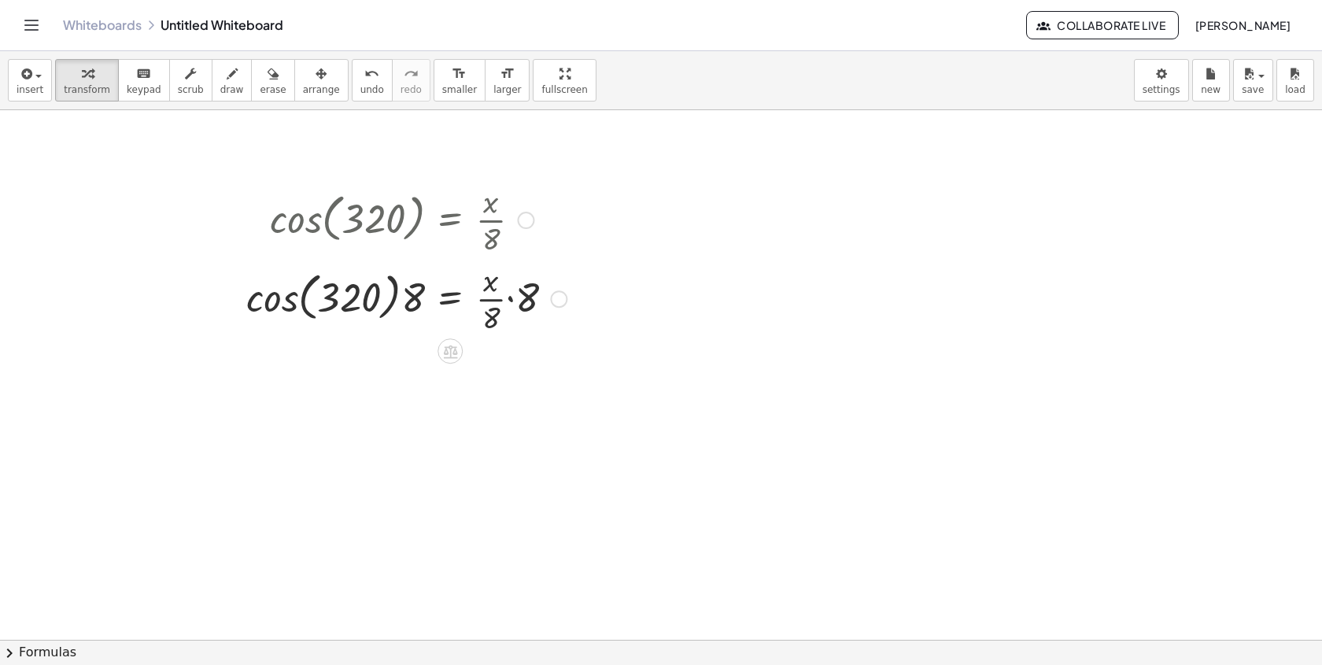
click at [281, 304] on div at bounding box center [406, 297] width 336 height 79
click at [442, 294] on div at bounding box center [418, 297] width 312 height 79
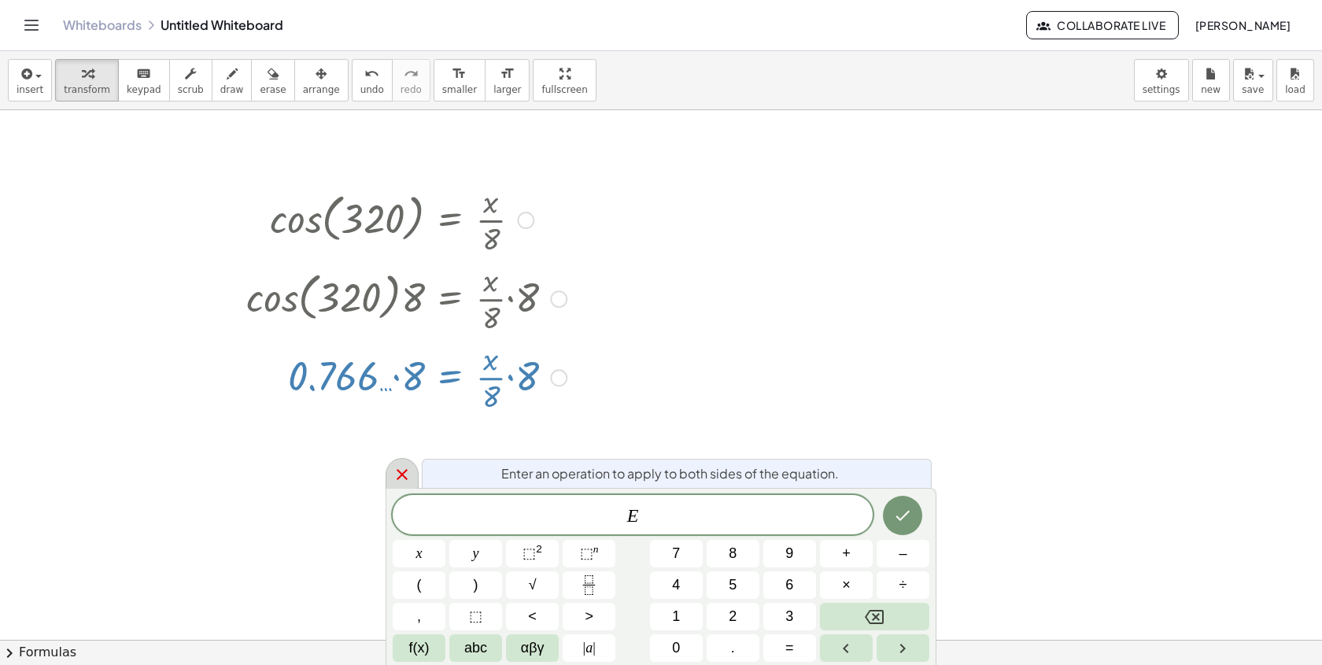
click at [408, 477] on icon at bounding box center [402, 474] width 19 height 19
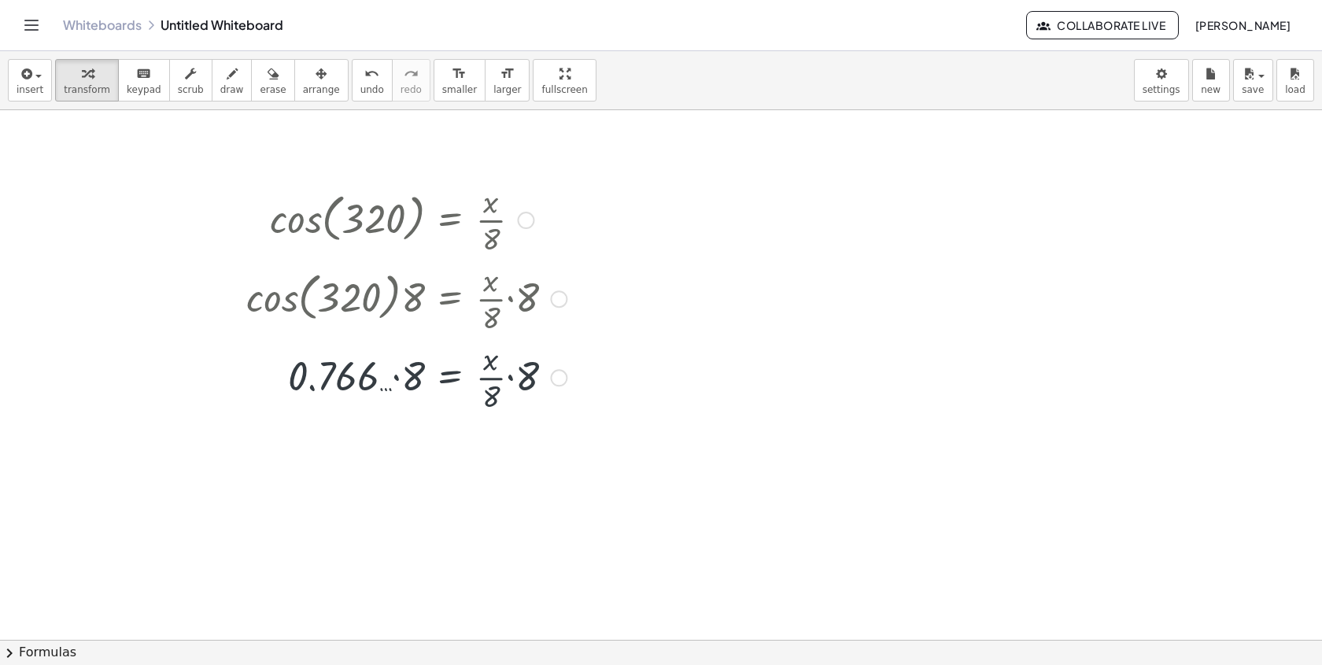
click at [392, 382] on div at bounding box center [406, 376] width 336 height 79
drag, startPoint x: 562, startPoint y: 463, endPoint x: 148, endPoint y: 142, distance: 524.3
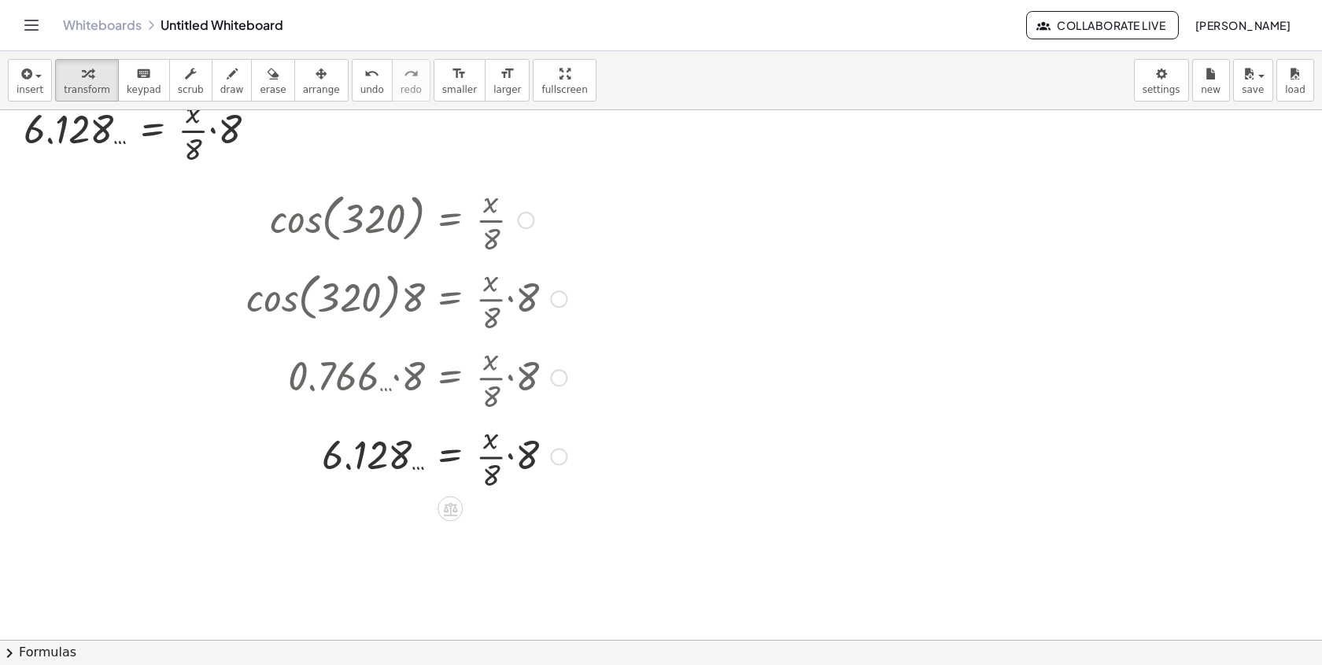
click at [527, 217] on div at bounding box center [525, 220] width 17 height 17
click at [562, 203] on li "Go back to this line" at bounding box center [622, 197] width 134 height 24
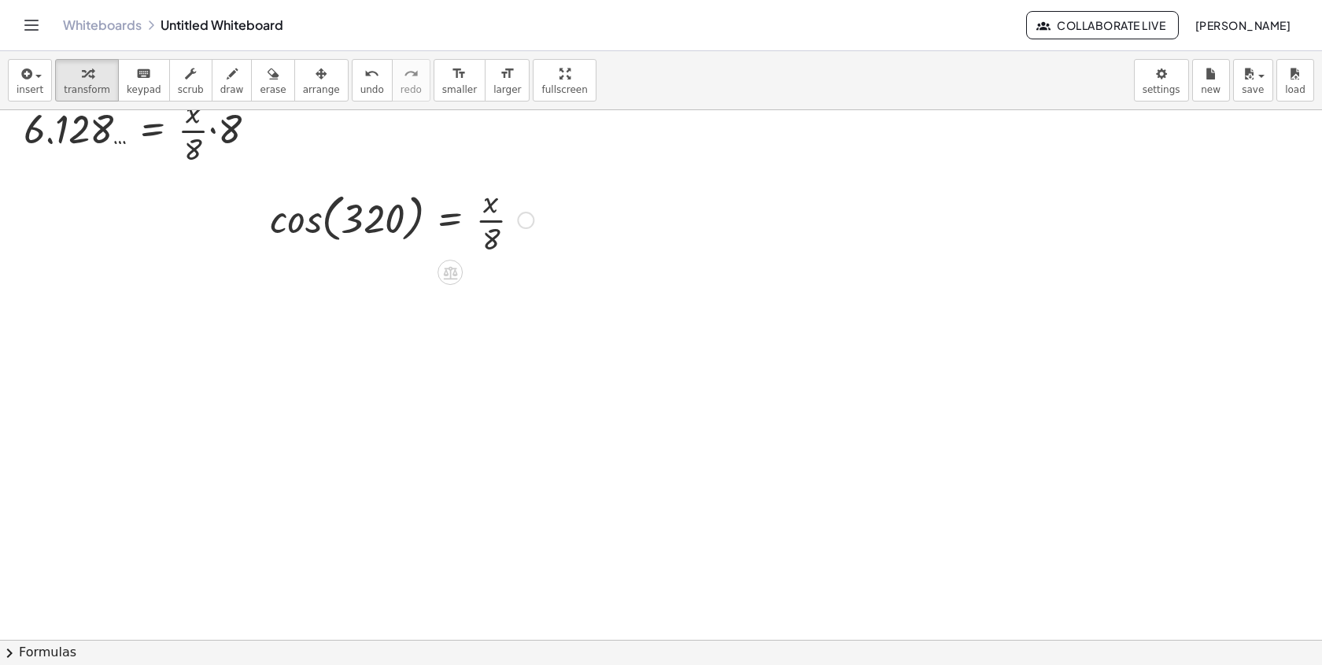
click at [529, 223] on div "Go back to this line Copy line as LaTeX Copy derivation as LaTeX" at bounding box center [525, 220] width 17 height 17
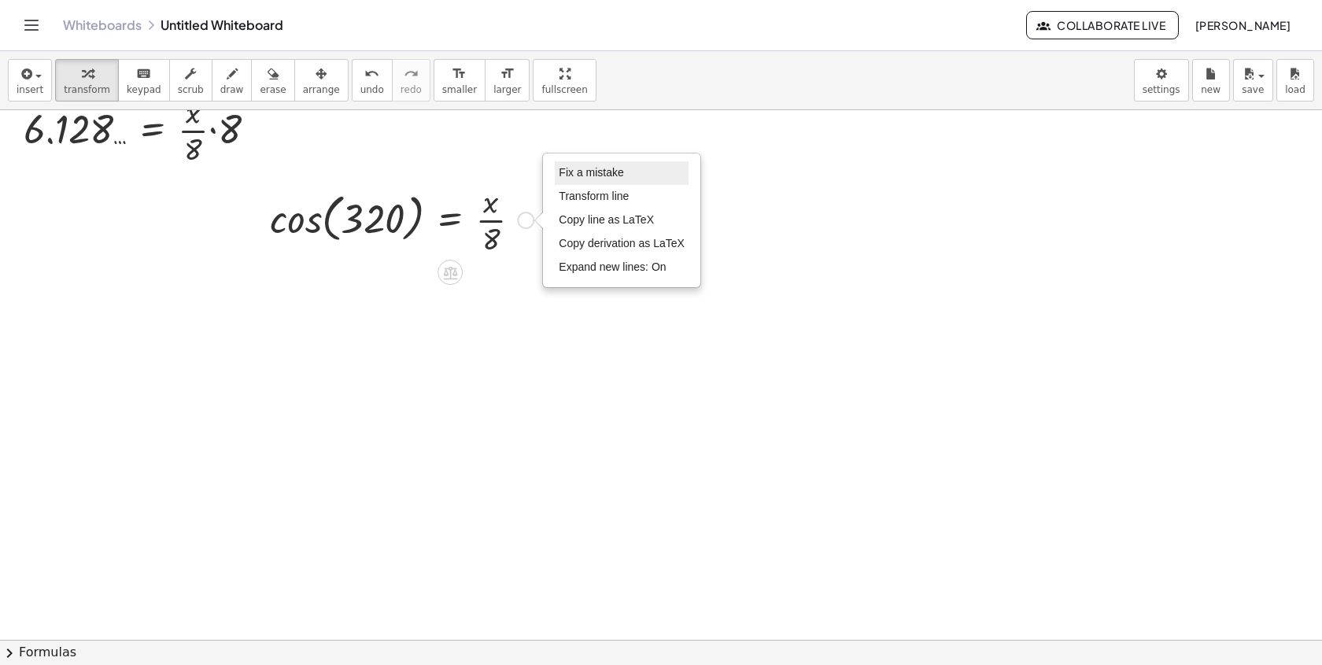
click at [580, 172] on span "Fix a mistake" at bounding box center [591, 172] width 65 height 13
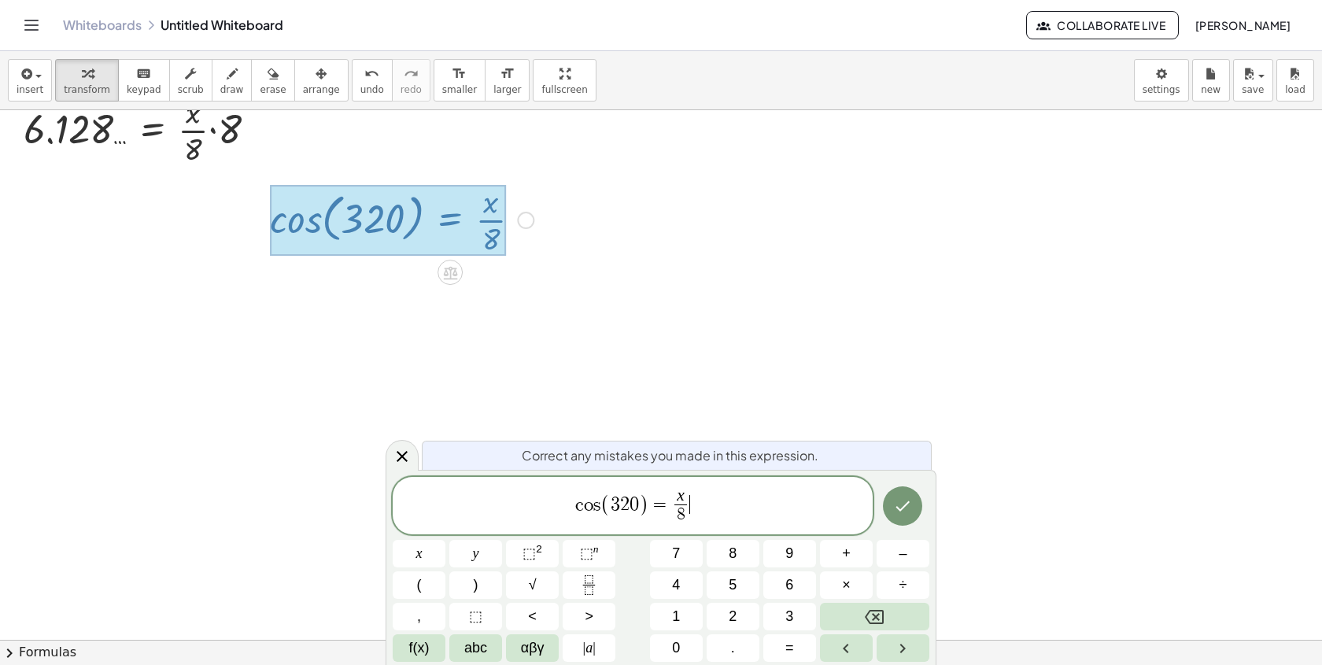
click at [596, 509] on var "s" at bounding box center [596, 504] width 7 height 19
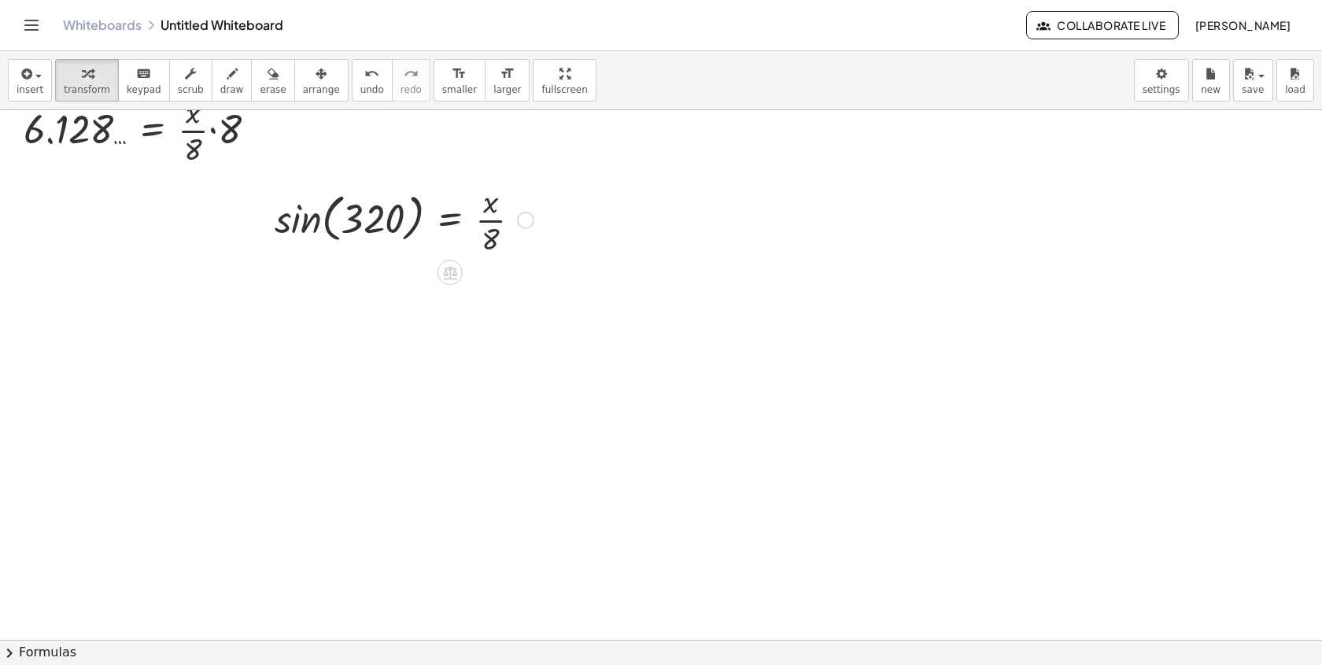
drag, startPoint x: 501, startPoint y: 260, endPoint x: 426, endPoint y: 230, distance: 81.5
click at [425, 230] on div "sin ( , 320 ) = · x · 8 Fix a mistake Transform line Copy line as LaTeX Copy de…" at bounding box center [398, 218] width 294 height 87
click at [342, 223] on div at bounding box center [404, 218] width 275 height 79
drag, startPoint x: 485, startPoint y: 241, endPoint x: 395, endPoint y: 230, distance: 91.1
click at [394, 230] on div at bounding box center [404, 218] width 275 height 79
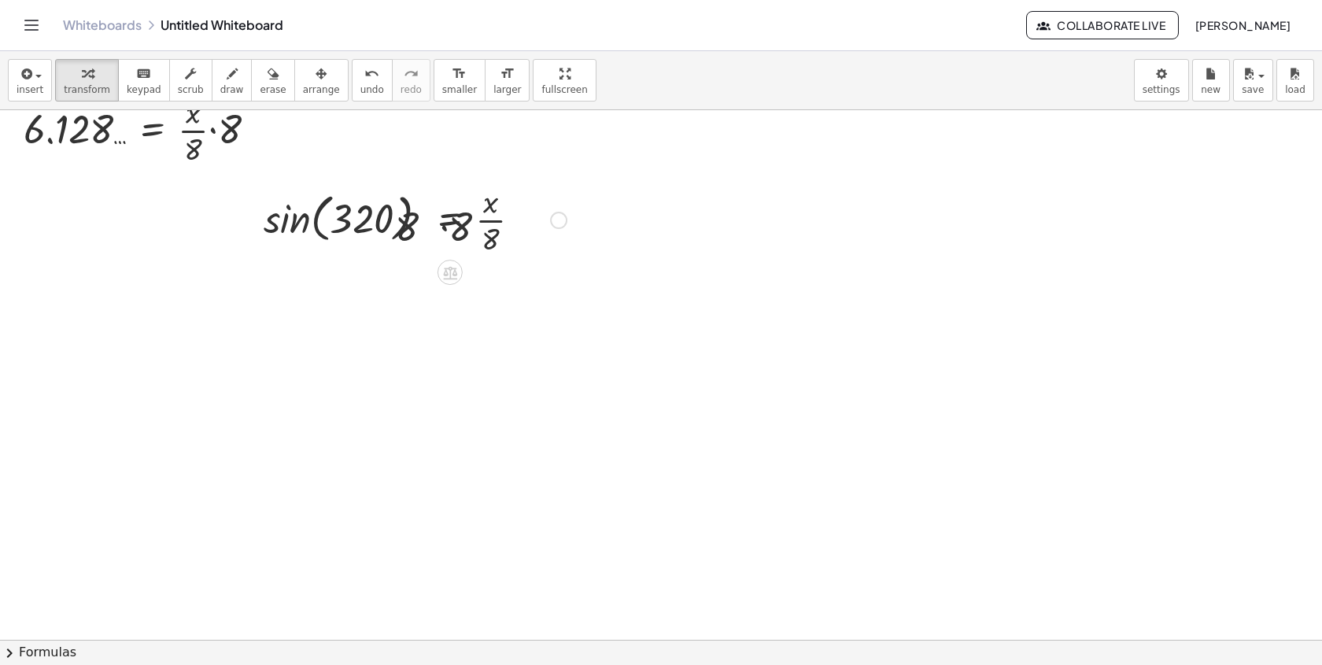
click at [283, 229] on div at bounding box center [408, 218] width 331 height 79
click at [401, 240] on div at bounding box center [415, 218] width 317 height 79
drag, startPoint x: 563, startPoint y: 458, endPoint x: 400, endPoint y: 125, distance: 370.8
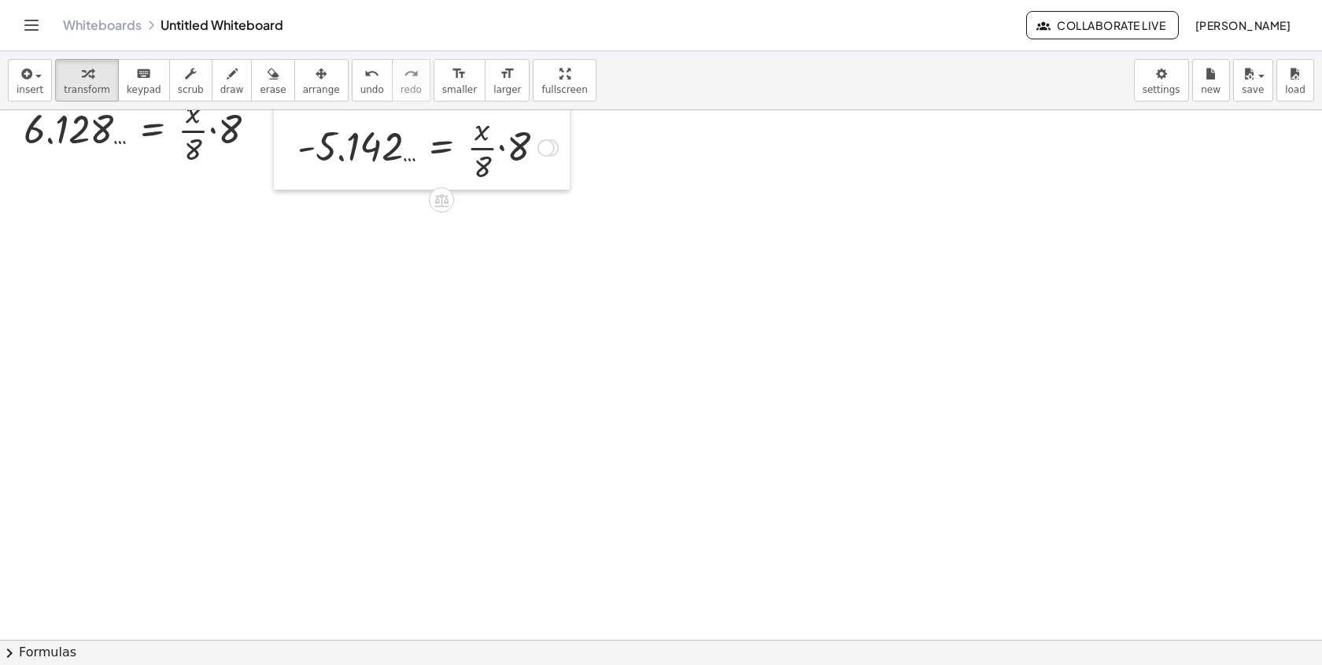
drag, startPoint x: 292, startPoint y: 226, endPoint x: 277, endPoint y: 153, distance: 73.9
click at [278, 153] on div at bounding box center [286, 146] width 24 height 87
drag, startPoint x: 225, startPoint y: 129, endPoint x: 205, endPoint y: 140, distance: 23.2
click at [205, 142] on div at bounding box center [146, 129] width 261 height 79
drag, startPoint x: 513, startPoint y: 155, endPoint x: 469, endPoint y: 173, distance: 47.6
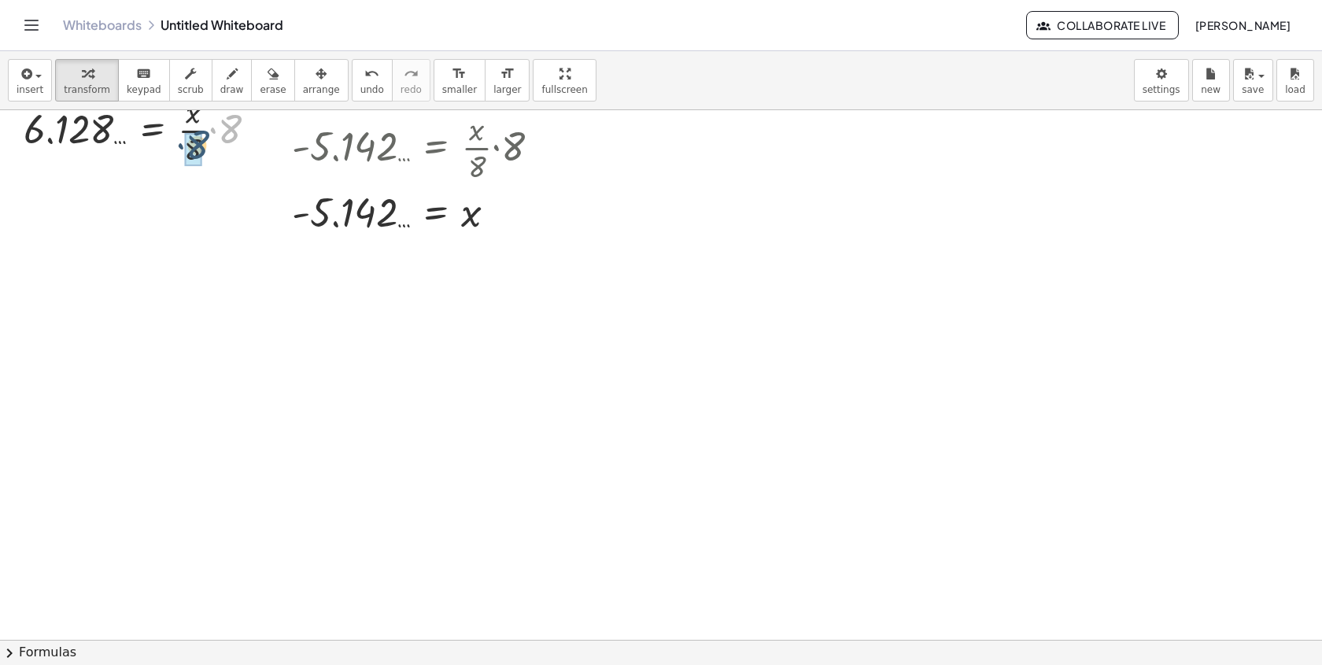
drag, startPoint x: 241, startPoint y: 135, endPoint x: 204, endPoint y: 157, distance: 43.4
click at [204, 157] on div at bounding box center [146, 129] width 261 height 79
drag, startPoint x: 215, startPoint y: 201, endPoint x: 223, endPoint y: 116, distance: 86.1
click at [153, 196] on div "6.128 … = x" at bounding box center [153, 196] width 0 height 0
drag, startPoint x: 499, startPoint y: 215, endPoint x: 522, endPoint y: 112, distance: 104.8
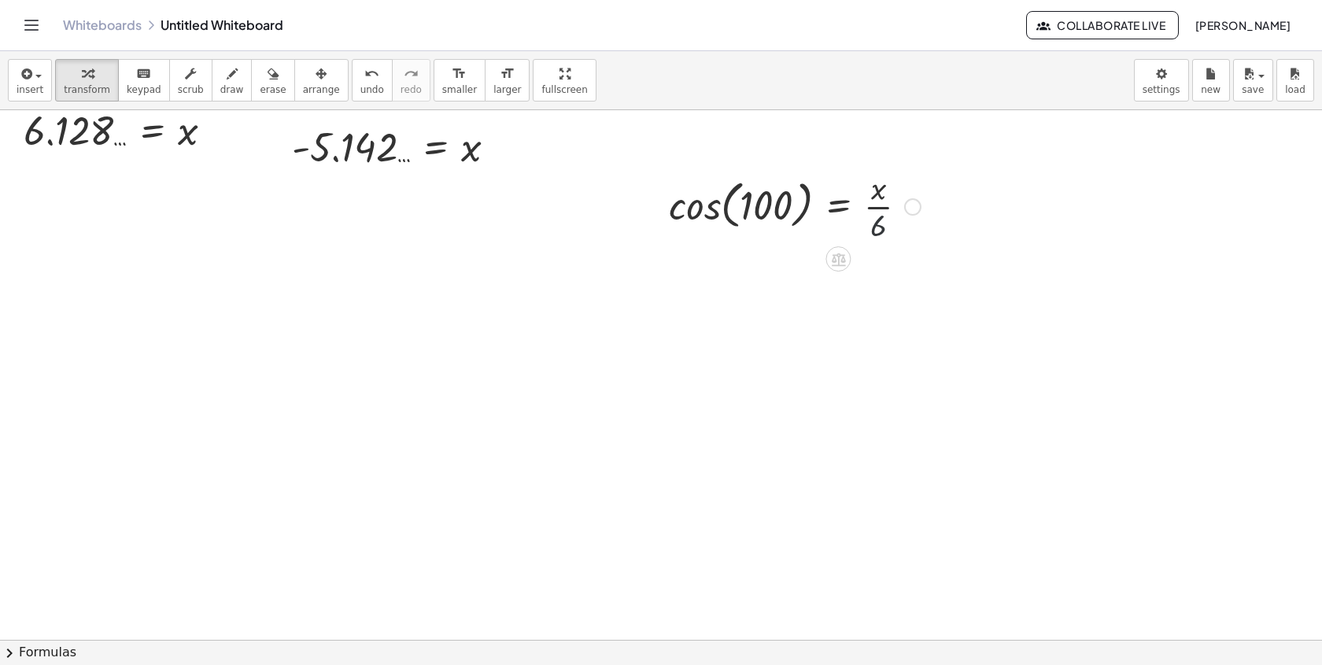
drag, startPoint x: 880, startPoint y: 230, endPoint x: 810, endPoint y: 217, distance: 71.9
click at [810, 217] on div at bounding box center [794, 205] width 267 height 79
click at [690, 214] on div at bounding box center [799, 205] width 320 height 79
click at [787, 230] on div at bounding box center [810, 205] width 300 height 79
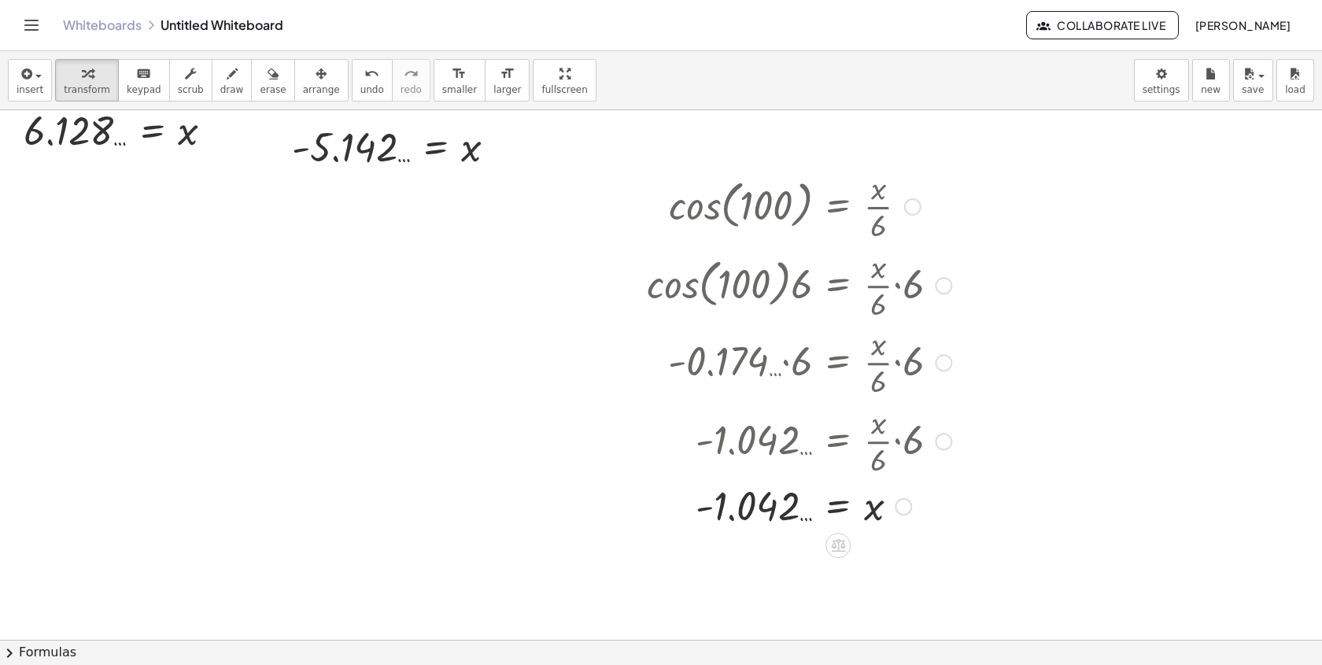
drag, startPoint x: 901, startPoint y: 515, endPoint x: 845, endPoint y: 518, distance: 55.9
click at [838, 507] on div "= x - 1.042 …" at bounding box center [838, 507] width 0 height 0
drag, startPoint x: 899, startPoint y: 509, endPoint x: 804, endPoint y: 153, distance: 368.1
click at [920, 206] on div at bounding box center [912, 206] width 17 height 17
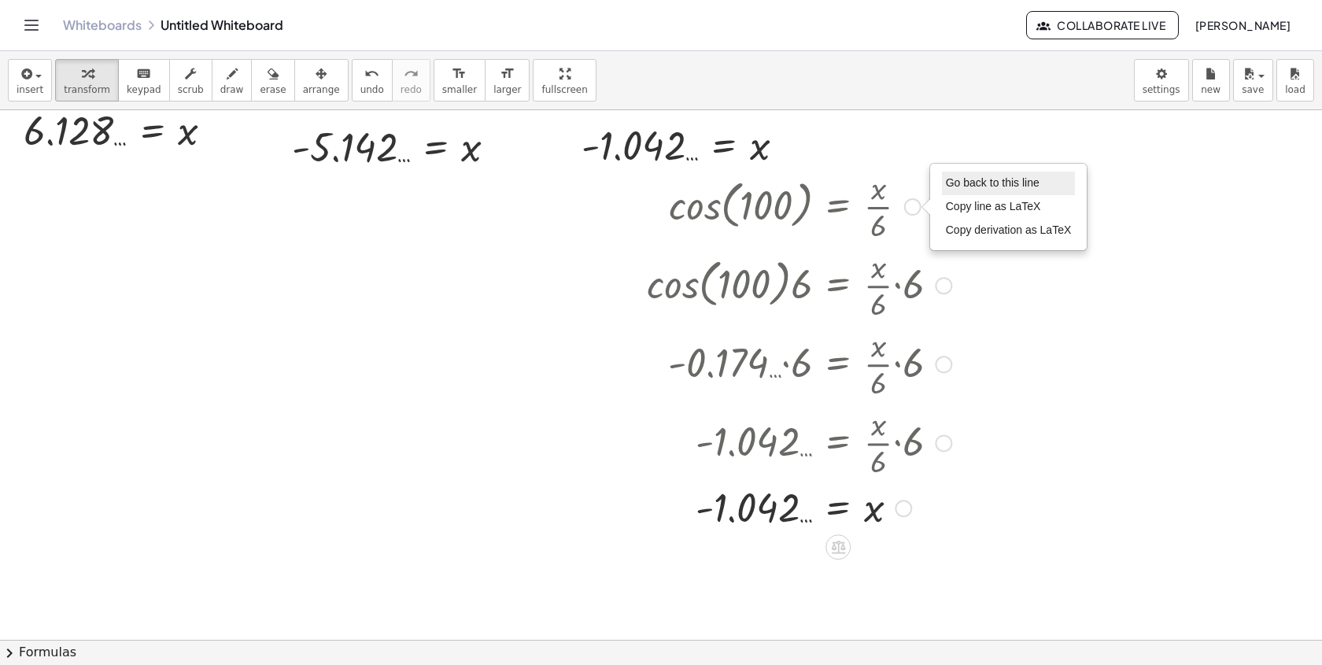
click at [963, 186] on span "Go back to this line" at bounding box center [993, 182] width 94 height 13
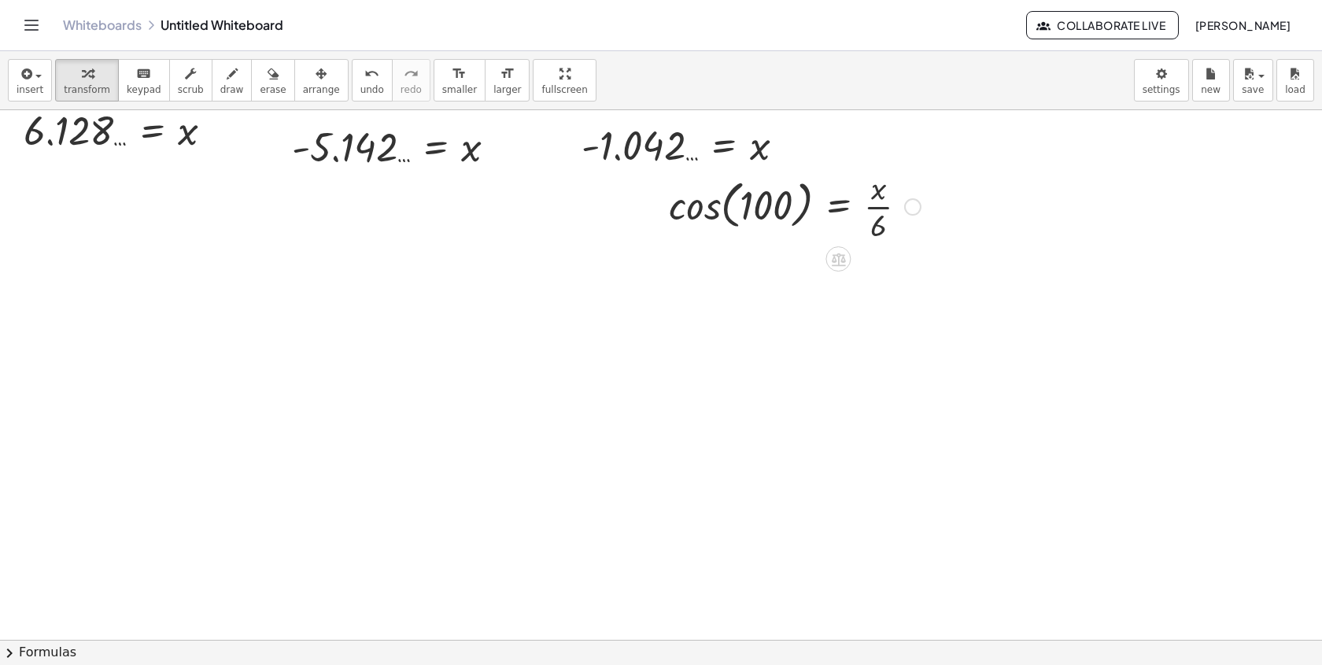
click at [907, 212] on div "Go back to this line Copy line as LaTeX Copy derivation as LaTeX" at bounding box center [912, 206] width 17 height 17
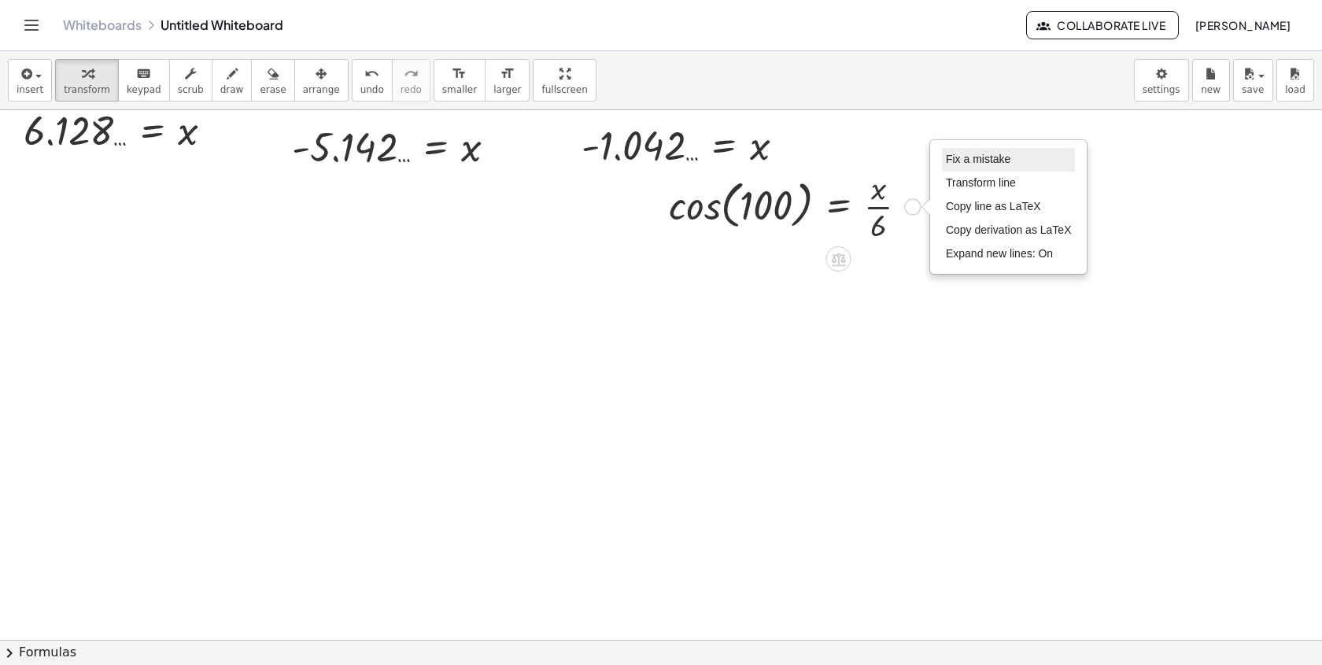
click at [955, 161] on span "Fix a mistake" at bounding box center [978, 159] width 65 height 13
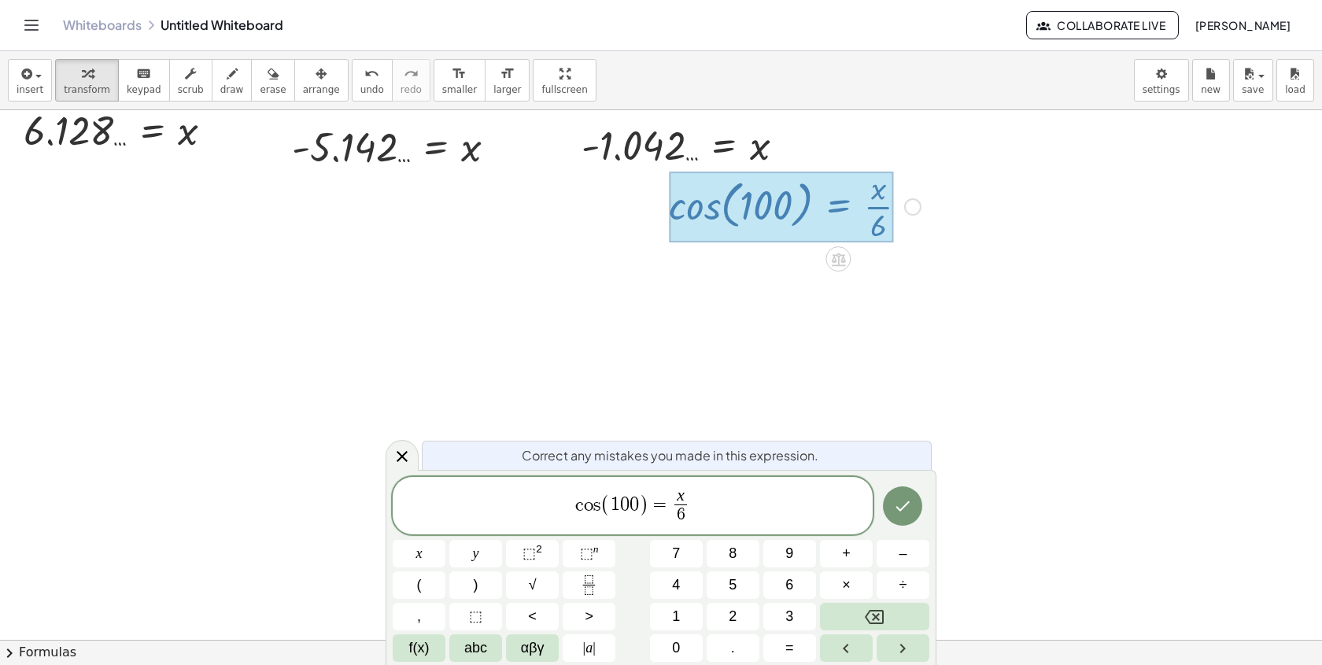
click at [601, 506] on span "(" at bounding box center [605, 504] width 10 height 23
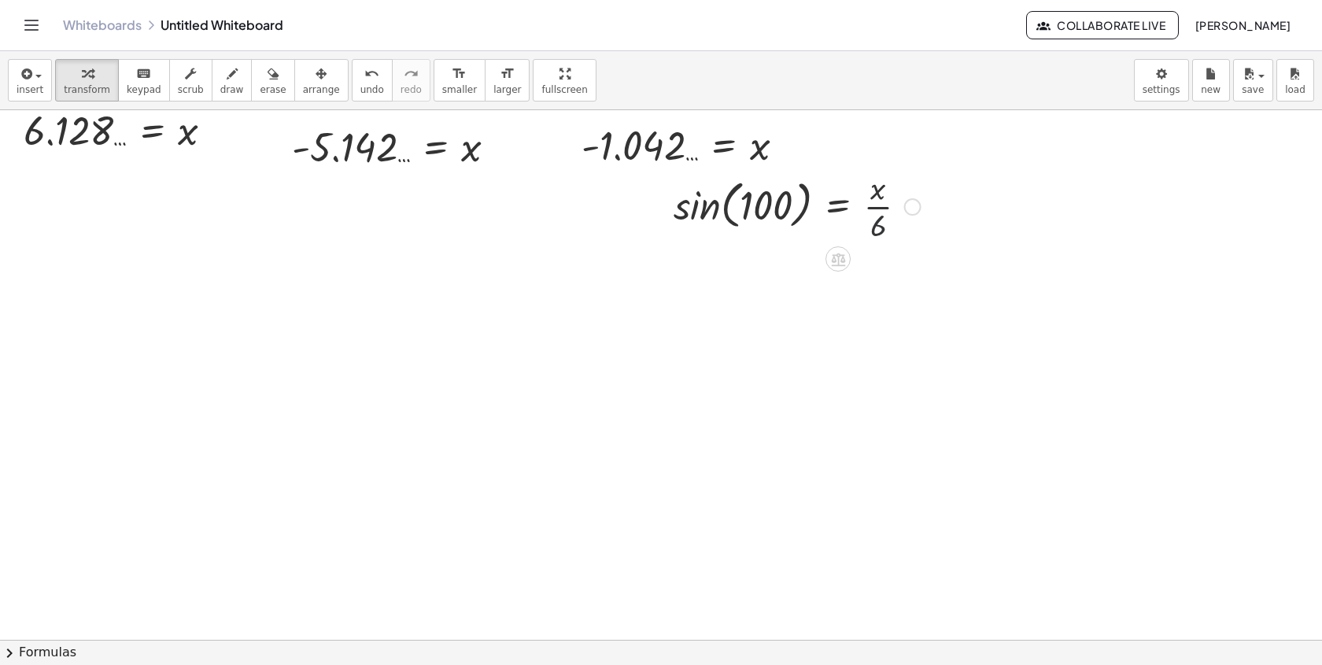
drag, startPoint x: 871, startPoint y: 234, endPoint x: 793, endPoint y: 222, distance: 78.8
click at [795, 223] on div at bounding box center [797, 205] width 263 height 79
click at [684, 219] on div at bounding box center [801, 205] width 315 height 79
click at [816, 215] on div at bounding box center [812, 205] width 293 height 79
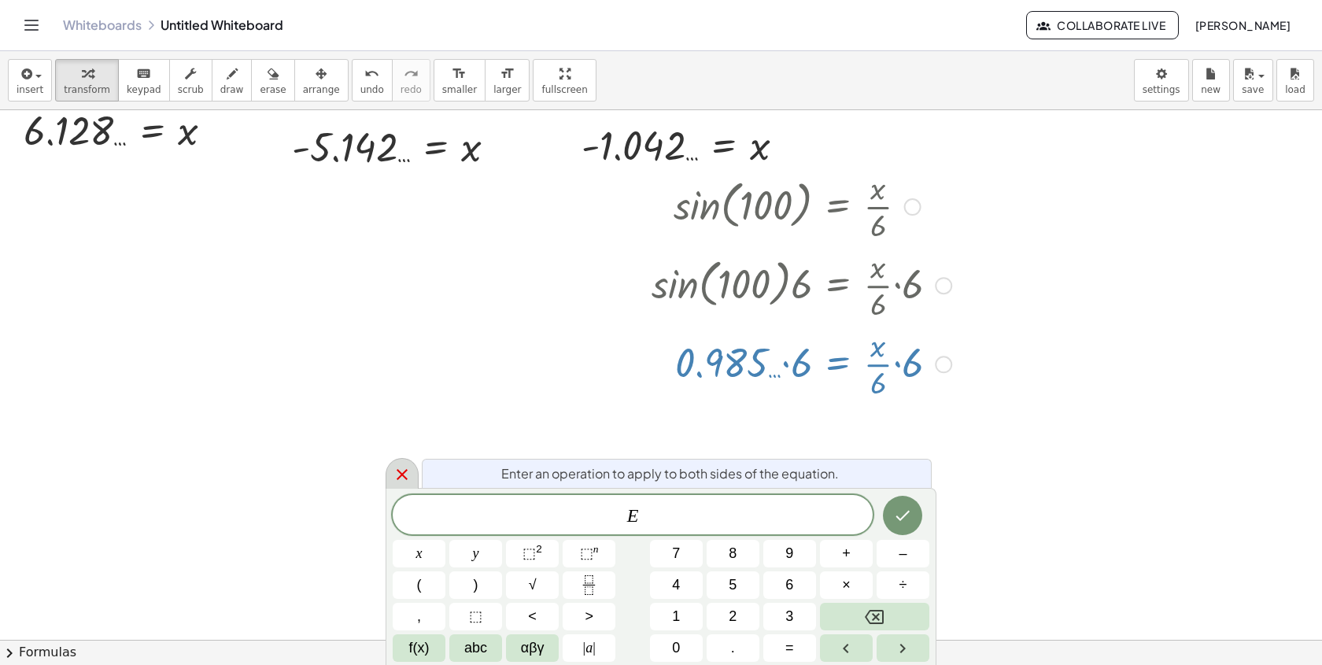
click at [406, 474] on icon at bounding box center [402, 474] width 19 height 19
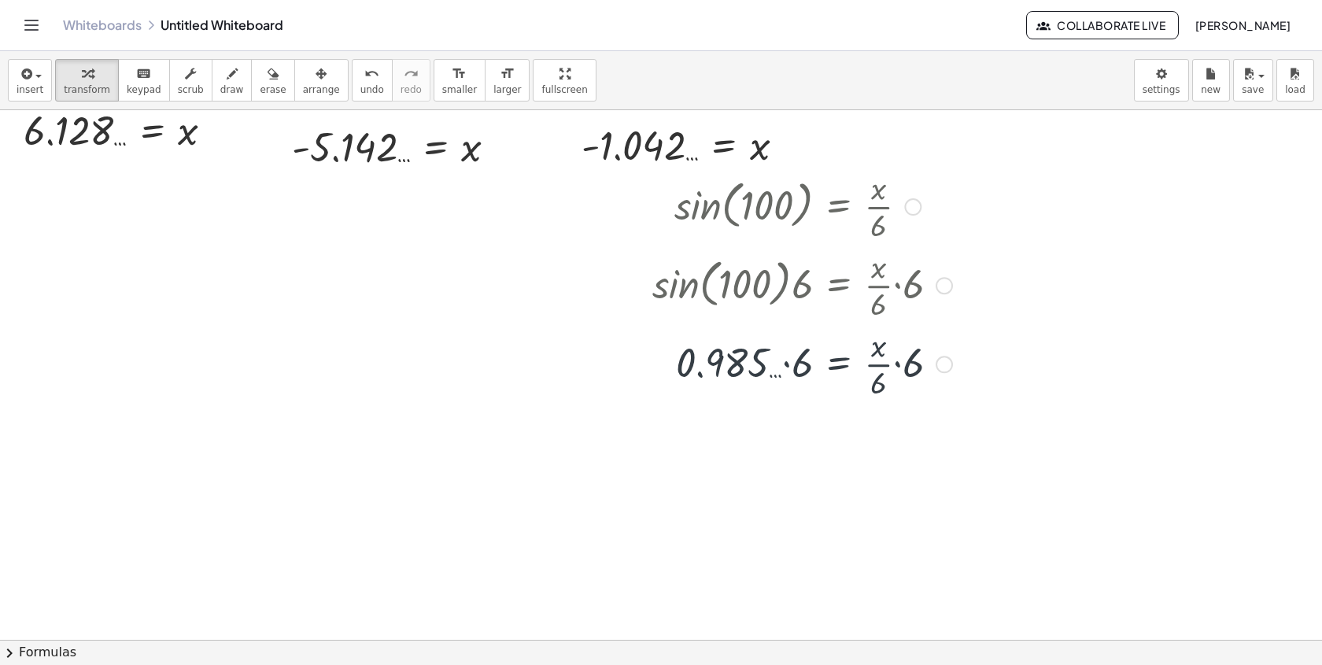
click at [785, 361] on div at bounding box center [801, 362] width 315 height 79
drag, startPoint x: 920, startPoint y: 380, endPoint x: 865, endPoint y: 402, distance: 59.3
click at [866, 402] on div at bounding box center [801, 362] width 315 height 79
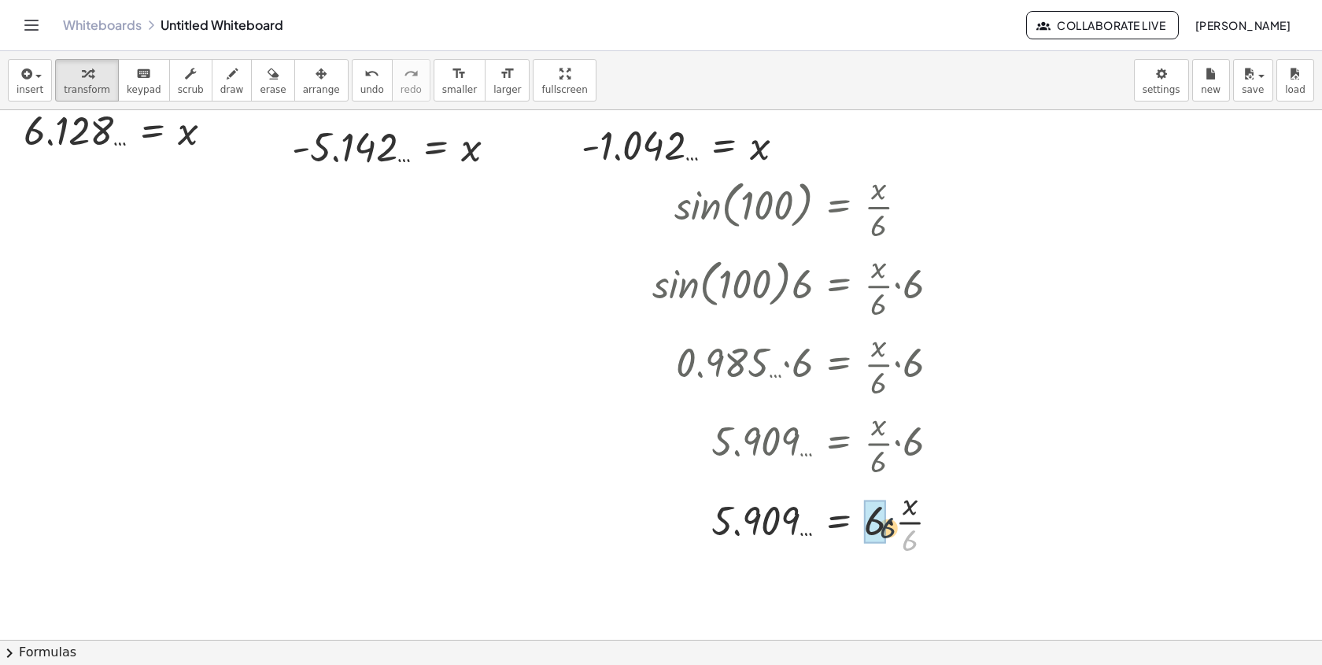
drag, startPoint x: 909, startPoint y: 546, endPoint x: 875, endPoint y: 522, distance: 41.9
drag, startPoint x: 899, startPoint y: 592, endPoint x: 839, endPoint y: 105, distance: 489.8
click at [843, 108] on div "insert select one: Math Expression Function Text Youtube Video Graphing Geometr…" at bounding box center [661, 358] width 1322 height 614
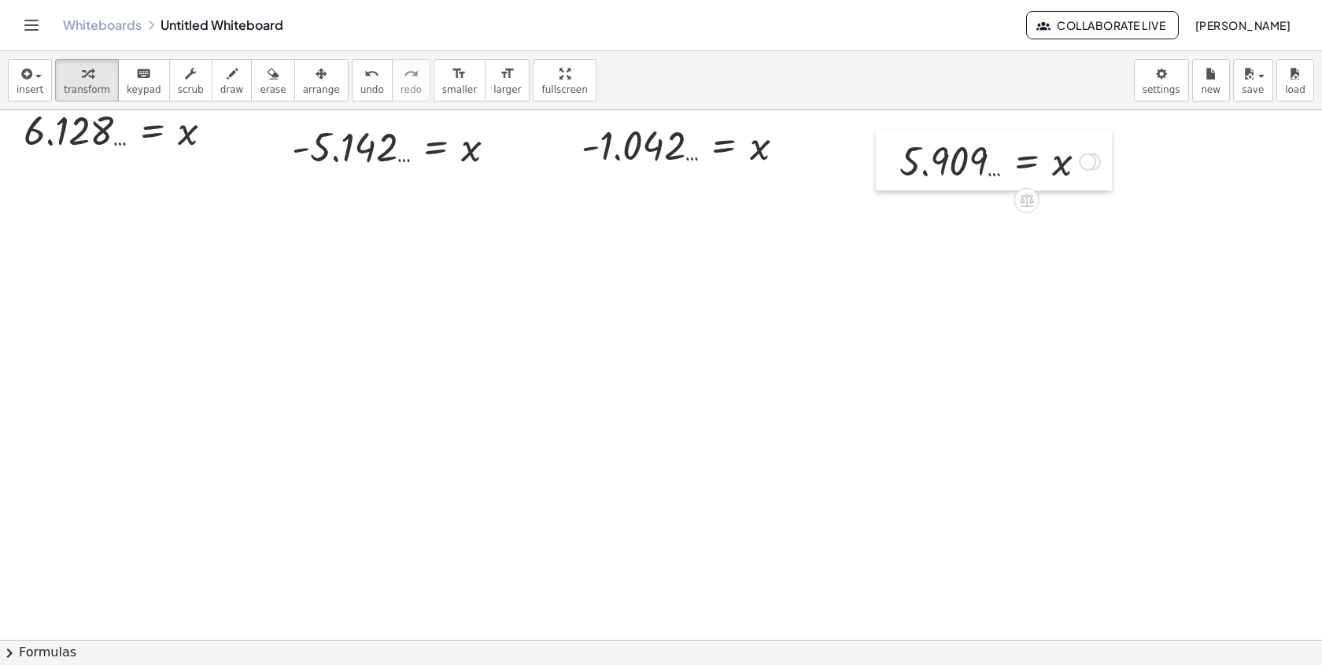
drag, startPoint x: 689, startPoint y: 204, endPoint x: 854, endPoint y: 153, distance: 172.0
click at [876, 153] on div at bounding box center [888, 161] width 24 height 60
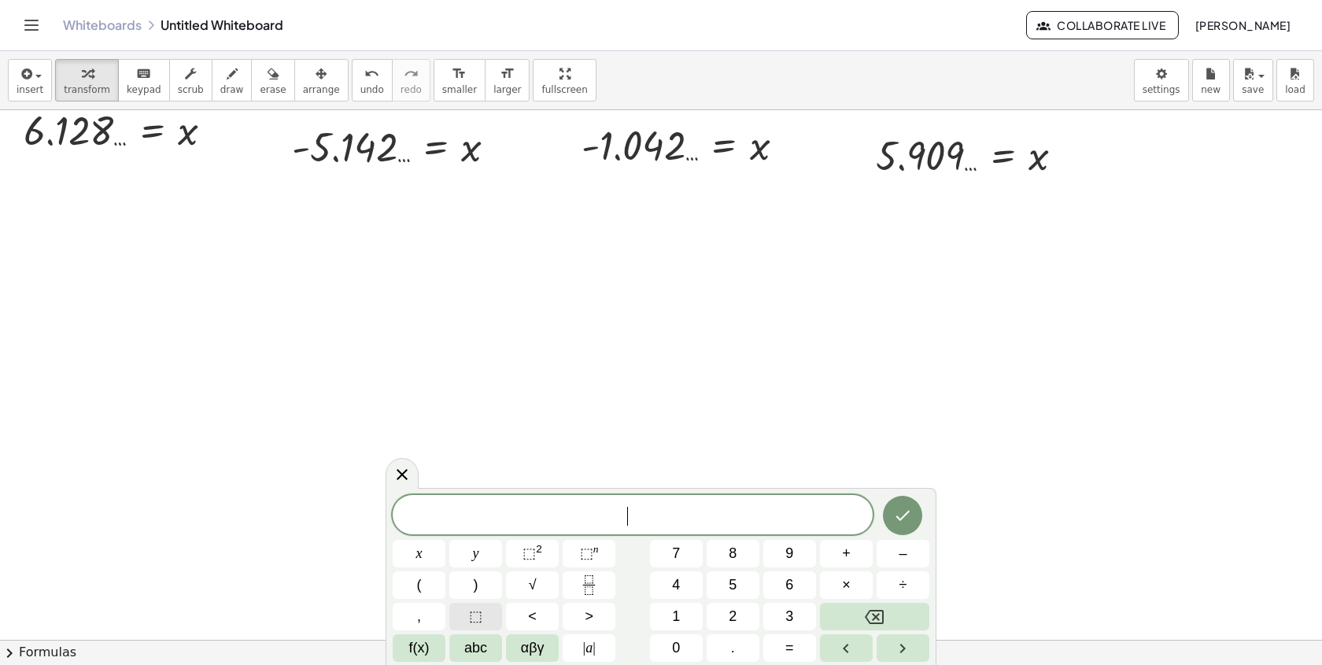
click at [483, 618] on button "⬚" at bounding box center [475, 617] width 53 height 28
click at [482, 618] on span "⬚" at bounding box center [475, 616] width 13 height 21
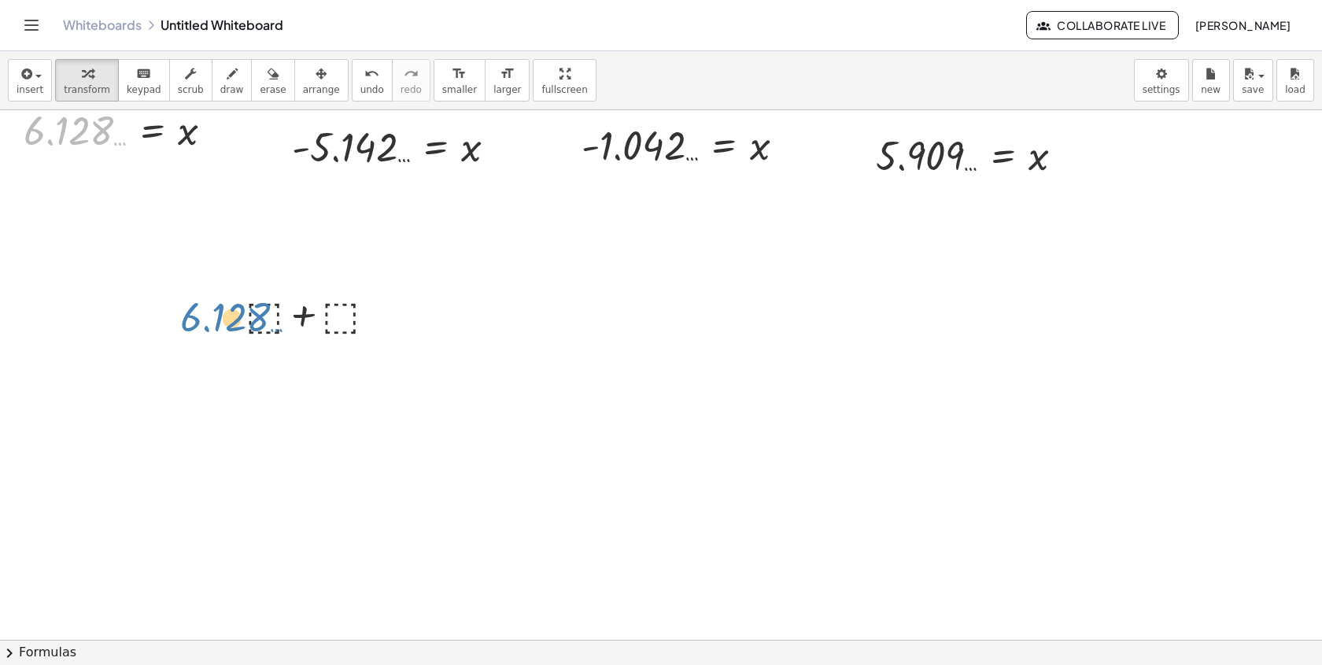
drag, startPoint x: 85, startPoint y: 135, endPoint x: 249, endPoint y: 318, distance: 245.1
drag, startPoint x: 83, startPoint y: 140, endPoint x: 261, endPoint y: 316, distance: 250.9
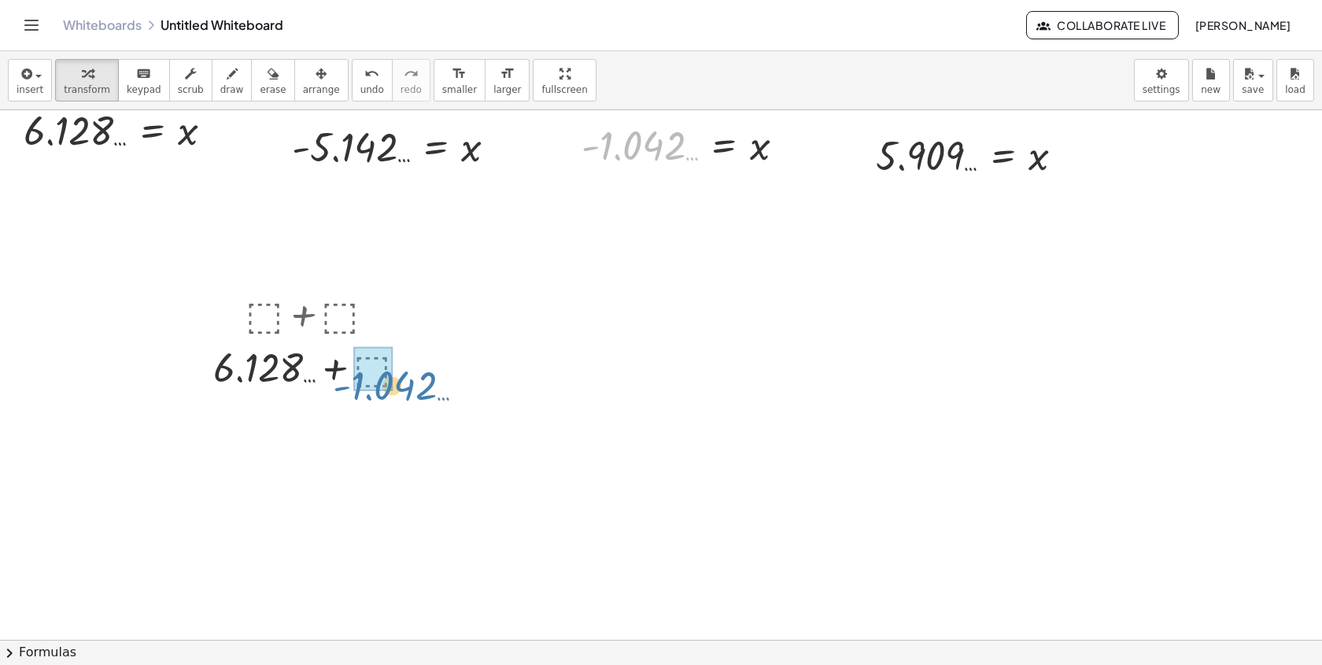
drag, startPoint x: 633, startPoint y: 137, endPoint x: 373, endPoint y: 369, distance: 348.8
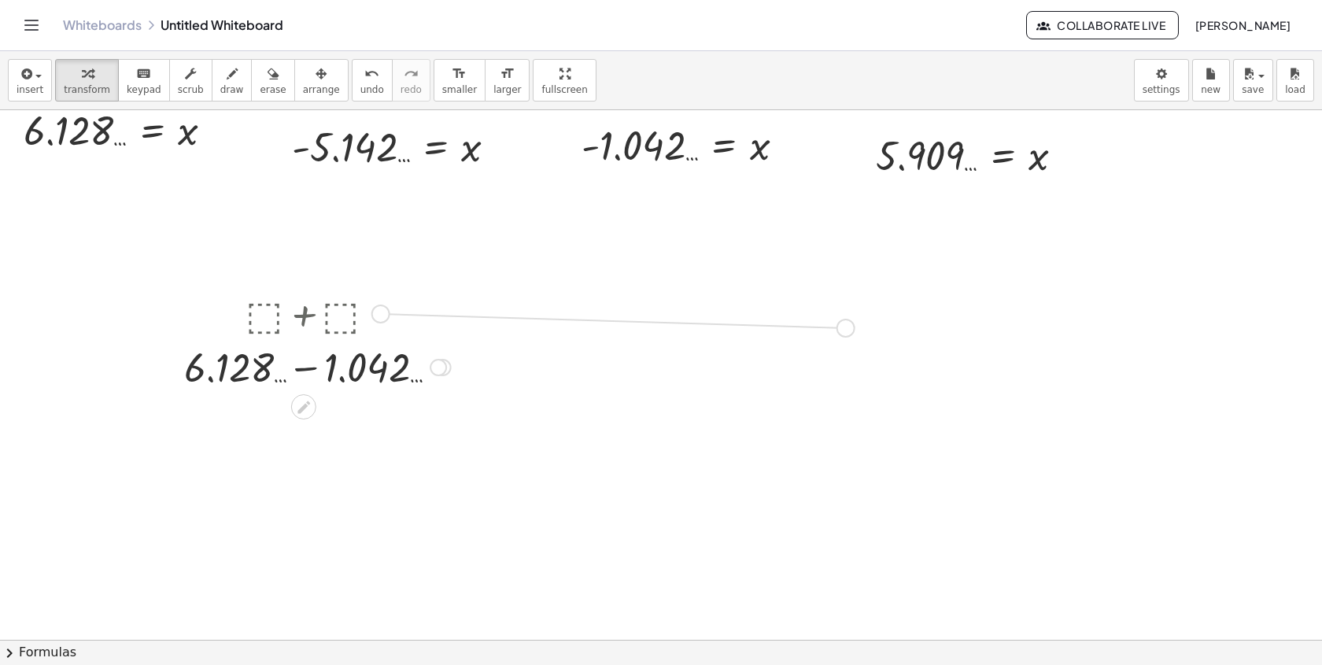
drag, startPoint x: 379, startPoint y: 317, endPoint x: 854, endPoint y: 330, distance: 475.4
drag, startPoint x: 336, startPoint y: 139, endPoint x: 712, endPoint y: 313, distance: 414.3
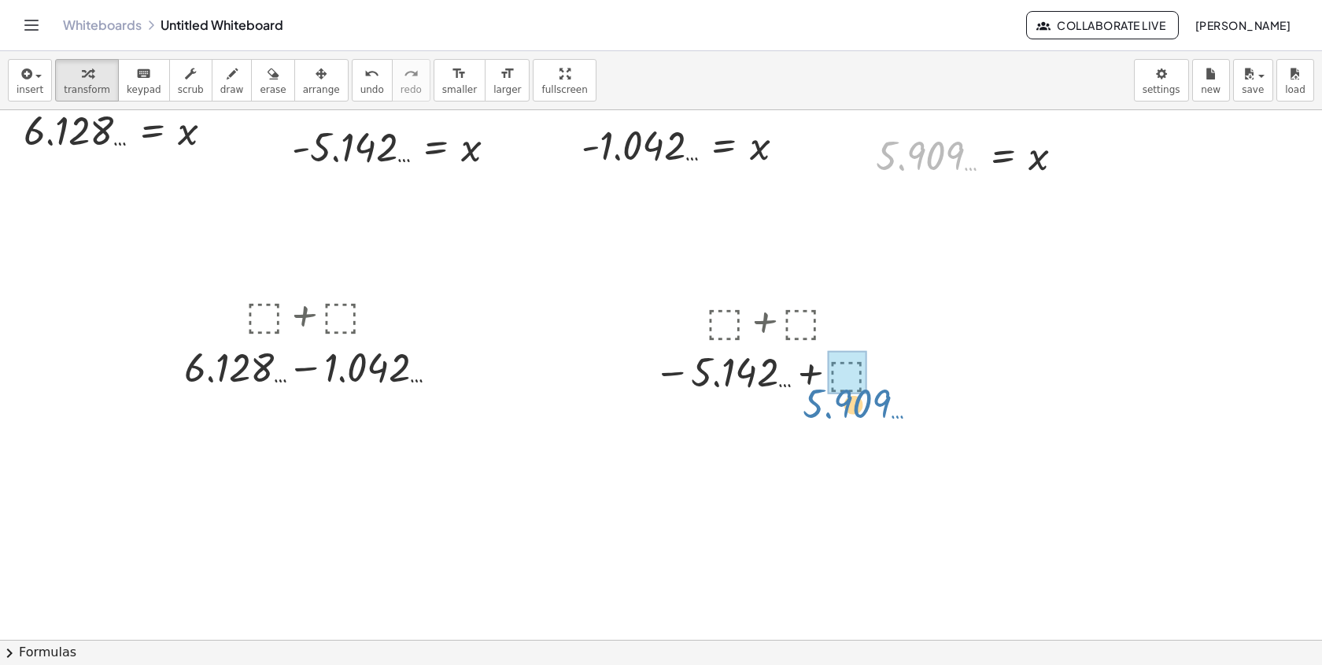
drag, startPoint x: 897, startPoint y: 157, endPoint x: 817, endPoint y: 382, distance: 239.6
click at [776, 382] on div at bounding box center [770, 371] width 312 height 52
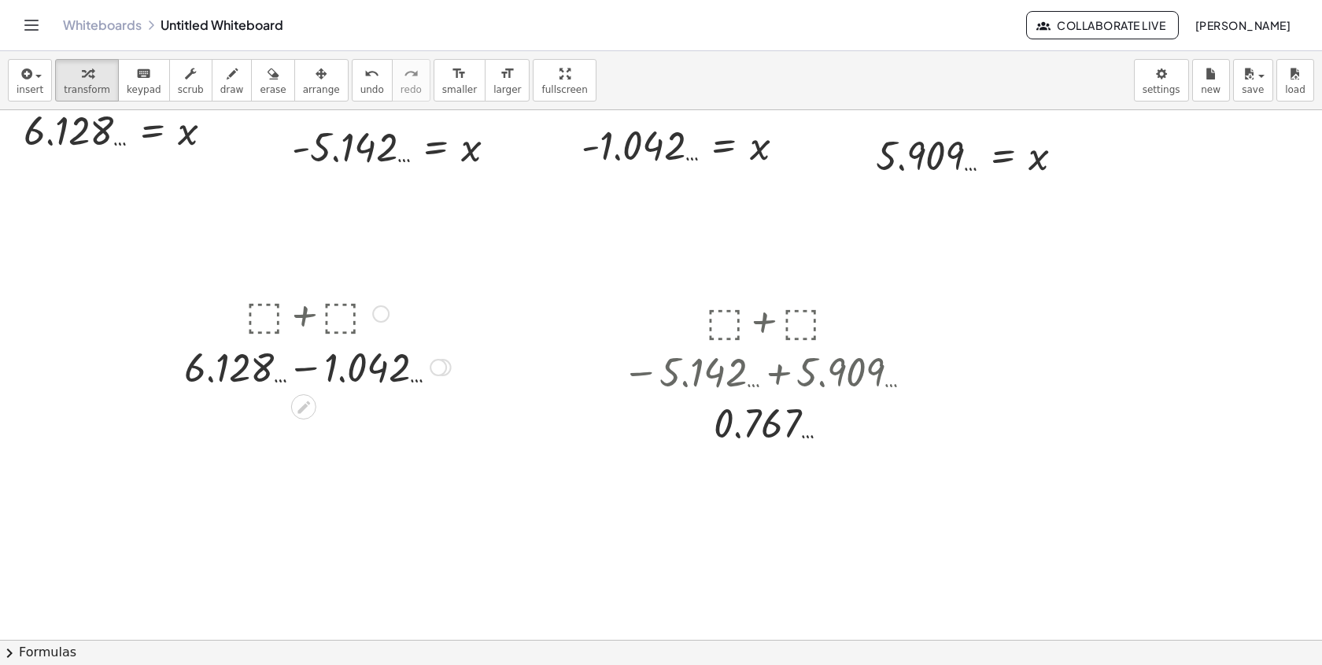
click at [303, 363] on div at bounding box center [317, 365] width 282 height 53
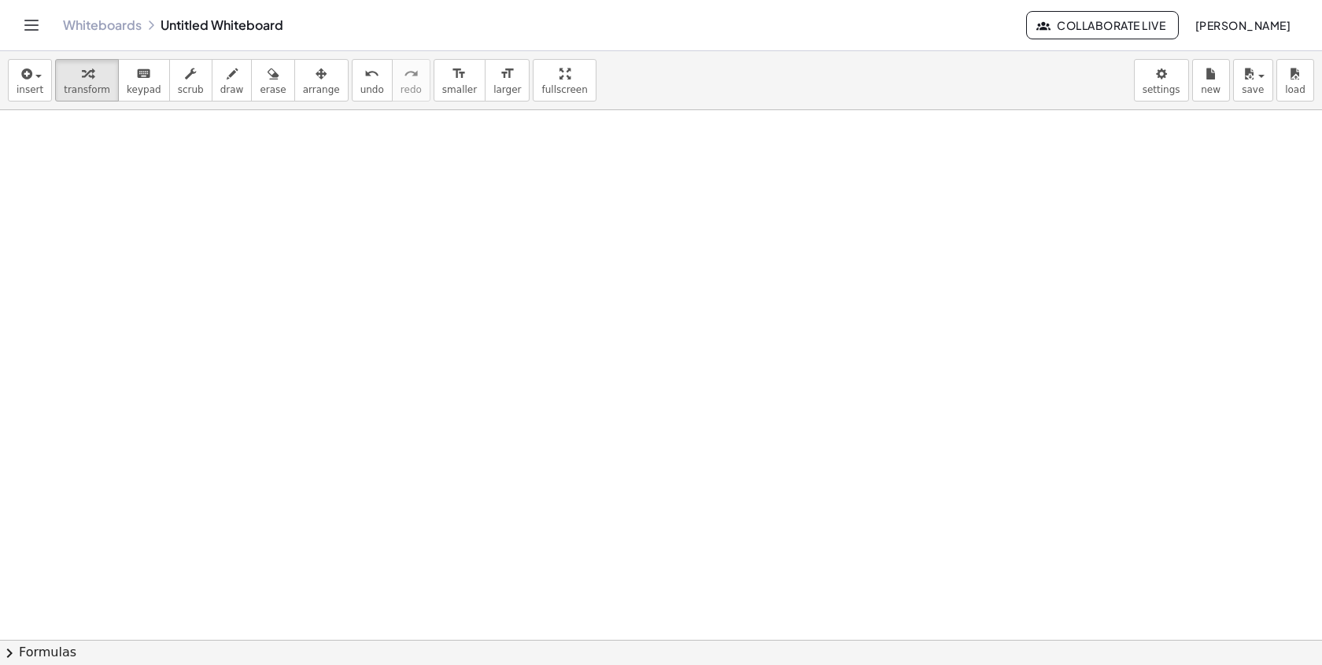
scroll to position [5053, 0]
